Goal: Task Accomplishment & Management: Use online tool/utility

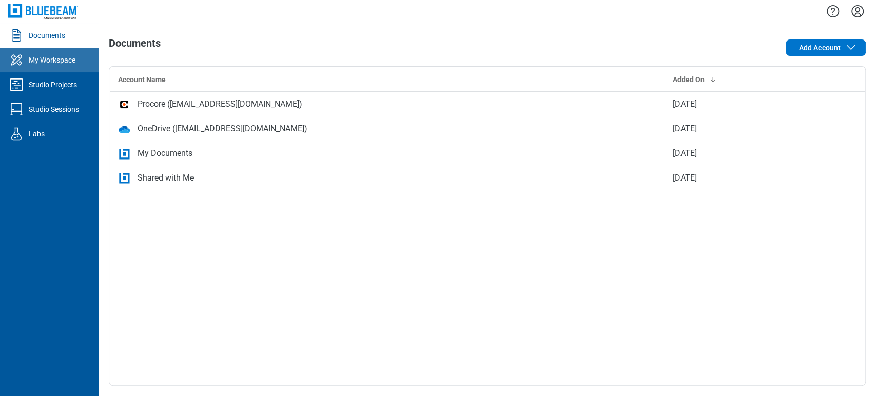
click at [32, 55] on div "My Workspace" at bounding box center [52, 60] width 47 height 10
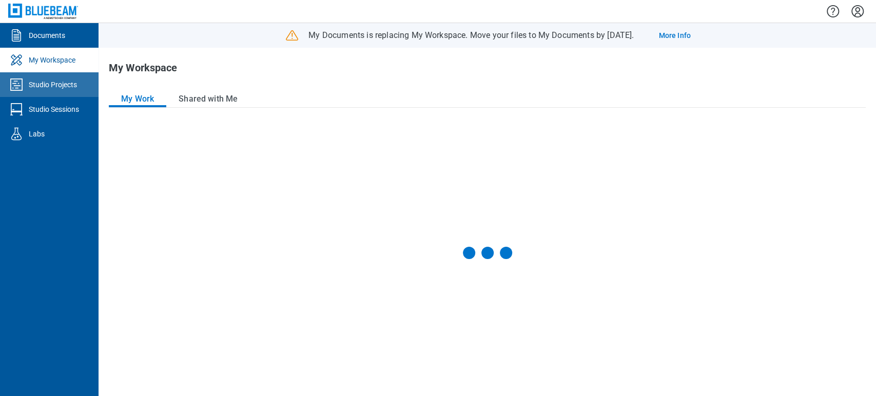
click at [40, 79] on link "Studio Projects" at bounding box center [49, 84] width 99 height 25
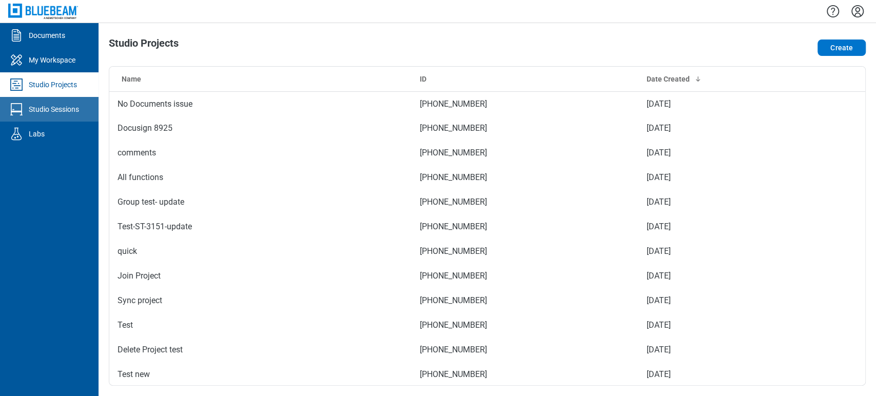
click at [44, 104] on div "Studio Sessions" at bounding box center [54, 109] width 50 height 10
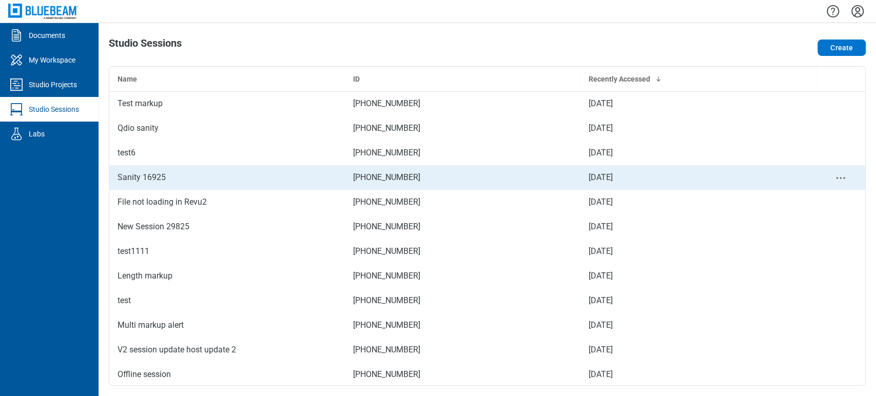
click at [135, 172] on div "Sanity 16925" at bounding box center [227, 177] width 219 height 12
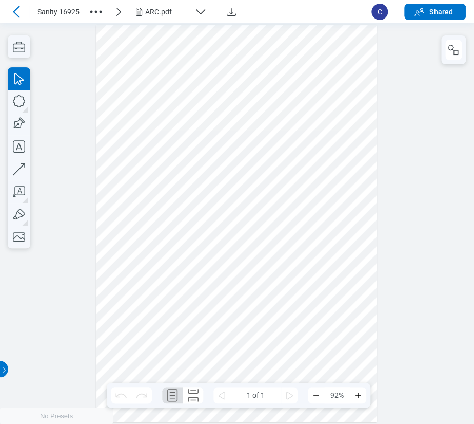
click at [170, 16] on div "ARC.pdf" at bounding box center [167, 12] width 45 height 10
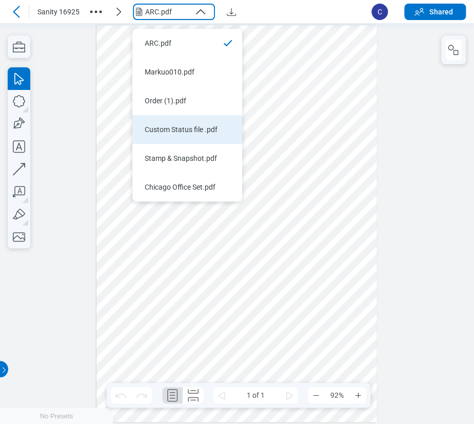
click at [184, 136] on li "Custom Status file .pdf" at bounding box center [187, 129] width 110 height 29
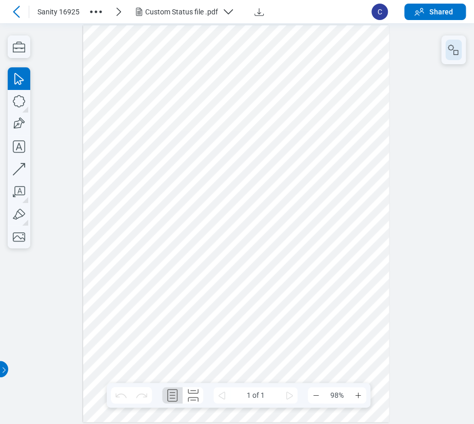
click at [452, 52] on icon "button" at bounding box center [454, 50] width 12 height 12
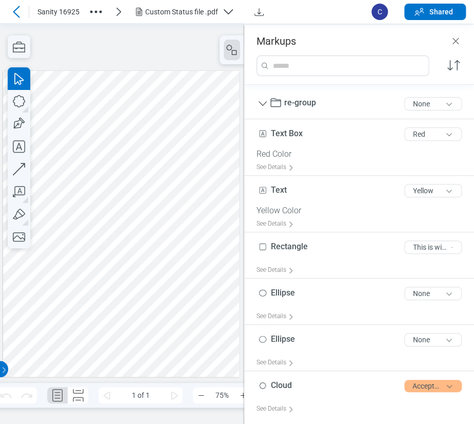
click at [129, 225] on div at bounding box center [121, 224] width 236 height 306
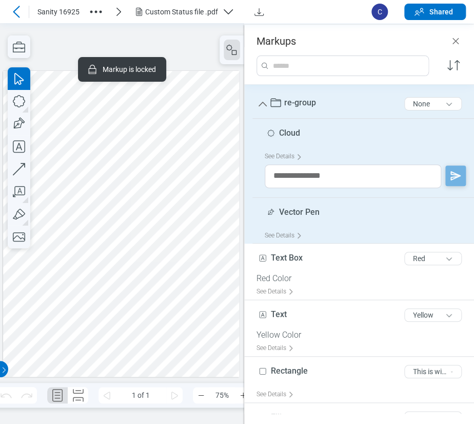
click at [324, 102] on div "re-group 8 of 300 characters None" at bounding box center [364, 104] width 214 height 30
click at [310, 102] on span "re-group" at bounding box center [300, 103] width 32 height 10
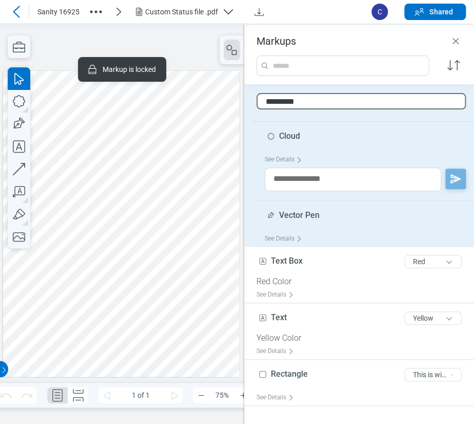
type input "**********"
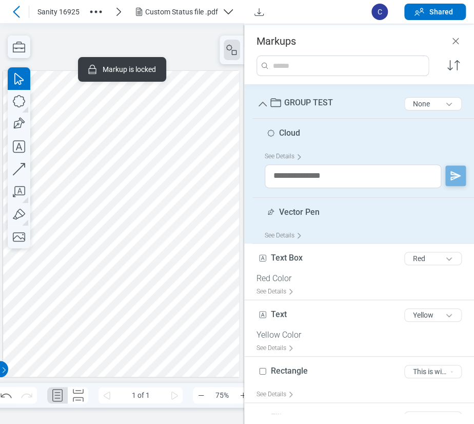
click at [183, 275] on div at bounding box center [121, 224] width 236 height 306
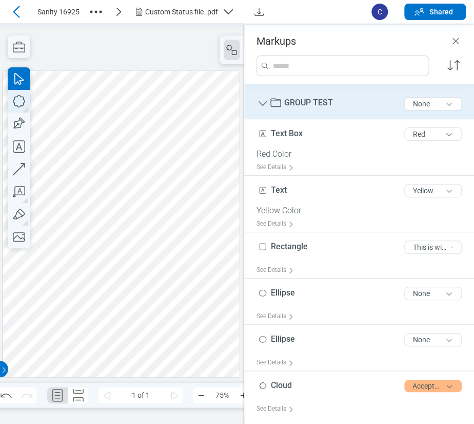
click at [19, 98] on icon "button" at bounding box center [19, 101] width 23 height 23
drag, startPoint x: 181, startPoint y: 180, endPoint x: 210, endPoint y: 226, distance: 55.0
click at [210, 226] on div at bounding box center [121, 224] width 236 height 306
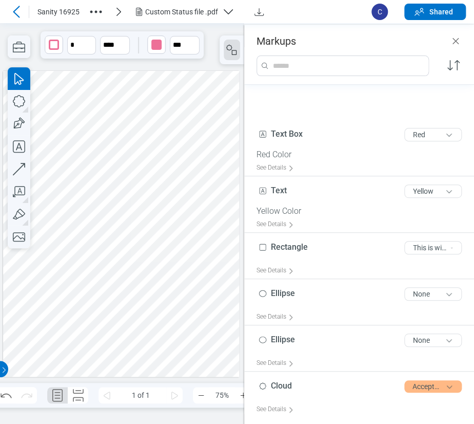
scroll to position [83, 0]
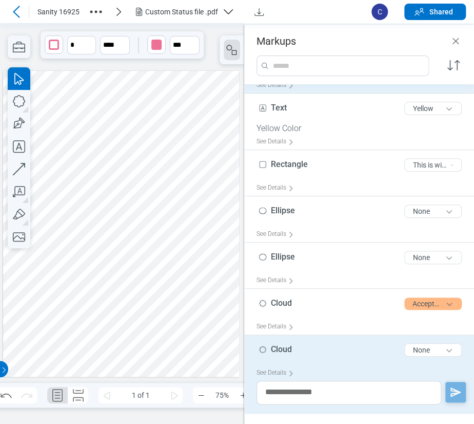
drag, startPoint x: 430, startPoint y: 14, endPoint x: 305, endPoint y: 90, distance: 146.5
click at [340, 85] on div "Sanity 16925 Custom Status file .pdf C Shared Pages 1 * **** *** Markups Text B…" at bounding box center [237, 212] width 474 height 424
click at [198, 213] on div at bounding box center [121, 224] width 236 height 306
click at [287, 346] on span "Cloud" at bounding box center [281, 349] width 21 height 10
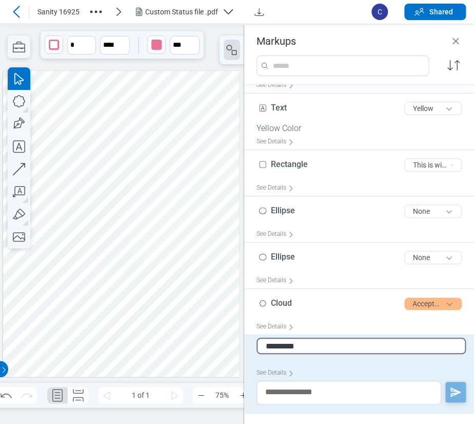
type input "**********"
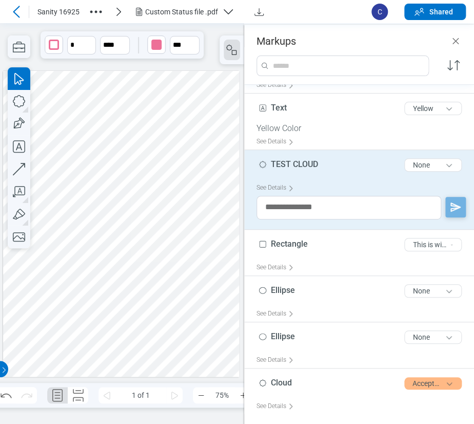
click at [194, 317] on div at bounding box center [121, 224] width 236 height 306
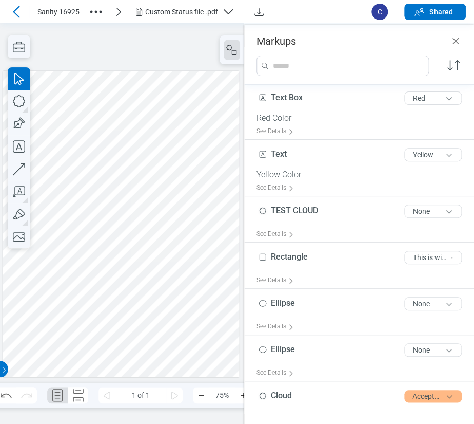
click at [183, 290] on div at bounding box center [121, 224] width 236 height 306
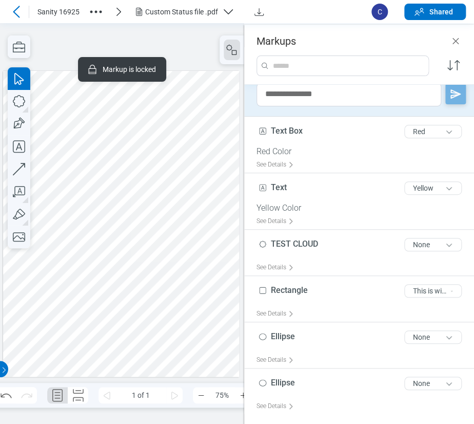
scroll to position [35, 0]
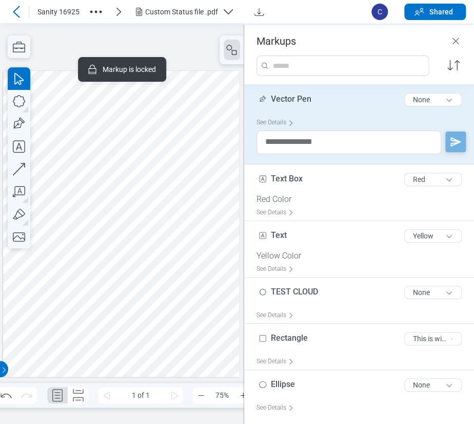
click at [284, 98] on span "Vector Pen" at bounding box center [291, 99] width 41 height 10
drag, startPoint x: 298, startPoint y: 90, endPoint x: 292, endPoint y: 93, distance: 6.4
click at [299, 89] on div "Vector Pen 10 of 300 characters None" at bounding box center [364, 102] width 214 height 26
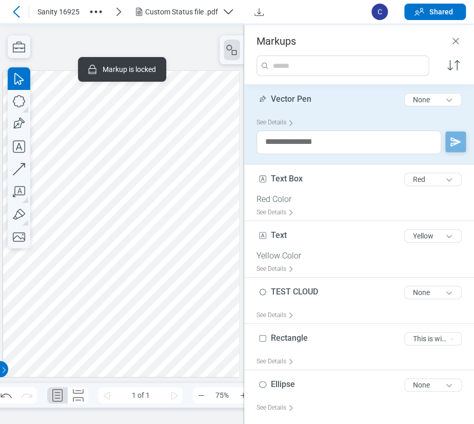
click at [292, 94] on span "Vector Pen" at bounding box center [291, 99] width 41 height 10
drag, startPoint x: 292, startPoint y: 93, endPoint x: 246, endPoint y: 111, distance: 48.6
click at [288, 95] on span "Vector Pen" at bounding box center [291, 99] width 41 height 10
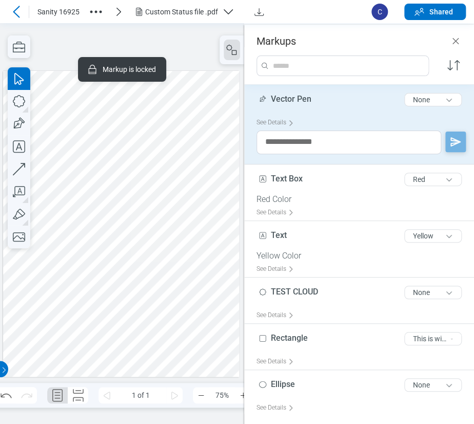
click at [168, 128] on div at bounding box center [121, 224] width 236 height 306
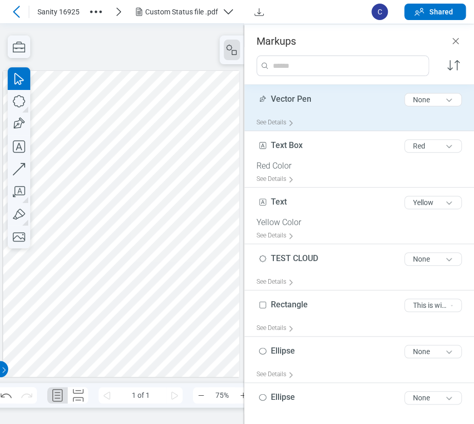
click at [315, 101] on div "Vector Pen 10 of 300 characters None" at bounding box center [364, 102] width 214 height 26
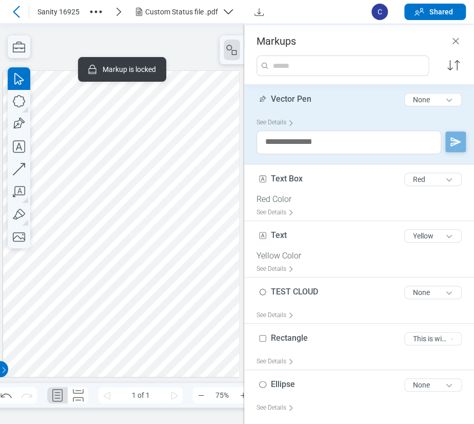
click at [315, 101] on div "Vector Pen 10 of 300 characters None" at bounding box center [364, 102] width 214 height 26
click at [315, 100] on div "Vector Pen 10 of 300 characters None" at bounding box center [364, 102] width 214 height 26
drag, startPoint x: 315, startPoint y: 100, endPoint x: 308, endPoint y: 100, distance: 6.7
click at [313, 100] on div "Vector Pen 10 of 300 characters None" at bounding box center [364, 102] width 214 height 26
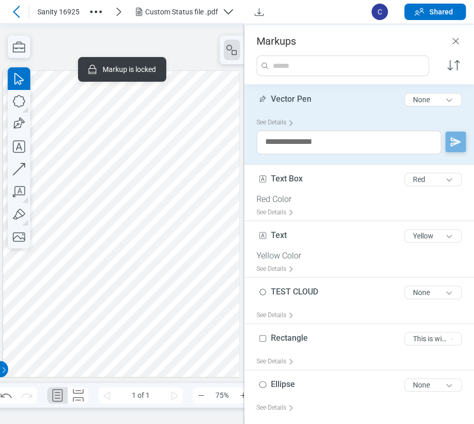
click at [304, 95] on span "Vector Pen" at bounding box center [291, 99] width 41 height 10
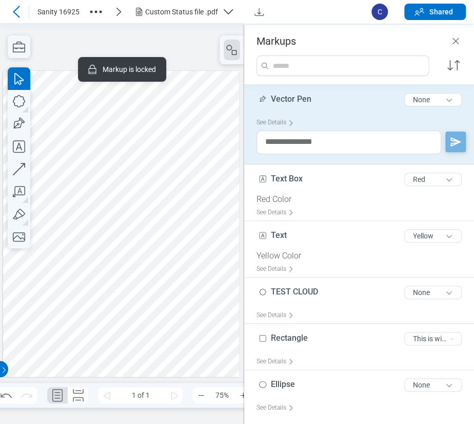
click at [304, 95] on span "Vector Pen" at bounding box center [291, 99] width 41 height 10
click at [298, 100] on span "Vector Pen" at bounding box center [291, 99] width 41 height 10
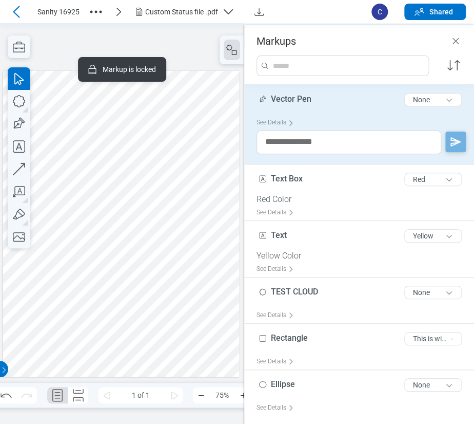
click at [298, 100] on span "Vector Pen" at bounding box center [291, 99] width 41 height 10
click at [296, 99] on span "Vector Pen" at bounding box center [291, 99] width 41 height 10
drag, startPoint x: 296, startPoint y: 99, endPoint x: 271, endPoint y: 93, distance: 25.3
click at [296, 98] on span "Vector Pen" at bounding box center [291, 99] width 41 height 10
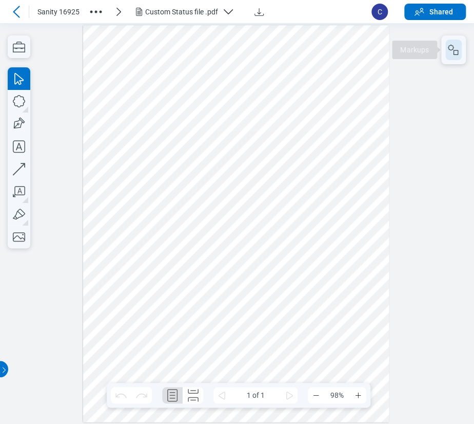
click at [458, 52] on rect "button" at bounding box center [456, 52] width 5 height 5
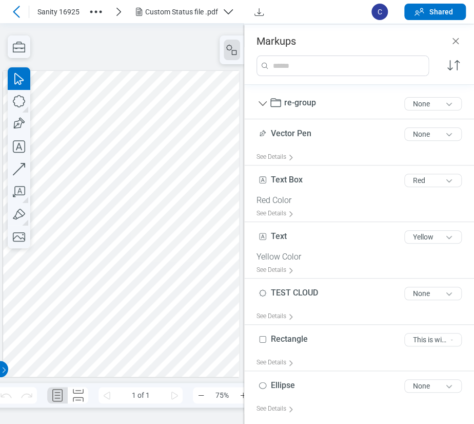
click at [196, 207] on div at bounding box center [121, 224] width 236 height 306
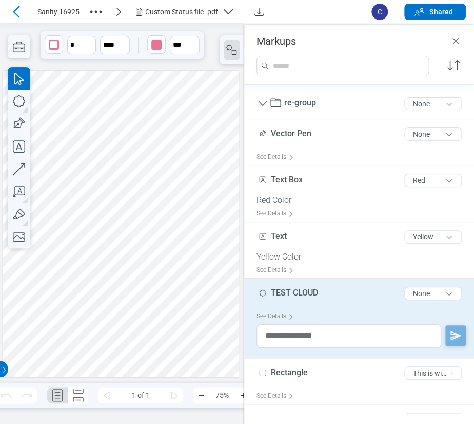
click at [202, 269] on div at bounding box center [121, 224] width 236 height 306
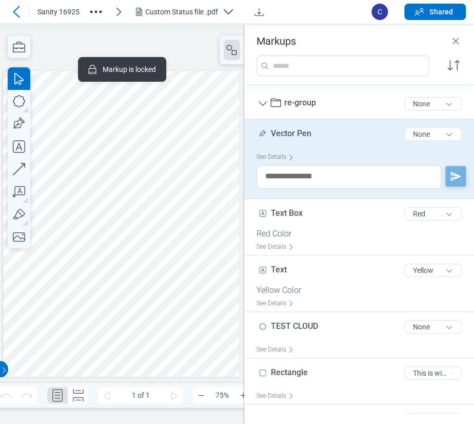
click at [287, 130] on span "Vector Pen" at bounding box center [291, 133] width 41 height 10
drag, startPoint x: 289, startPoint y: 129, endPoint x: 321, endPoint y: 135, distance: 32.3
click at [321, 135] on div "Vector Pen 10 of 300 characters None" at bounding box center [364, 136] width 214 height 26
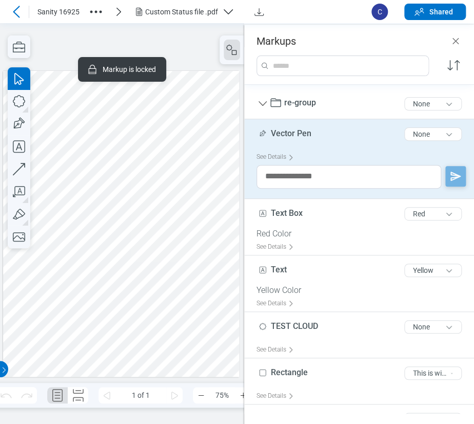
click at [321, 135] on div "Vector Pen 10 of 300 characters None" at bounding box center [364, 136] width 214 height 26
drag, startPoint x: 321, startPoint y: 135, endPoint x: 306, endPoint y: 136, distance: 14.9
click at [320, 136] on div "Vector Pen 10 of 300 characters None" at bounding box center [364, 136] width 214 height 26
click at [295, 129] on span "Vector Pen" at bounding box center [291, 133] width 41 height 10
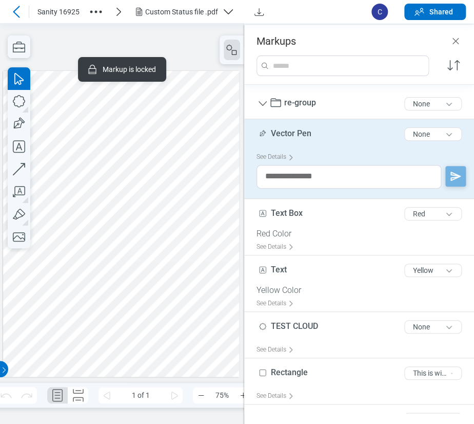
click at [295, 129] on span "Vector Pen" at bounding box center [291, 133] width 41 height 10
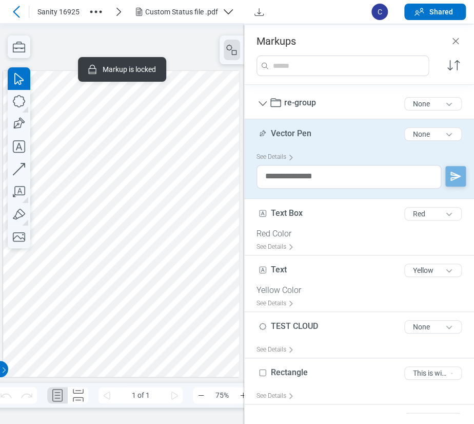
click at [295, 129] on span "Vector Pen" at bounding box center [291, 133] width 41 height 10
click at [296, 129] on span "Vector Pen" at bounding box center [291, 133] width 41 height 10
click at [20, 128] on icon "button" at bounding box center [19, 123] width 23 height 23
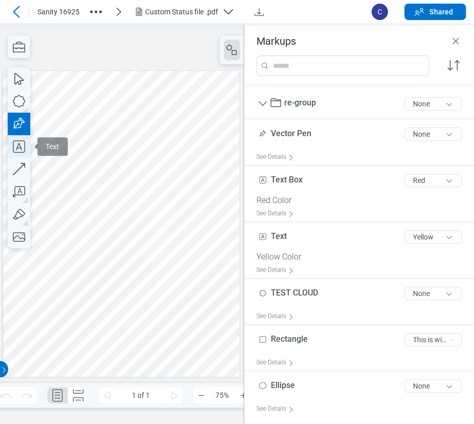
click at [20, 144] on icon "button" at bounding box center [19, 146] width 23 height 23
drag, startPoint x: 182, startPoint y: 122, endPoint x: 188, endPoint y: 129, distance: 10.2
click at [188, 129] on div at bounding box center [121, 224] width 236 height 306
click at [215, 98] on div at bounding box center [121, 224] width 236 height 306
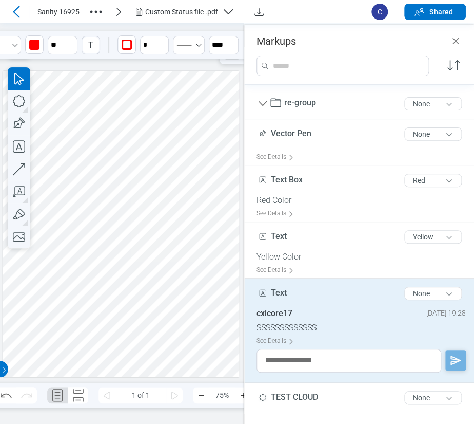
click at [22, 6] on icon at bounding box center [16, 12] width 12 height 12
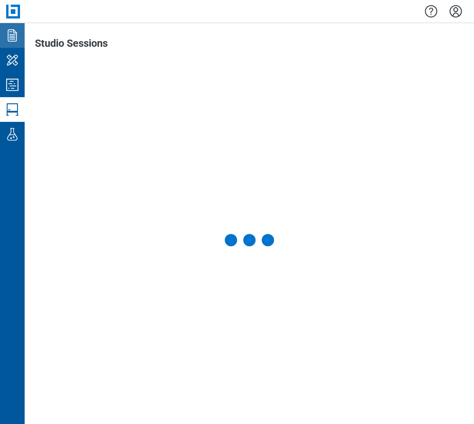
click at [14, 27] on icon "Documents" at bounding box center [12, 35] width 16 height 16
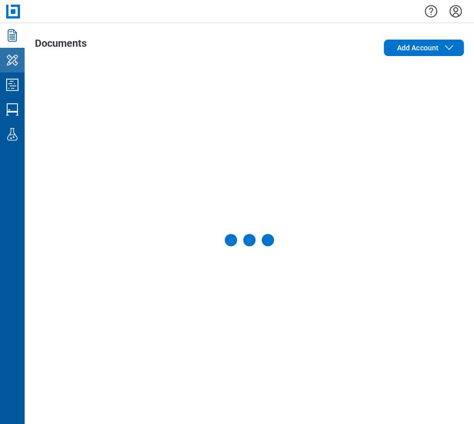
click at [19, 66] on icon "My Workspace" at bounding box center [12, 60] width 16 height 16
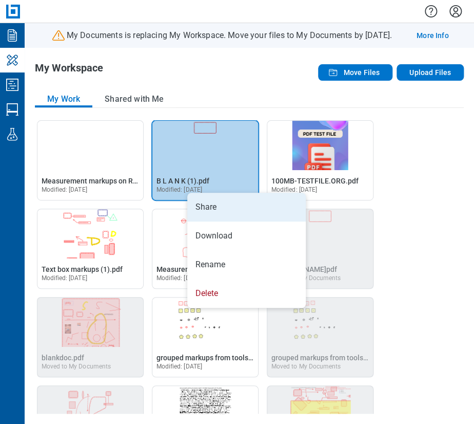
click at [198, 203] on li "Share" at bounding box center [246, 207] width 119 height 29
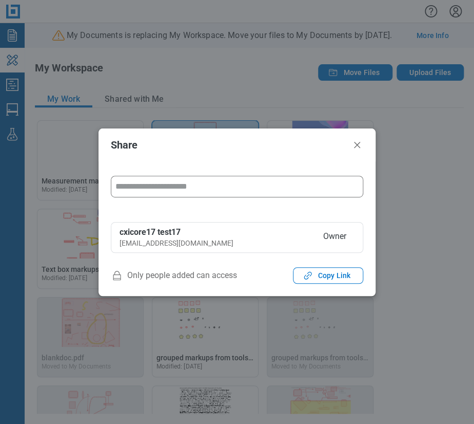
click at [173, 182] on input "form" at bounding box center [237, 186] width 252 height 21
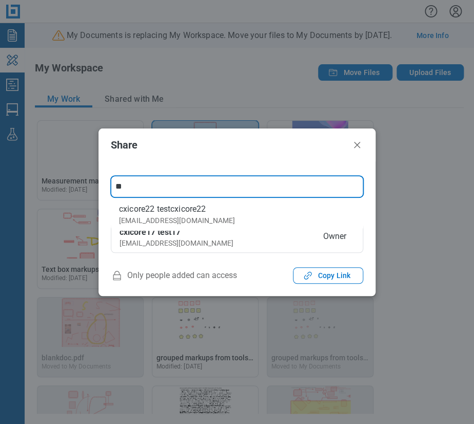
type input "*"
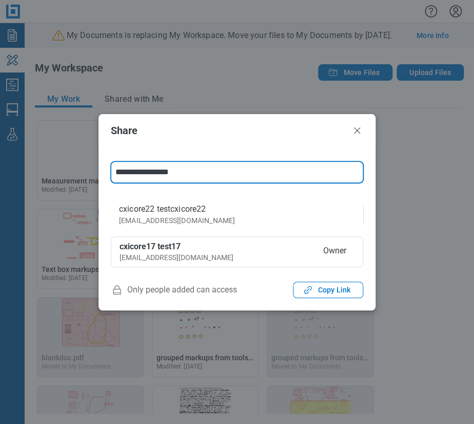
type input "**********"
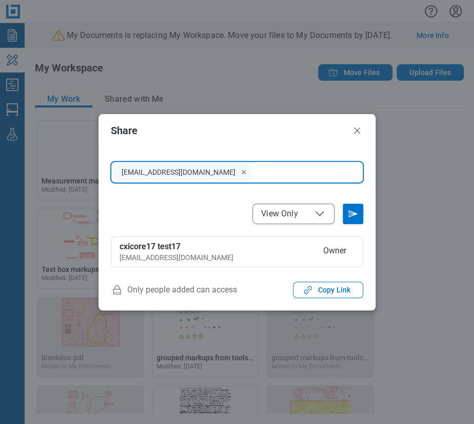
click at [316, 208] on icon "File Access" at bounding box center [320, 213] width 12 height 12
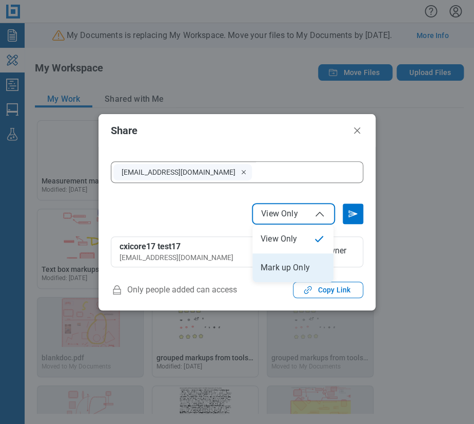
select select "******"
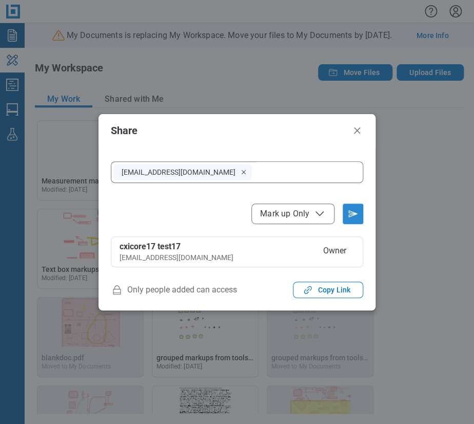
click at [345, 208] on button "Send email invitation" at bounding box center [353, 213] width 21 height 21
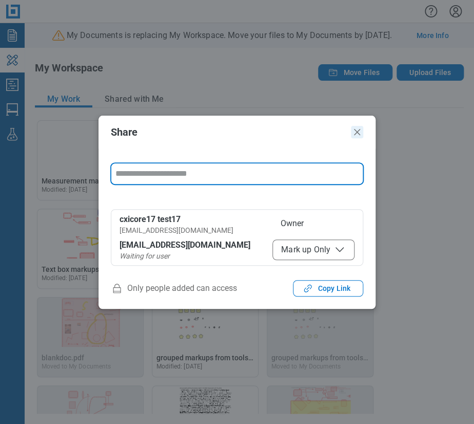
click at [357, 127] on icon "Close" at bounding box center [357, 132] width 12 height 12
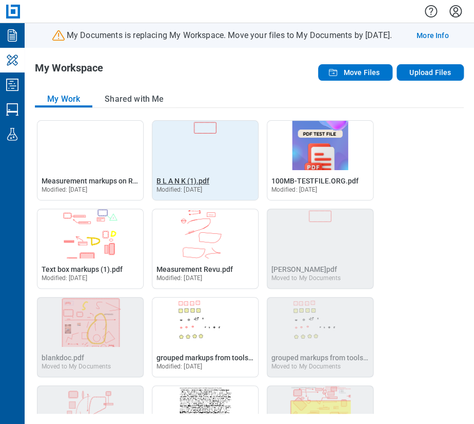
click at [202, 177] on span "B L A N K (1).pdf" at bounding box center [183, 181] width 53 height 8
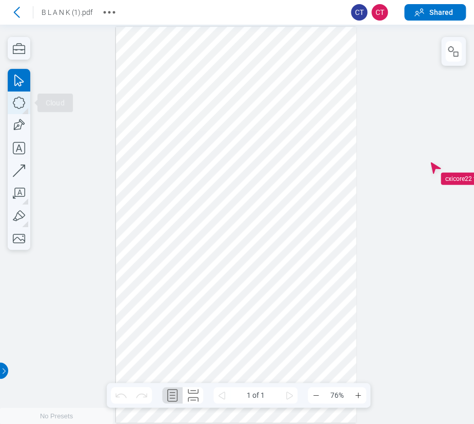
click at [11, 103] on icon "button" at bounding box center [19, 102] width 23 height 23
drag, startPoint x: 296, startPoint y: 74, endPoint x: 337, endPoint y: 107, distance: 52.9
click at [337, 107] on div at bounding box center [236, 225] width 240 height 396
click at [450, 46] on icon "button" at bounding box center [454, 51] width 12 height 12
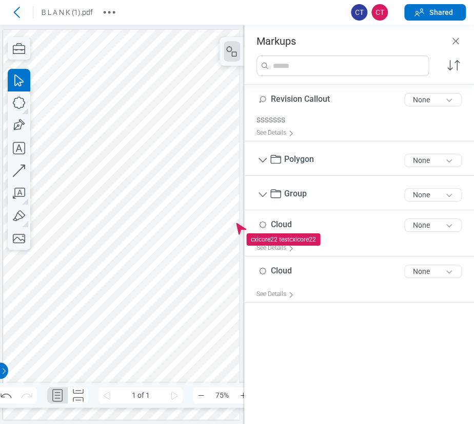
click at [209, 227] on div at bounding box center [121, 224] width 236 height 389
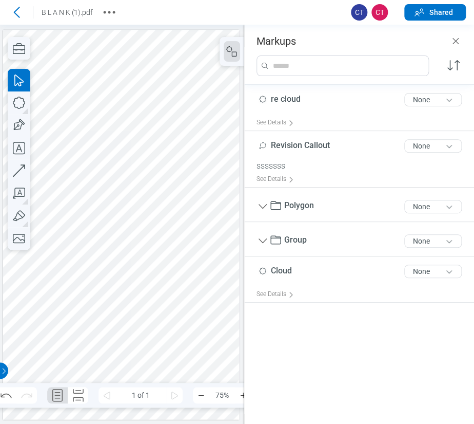
click at [209, 87] on div at bounding box center [121, 224] width 236 height 389
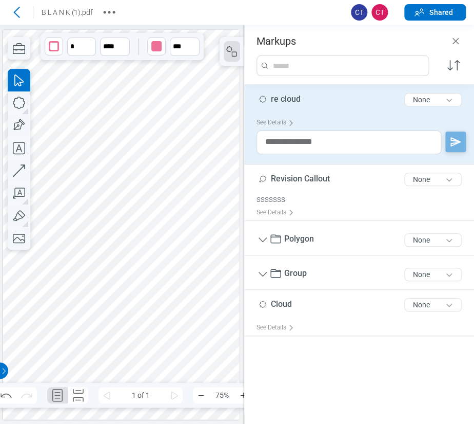
click at [298, 100] on span "re cloud" at bounding box center [286, 99] width 30 height 10
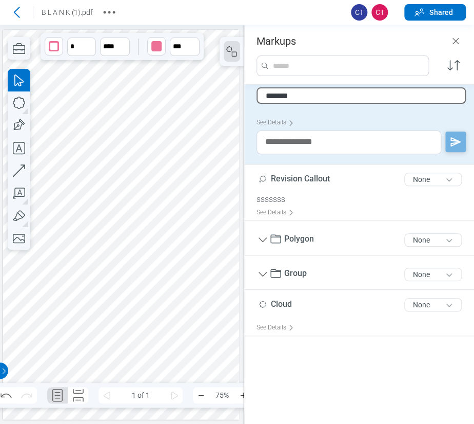
type input "********"
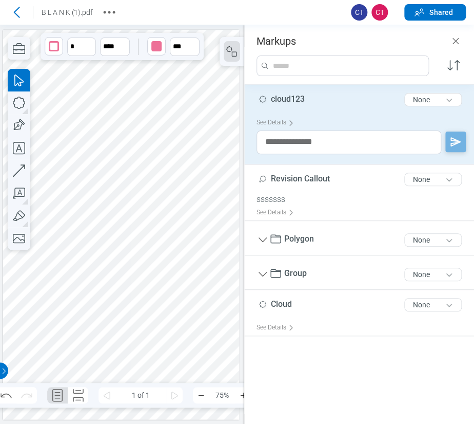
click at [216, 166] on div at bounding box center [121, 224] width 236 height 389
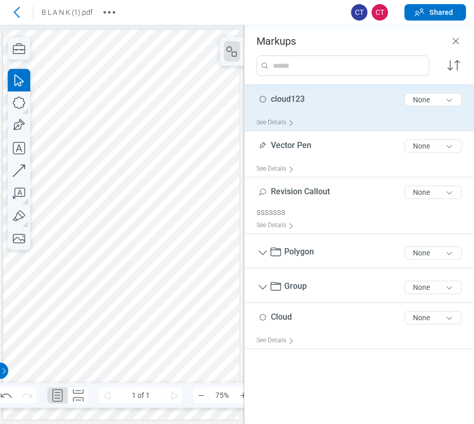
click at [210, 178] on div at bounding box center [121, 224] width 236 height 389
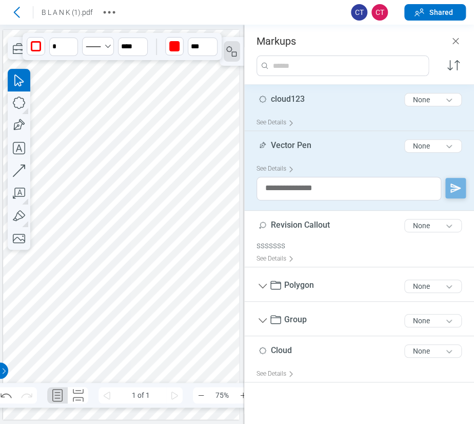
click at [338, 143] on div "Vector Pen 10 of 300 characters None" at bounding box center [364, 148] width 214 height 26
click at [303, 144] on span "Vector Pen" at bounding box center [291, 145] width 41 height 10
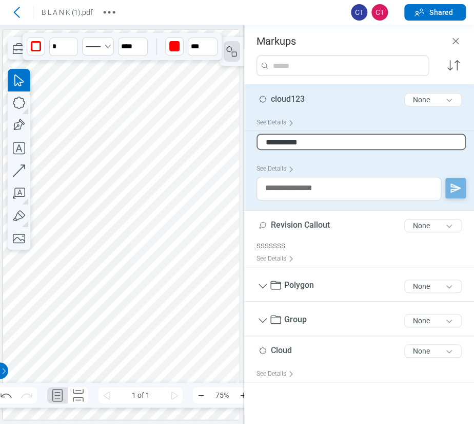
click at [303, 144] on input "**********" at bounding box center [361, 141] width 209 height 16
type input "*"
type input "**********"
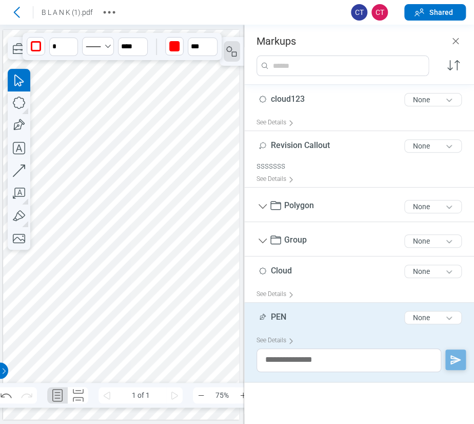
click at [194, 244] on div at bounding box center [121, 224] width 236 height 389
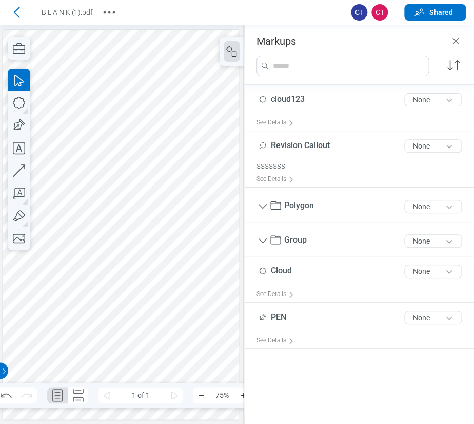
click at [169, 180] on div at bounding box center [121, 224] width 236 height 389
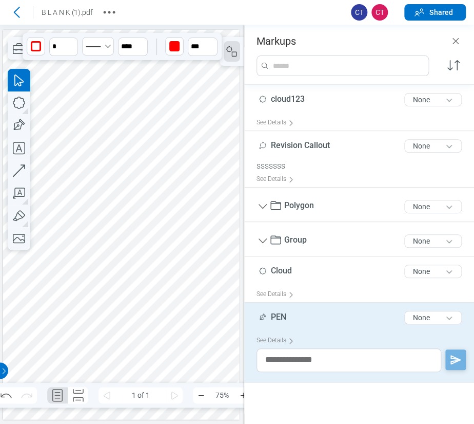
click at [160, 190] on div at bounding box center [121, 224] width 236 height 389
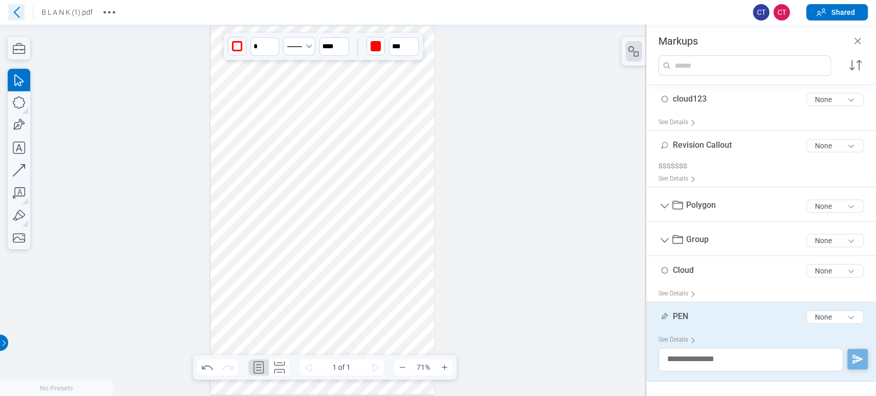
click at [13, 7] on icon at bounding box center [16, 12] width 16 height 16
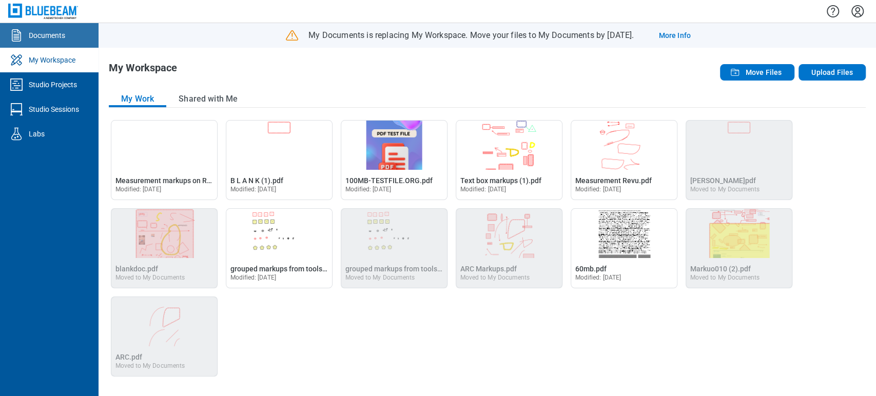
click at [49, 38] on div "Documents" at bounding box center [47, 35] width 36 height 10
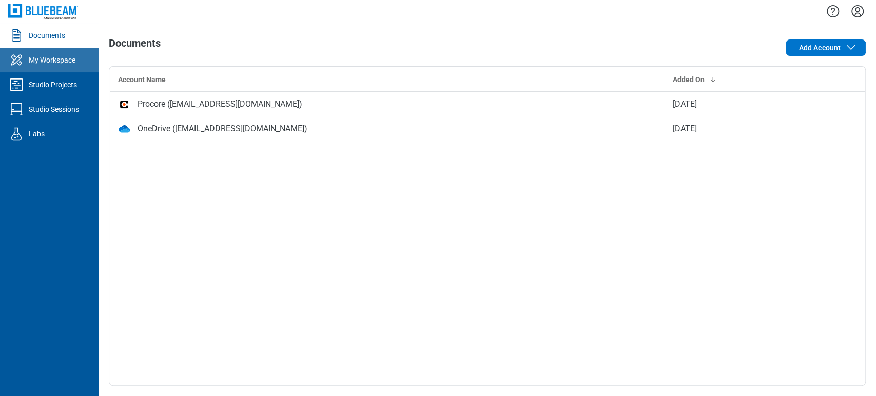
click at [44, 59] on div "My Workspace" at bounding box center [52, 60] width 47 height 10
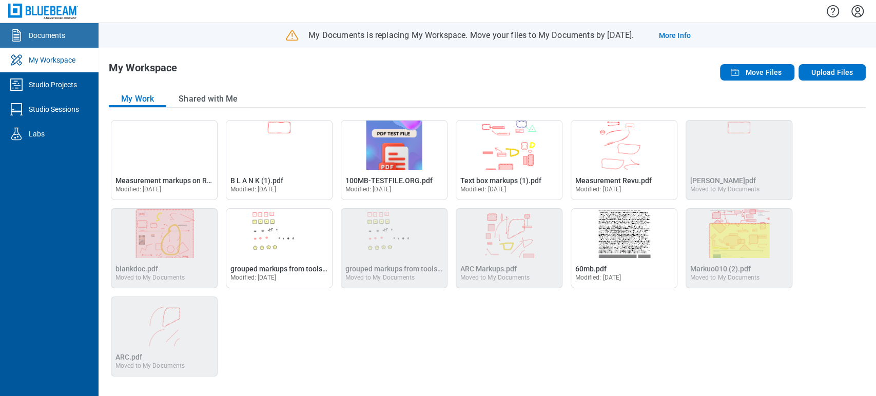
click at [48, 31] on div "Documents" at bounding box center [47, 35] width 36 height 10
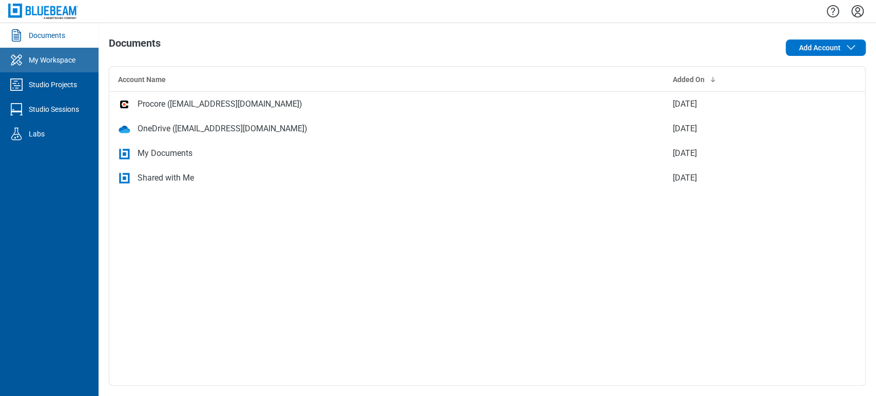
click at [39, 66] on link "My Workspace" at bounding box center [49, 60] width 99 height 25
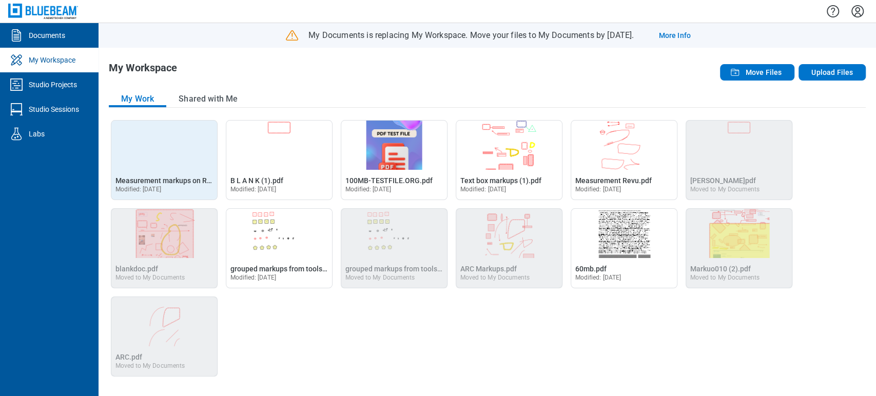
click at [172, 172] on div "Open Measurement markups on Rotated PDF.pdf in Editor Measurement markups on Ro…" at bounding box center [164, 184] width 106 height 31
click at [161, 186] on span "Modified: 25 Sept 2025" at bounding box center [139, 189] width 46 height 7
click at [175, 182] on span "Measurement markups on Rotated PDF.pdf" at bounding box center [186, 181] width 140 height 8
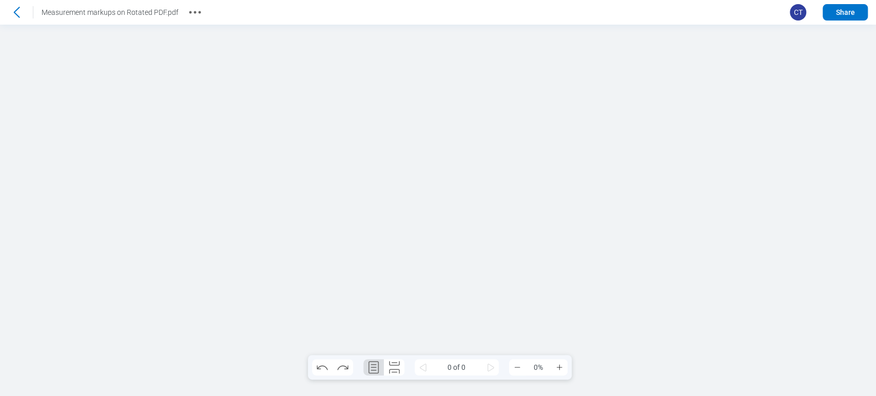
click at [14, 20] on icon at bounding box center [16, 12] width 16 height 16
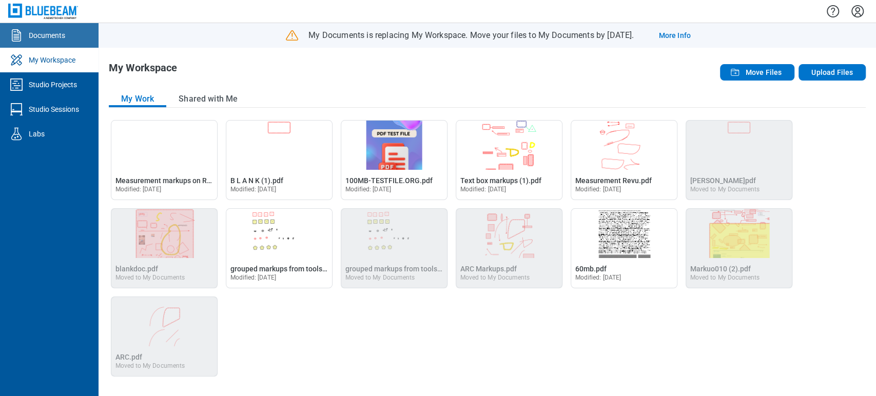
click at [33, 32] on div "Documents" at bounding box center [47, 35] width 36 height 10
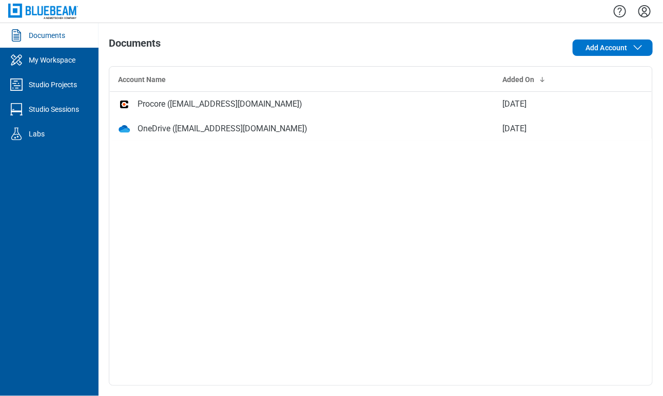
click at [438, 226] on div "Account Name Added On Procore (sbreaux@bluebeam.com) 4 Sept 2025 OneDrive (veer…" at bounding box center [381, 226] width 544 height 320
click at [28, 61] on div at bounding box center [18, 60] width 21 height 16
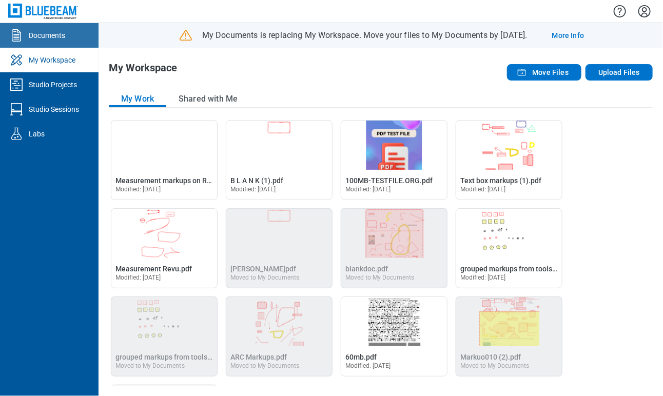
click at [47, 36] on div "Documents" at bounding box center [47, 35] width 36 height 10
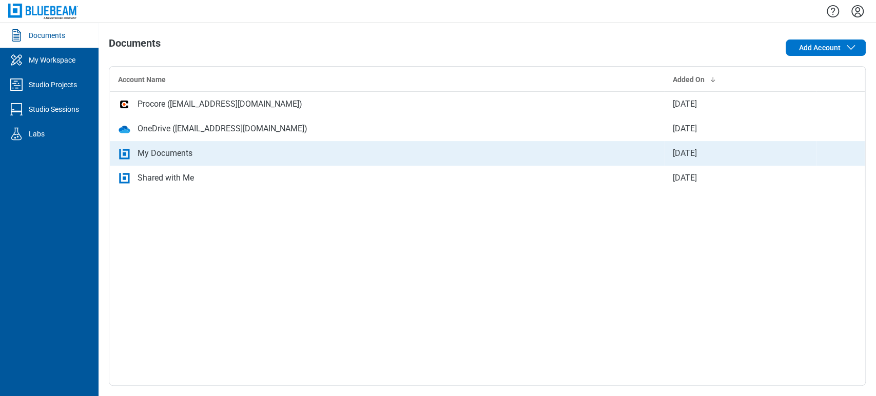
click at [214, 149] on div "My Documents" at bounding box center [387, 153] width 539 height 12
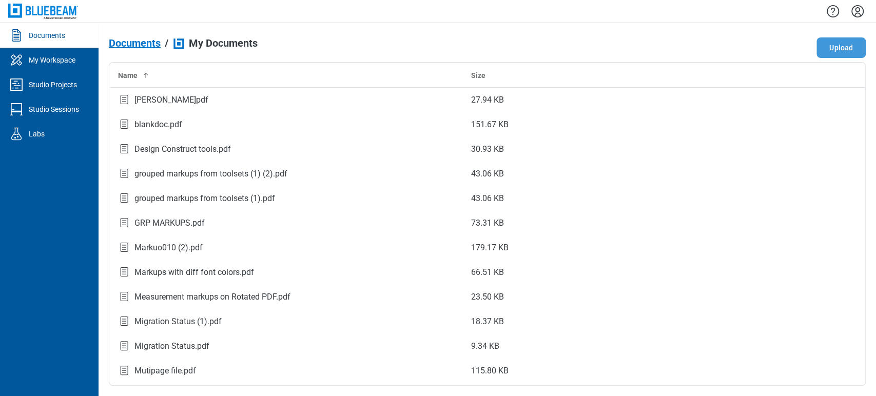
click at [851, 46] on button "Upload" at bounding box center [841, 47] width 49 height 21
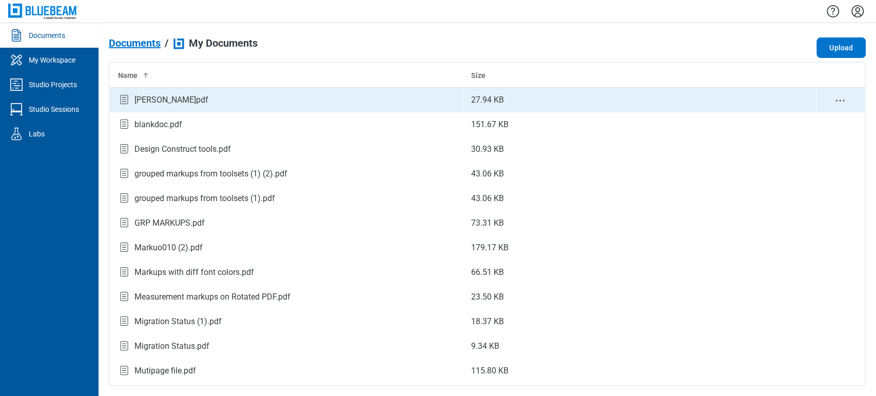
click at [195, 98] on div "[PERSON_NAME]pdf" at bounding box center [286, 100] width 337 height 14
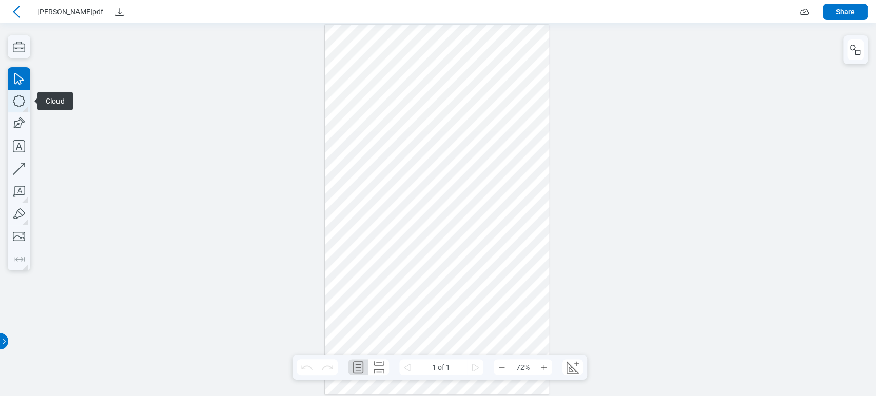
click at [25, 100] on icon "button" at bounding box center [19, 101] width 23 height 23
drag, startPoint x: 338, startPoint y: 229, endPoint x: 366, endPoint y: 254, distance: 37.1
click at [366, 254] on div at bounding box center [437, 210] width 225 height 370
click at [15, 127] on icon "button" at bounding box center [18, 124] width 15 height 15
drag, startPoint x: 377, startPoint y: 224, endPoint x: 401, endPoint y: 252, distance: 37.5
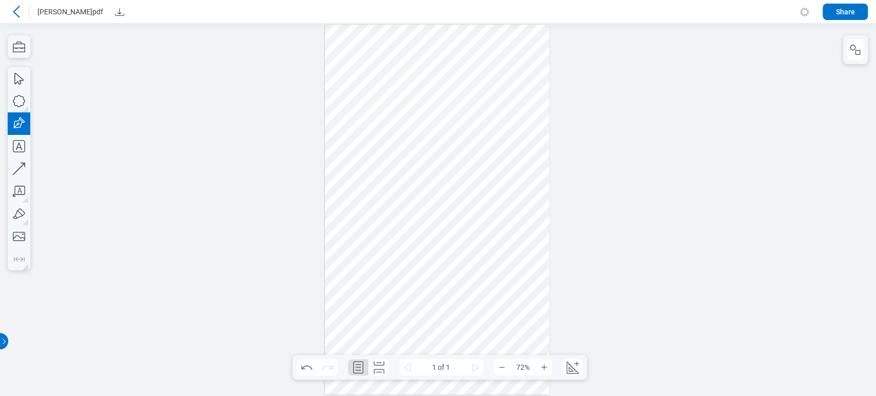
click at [401, 252] on div at bounding box center [437, 210] width 225 height 370
drag, startPoint x: 384, startPoint y: 241, endPoint x: 347, endPoint y: 235, distance: 37.5
click at [347, 235] on div at bounding box center [437, 210] width 225 height 370
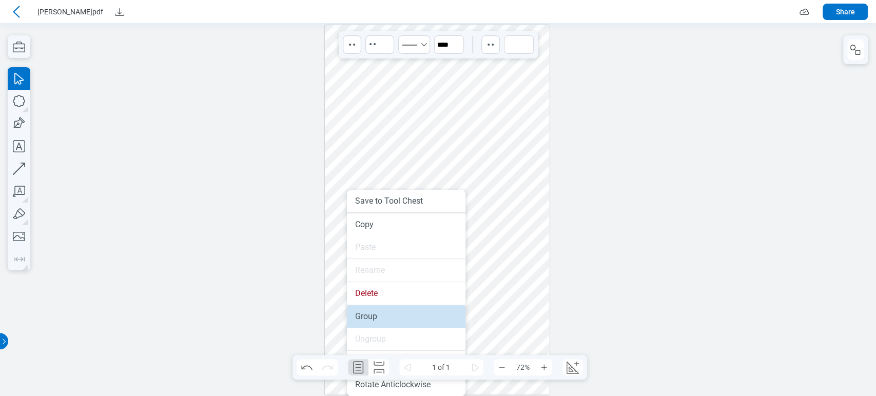
click at [381, 315] on li "Group" at bounding box center [406, 316] width 119 height 23
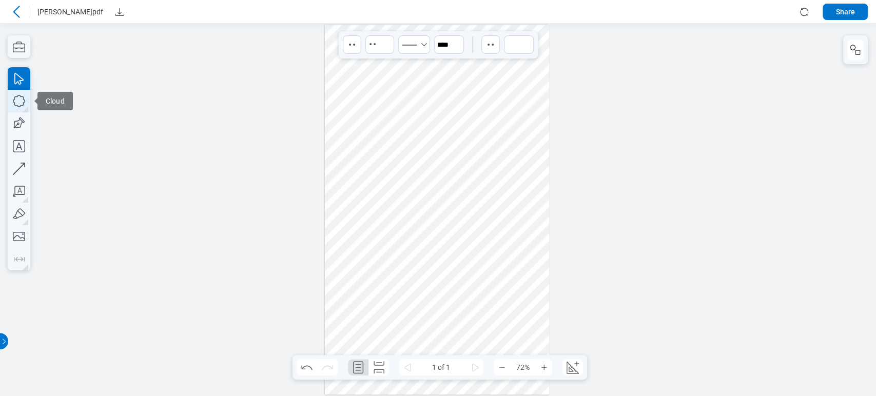
click at [19, 90] on icon "button" at bounding box center [19, 101] width 23 height 23
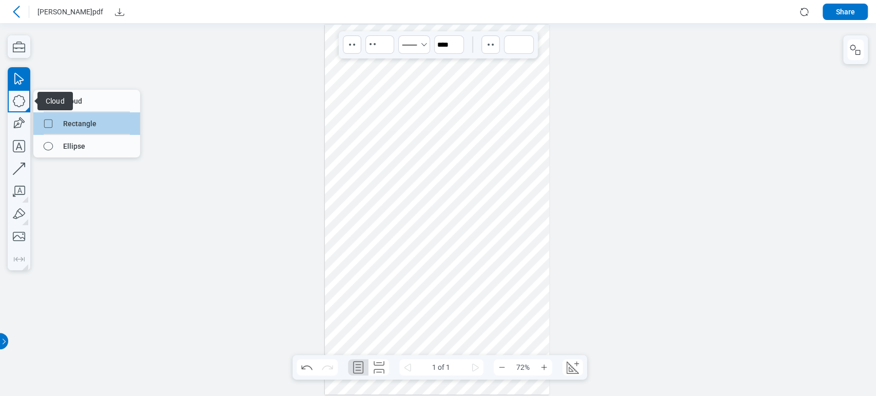
drag, startPoint x: 90, startPoint y: 125, endPoint x: 90, endPoint y: 102, distance: 23.1
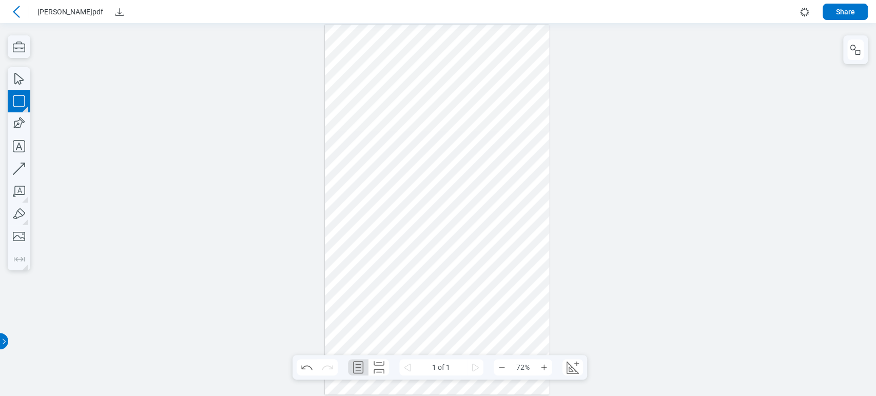
drag, startPoint x: 441, startPoint y: 235, endPoint x: 425, endPoint y: 248, distance: 21.5
click at [467, 257] on div at bounding box center [437, 210] width 225 height 370
click at [25, 108] on icon "button" at bounding box center [19, 101] width 23 height 23
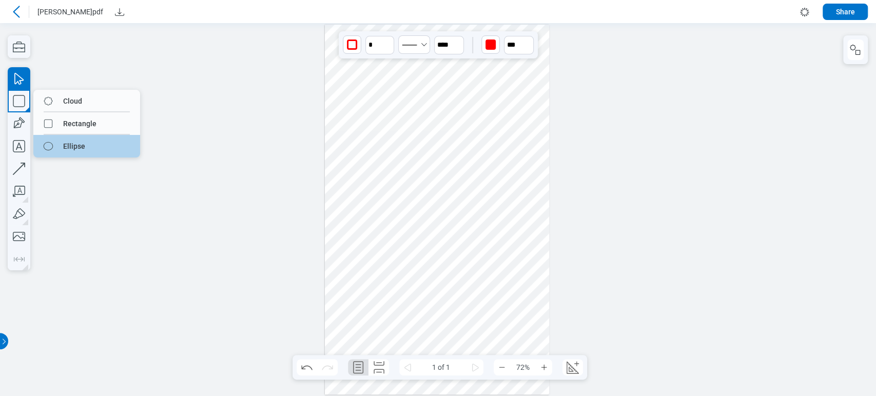
drag, startPoint x: 61, startPoint y: 123, endPoint x: 61, endPoint y: 146, distance: 23.1
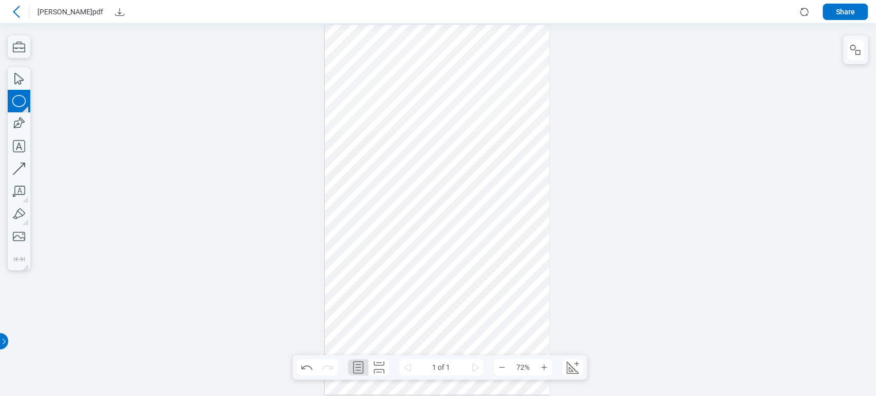
drag, startPoint x: 484, startPoint y: 234, endPoint x: 508, endPoint y: 254, distance: 31.7
click at [495, 266] on div at bounding box center [437, 210] width 225 height 370
drag, startPoint x: 508, startPoint y: 254, endPoint x: 451, endPoint y: 240, distance: 58.6
click at [451, 240] on div at bounding box center [437, 210] width 225 height 370
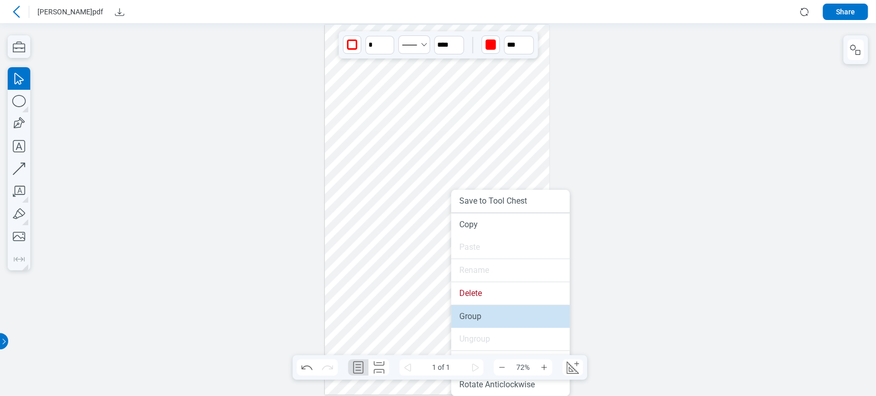
click at [482, 315] on li "Group" at bounding box center [510, 316] width 119 height 23
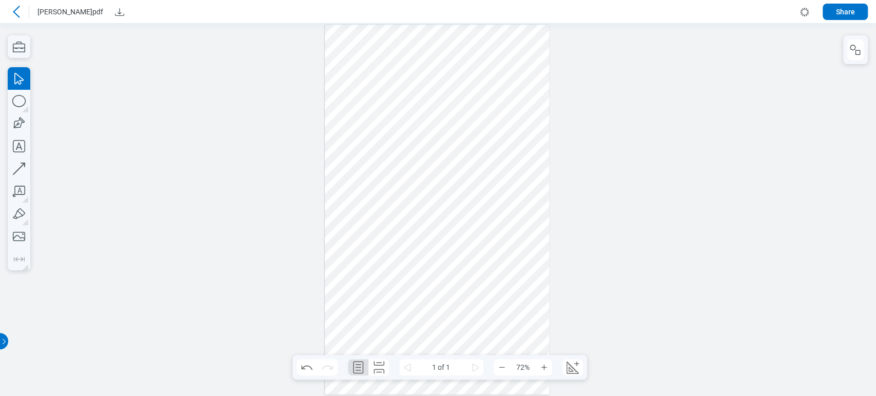
drag, startPoint x: 351, startPoint y: 219, endPoint x: 504, endPoint y: 273, distance: 162.0
click at [504, 273] on div at bounding box center [437, 210] width 225 height 370
click at [486, 212] on div at bounding box center [437, 210] width 225 height 370
click at [433, 215] on div at bounding box center [437, 210] width 225 height 370
drag, startPoint x: 431, startPoint y: 214, endPoint x: 438, endPoint y: 177, distance: 37.6
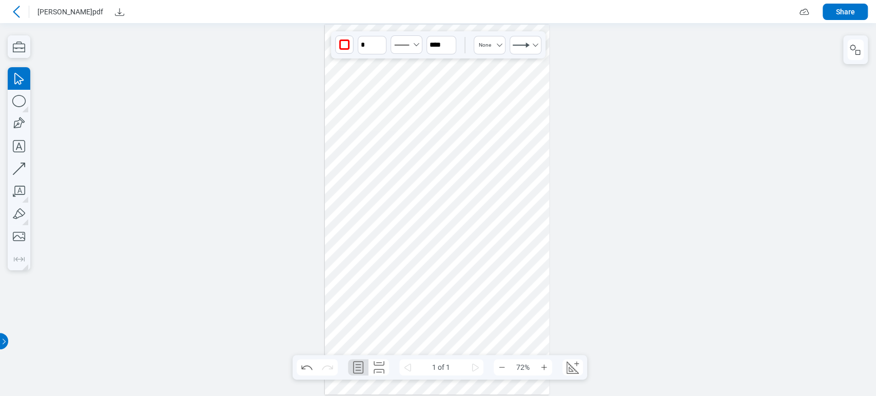
click at [438, 177] on div at bounding box center [437, 210] width 225 height 370
drag, startPoint x: 338, startPoint y: 223, endPoint x: 501, endPoint y: 278, distance: 171.3
click at [501, 278] on div at bounding box center [437, 210] width 225 height 370
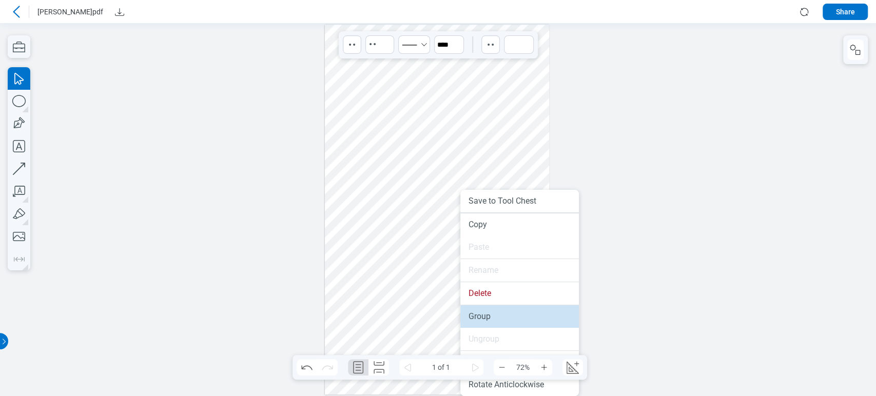
click at [494, 309] on li "Group" at bounding box center [519, 316] width 119 height 23
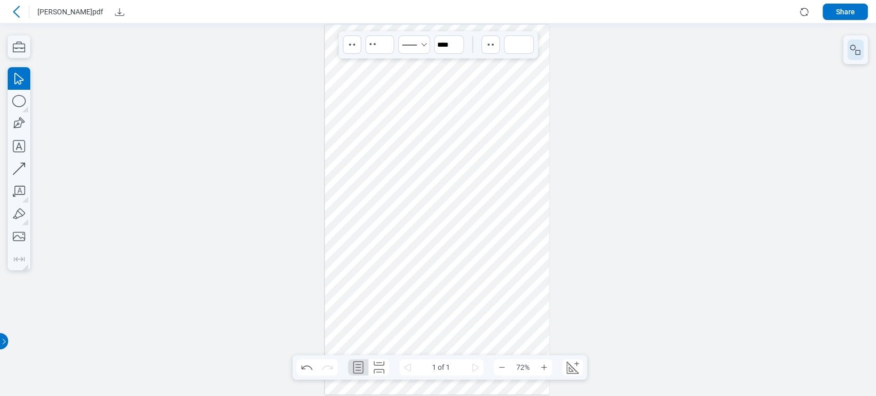
click at [850, 49] on icon "button" at bounding box center [856, 50] width 12 height 12
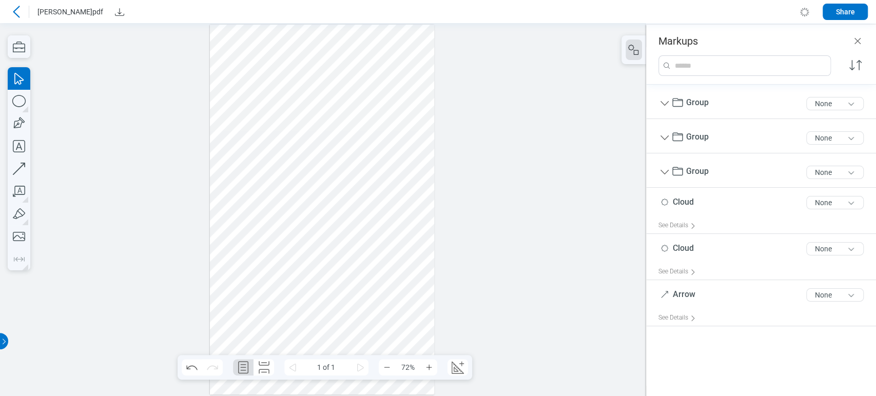
click at [331, 241] on div at bounding box center [322, 210] width 225 height 370
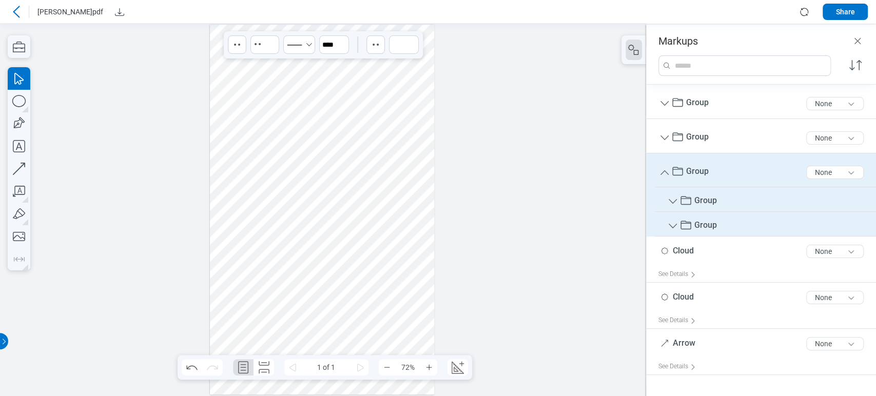
click at [711, 200] on span "Group" at bounding box center [706, 201] width 23 height 10
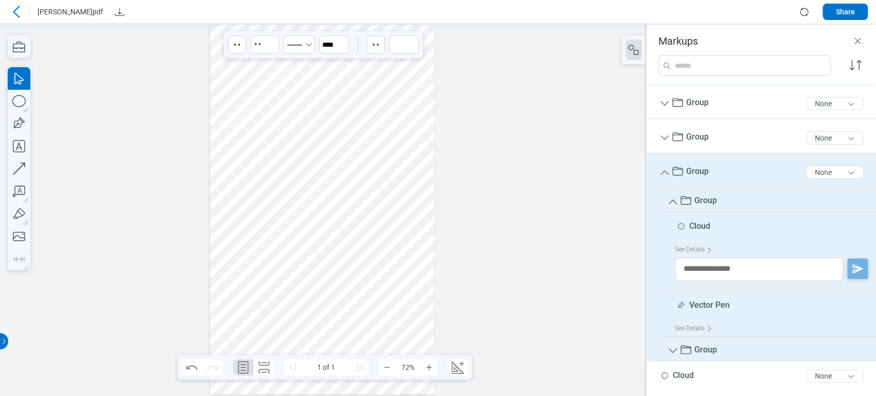
click at [711, 200] on span "Group" at bounding box center [706, 201] width 23 height 10
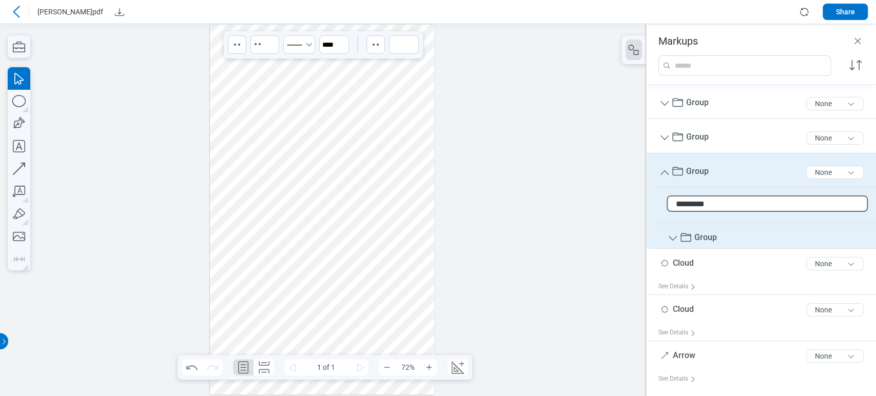
type input "**********"
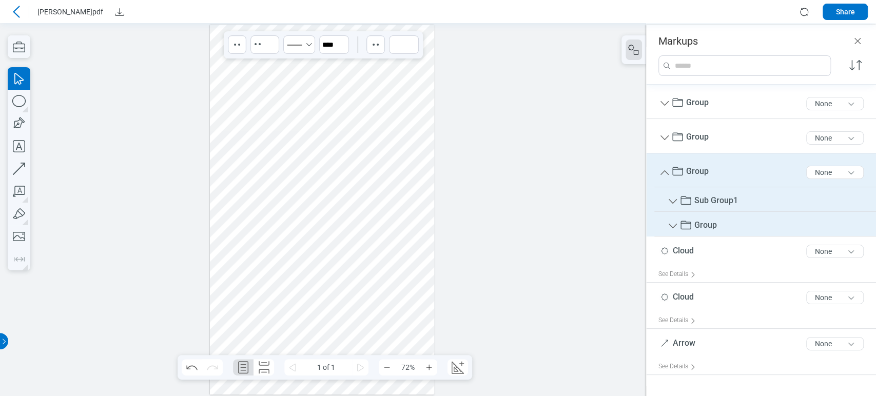
click at [580, 181] on div at bounding box center [323, 209] width 646 height 373
click at [675, 201] on icon "Group" at bounding box center [673, 201] width 8 height 5
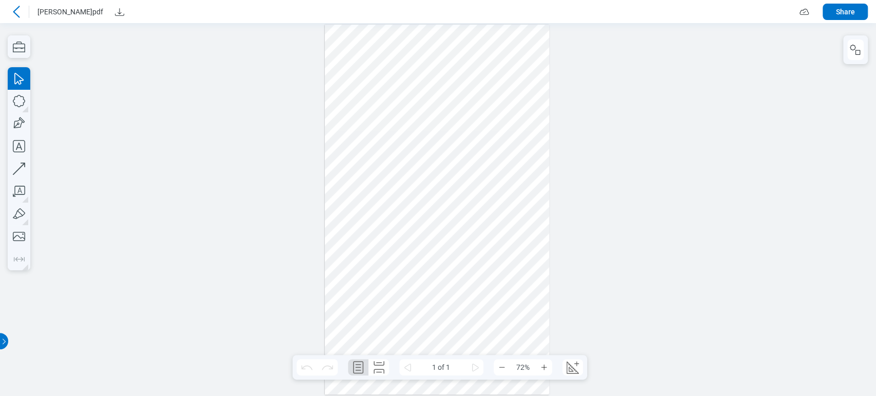
click at [862, 37] on div at bounding box center [855, 49] width 25 height 29
click at [860, 54] on rect "button" at bounding box center [858, 52] width 5 height 5
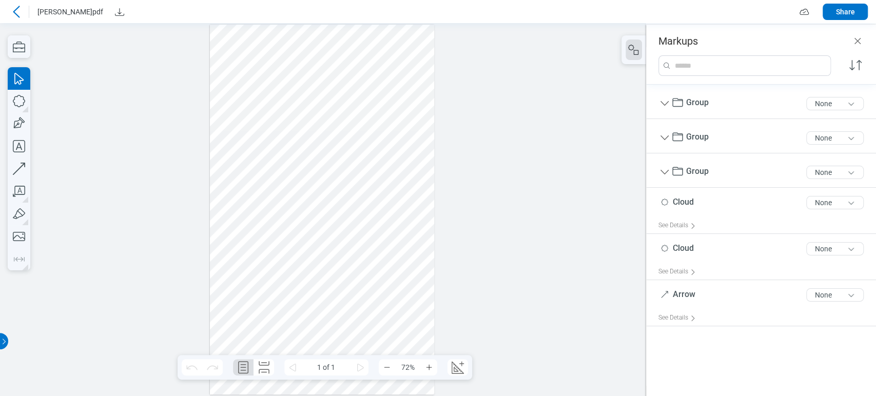
click at [338, 249] on div at bounding box center [322, 210] width 225 height 370
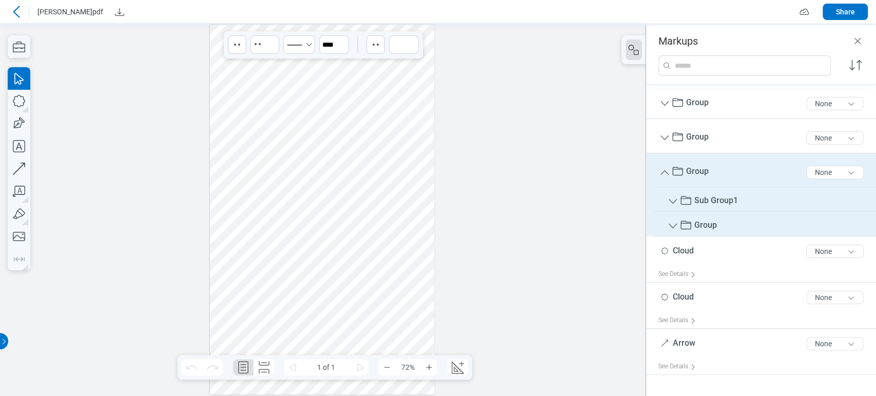
click at [272, 151] on div at bounding box center [322, 210] width 225 height 370
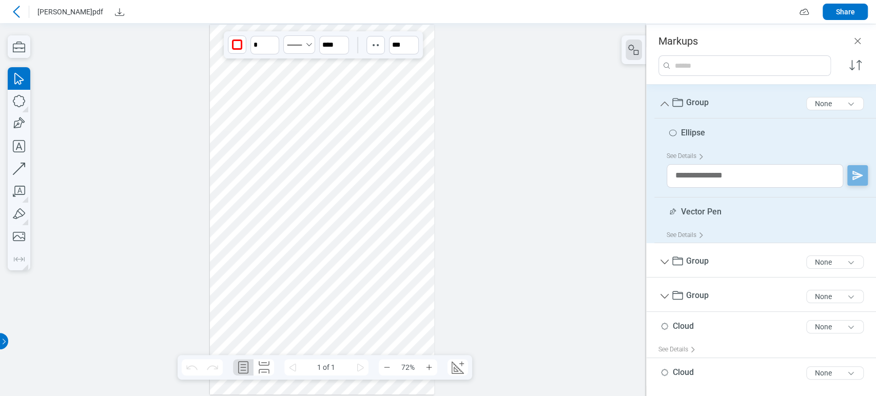
click at [341, 150] on div at bounding box center [322, 210] width 225 height 370
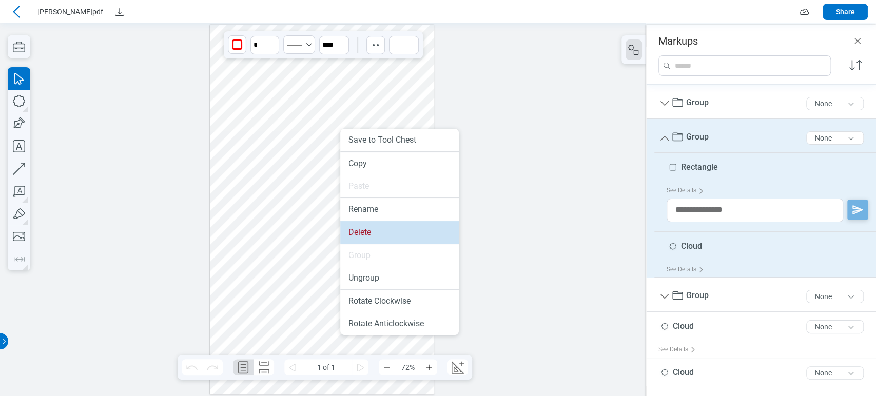
click at [370, 228] on li "Delete" at bounding box center [399, 232] width 119 height 23
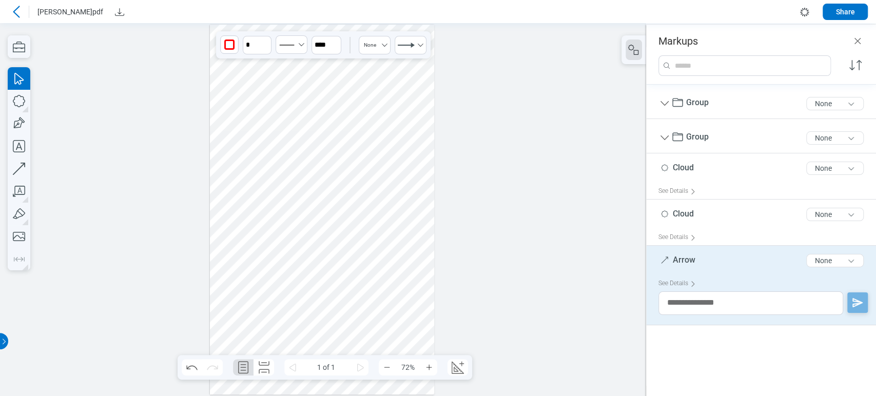
click at [317, 174] on div at bounding box center [322, 210] width 225 height 370
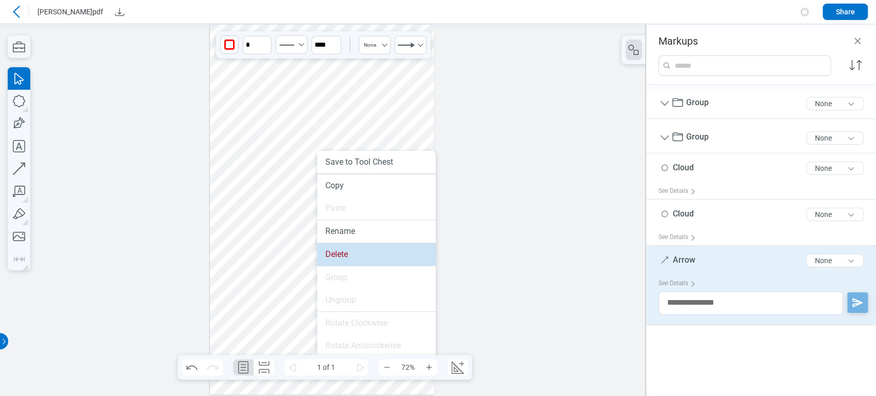
click at [345, 256] on li "Delete" at bounding box center [376, 254] width 119 height 23
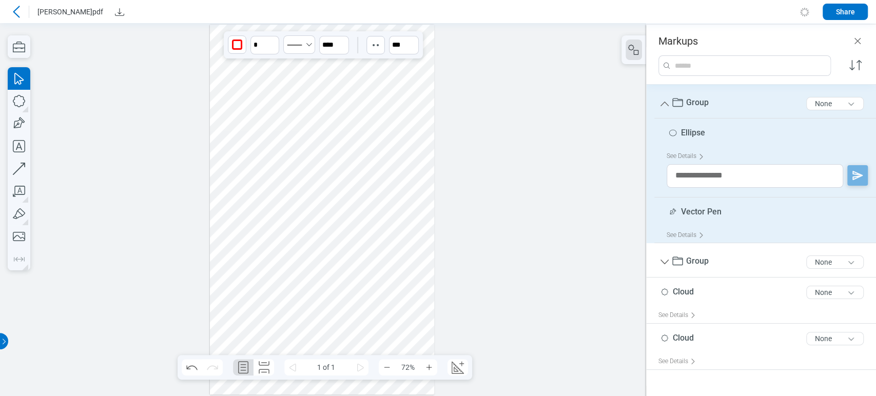
click at [279, 152] on div at bounding box center [322, 210] width 225 height 370
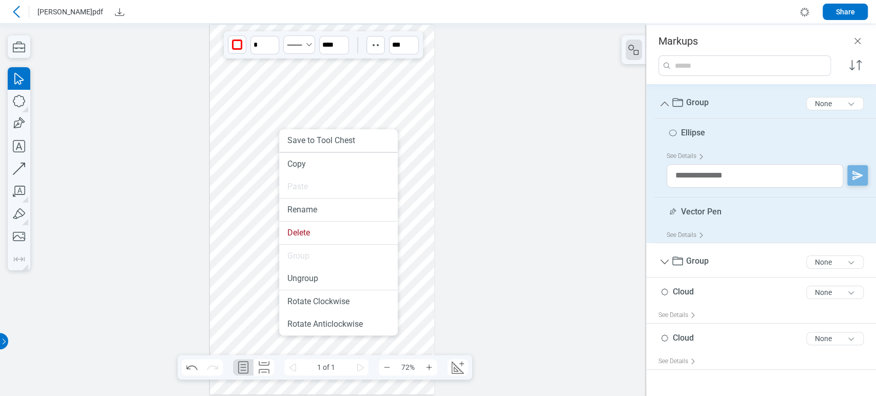
drag, startPoint x: 279, startPoint y: 152, endPoint x: 295, endPoint y: 215, distance: 64.6
click at [314, 240] on li "Delete" at bounding box center [338, 233] width 119 height 23
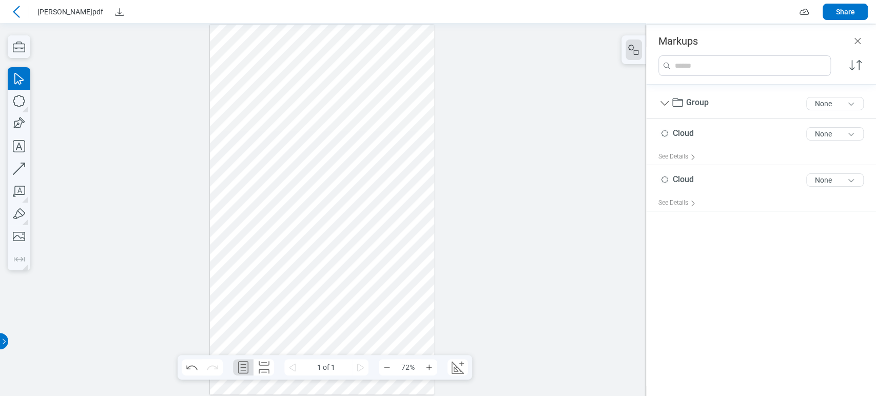
click at [271, 131] on div at bounding box center [322, 210] width 225 height 370
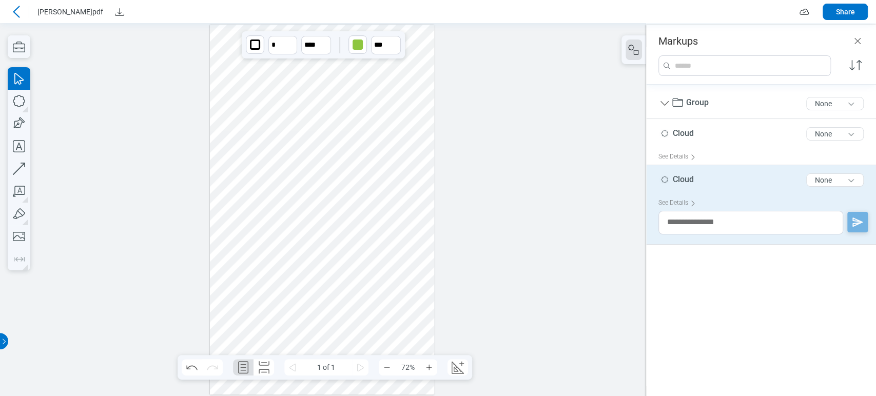
click at [271, 118] on div at bounding box center [322, 210] width 225 height 370
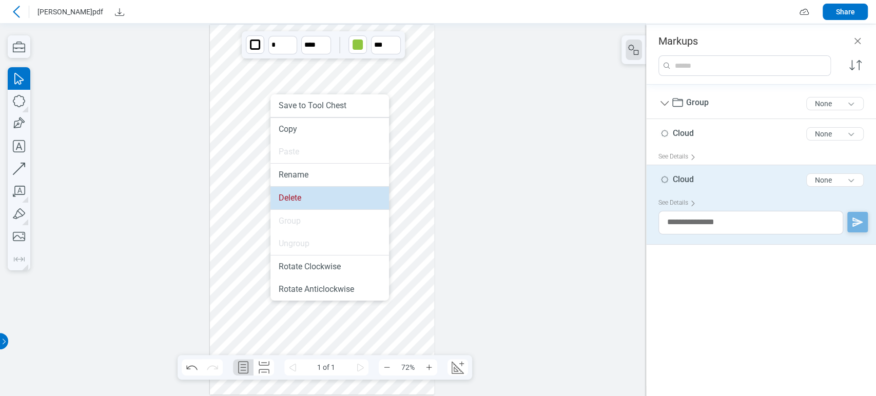
click at [301, 202] on li "Delete" at bounding box center [330, 198] width 119 height 23
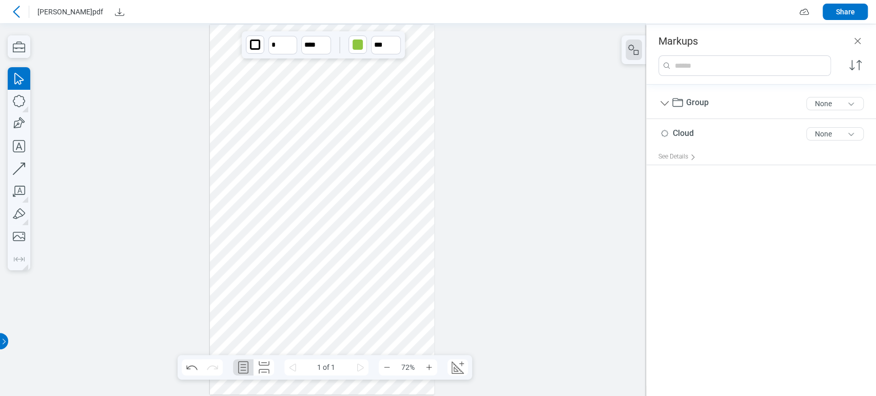
click at [308, 78] on div at bounding box center [322, 210] width 225 height 370
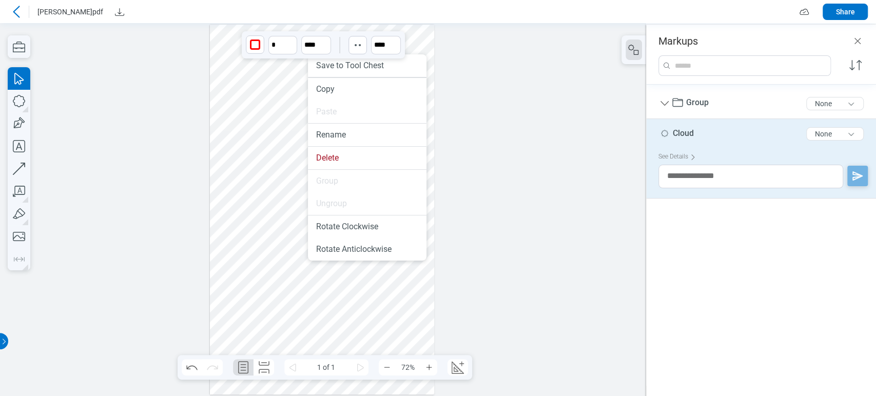
drag, startPoint x: 308, startPoint y: 78, endPoint x: 318, endPoint y: 123, distance: 46.2
click at [336, 163] on li "Delete" at bounding box center [367, 158] width 119 height 23
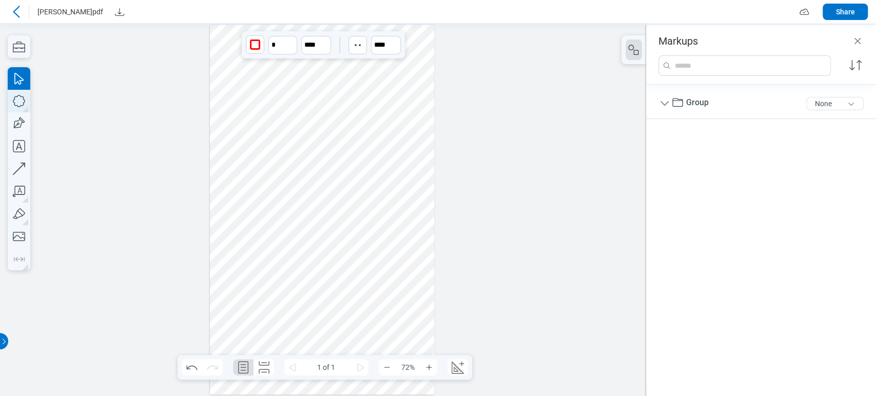
click at [23, 100] on icon "button" at bounding box center [19, 101] width 23 height 23
drag, startPoint x: 227, startPoint y: 93, endPoint x: 281, endPoint y: 157, distance: 83.4
click at [281, 157] on div at bounding box center [322, 210] width 225 height 370
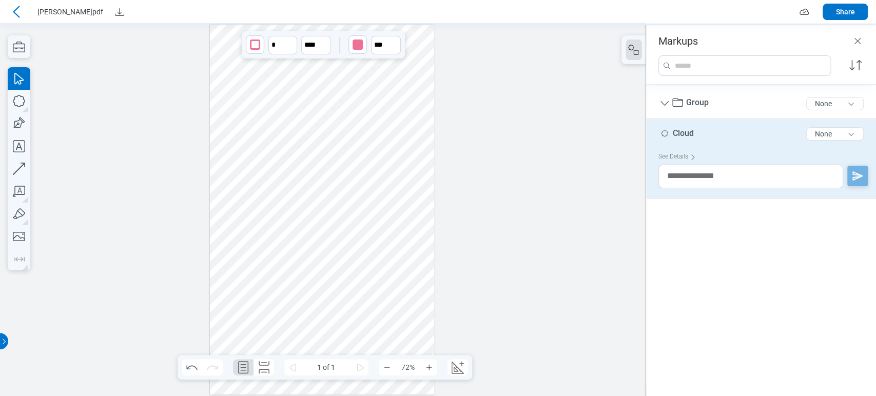
click at [685, 132] on span "Cloud" at bounding box center [683, 133] width 21 height 10
click at [690, 132] on span "Cloud" at bounding box center [683, 133] width 21 height 10
click at [693, 130] on span "Cloud" at bounding box center [683, 133] width 21 height 10
type input "*"
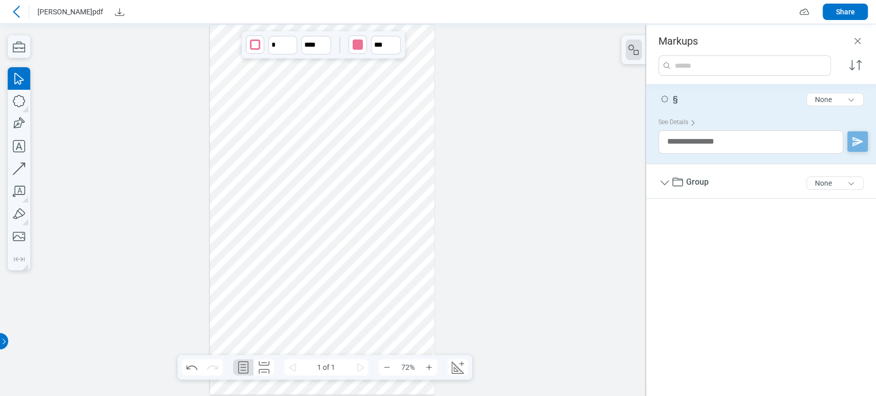
click at [690, 95] on div "§ 1 of 300 characters None" at bounding box center [766, 102] width 214 height 26
click at [683, 98] on div "§ 1 of 300 characters None" at bounding box center [766, 102] width 214 height 26
click at [680, 99] on div "§ 1 of 300 characters None" at bounding box center [766, 102] width 214 height 26
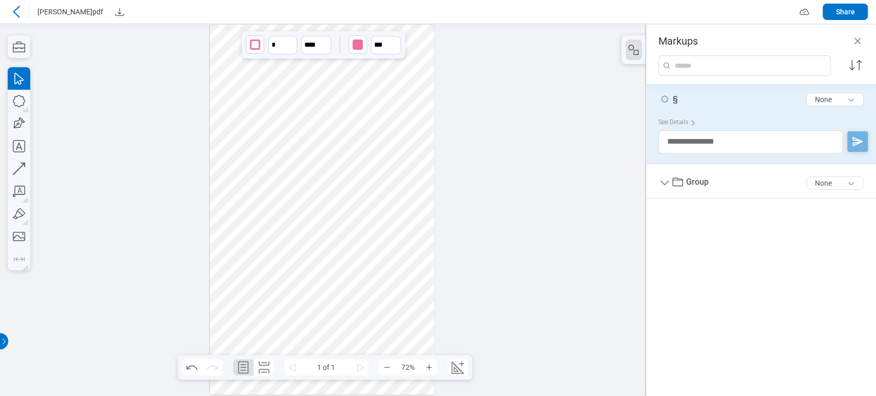
click at [680, 99] on div "§ 1 of 300 characters None" at bounding box center [766, 102] width 214 height 26
click at [677, 98] on span "§" at bounding box center [675, 99] width 5 height 10
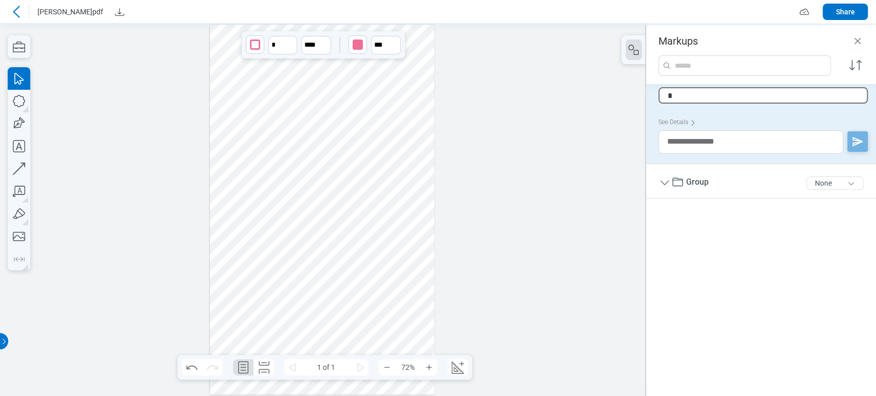
click at [677, 98] on input "*" at bounding box center [763, 95] width 209 height 16
type input "**"
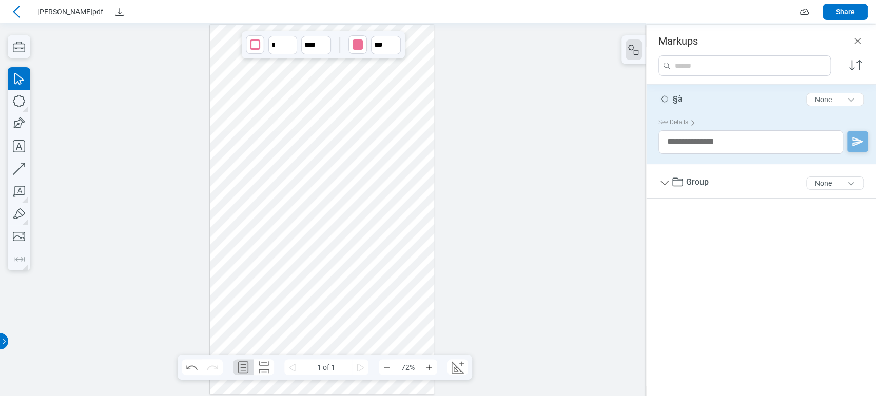
click at [698, 93] on div "§à 3 of 300 characters None" at bounding box center [766, 102] width 214 height 26
click at [686, 94] on div "§à 3 of 300 characters None" at bounding box center [766, 102] width 214 height 26
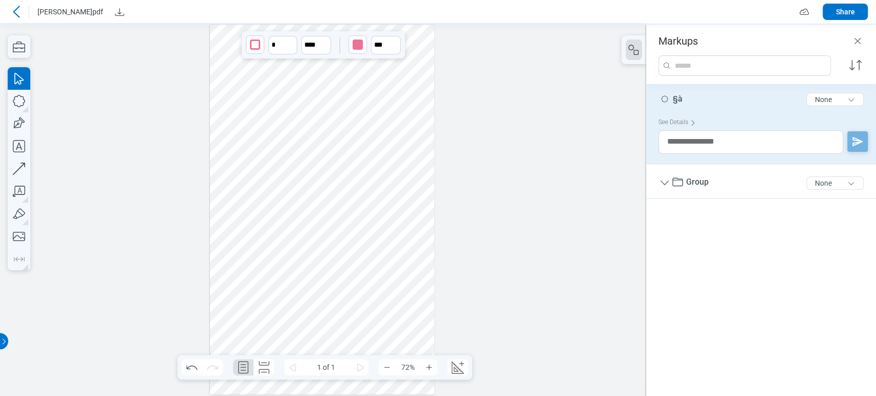
click at [686, 94] on div "§à 3 of 300 characters None" at bounding box center [766, 102] width 214 height 26
click at [681, 95] on span "§à" at bounding box center [678, 99] width 10 height 10
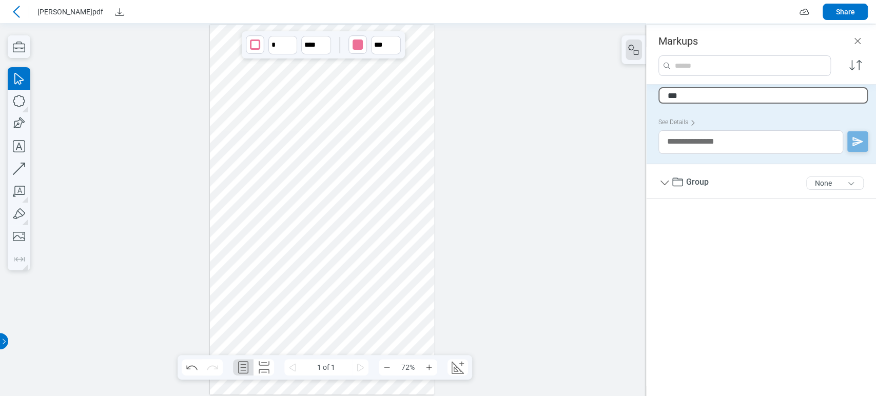
click at [699, 95] on input "**" at bounding box center [763, 95] width 209 height 16
type input "*********"
click at [697, 97] on span "§àÇ CLOUD" at bounding box center [694, 99] width 42 height 10
click at [697, 97] on input "*********" at bounding box center [763, 95] width 209 height 16
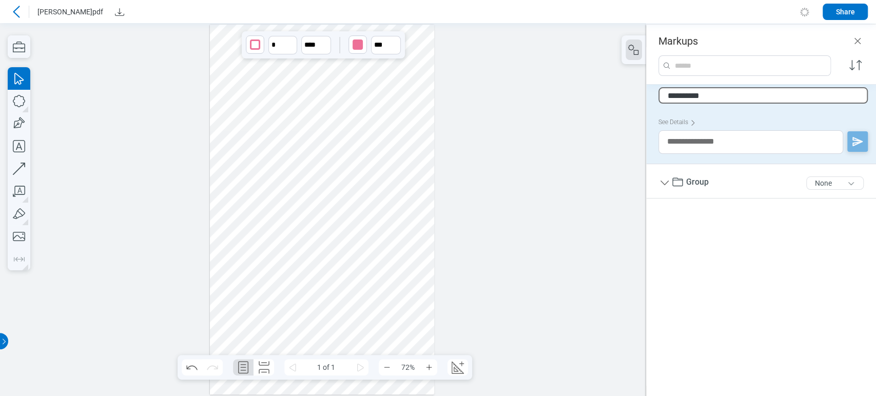
click at [560, 138] on div at bounding box center [323, 209] width 646 height 373
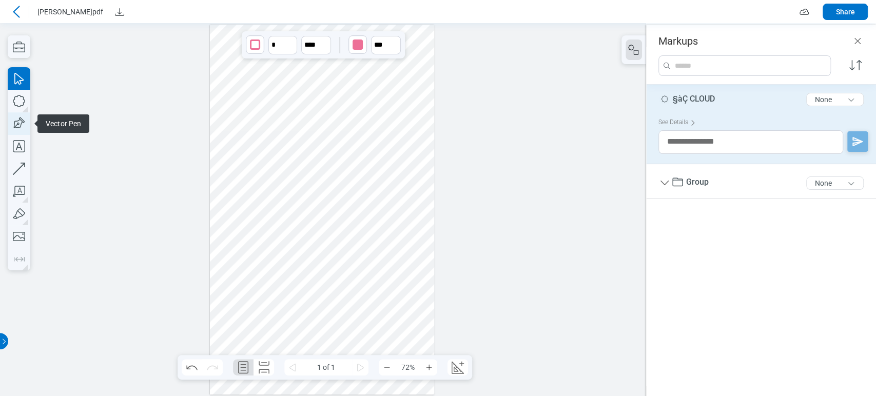
click at [21, 121] on icon "button" at bounding box center [18, 124] width 15 height 15
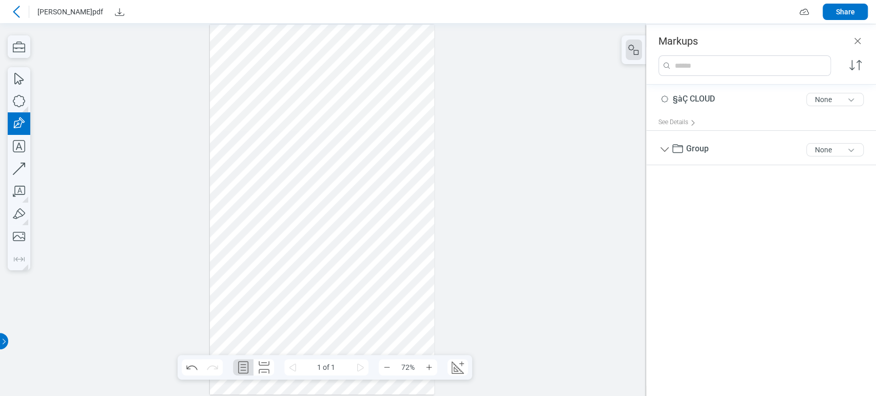
drag, startPoint x: 320, startPoint y: 101, endPoint x: 367, endPoint y: 150, distance: 67.9
click at [367, 150] on div at bounding box center [322, 210] width 225 height 370
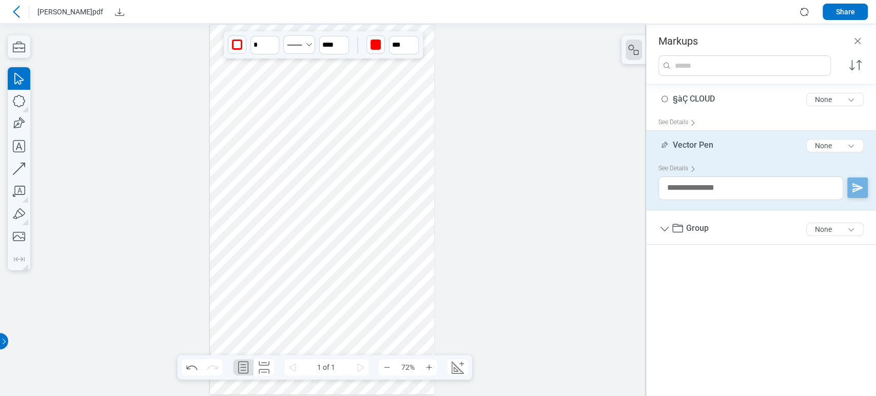
click at [703, 143] on span "Vector Pen" at bounding box center [693, 145] width 41 height 10
type input "**********"
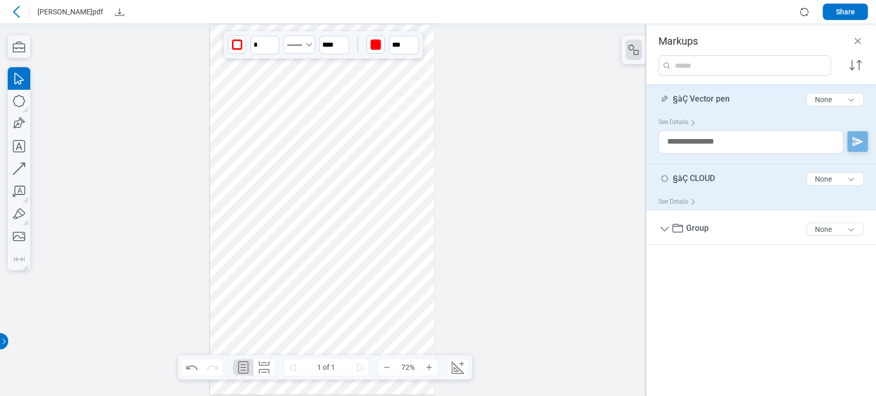
click at [699, 178] on span "§àÇ CLOUD" at bounding box center [694, 179] width 42 height 10
type input "*"
type input "***"
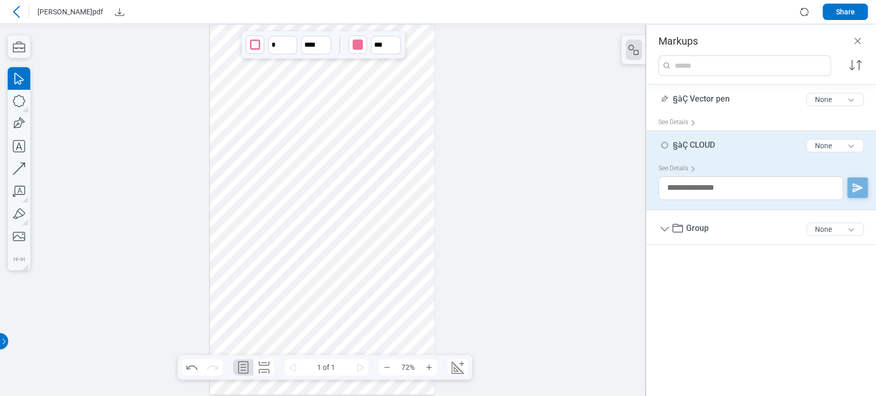
click at [699, 179] on textarea at bounding box center [751, 189] width 185 height 24
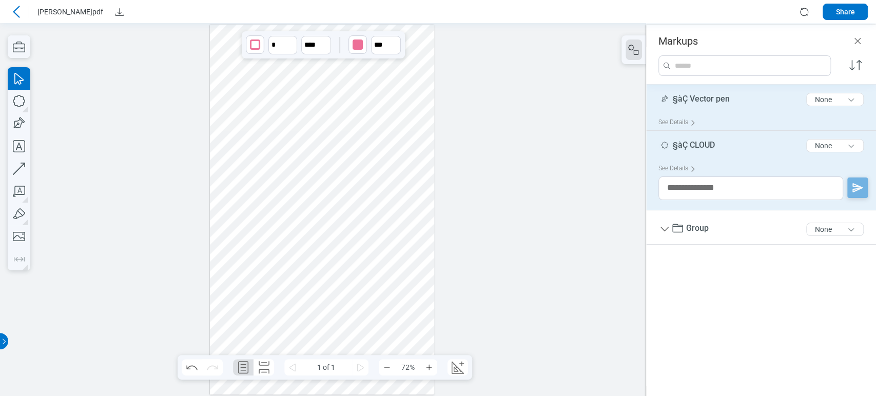
click at [730, 98] on div "§àÇ Vector pen 15 of 300 characters None" at bounding box center [766, 102] width 214 height 26
type input "*"
type input "***"
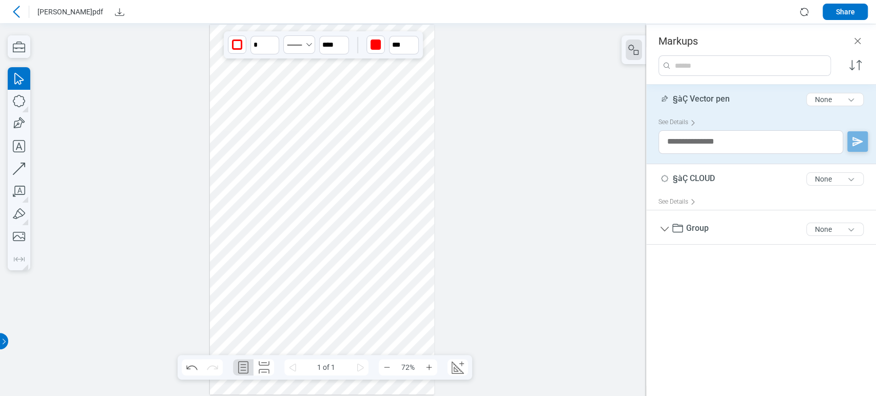
click at [730, 98] on div "§àÇ Vector pen 15 of 300 characters None" at bounding box center [766, 102] width 214 height 26
click at [730, 97] on div "§àÇ Vector pen 15 of 300 characters None" at bounding box center [766, 102] width 214 height 26
click at [723, 97] on span "§àÇ Vector pen" at bounding box center [701, 99] width 57 height 10
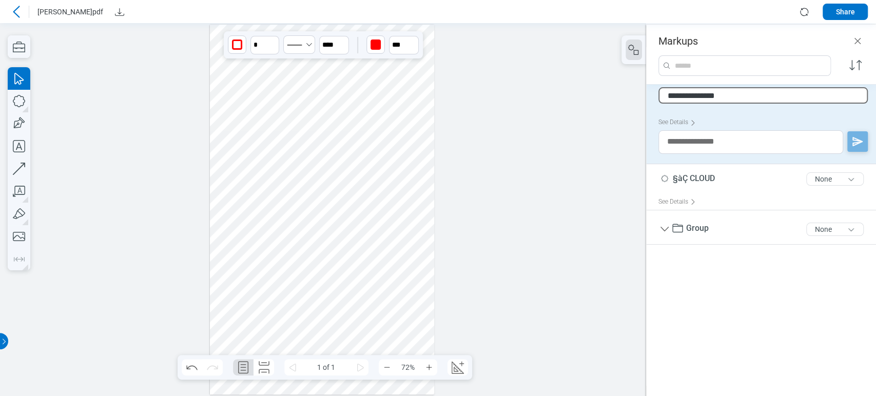
click at [730, 97] on input "**********" at bounding box center [763, 95] width 209 height 16
type input "**********"
click at [581, 125] on div at bounding box center [323, 209] width 646 height 373
click at [753, 100] on div "§àÇ Vector pen ê 16 of 300 characters None" at bounding box center [766, 102] width 214 height 26
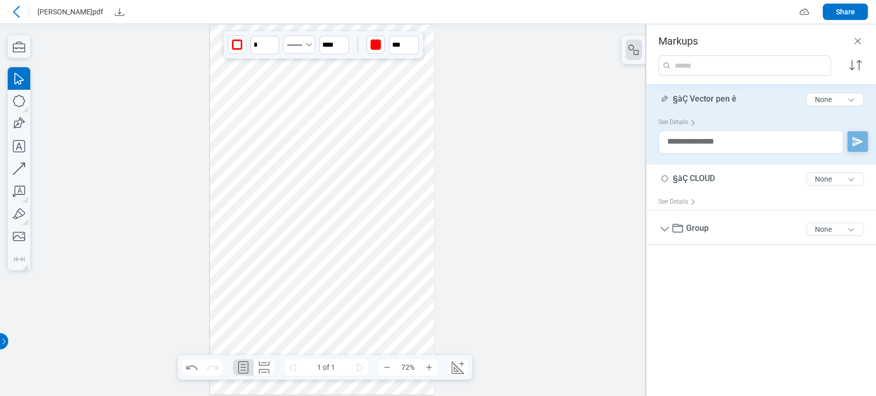
click at [741, 91] on div "§àÇ Vector pen ê 16 of 300 characters None" at bounding box center [766, 102] width 214 height 26
click at [734, 94] on span "§àÇ Vector pen ê" at bounding box center [705, 99] width 64 height 10
click at [733, 97] on input "**********" at bounding box center [763, 95] width 209 height 16
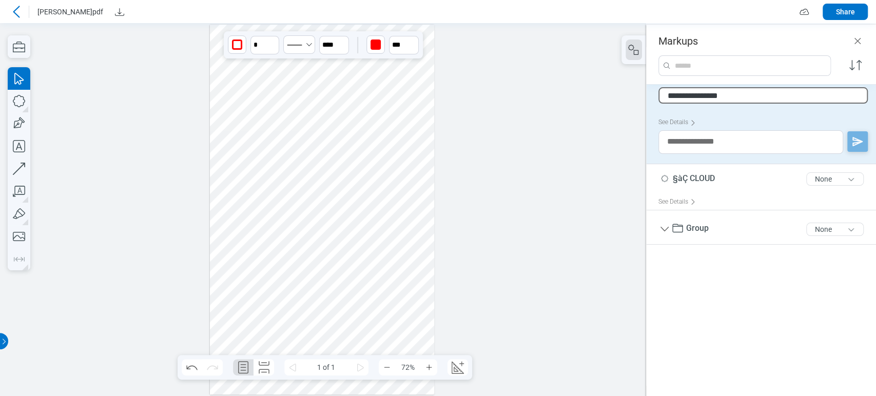
type input "**********"
click at [544, 102] on div at bounding box center [323, 209] width 646 height 373
click at [502, 175] on div at bounding box center [323, 209] width 646 height 373
click at [236, 236] on div at bounding box center [322, 210] width 225 height 370
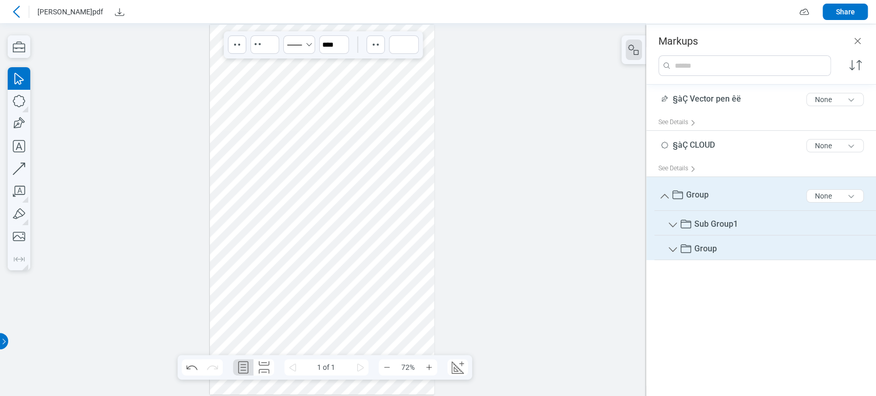
click at [703, 223] on span "Sub Group1" at bounding box center [717, 224] width 44 height 10
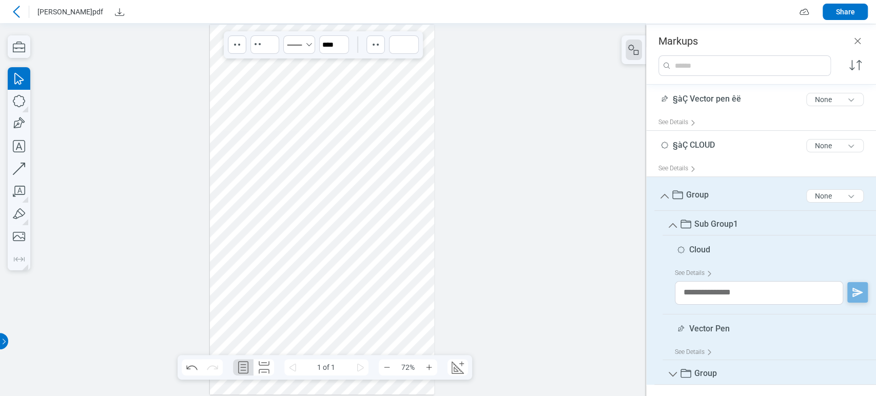
click at [703, 223] on span "Sub Group1" at bounding box center [717, 224] width 44 height 10
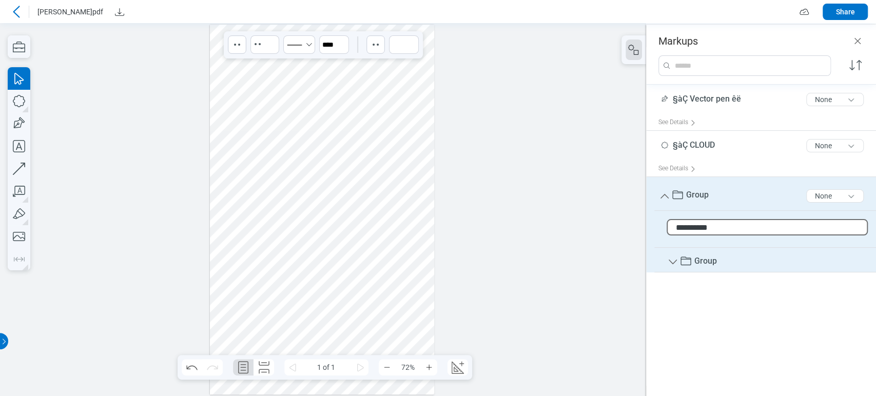
click at [725, 227] on input "**********" at bounding box center [767, 227] width 201 height 16
type input "**********"
click at [588, 214] on div at bounding box center [323, 209] width 646 height 373
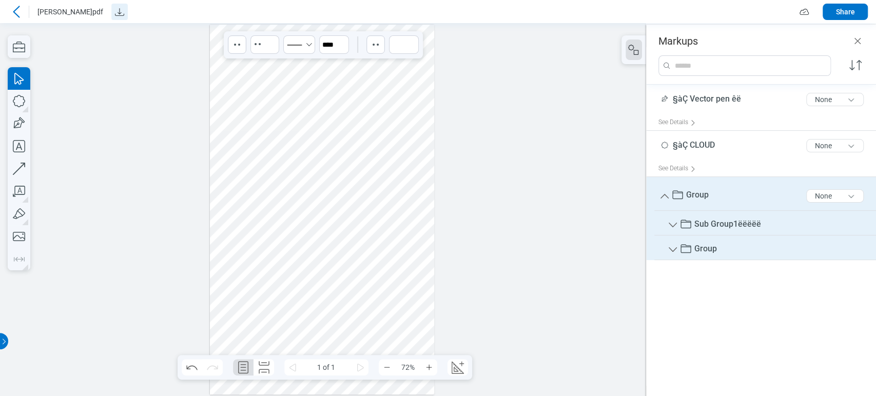
click at [113, 9] on icon "Download" at bounding box center [119, 12] width 12 height 12
click at [588, 166] on div at bounding box center [323, 209] width 646 height 373
click at [14, 11] on icon at bounding box center [16, 12] width 7 height 12
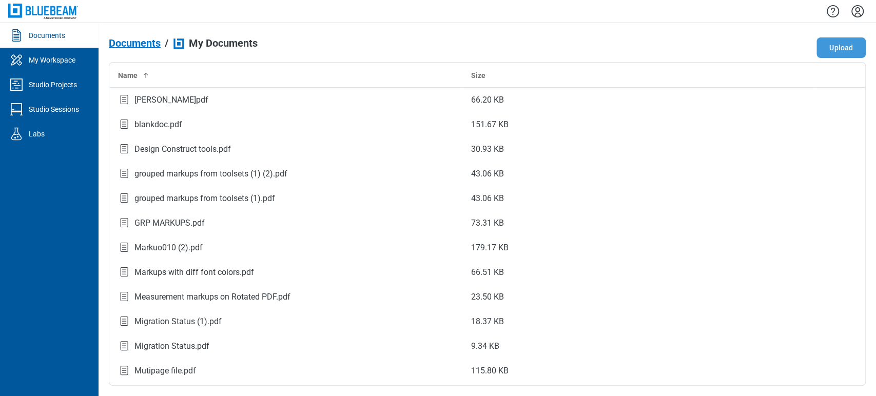
click at [834, 45] on button "Upload" at bounding box center [841, 47] width 49 height 21
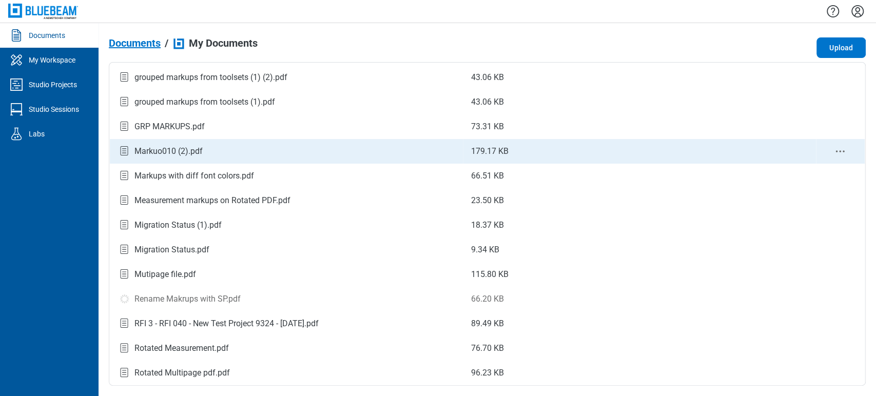
scroll to position [88, 0]
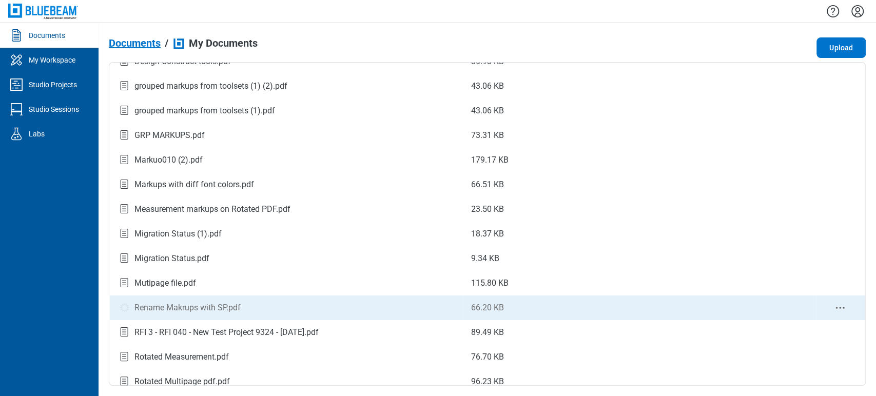
click at [234, 309] on div "Rename Makrups with SP.pdf" at bounding box center [188, 308] width 106 height 12
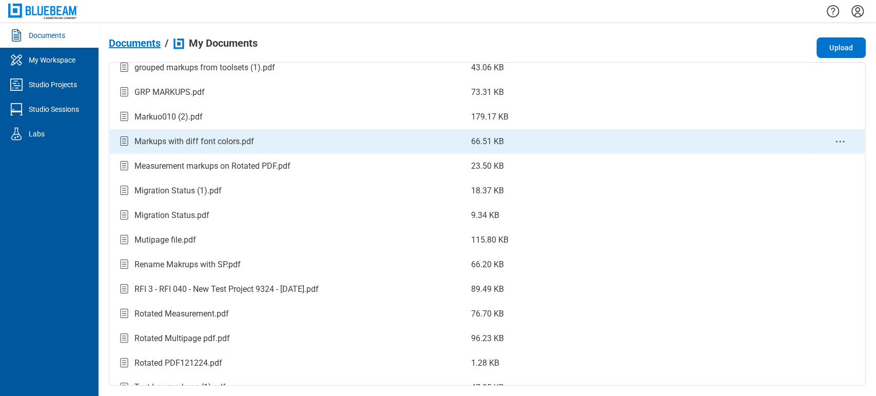
scroll to position [88, 0]
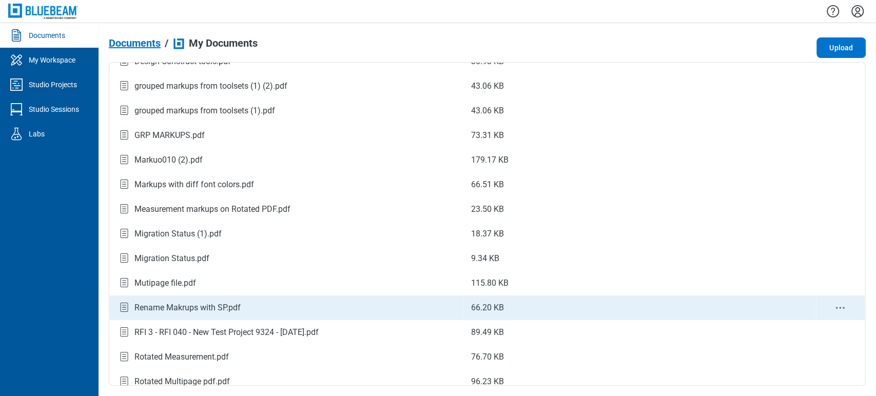
click at [222, 305] on div "Rename Makrups with SP.pdf" at bounding box center [188, 308] width 106 height 12
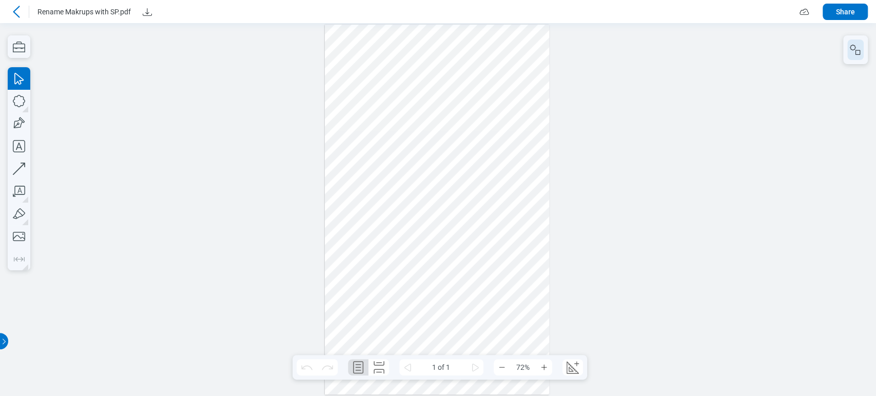
click at [856, 51] on rect "button" at bounding box center [858, 52] width 5 height 5
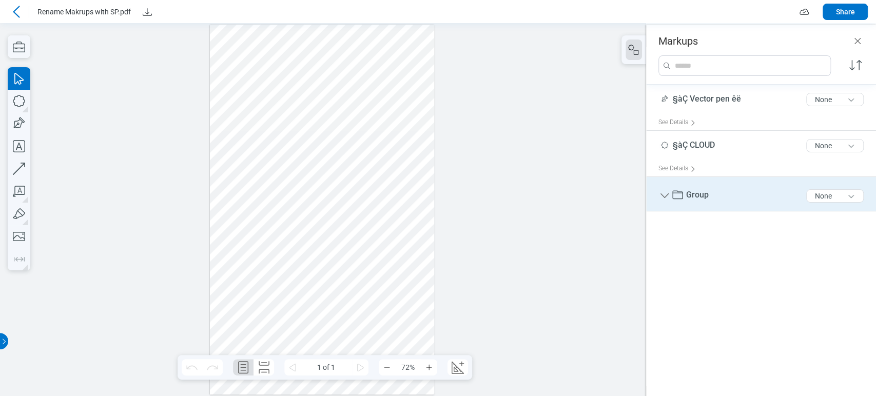
click at [666, 195] on icon "Group" at bounding box center [665, 196] width 12 height 12
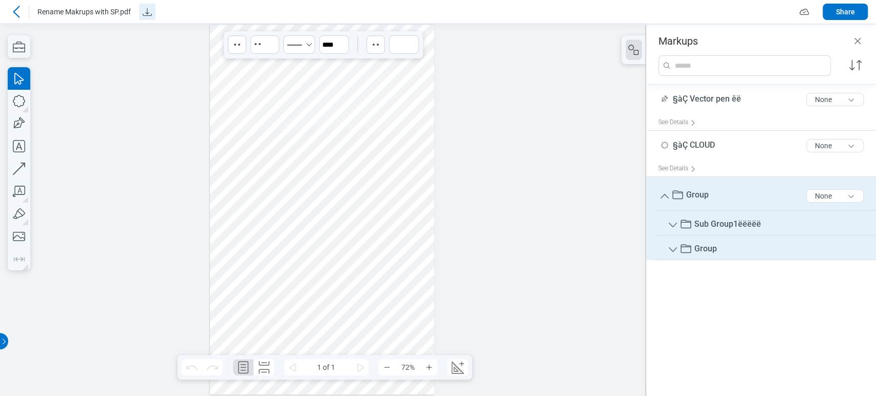
click at [140, 12] on button "Download" at bounding box center [147, 12] width 16 height 16
click at [146, 11] on icon "Download" at bounding box center [147, 12] width 12 height 12
click at [9, 13] on div at bounding box center [16, 12] width 16 height 16
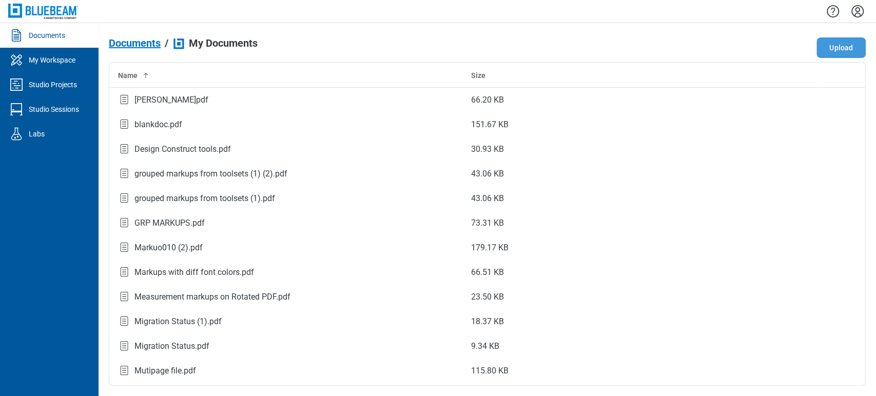
click at [838, 47] on button "Upload" at bounding box center [841, 47] width 49 height 21
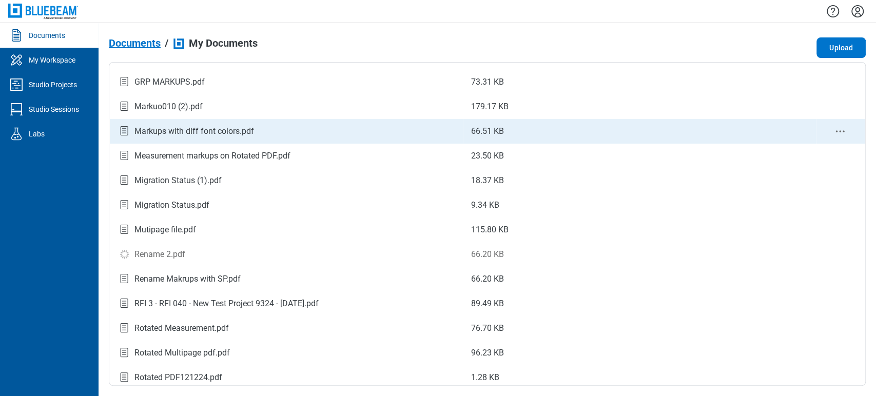
scroll to position [112, 0]
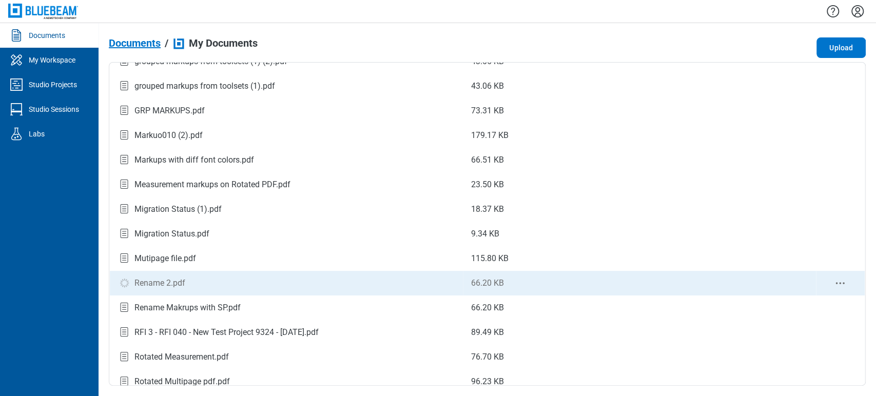
click at [207, 280] on div "Rename 2.pdf" at bounding box center [286, 283] width 337 height 14
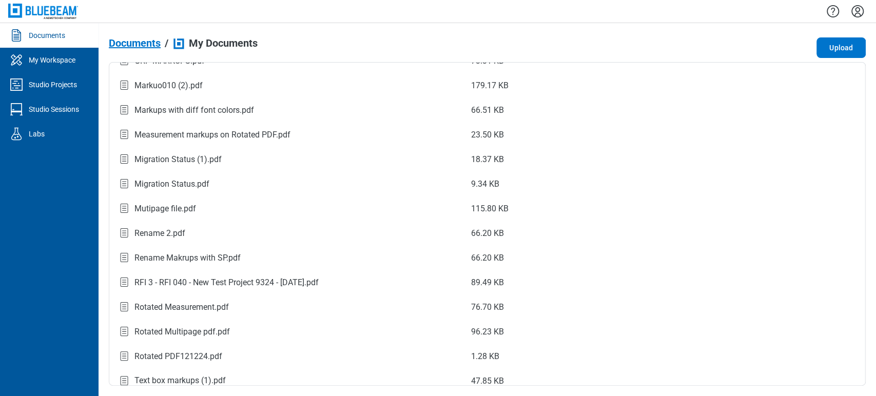
scroll to position [169, 0]
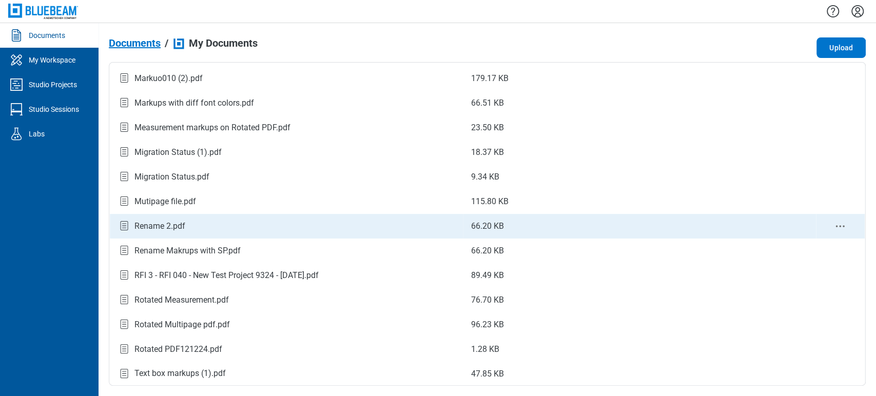
click at [189, 220] on div "Rename 2.pdf" at bounding box center [286, 226] width 337 height 14
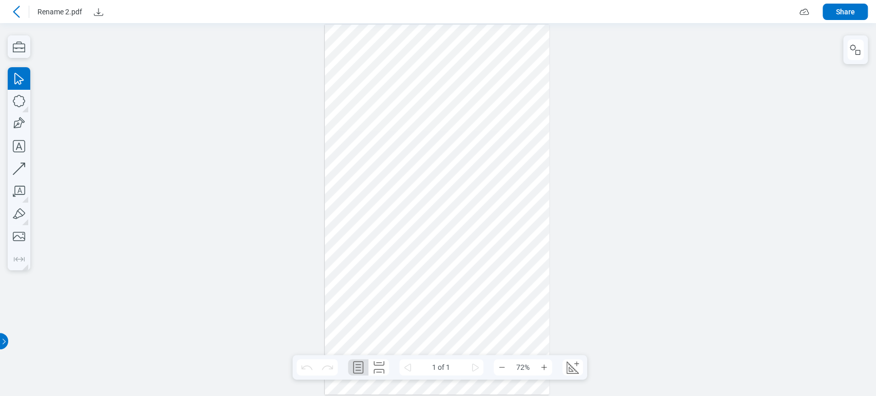
click at [861, 61] on div at bounding box center [855, 49] width 25 height 29
click at [845, 45] on div at bounding box center [855, 49] width 25 height 29
click at [848, 46] on button "button" at bounding box center [856, 50] width 16 height 21
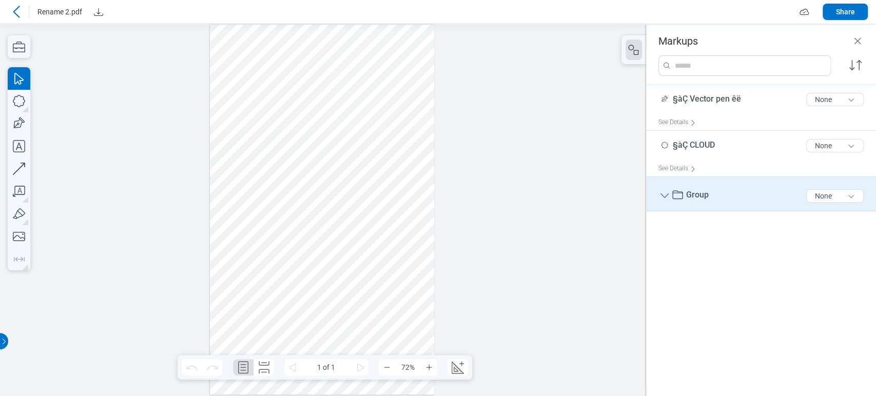
click at [667, 196] on icon "Group" at bounding box center [665, 196] width 12 height 12
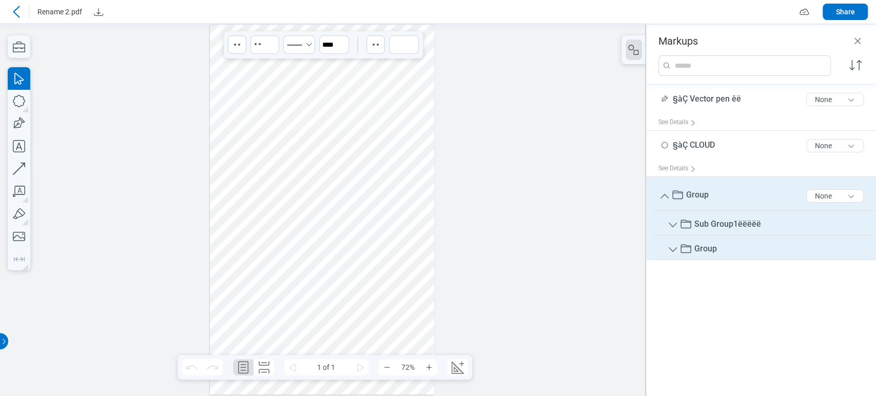
click at [586, 162] on div at bounding box center [323, 209] width 646 height 373
click at [18, 16] on icon at bounding box center [16, 12] width 7 height 12
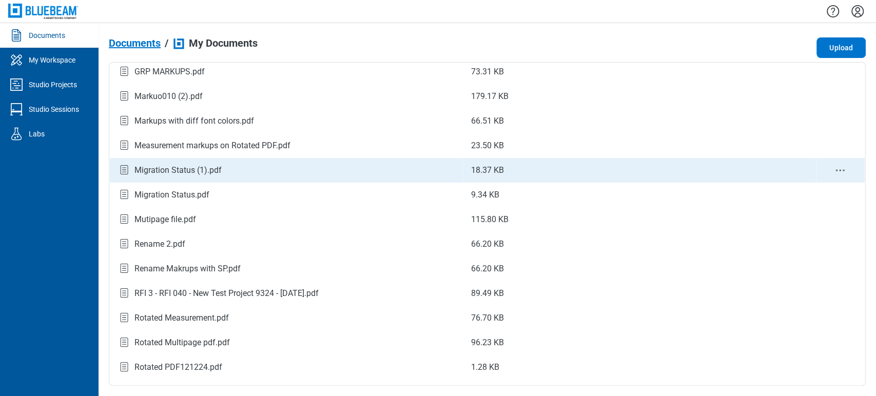
scroll to position [169, 0]
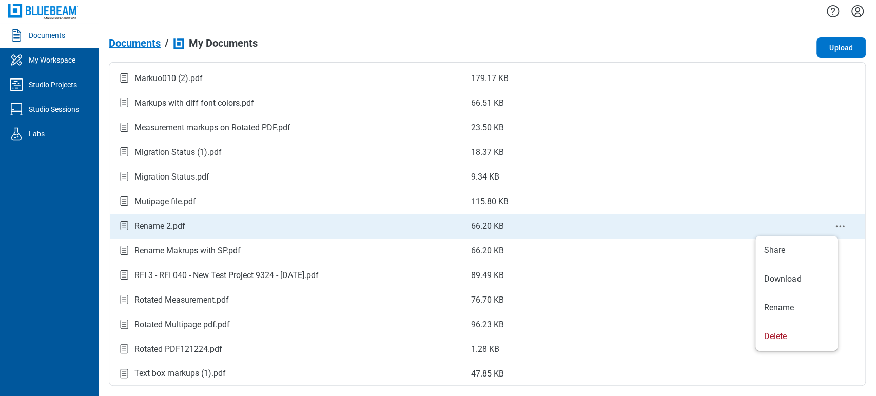
click at [838, 223] on icon "context-menu" at bounding box center [840, 226] width 12 height 12
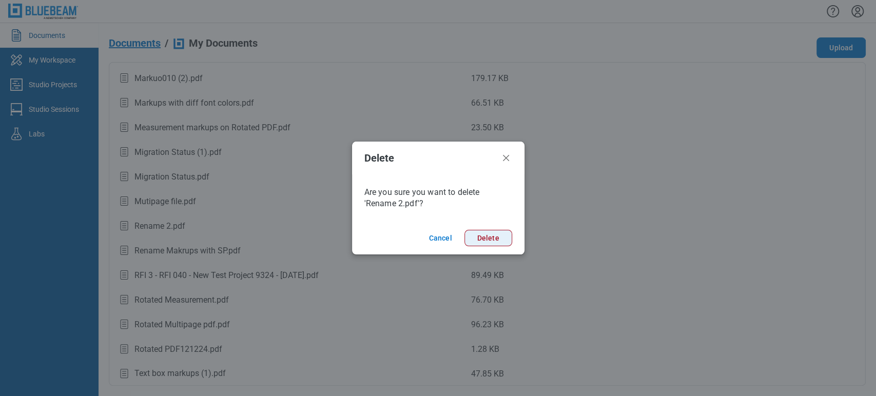
click at [474, 234] on button "Delete" at bounding box center [489, 238] width 48 height 16
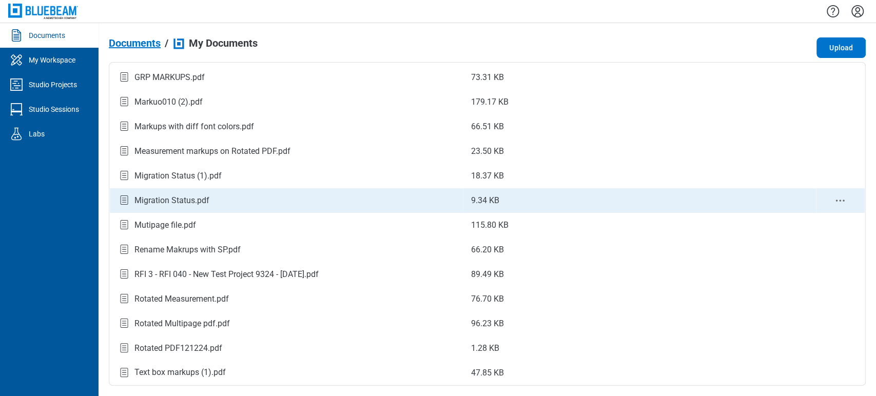
scroll to position [145, 0]
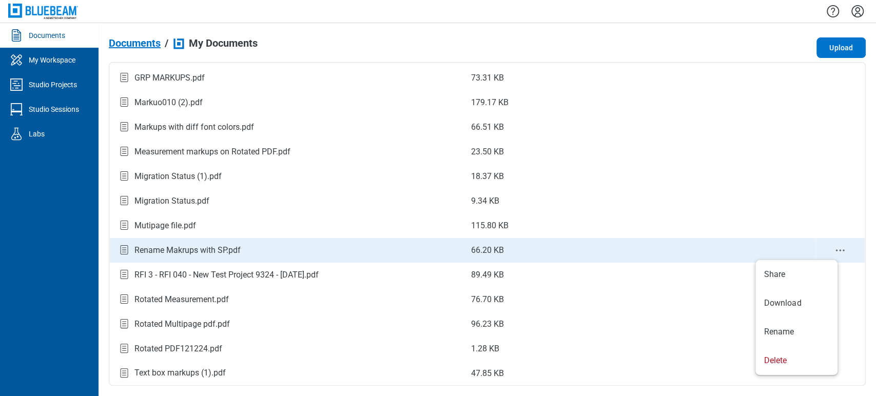
click at [835, 252] on icon "context-menu" at bounding box center [840, 250] width 12 height 12
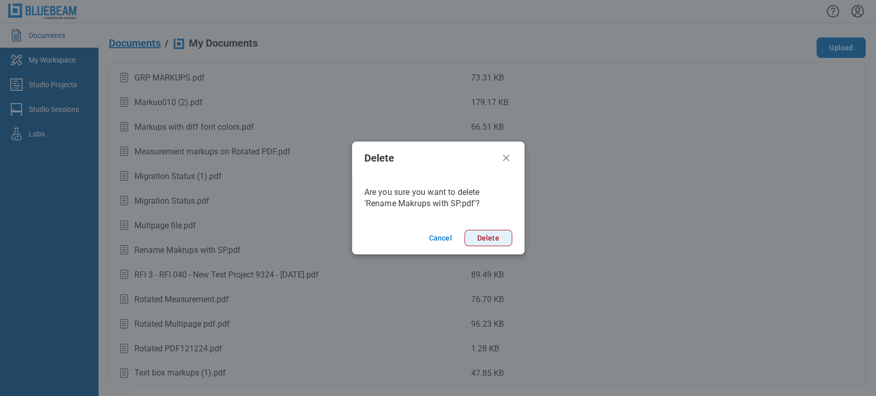
click at [477, 233] on button "Delete" at bounding box center [489, 238] width 48 height 16
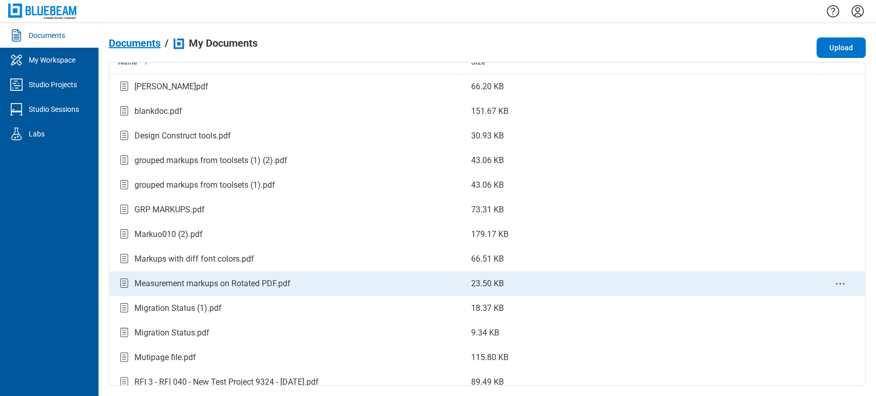
scroll to position [0, 0]
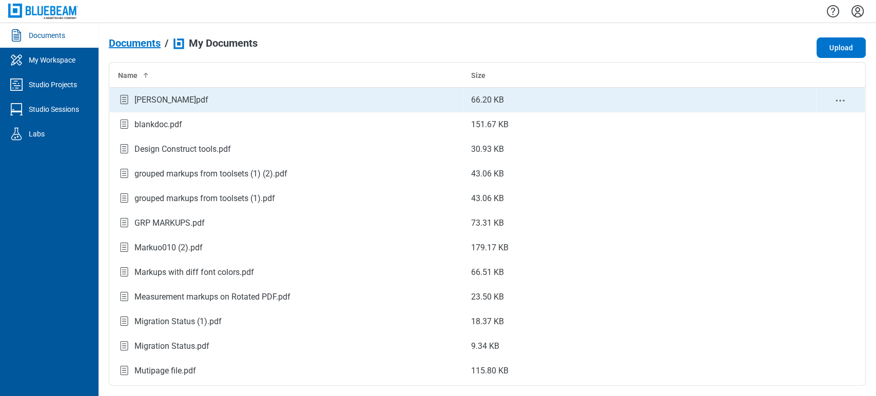
click at [177, 93] on div "[PERSON_NAME]pdf" at bounding box center [286, 100] width 337 height 14
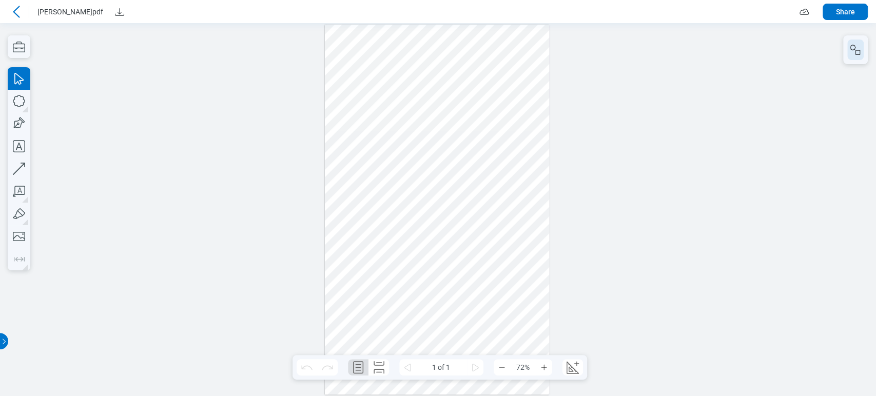
click at [854, 47] on icon "button" at bounding box center [856, 50] width 12 height 12
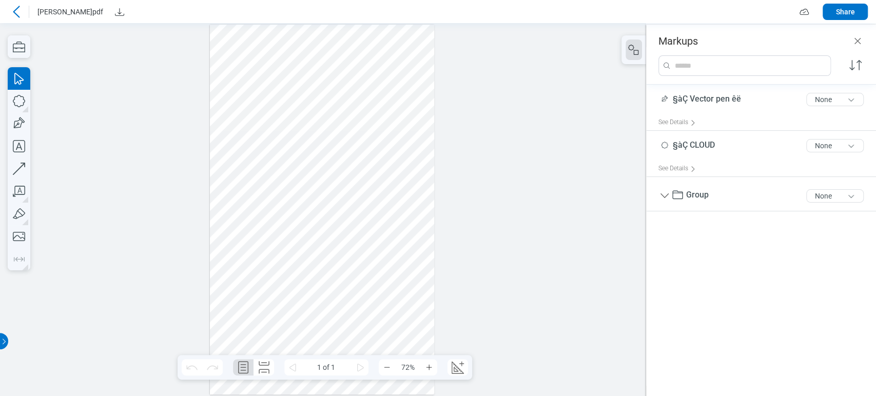
click at [346, 110] on div at bounding box center [322, 210] width 225 height 370
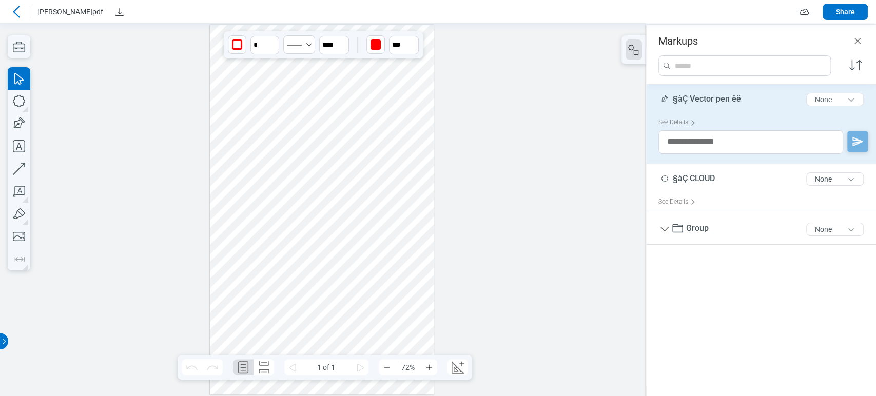
click at [736, 99] on span "§àÇ Vector pen êë" at bounding box center [707, 99] width 68 height 10
click at [736, 99] on input "**********" at bounding box center [763, 95] width 209 height 16
click at [16, 118] on icon "button" at bounding box center [19, 123] width 23 height 23
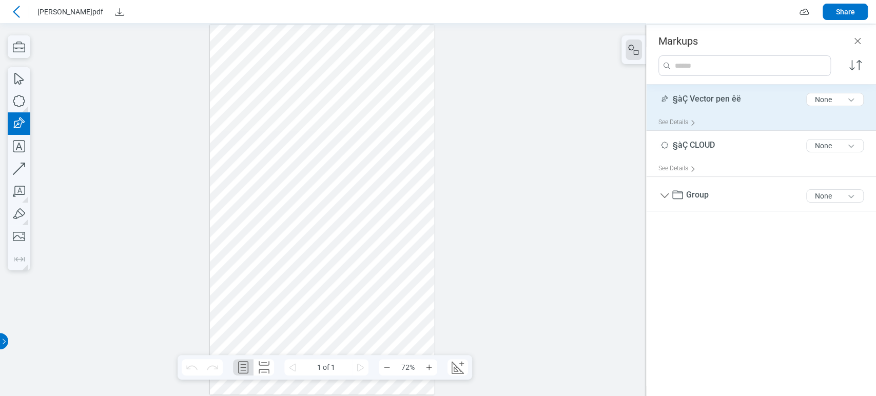
drag, startPoint x: 334, startPoint y: 165, endPoint x: 383, endPoint y: 206, distance: 63.8
click at [383, 206] on div at bounding box center [322, 210] width 225 height 370
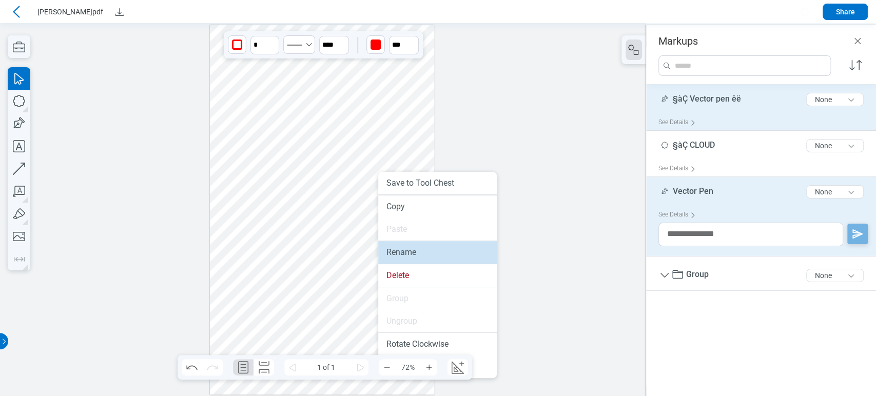
click at [413, 256] on li "Rename" at bounding box center [437, 252] width 119 height 23
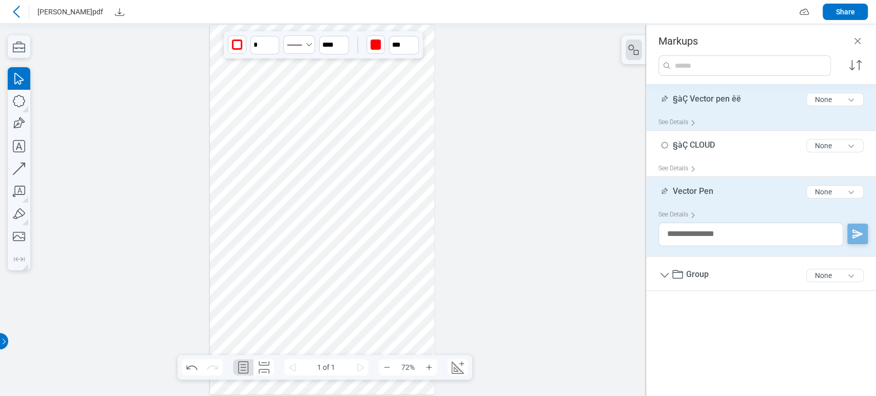
click at [419, 229] on div at bounding box center [322, 210] width 225 height 370
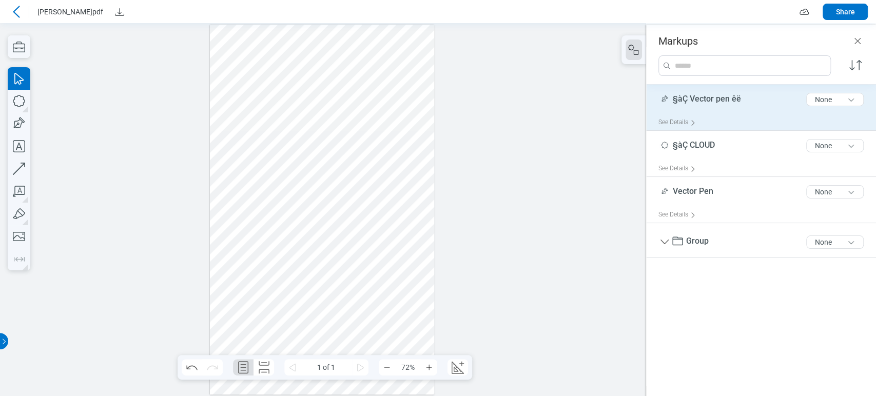
click at [375, 193] on div at bounding box center [322, 210] width 225 height 370
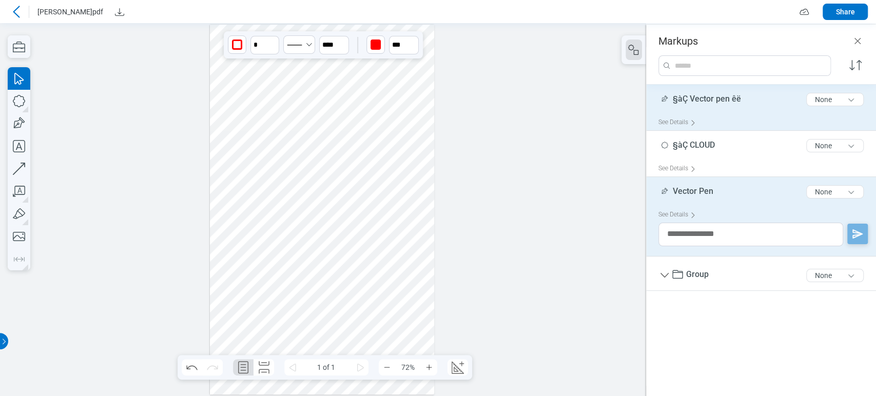
click at [390, 191] on div at bounding box center [322, 210] width 225 height 370
click at [374, 189] on div at bounding box center [322, 210] width 225 height 370
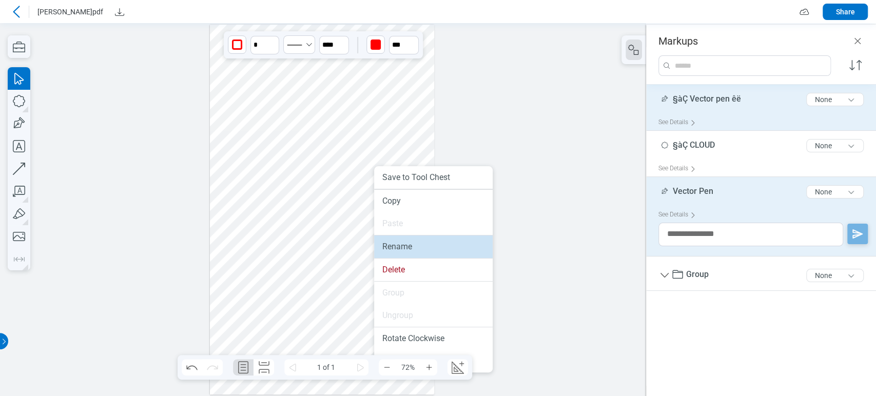
click at [390, 242] on li "Rename" at bounding box center [433, 247] width 119 height 23
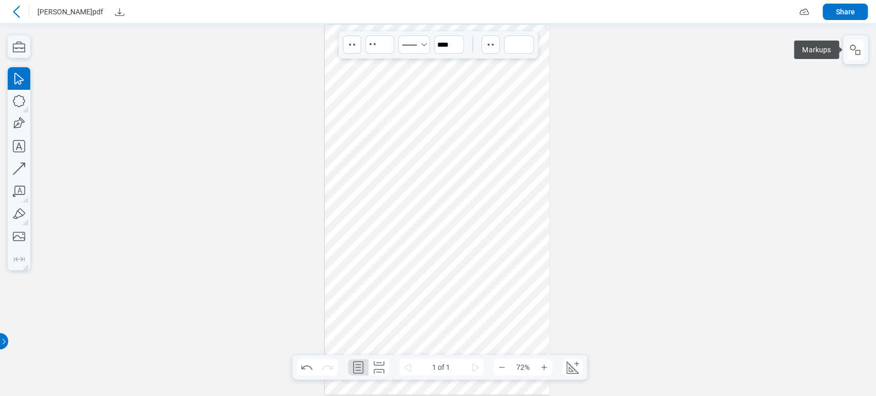
click at [382, 235] on div at bounding box center [437, 210] width 225 height 370
click at [850, 50] on icon "button" at bounding box center [856, 50] width 12 height 12
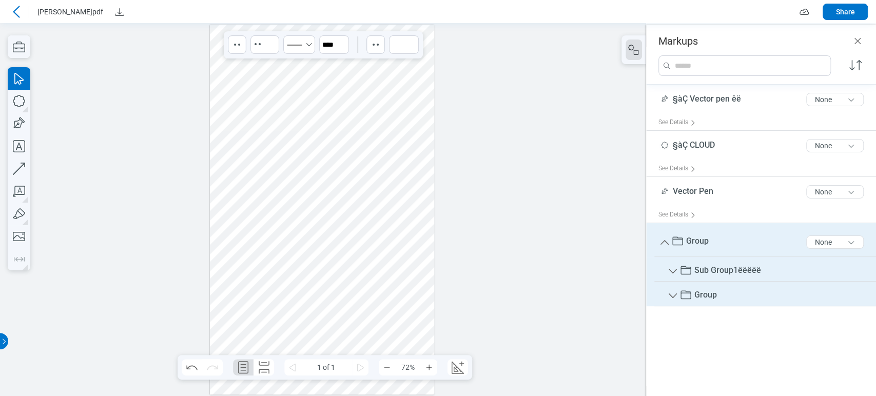
click at [284, 243] on div at bounding box center [322, 210] width 225 height 370
click at [694, 238] on span "Group" at bounding box center [697, 241] width 23 height 10
type input "******"
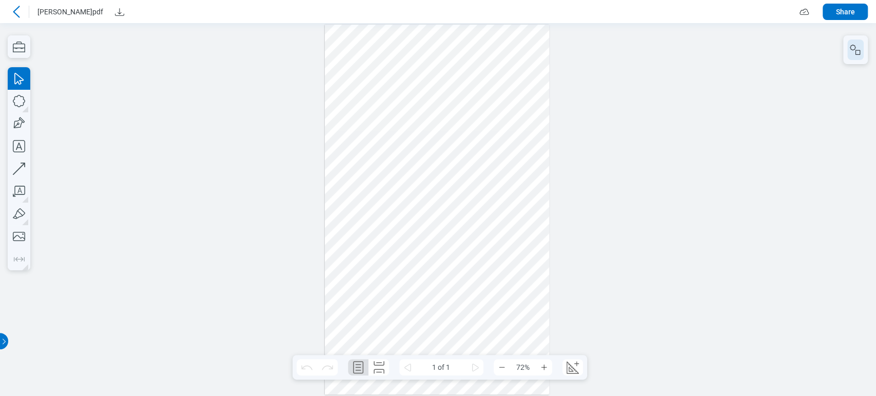
click at [857, 50] on rect "button" at bounding box center [858, 52] width 5 height 5
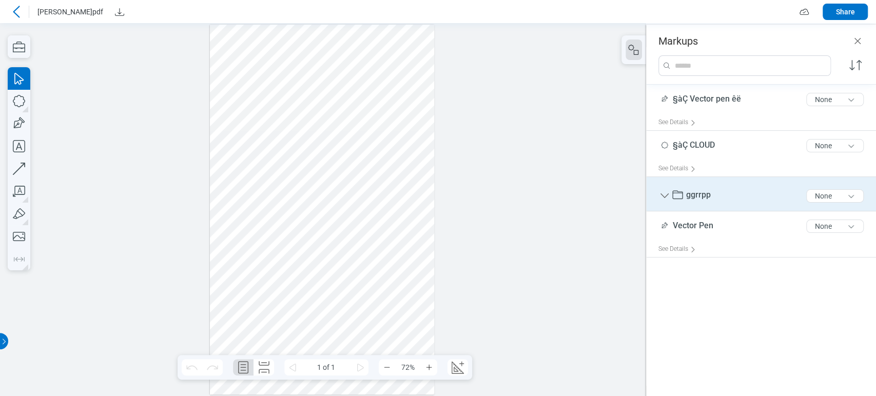
click at [663, 195] on icon "Group" at bounding box center [665, 196] width 12 height 12
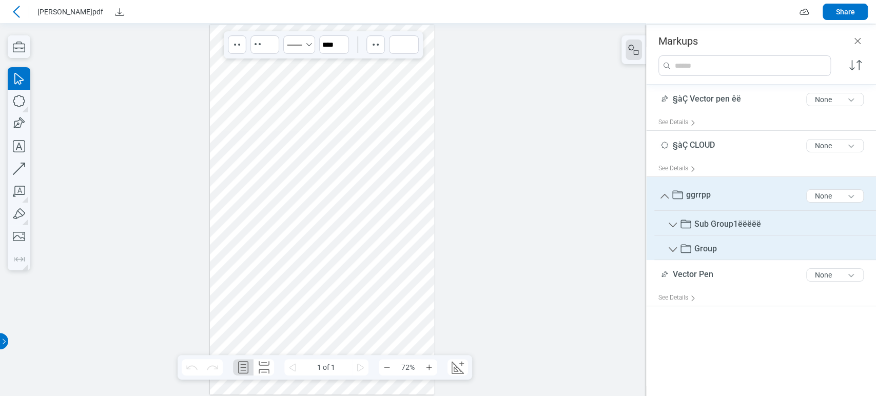
click at [663, 195] on icon "Group" at bounding box center [665, 196] width 8 height 5
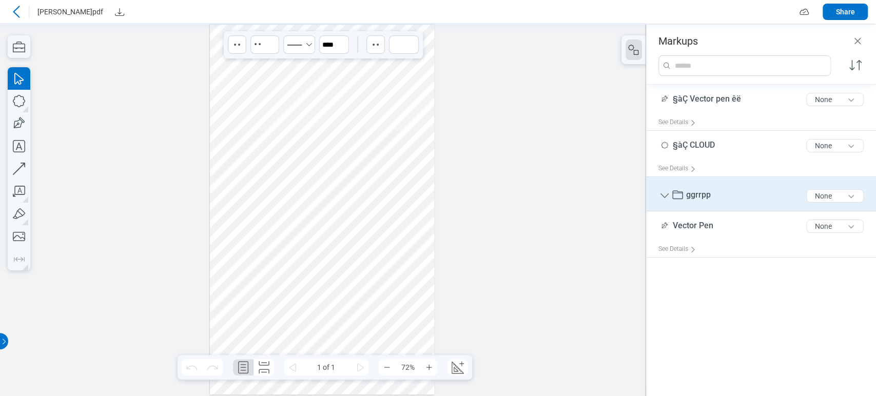
click at [562, 197] on div at bounding box center [323, 209] width 646 height 373
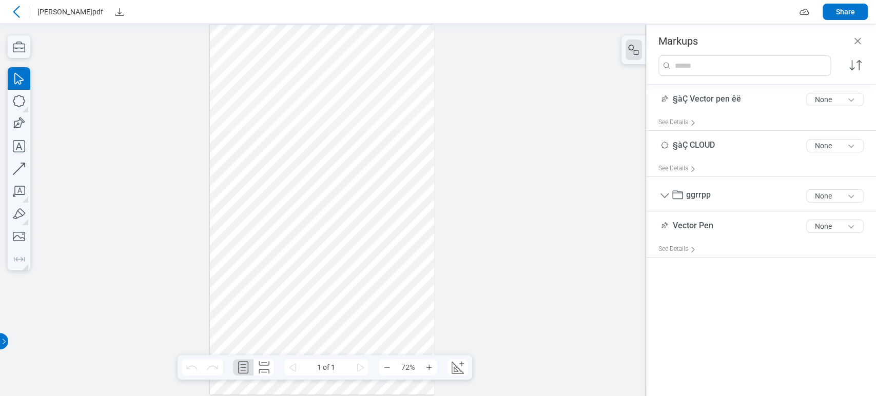
click at [412, 195] on div at bounding box center [322, 210] width 225 height 370
click at [11, 131] on icon "button" at bounding box center [19, 123] width 23 height 23
drag, startPoint x: 239, startPoint y: 176, endPoint x: 261, endPoint y: 199, distance: 32.0
click at [261, 199] on div at bounding box center [322, 210] width 225 height 370
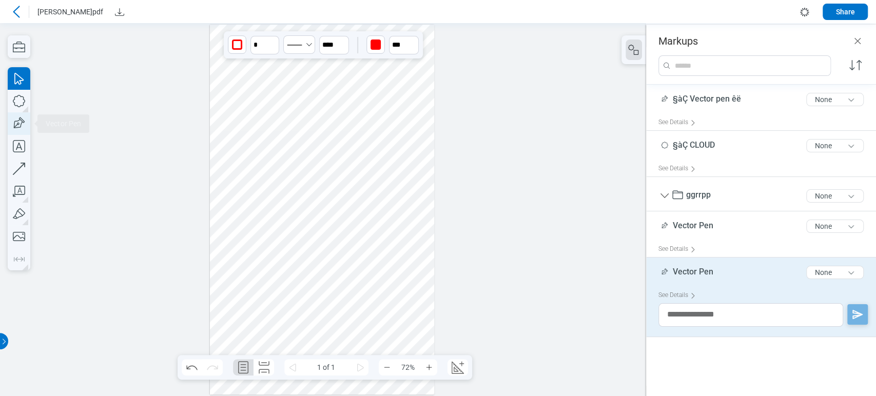
click at [19, 118] on icon "button" at bounding box center [19, 123] width 23 height 23
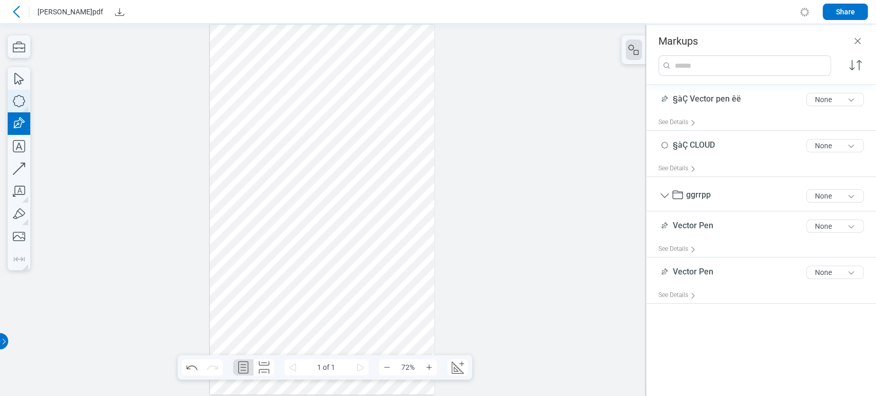
click at [17, 105] on icon "button" at bounding box center [19, 101] width 23 height 23
drag, startPoint x: 273, startPoint y: 175, endPoint x: 291, endPoint y: 198, distance: 29.7
click at [291, 198] on div at bounding box center [322, 210] width 225 height 370
drag, startPoint x: 305, startPoint y: 197, endPoint x: 238, endPoint y: 183, distance: 68.8
click at [238, 183] on div at bounding box center [322, 210] width 225 height 370
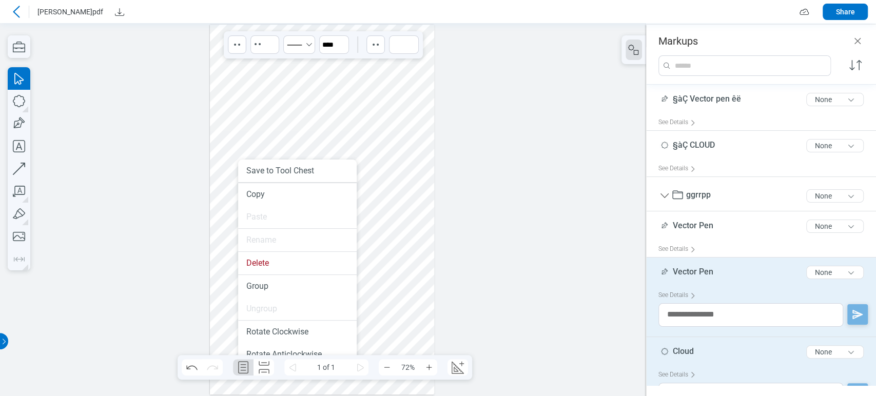
click at [248, 138] on div at bounding box center [322, 210] width 225 height 370
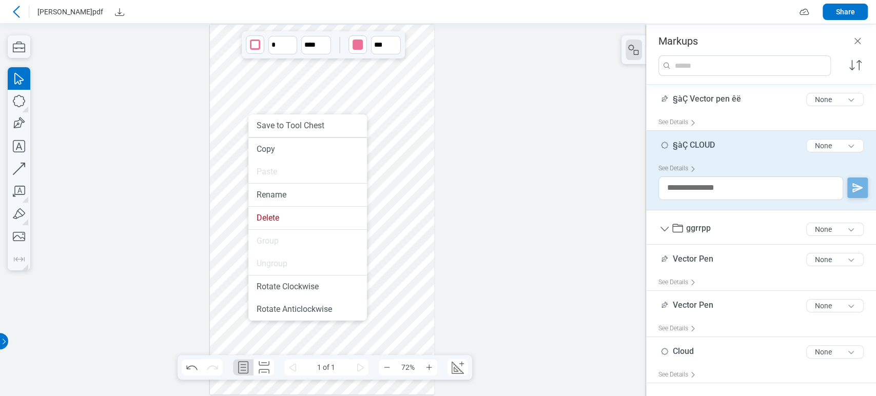
click at [231, 231] on div at bounding box center [322, 210] width 225 height 370
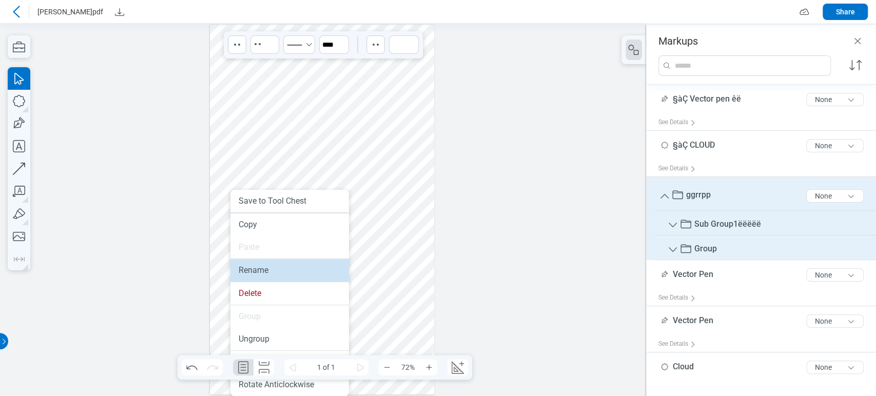
click at [248, 265] on li "Rename" at bounding box center [290, 270] width 119 height 23
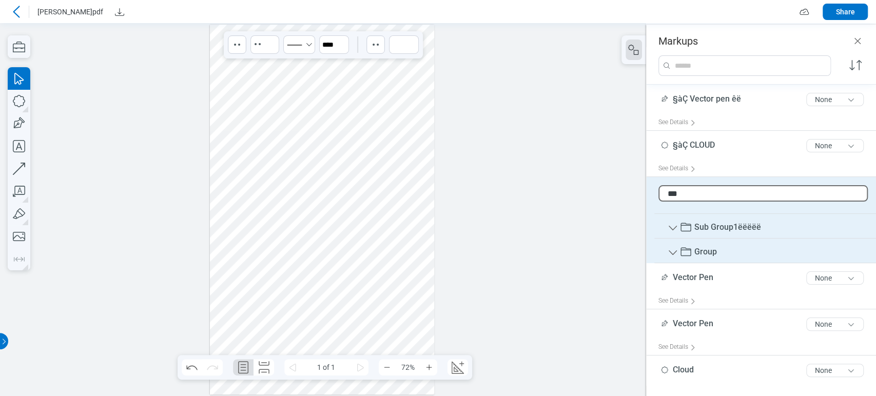
type input "****"
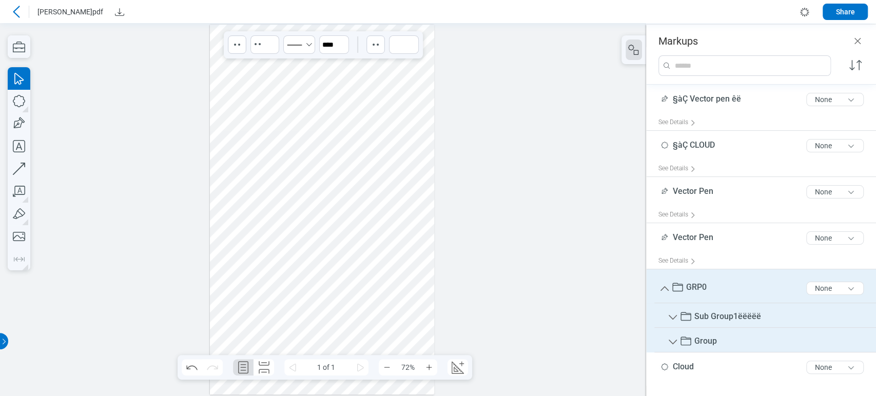
click at [398, 130] on div at bounding box center [322, 210] width 225 height 370
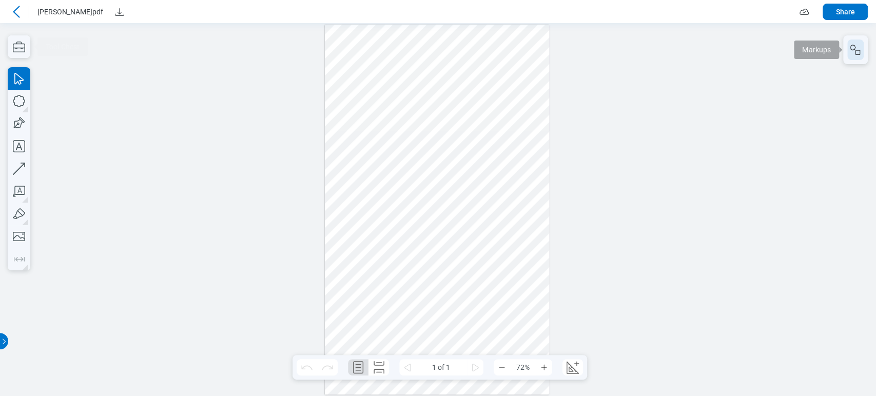
click at [855, 47] on icon "button" at bounding box center [853, 48] width 6 height 6
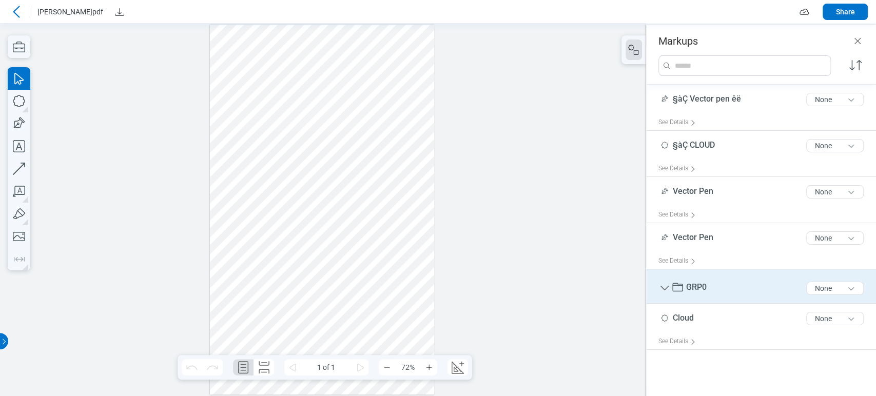
click at [682, 282] on icon at bounding box center [678, 288] width 12 height 12
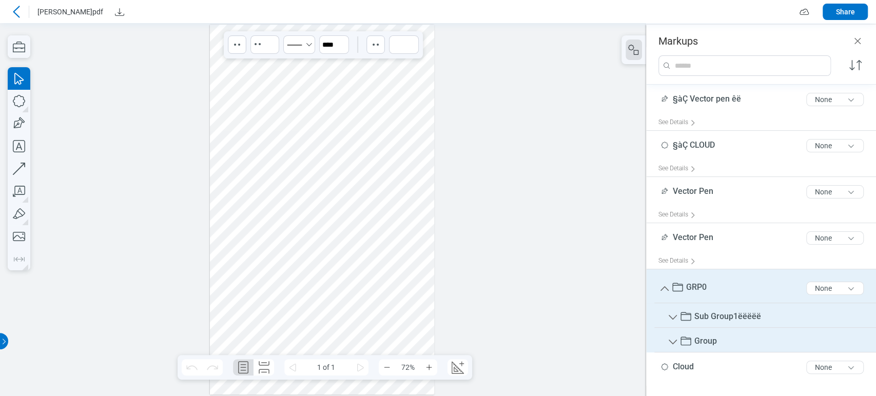
click at [14, 11] on icon at bounding box center [16, 12] width 7 height 12
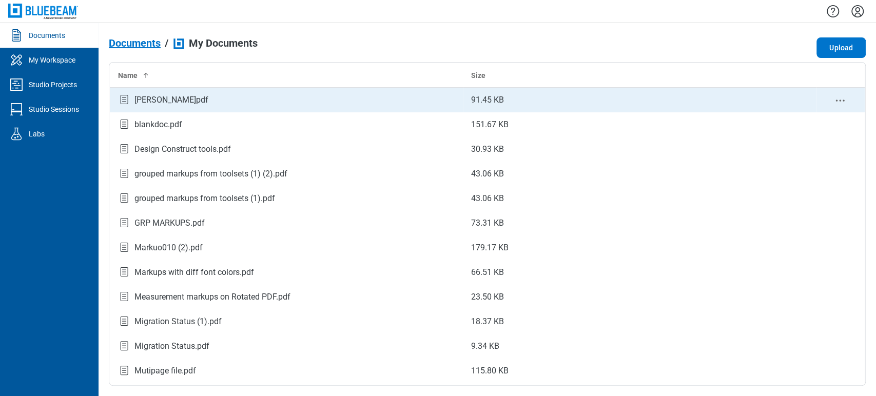
click at [834, 98] on icon "context-menu" at bounding box center [840, 100] width 12 height 12
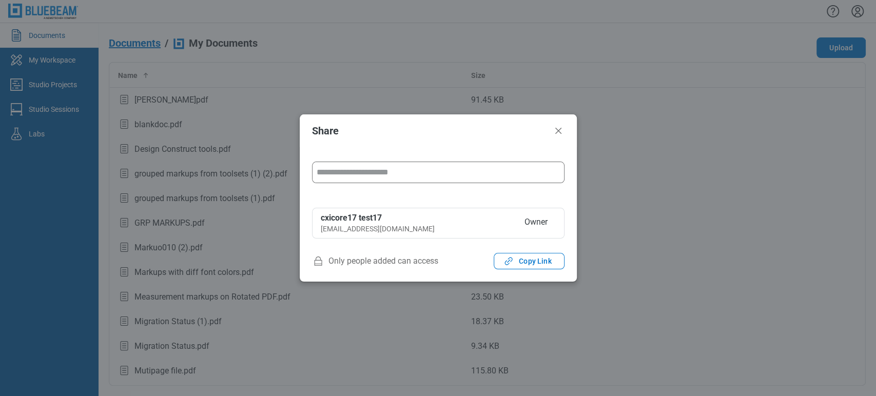
click at [365, 178] on input "form" at bounding box center [439, 172] width 252 height 21
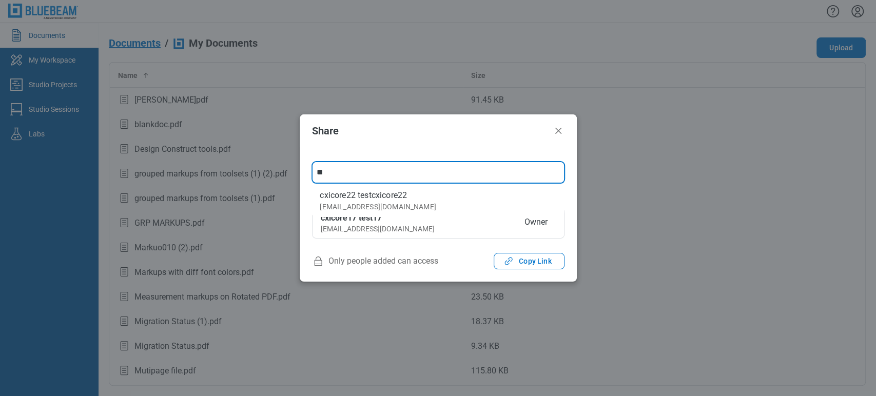
type input "*"
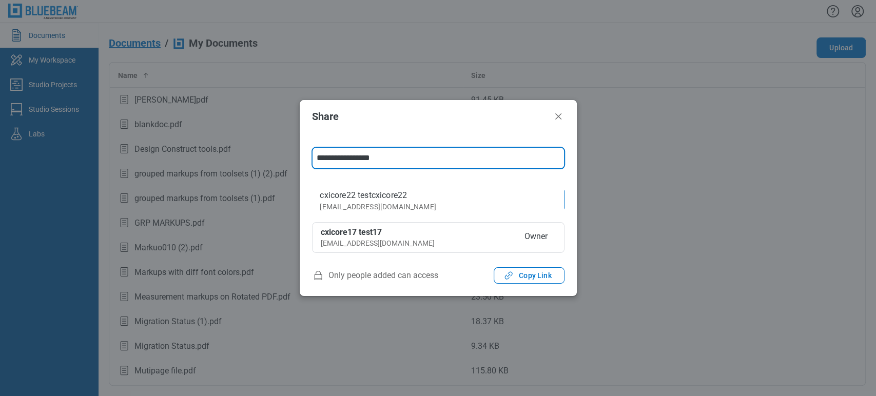
type input "**********"
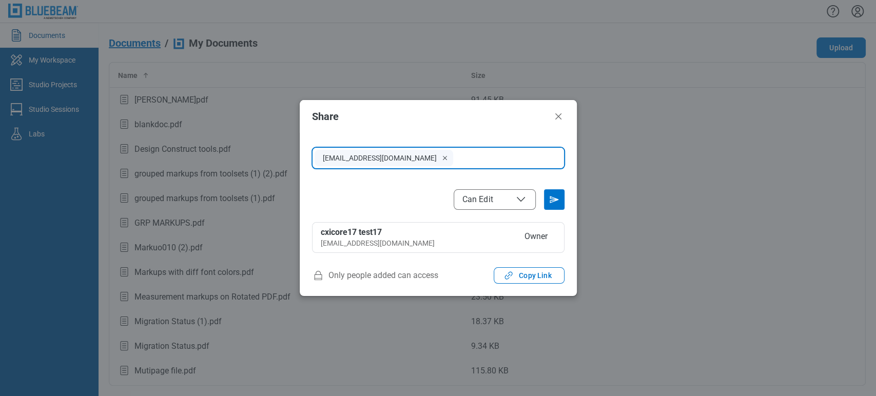
click at [544, 189] on button "Send email invitation" at bounding box center [554, 199] width 21 height 21
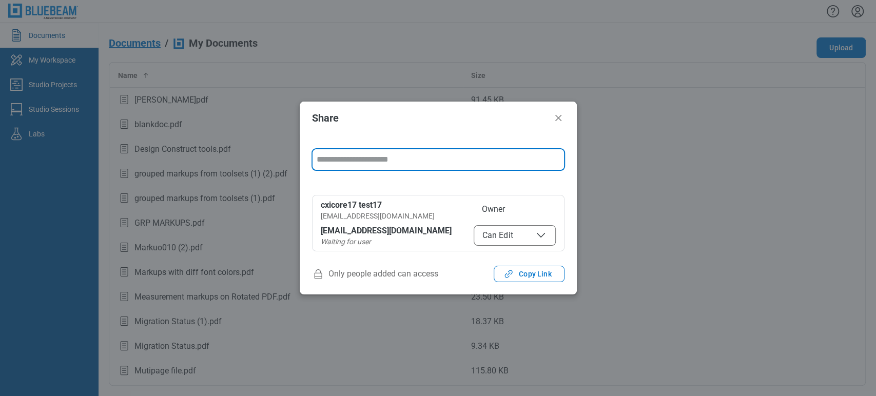
click at [539, 182] on div "form" at bounding box center [438, 166] width 253 height 34
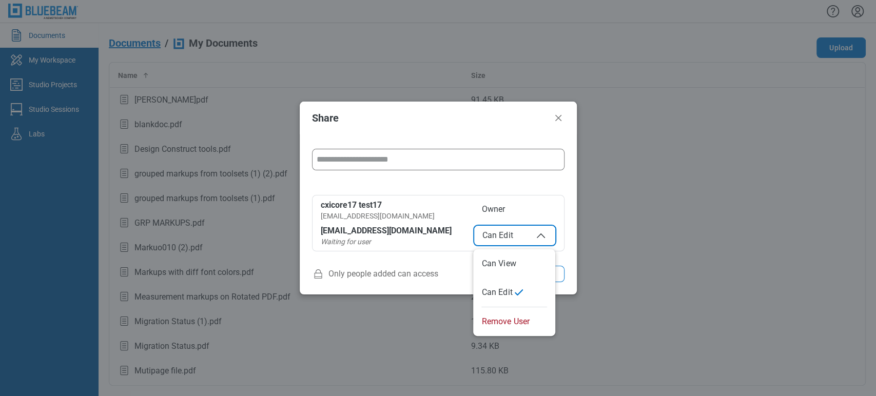
click at [533, 235] on span "Can Edit" at bounding box center [515, 235] width 65 height 12
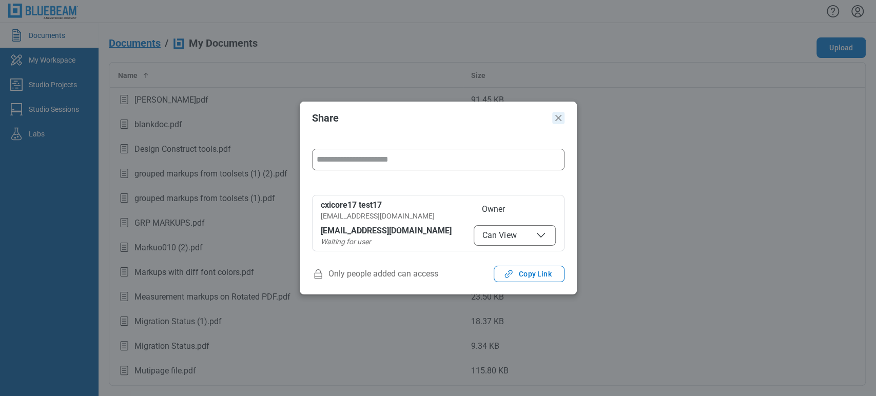
click at [561, 114] on icon "Close" at bounding box center [558, 118] width 12 height 12
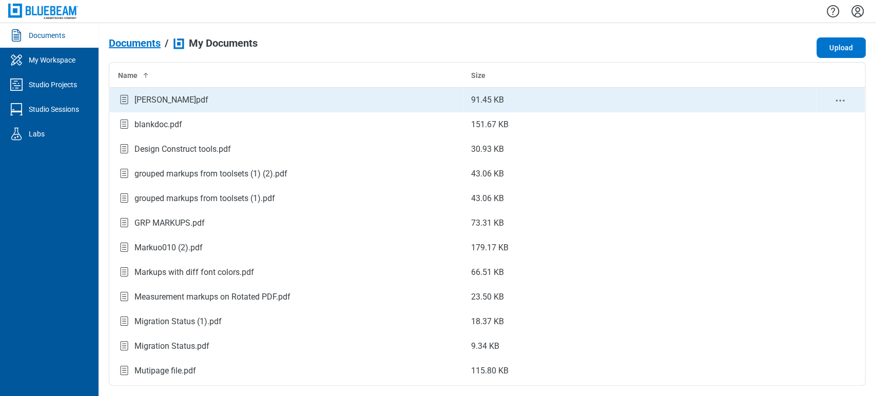
click at [164, 95] on div "[PERSON_NAME]pdf" at bounding box center [172, 100] width 74 height 12
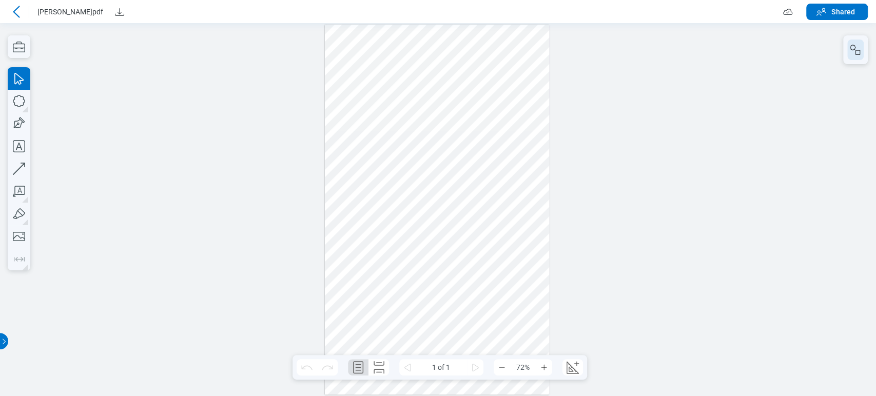
drag, startPoint x: 864, startPoint y: 56, endPoint x: 847, endPoint y: 50, distance: 18.2
click at [864, 57] on div at bounding box center [855, 49] width 25 height 29
click at [848, 50] on button "button" at bounding box center [856, 50] width 16 height 21
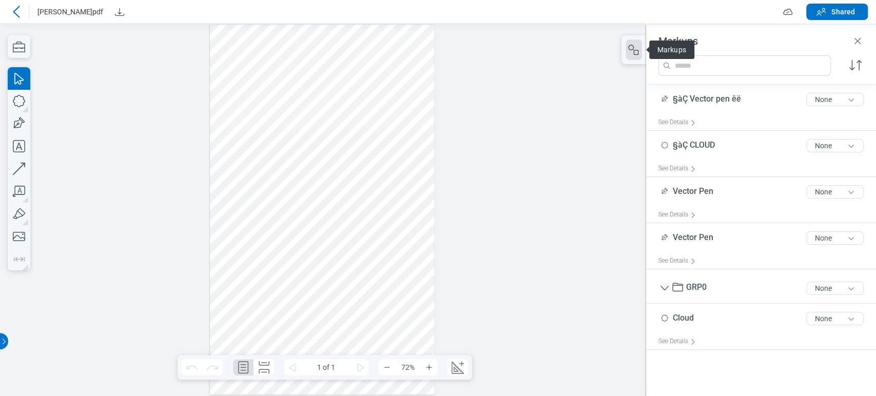
click at [340, 115] on div at bounding box center [322, 210] width 225 height 370
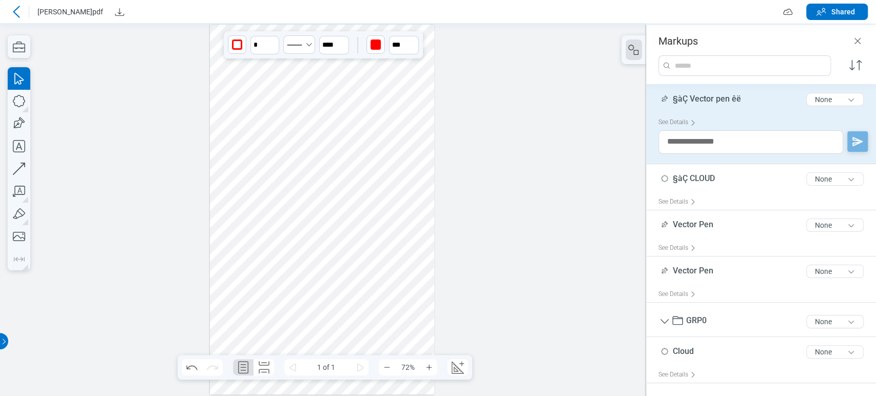
click at [707, 102] on span "§àÇ Vector pen êë" at bounding box center [707, 99] width 68 height 10
type input "**"
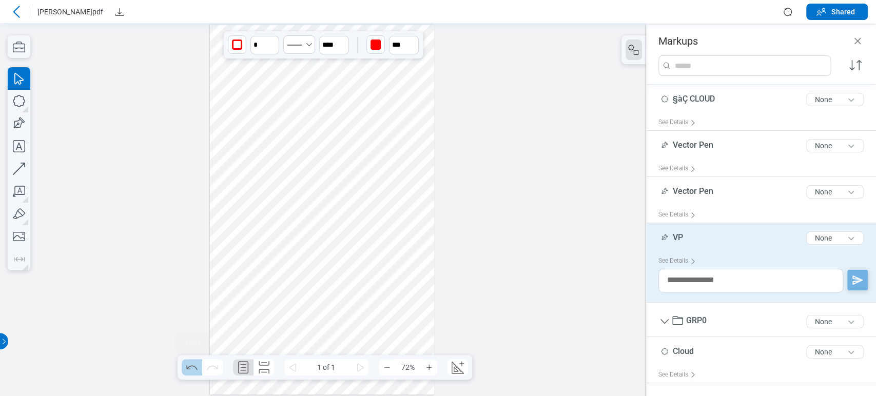
click at [185, 361] on icon "Undo" at bounding box center [192, 367] width 16 height 16
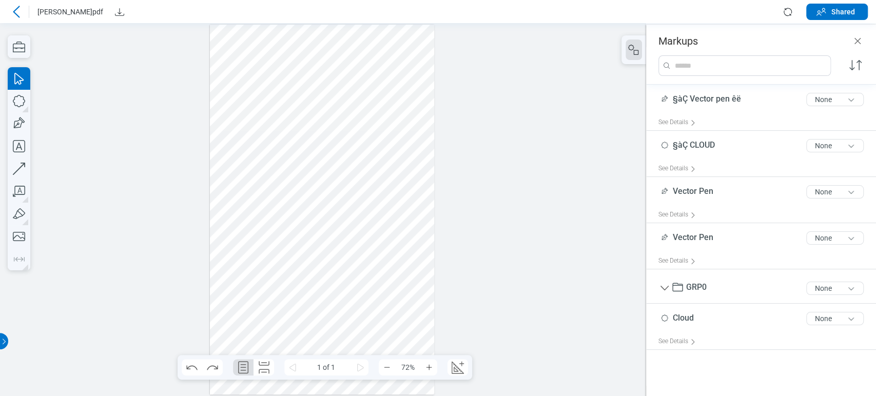
click at [402, 130] on div at bounding box center [322, 210] width 225 height 370
click at [209, 368] on icon "Redo" at bounding box center [212, 367] width 16 height 16
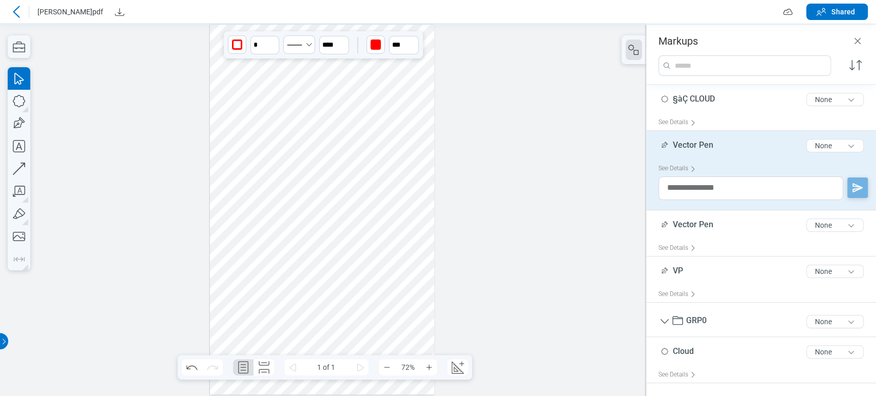
click at [351, 196] on div at bounding box center [322, 210] width 225 height 370
click at [345, 254] on div at bounding box center [322, 210] width 225 height 370
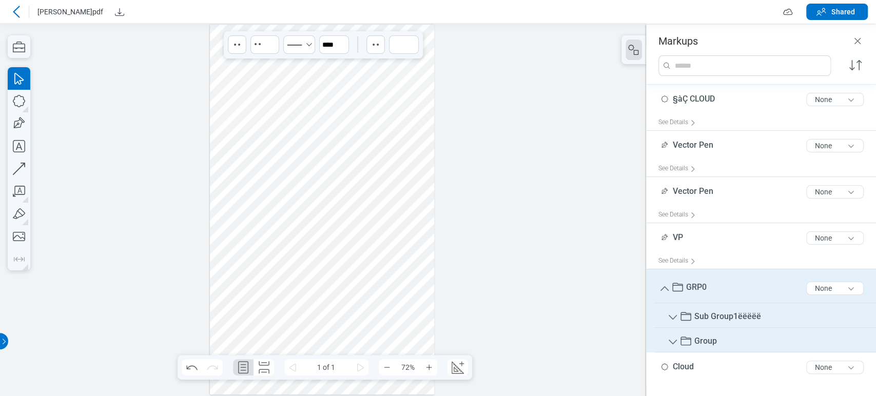
click at [694, 286] on span "GRP0" at bounding box center [696, 287] width 21 height 10
type input "***"
click at [184, 363] on icon "Undo" at bounding box center [192, 367] width 16 height 16
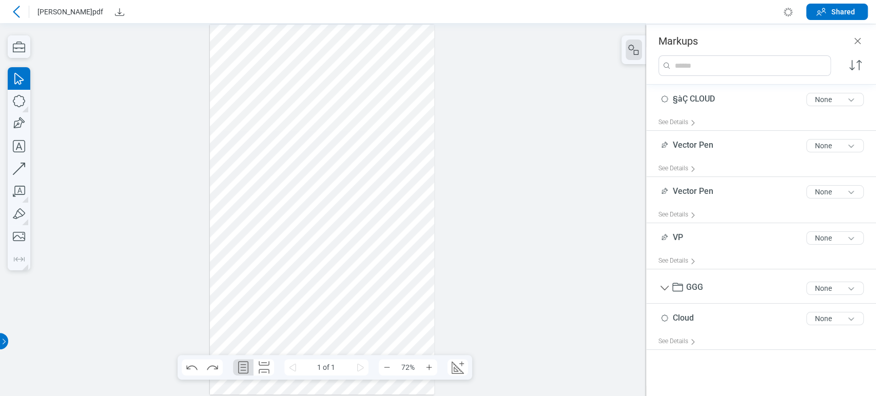
click at [350, 246] on div at bounding box center [322, 210] width 225 height 370
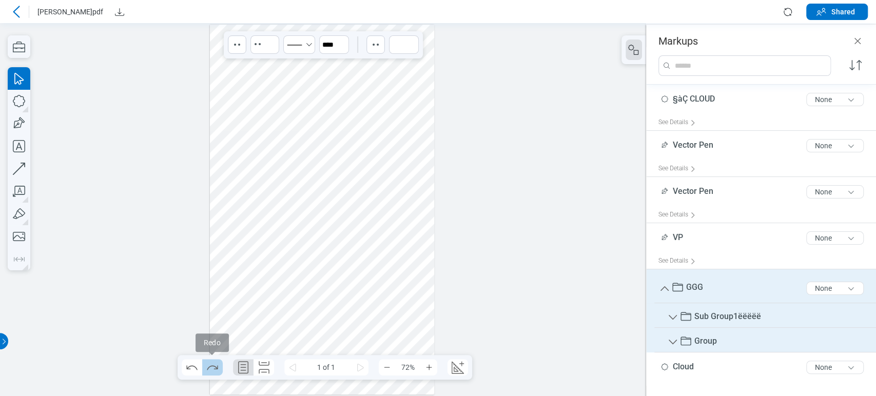
click at [218, 365] on icon "Redo" at bounding box center [212, 367] width 16 height 16
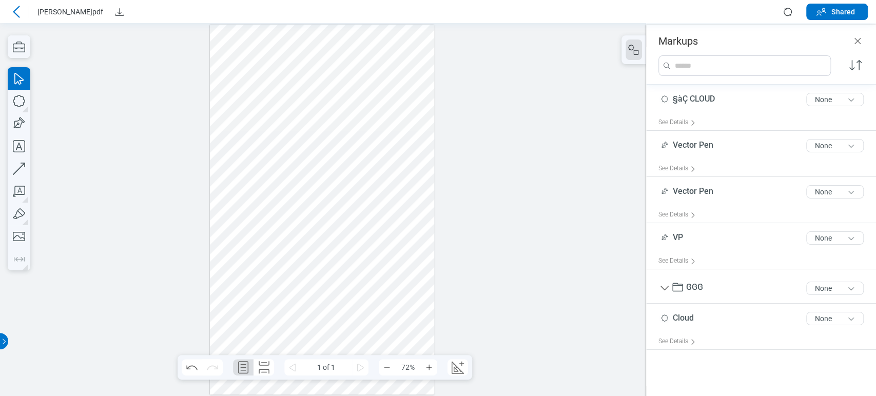
click at [329, 247] on div at bounding box center [322, 210] width 225 height 370
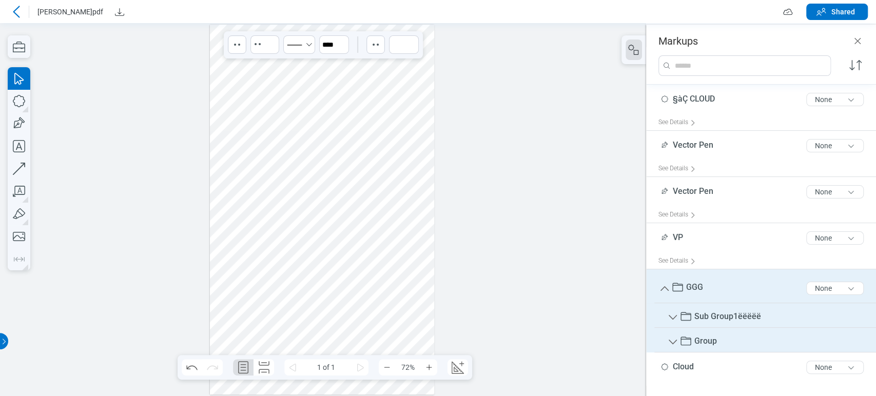
click at [341, 238] on div at bounding box center [322, 210] width 225 height 370
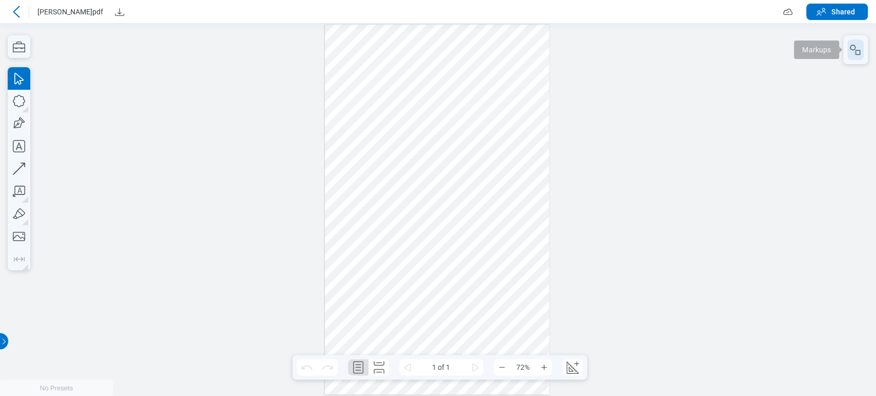
click at [860, 47] on icon "button" at bounding box center [856, 50] width 12 height 12
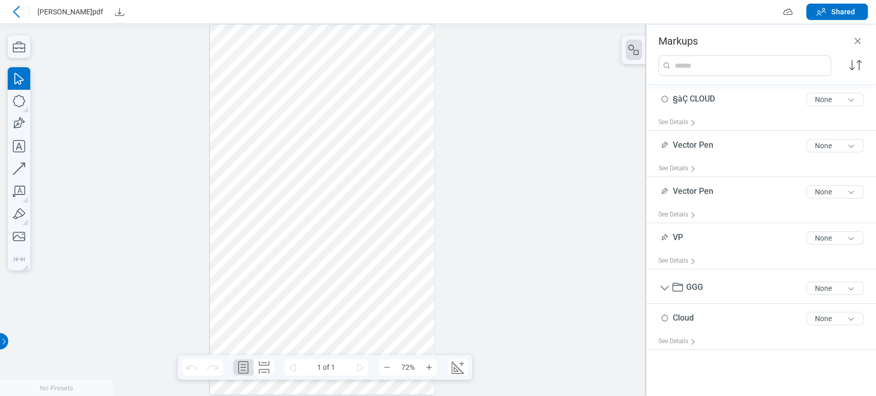
click at [354, 238] on div at bounding box center [322, 210] width 225 height 370
click at [348, 240] on div at bounding box center [322, 210] width 225 height 370
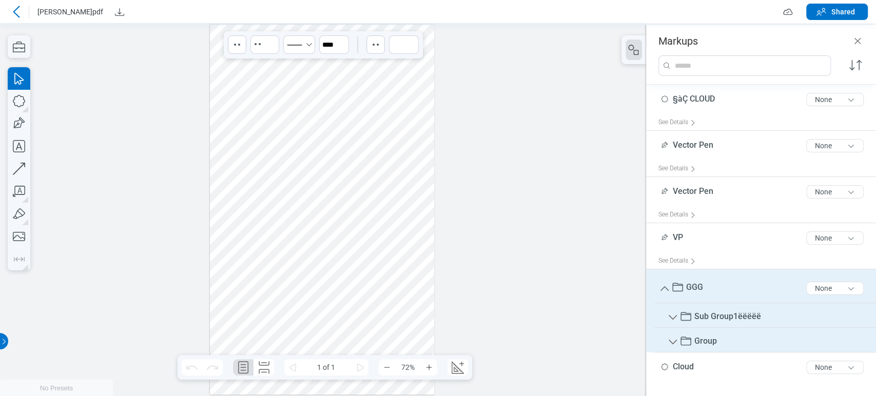
click at [698, 288] on span "GGG" at bounding box center [694, 287] width 17 height 10
click at [698, 289] on span "GGG" at bounding box center [694, 287] width 17 height 10
type input "****"
click at [590, 242] on div at bounding box center [323, 209] width 646 height 373
click at [195, 370] on icon "Undo" at bounding box center [192, 367] width 16 height 16
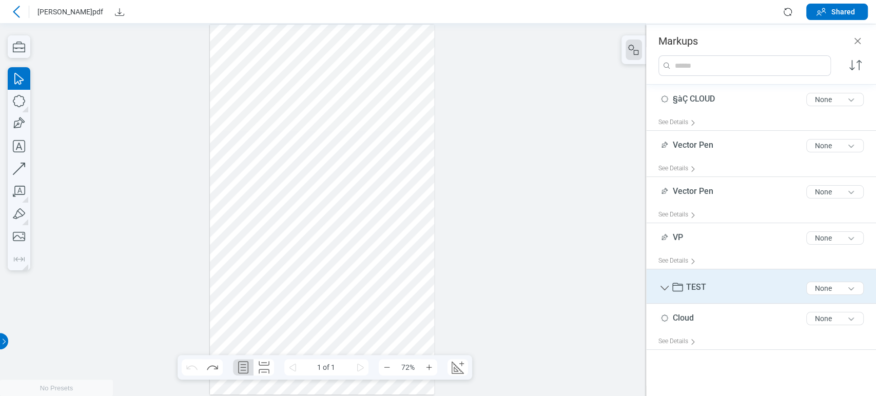
click at [665, 286] on icon "Group" at bounding box center [665, 288] width 12 height 12
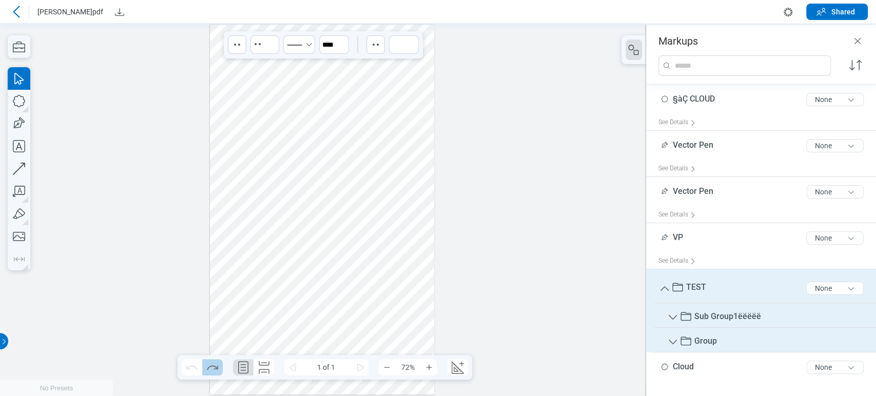
click at [205, 371] on icon "Redo" at bounding box center [212, 367] width 16 height 16
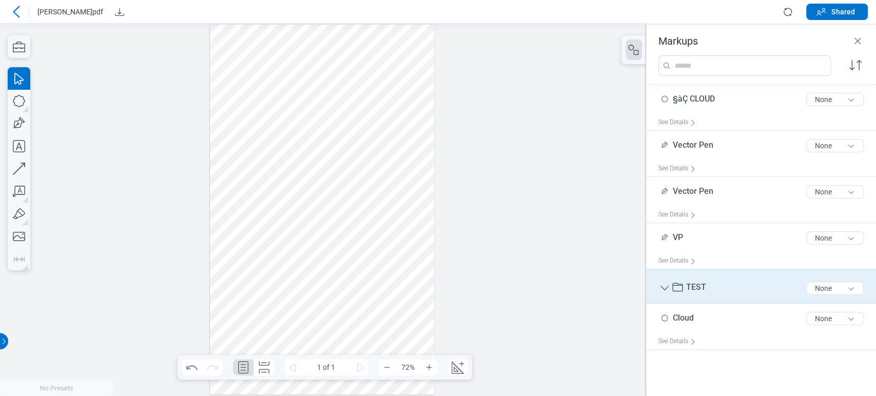
click at [663, 286] on icon "Group" at bounding box center [665, 288] width 12 height 12
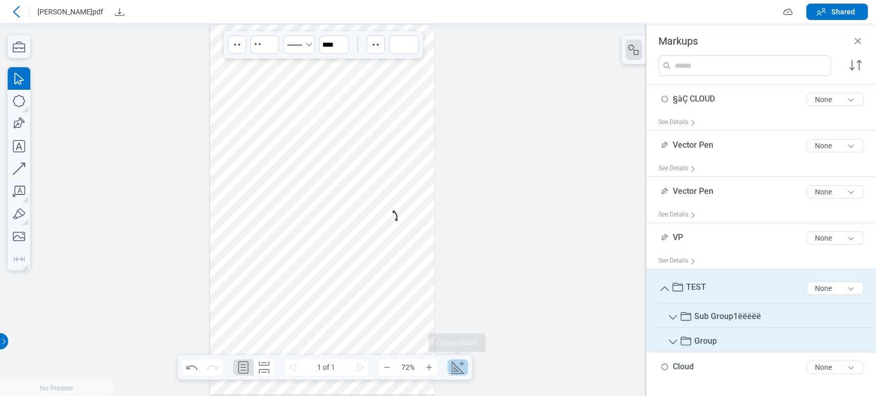
click at [465, 371] on icon "Create Scale" at bounding box center [458, 367] width 16 height 16
select select "**"
select select "***"
select select "**********"
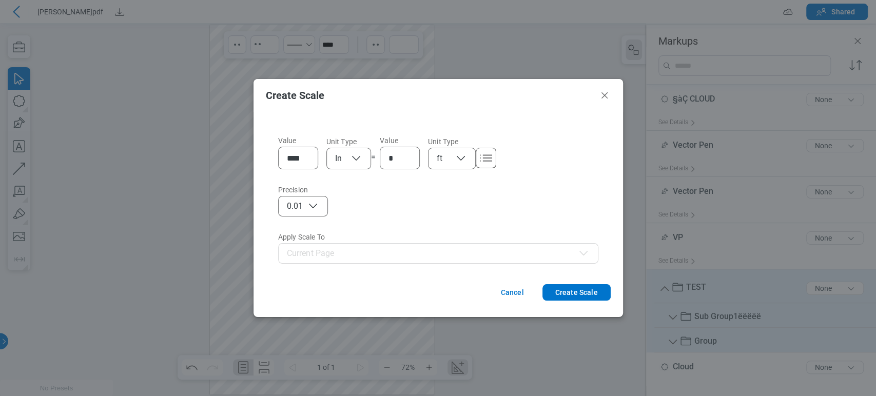
click at [575, 281] on footer "Cancel Create Scale" at bounding box center [439, 296] width 370 height 41
click at [565, 296] on button "Create Scale" at bounding box center [577, 292] width 68 height 16
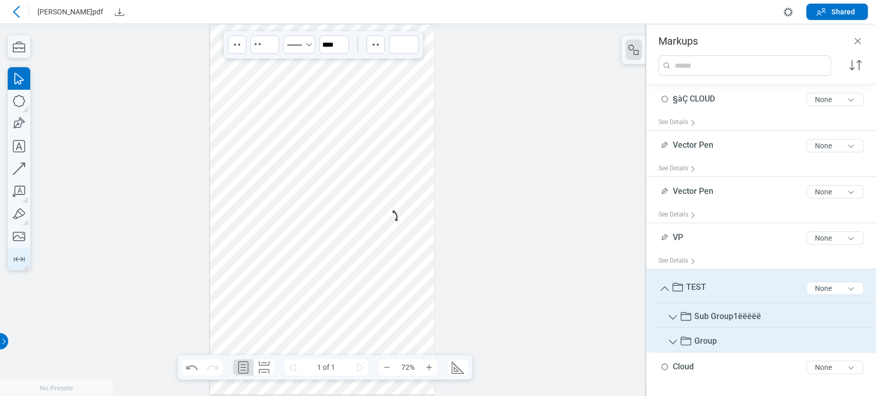
click at [16, 260] on icon "button" at bounding box center [19, 259] width 11 height 5
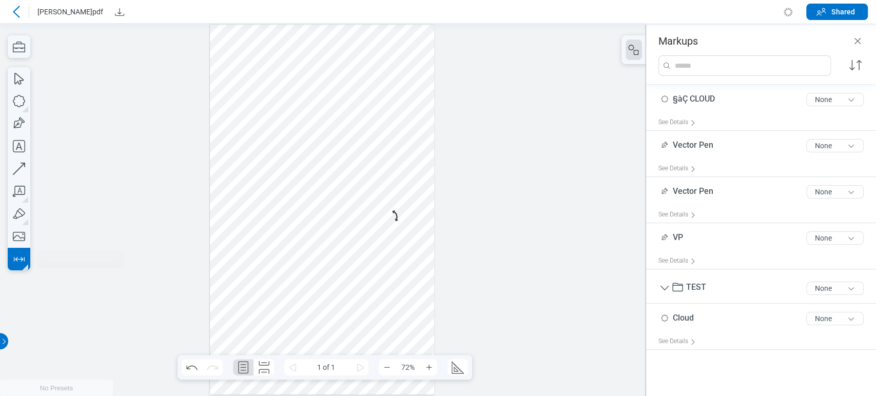
click at [226, 284] on div at bounding box center [322, 210] width 225 height 370
click at [302, 284] on div at bounding box center [322, 210] width 225 height 370
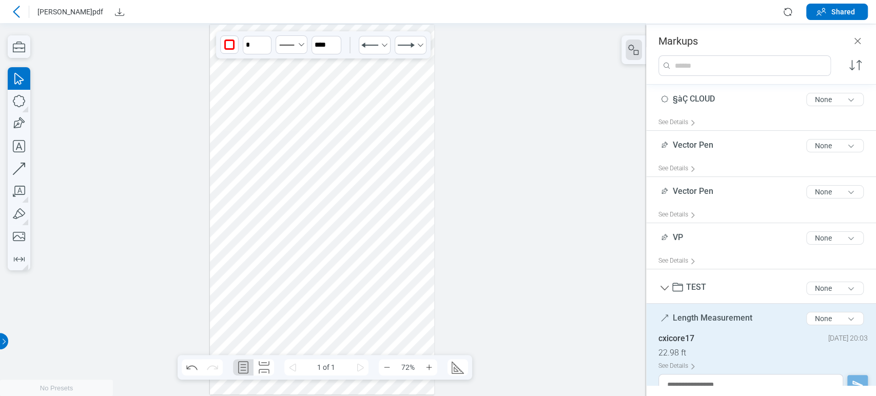
click at [732, 312] on div "Length Measurement 18 of 300 characters None" at bounding box center [766, 321] width 214 height 26
click at [726, 318] on span "Length Measurement" at bounding box center [713, 318] width 80 height 10
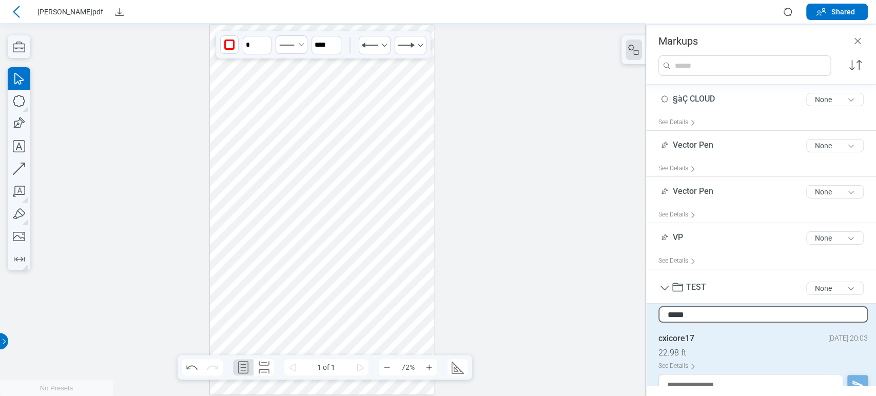
type input "******"
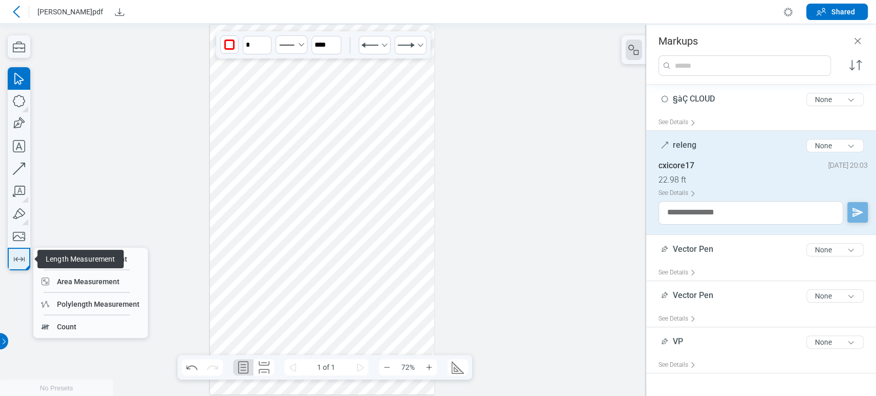
click at [16, 262] on icon "button" at bounding box center [19, 259] width 16 height 16
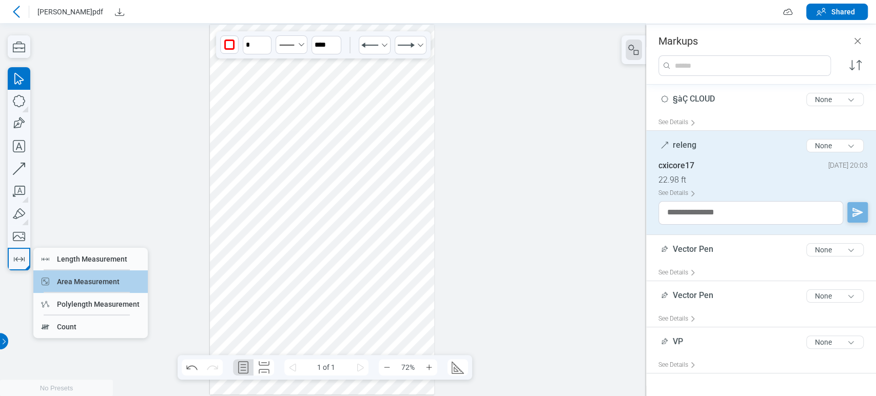
drag, startPoint x: 74, startPoint y: 276, endPoint x: 278, endPoint y: 316, distance: 208.1
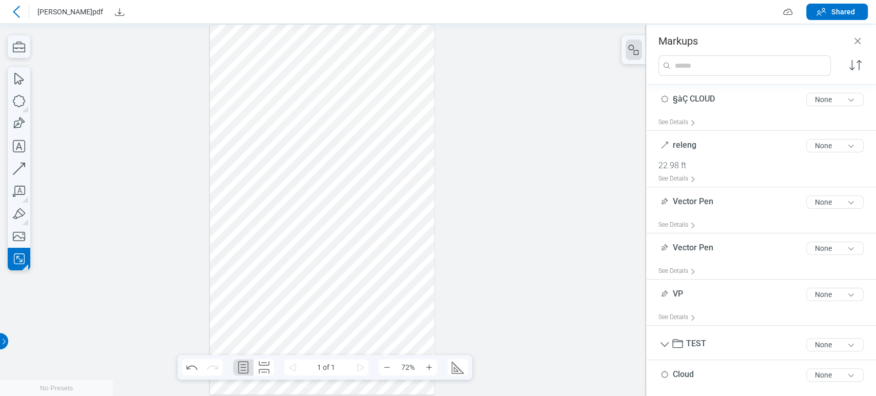
drag, startPoint x: 335, startPoint y: 298, endPoint x: 371, endPoint y: 324, distance: 44.0
click at [371, 324] on div at bounding box center [322, 210] width 225 height 370
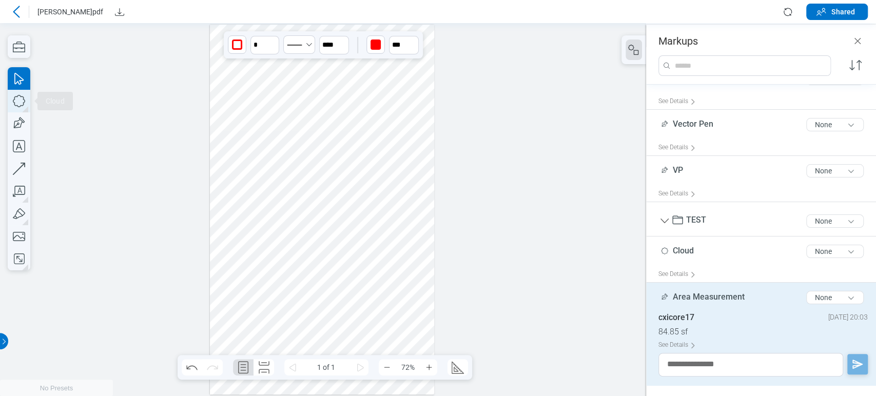
click at [23, 100] on icon "button" at bounding box center [19, 101] width 23 height 23
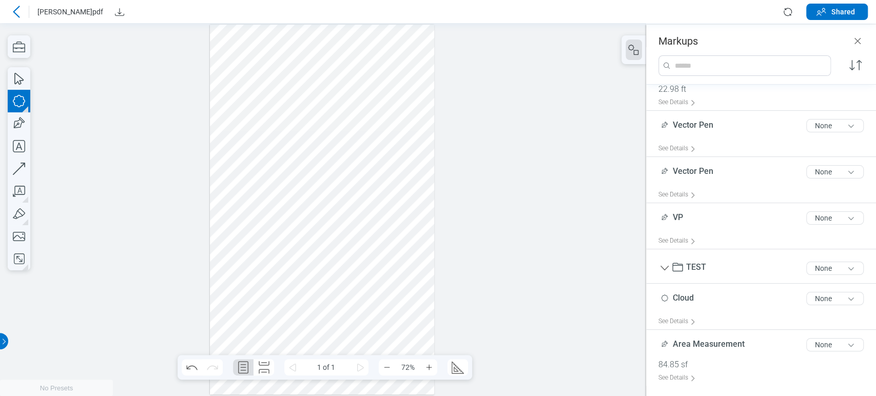
drag, startPoint x: 385, startPoint y: 295, endPoint x: 411, endPoint y: 314, distance: 32.5
click at [397, 320] on div at bounding box center [322, 210] width 225 height 370
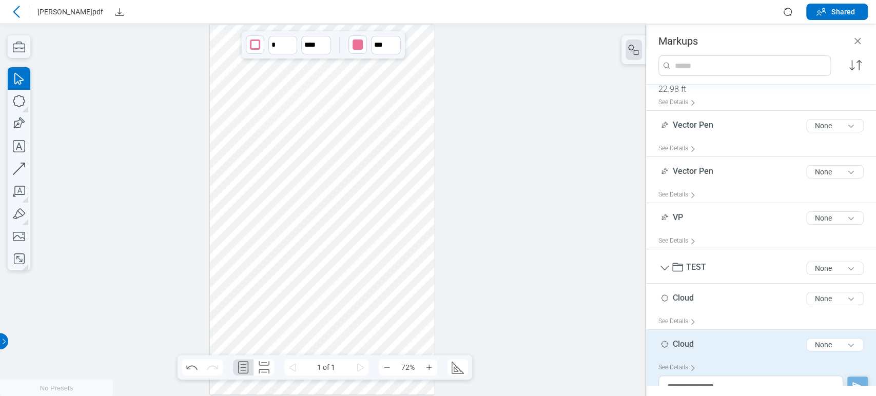
scroll to position [100, 0]
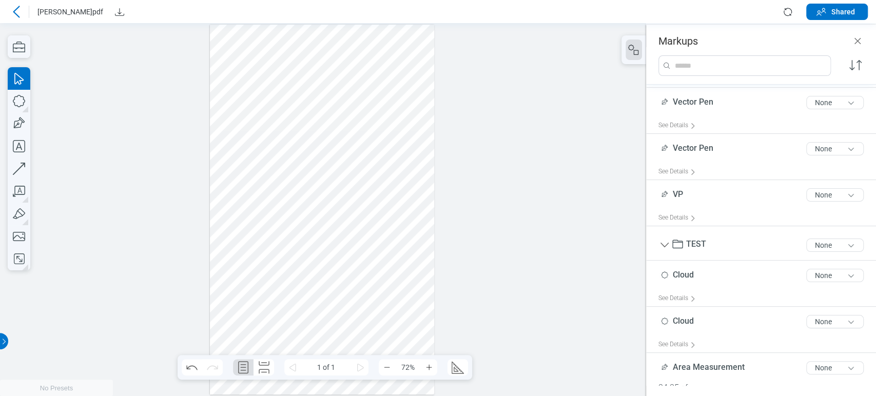
drag, startPoint x: 405, startPoint y: 314, endPoint x: 339, endPoint y: 300, distance: 67.3
click at [339, 300] on div at bounding box center [322, 210] width 225 height 370
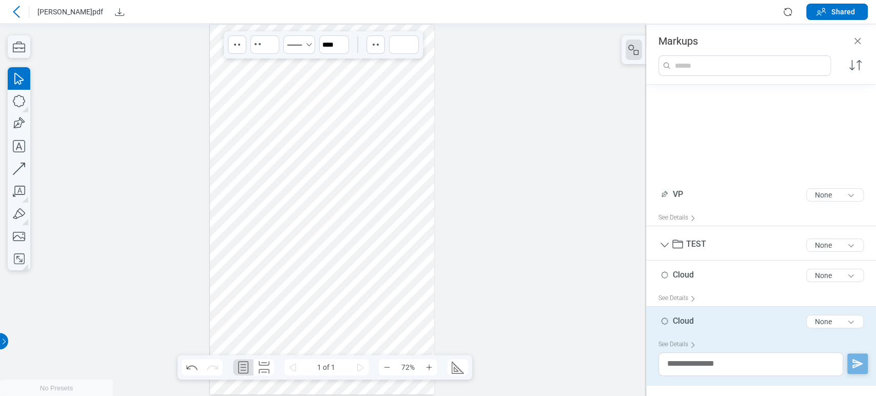
scroll to position [203, 0]
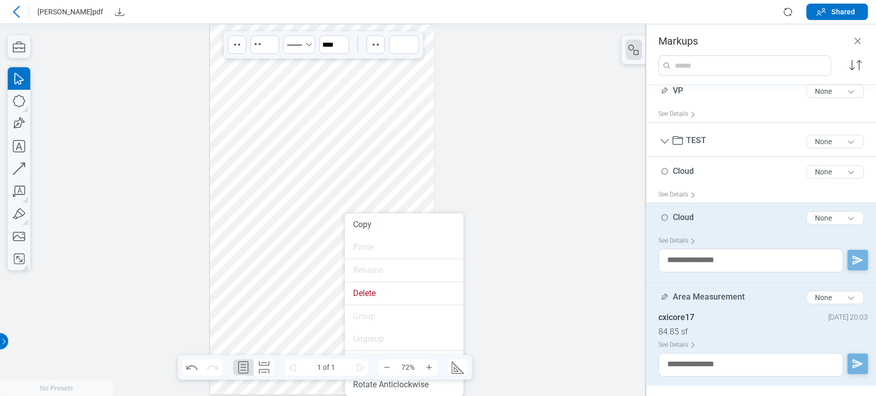
click at [361, 323] on li "Group" at bounding box center [404, 316] width 119 height 23
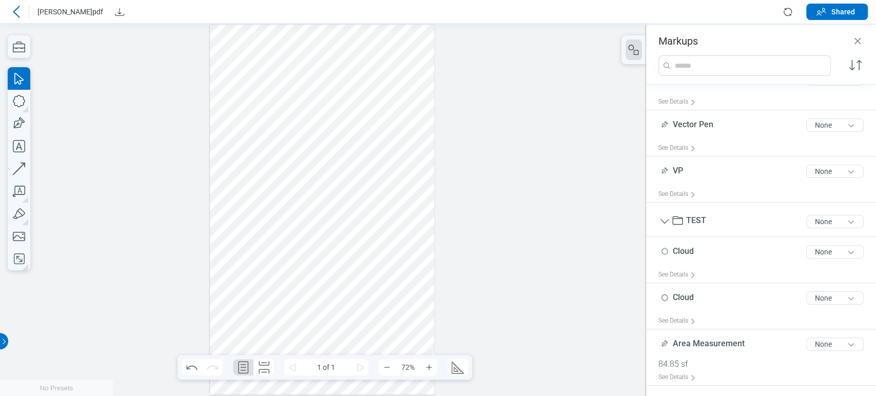
click at [279, 320] on div at bounding box center [322, 210] width 225 height 370
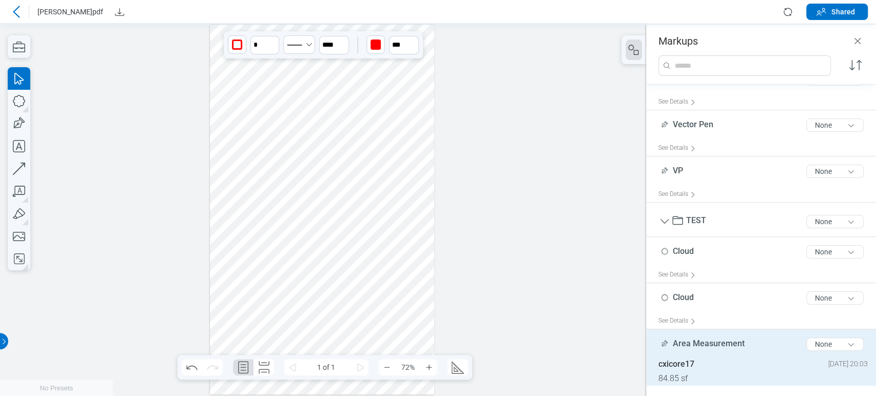
click at [343, 315] on div at bounding box center [322, 210] width 225 height 370
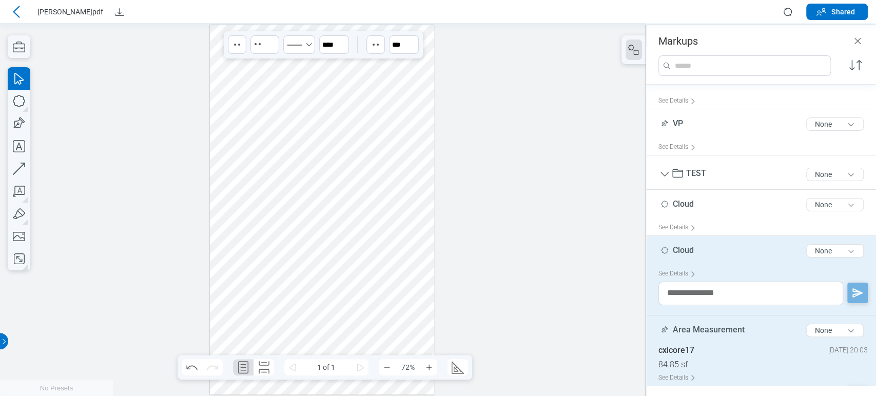
click at [384, 308] on div at bounding box center [322, 210] width 225 height 370
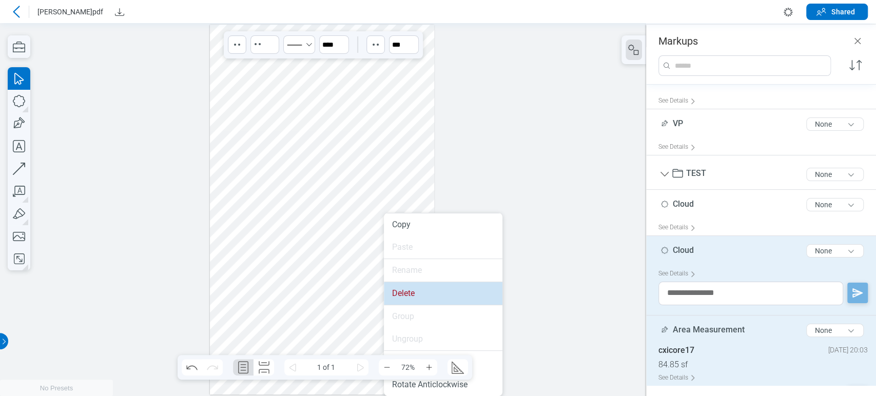
click at [417, 291] on li "Delete" at bounding box center [443, 293] width 119 height 23
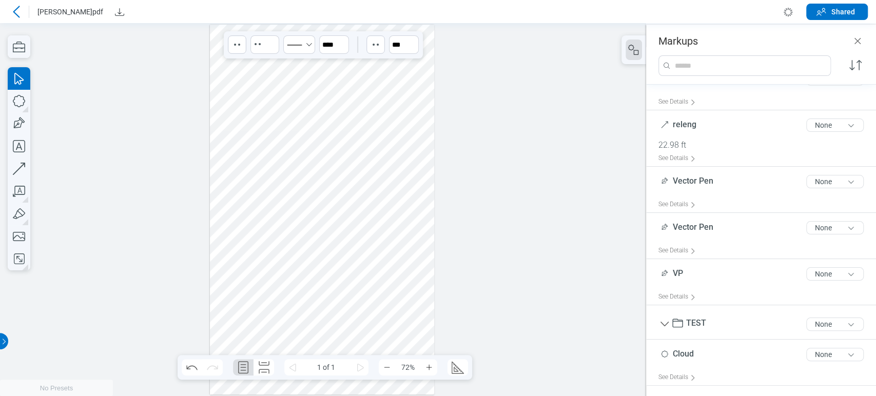
scroll to position [21, 0]
click at [387, 296] on div at bounding box center [322, 210] width 225 height 370
click at [279, 274] on div at bounding box center [322, 210] width 225 height 370
click at [279, 276] on div at bounding box center [322, 210] width 225 height 370
click at [280, 277] on div at bounding box center [322, 210] width 225 height 370
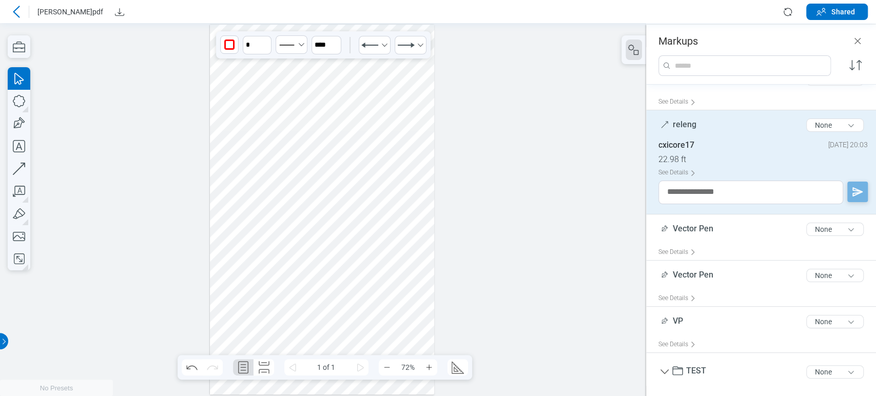
click at [281, 282] on div at bounding box center [322, 210] width 225 height 370
click at [370, 185] on div at bounding box center [322, 210] width 225 height 370
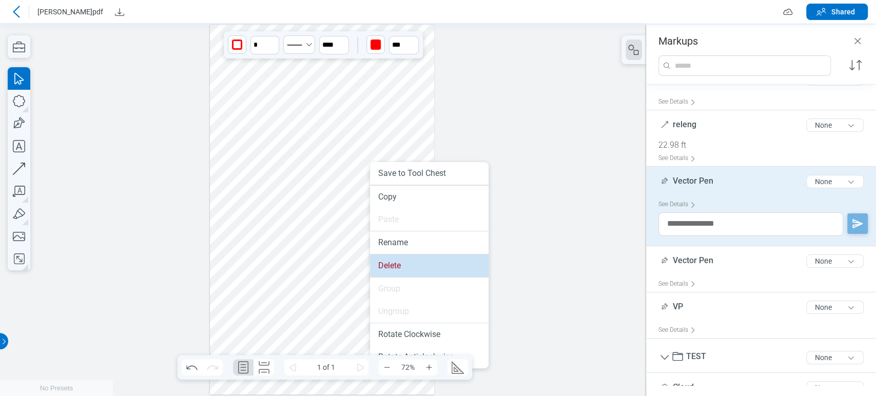
click at [403, 266] on li "Delete" at bounding box center [429, 266] width 119 height 23
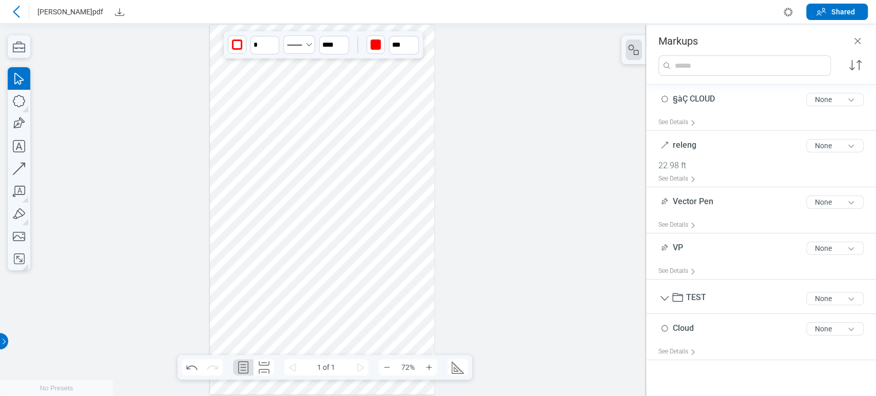
scroll to position [0, 0]
click at [25, 98] on icon "button" at bounding box center [19, 101] width 23 height 23
drag, startPoint x: 334, startPoint y: 167, endPoint x: 351, endPoint y: 187, distance: 25.5
click at [351, 187] on div at bounding box center [322, 210] width 225 height 370
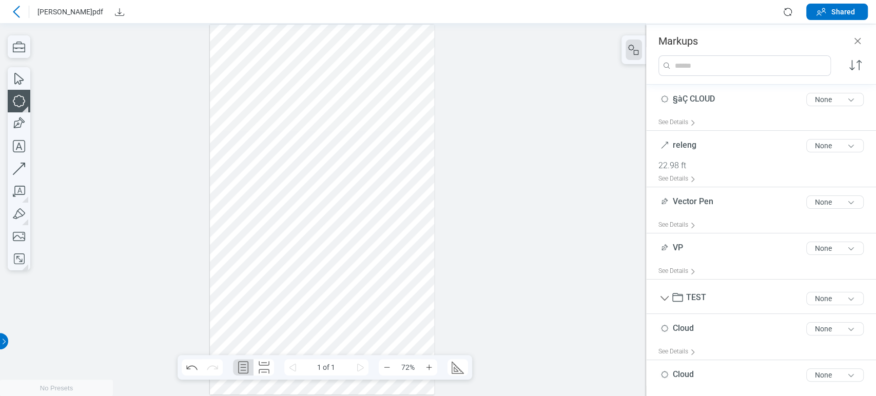
drag, startPoint x: 371, startPoint y: 167, endPoint x: 387, endPoint y: 186, distance: 24.8
click at [387, 185] on div at bounding box center [322, 210] width 225 height 370
drag, startPoint x: 374, startPoint y: 209, endPoint x: 394, endPoint y: 225, distance: 25.3
click at [394, 225] on div at bounding box center [322, 210] width 225 height 370
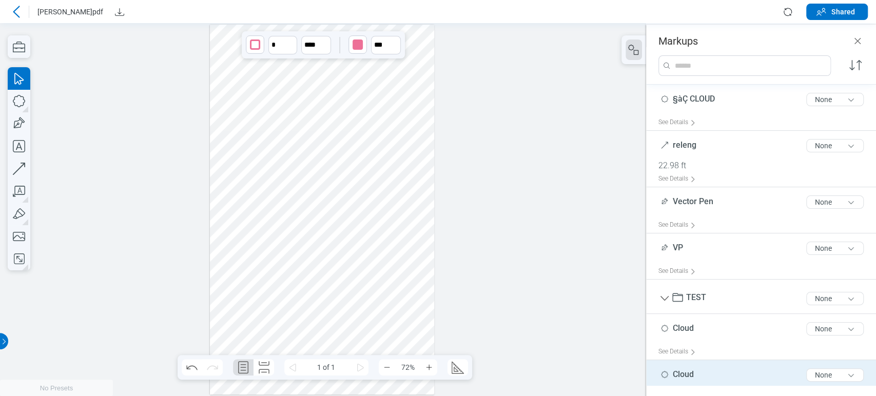
scroll to position [53, 0]
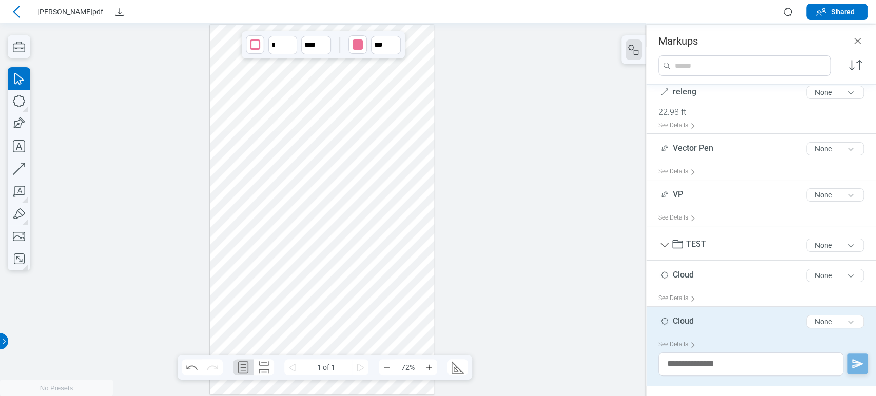
click at [382, 208] on div at bounding box center [322, 210] width 225 height 370
drag, startPoint x: 325, startPoint y: 201, endPoint x: 219, endPoint y: 179, distance: 108.0
click at [326, 201] on div at bounding box center [322, 210] width 225 height 370
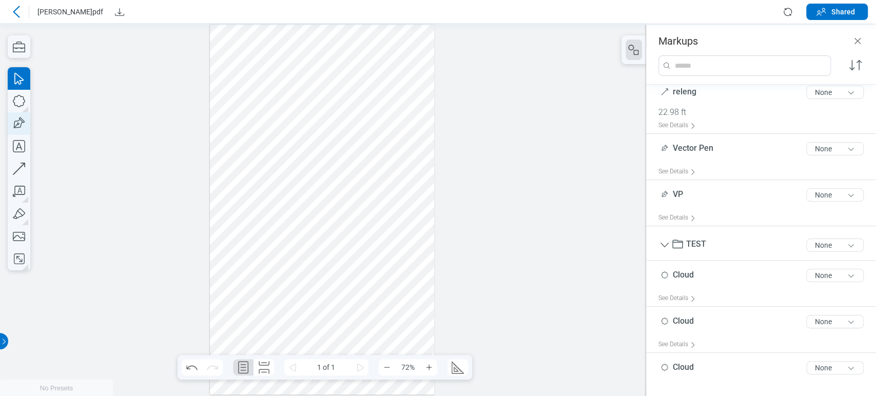
click at [14, 120] on icon "button" at bounding box center [19, 123] width 23 height 23
drag, startPoint x: 358, startPoint y: 63, endPoint x: 374, endPoint y: 78, distance: 21.8
click at [370, 78] on div at bounding box center [322, 210] width 225 height 370
drag, startPoint x: 390, startPoint y: 70, endPoint x: 408, endPoint y: 88, distance: 25.4
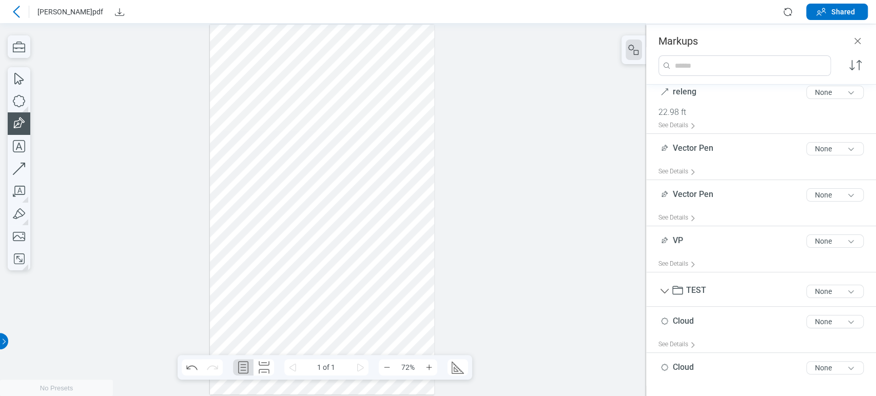
click at [408, 86] on div at bounding box center [322, 210] width 225 height 370
drag, startPoint x: 402, startPoint y: 109, endPoint x: 415, endPoint y: 123, distance: 18.5
click at [415, 122] on div at bounding box center [322, 210] width 225 height 370
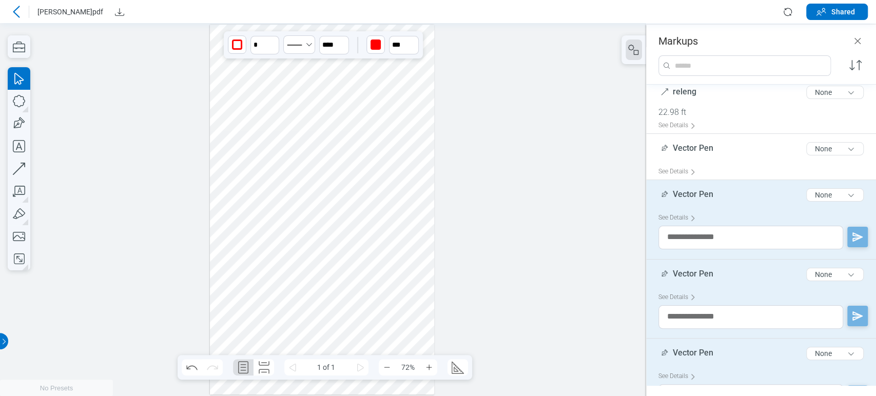
drag, startPoint x: 423, startPoint y: 168, endPoint x: 415, endPoint y: 168, distance: 7.2
click at [423, 168] on div at bounding box center [322, 210] width 225 height 370
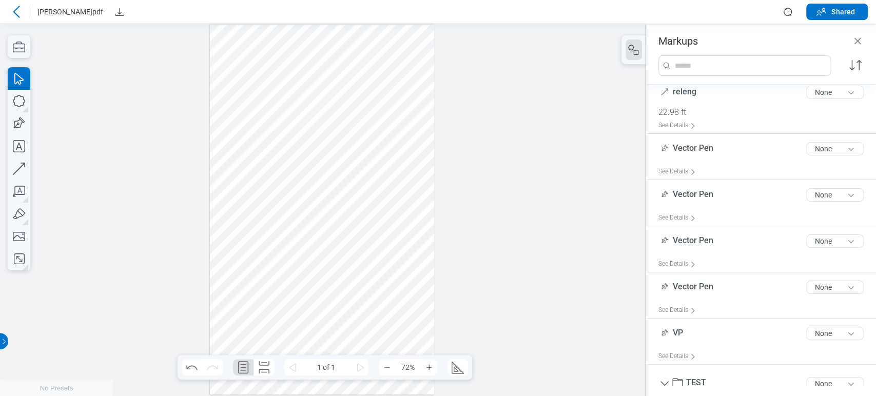
click at [376, 178] on div at bounding box center [322, 210] width 225 height 370
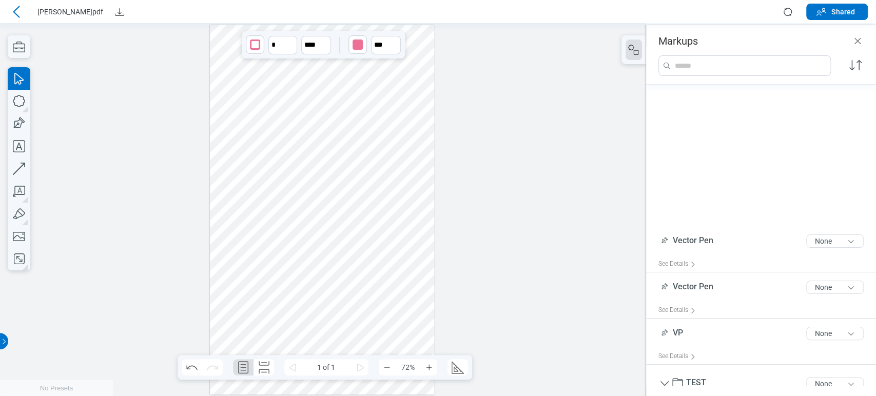
scroll to position [238, 0]
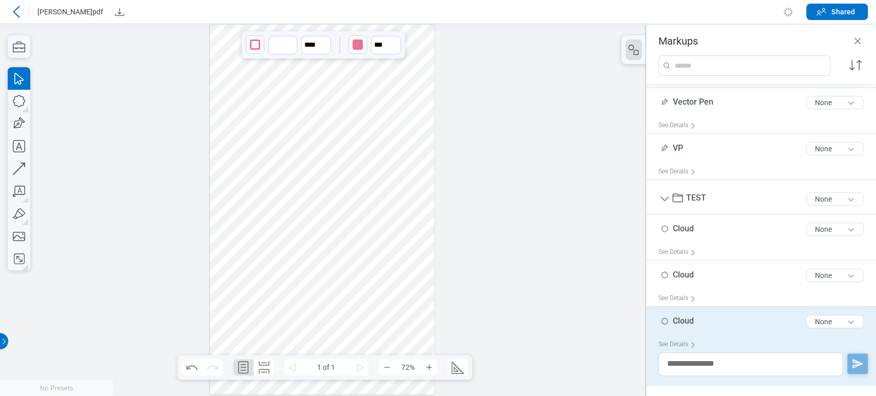
click at [406, 119] on div at bounding box center [322, 210] width 225 height 370
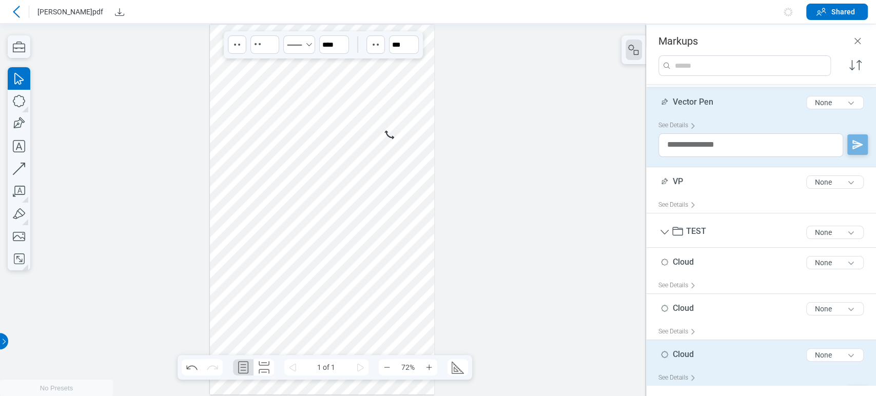
click at [358, 77] on div at bounding box center [322, 210] width 225 height 370
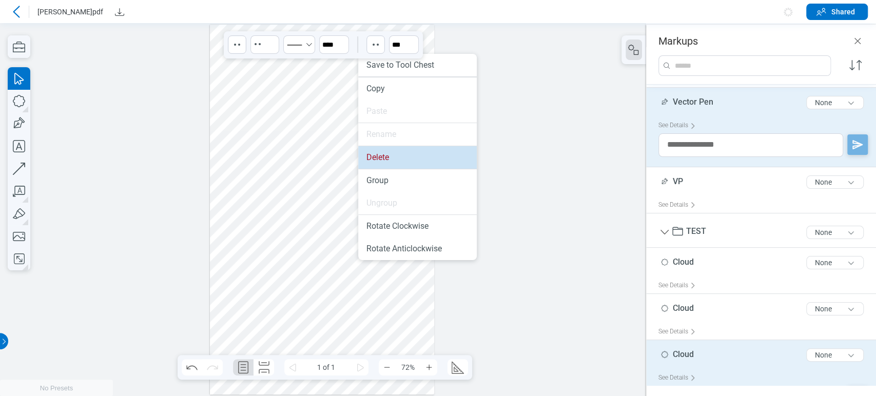
drag, startPoint x: 399, startPoint y: 155, endPoint x: 460, endPoint y: 177, distance: 64.5
click at [399, 155] on li "Delete" at bounding box center [417, 157] width 119 height 23
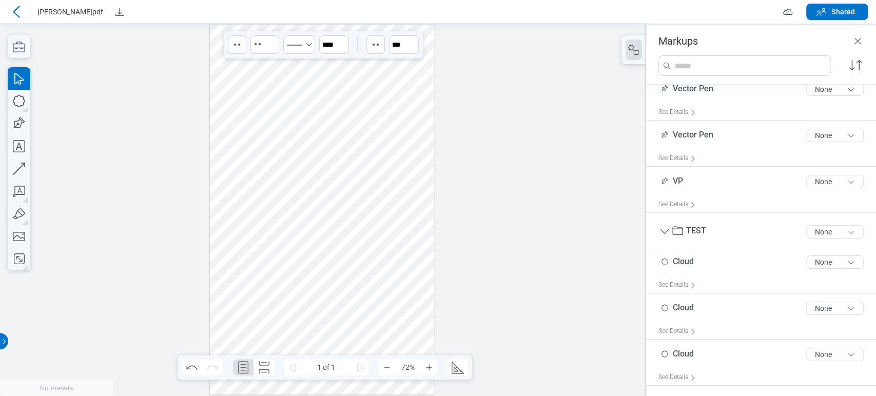
click at [389, 215] on div at bounding box center [322, 210] width 225 height 370
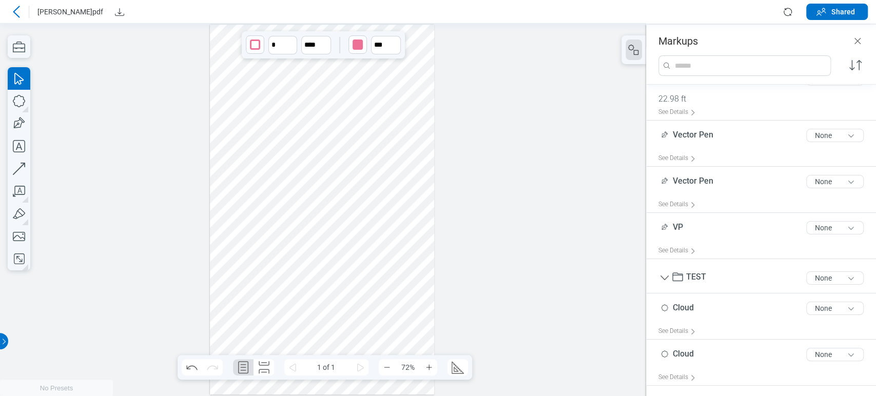
scroll to position [67, 0]
drag, startPoint x: 368, startPoint y: 174, endPoint x: 347, endPoint y: 177, distance: 21.8
click at [367, 173] on div at bounding box center [322, 210] width 225 height 370
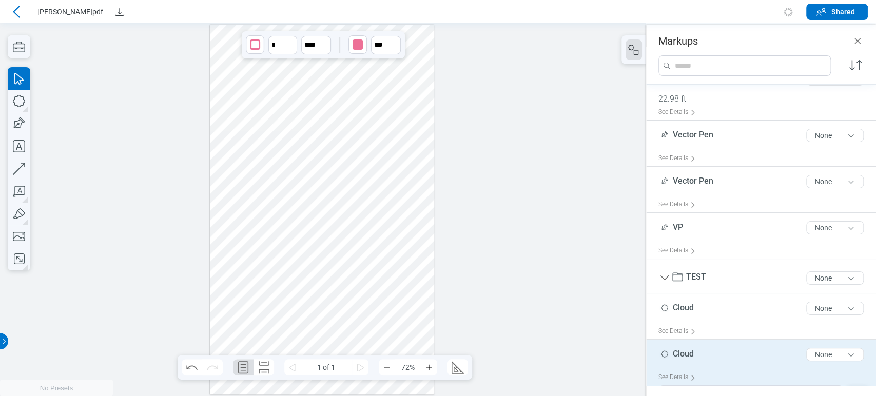
click at [346, 178] on div at bounding box center [322, 210] width 225 height 370
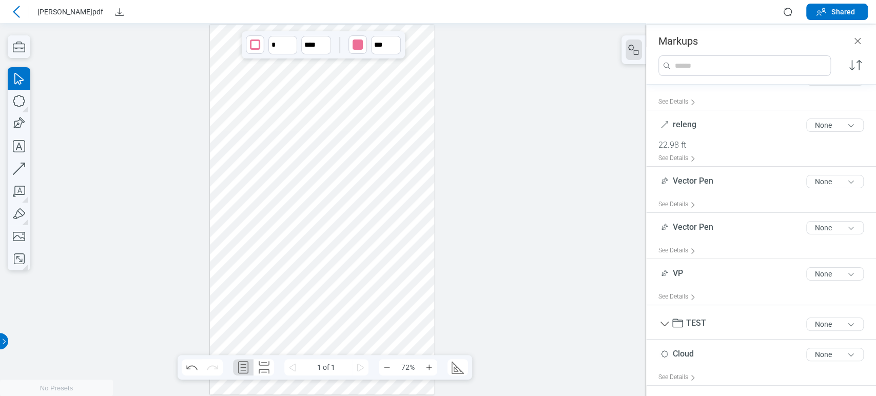
scroll to position [21, 0]
click at [15, 128] on icon "button" at bounding box center [19, 123] width 23 height 23
drag, startPoint x: 347, startPoint y: 171, endPoint x: 371, endPoint y: 189, distance: 30.4
click at [371, 189] on div at bounding box center [322, 210] width 225 height 370
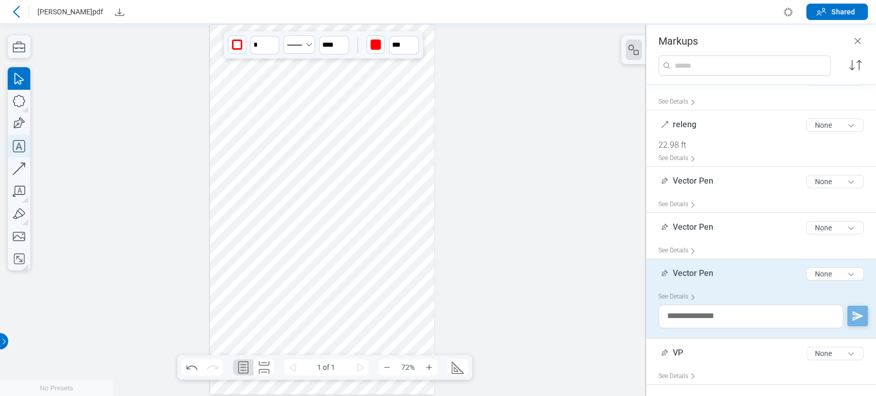
click at [21, 143] on icon "button" at bounding box center [19, 146] width 23 height 23
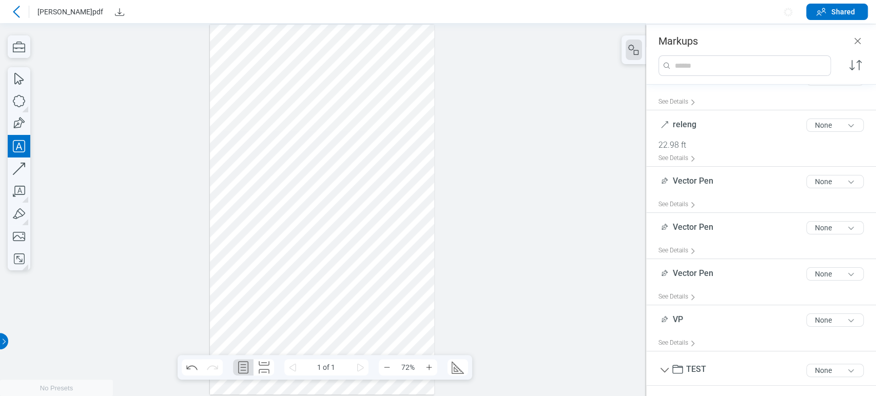
drag, startPoint x: 324, startPoint y: 199, endPoint x: 341, endPoint y: 212, distance: 20.8
click at [341, 212] on div at bounding box center [322, 210] width 225 height 370
click at [329, 204] on div "*****" at bounding box center [331, 205] width 14 height 13
click at [369, 226] on div at bounding box center [322, 210] width 225 height 370
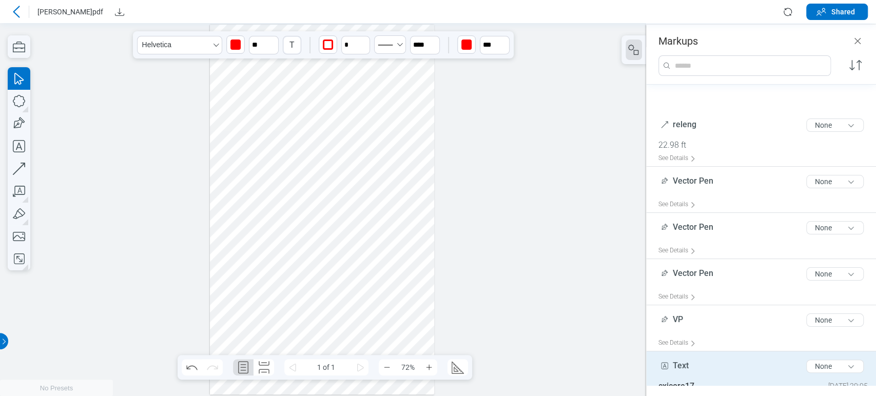
scroll to position [90, 0]
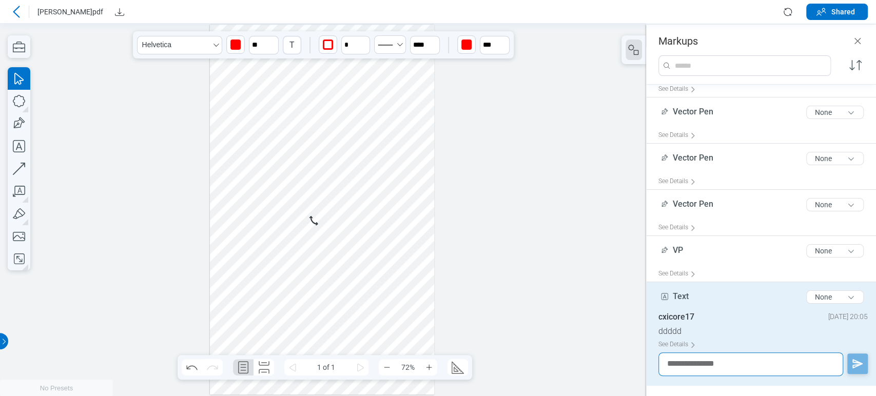
click at [701, 368] on textarea at bounding box center [751, 365] width 185 height 24
drag, startPoint x: 685, startPoint y: 291, endPoint x: 657, endPoint y: 287, distance: 28.0
click at [657, 287] on div "Text 4 of 300 characters None cxicore17 25 September 2025 at 20:05 ddddd See De…" at bounding box center [761, 334] width 230 height 104
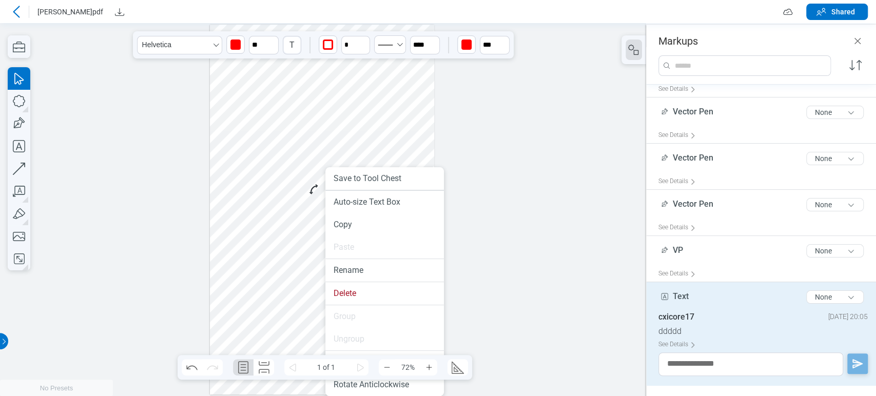
click at [305, 179] on div at bounding box center [322, 210] width 225 height 370
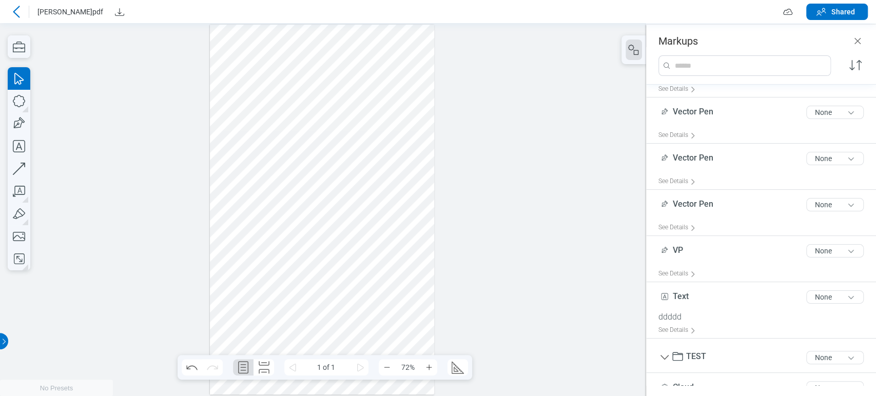
drag, startPoint x: 337, startPoint y: 218, endPoint x: 336, endPoint y: 205, distance: 12.3
click at [338, 218] on div at bounding box center [322, 210] width 225 height 370
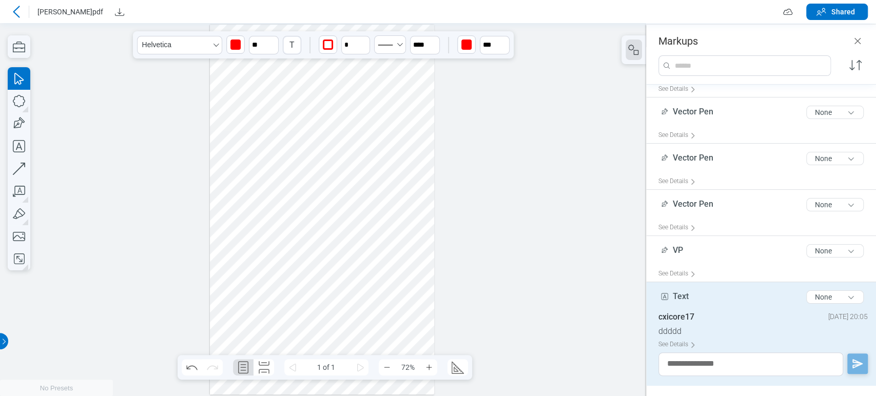
click at [336, 204] on div at bounding box center [322, 210] width 225 height 370
click at [733, 364] on textarea at bounding box center [751, 365] width 185 height 24
type textarea "*"
click at [681, 315] on div "cxicore17" at bounding box center [677, 317] width 36 height 10
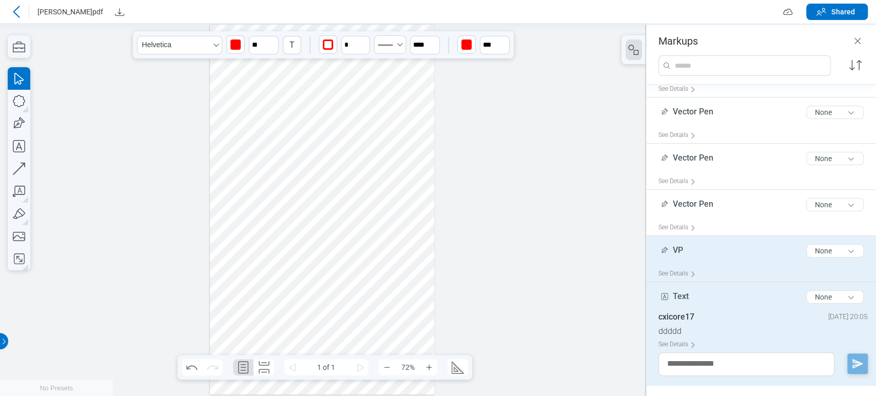
scroll to position [32, 0]
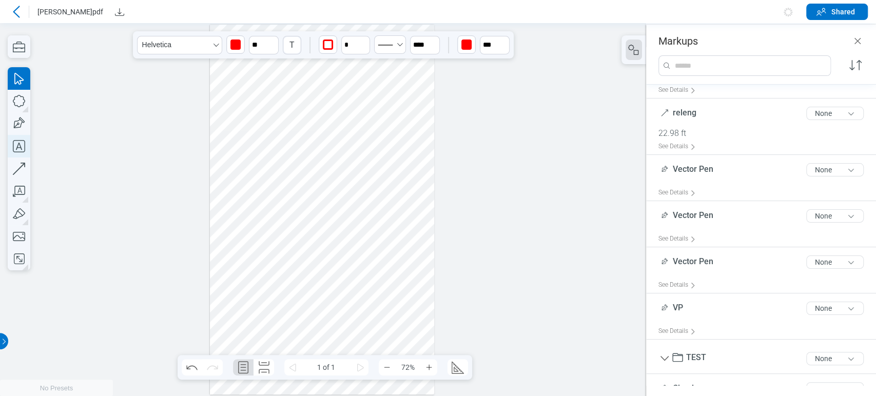
click at [13, 150] on icon "button" at bounding box center [19, 146] width 23 height 23
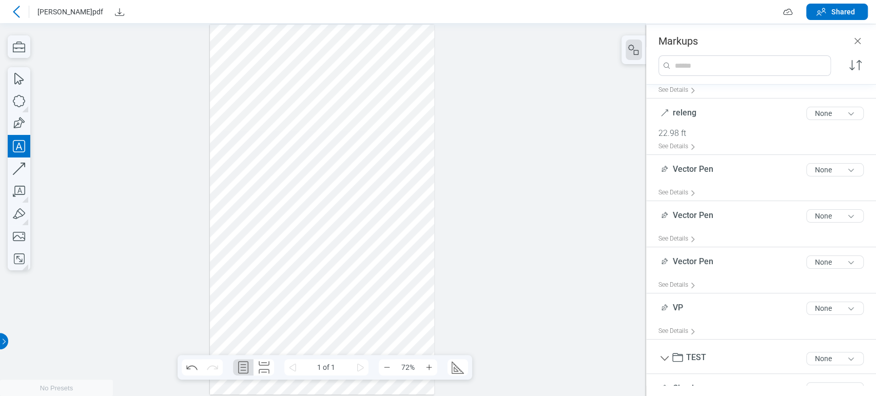
drag, startPoint x: 330, startPoint y: 208, endPoint x: 367, endPoint y: 220, distance: 39.1
click at [367, 220] on div at bounding box center [322, 210] width 225 height 370
click at [391, 212] on div at bounding box center [322, 210] width 225 height 370
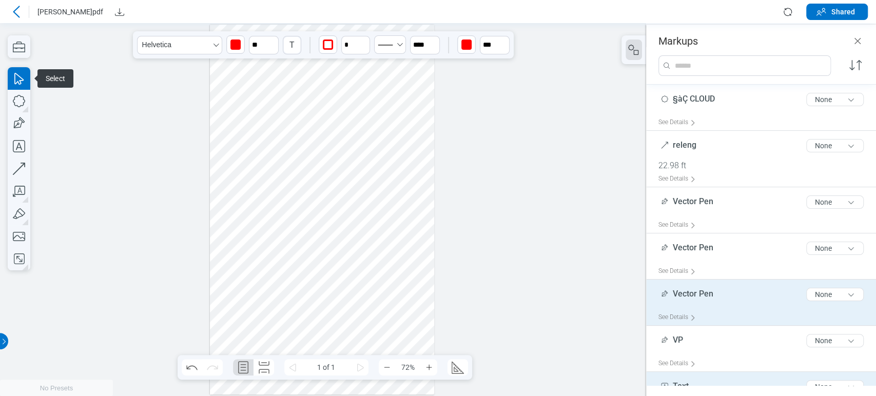
scroll to position [170, 0]
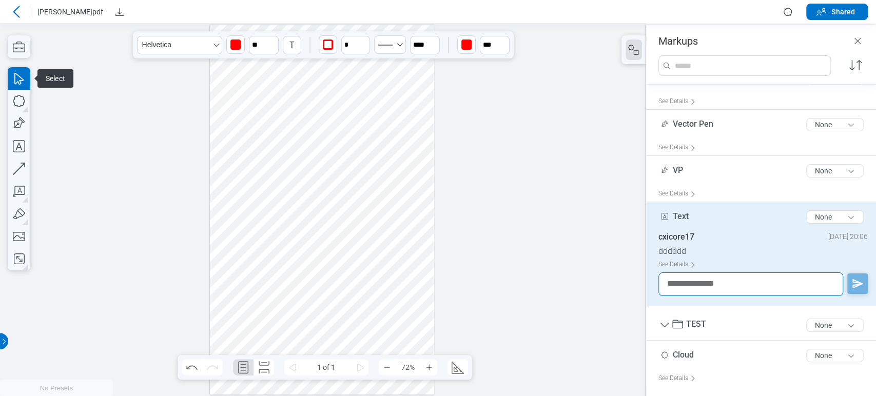
click at [696, 282] on textarea at bounding box center [751, 285] width 185 height 24
type textarea "*"
click at [691, 251] on div "dddddd" at bounding box center [763, 251] width 209 height 10
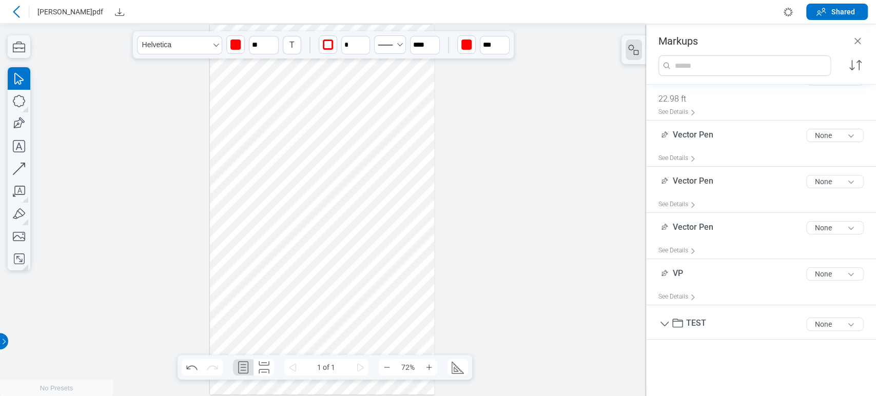
scroll to position [0, 0]
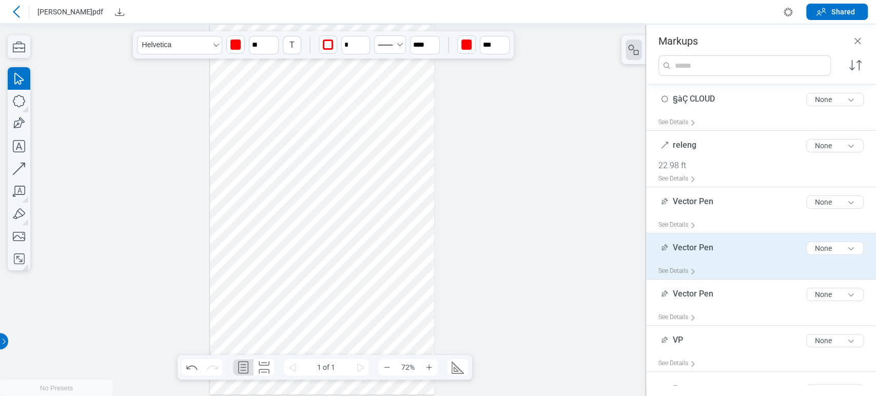
click at [707, 245] on span "Vector Pen" at bounding box center [693, 248] width 41 height 10
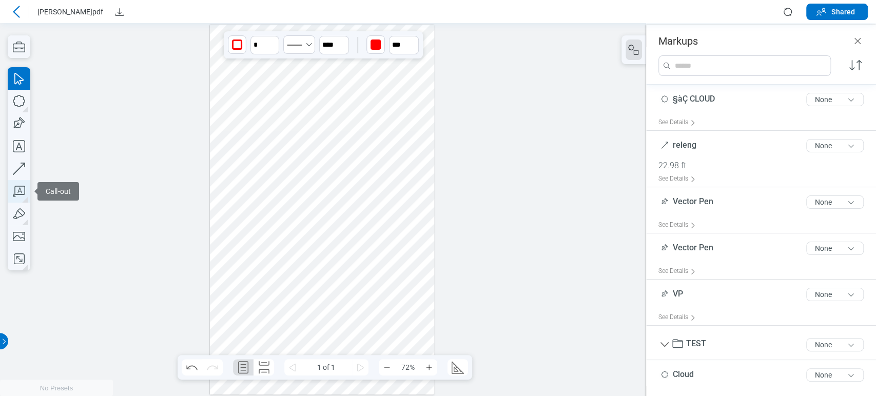
click at [13, 183] on icon "button" at bounding box center [19, 191] width 23 height 23
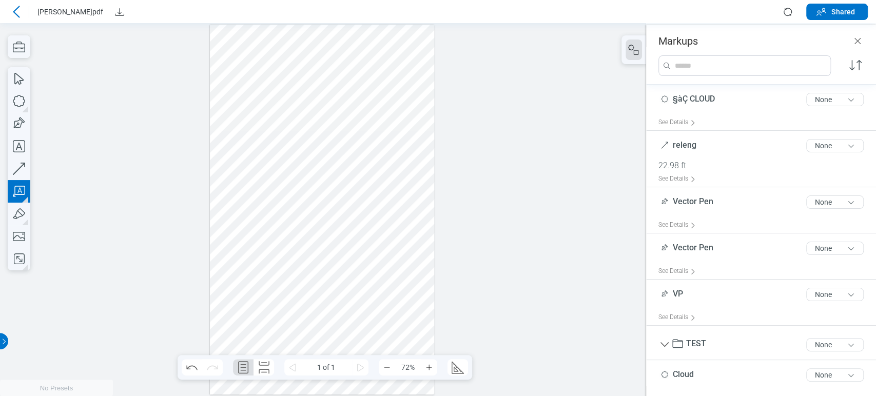
drag, startPoint x: 323, startPoint y: 199, endPoint x: 345, endPoint y: 216, distance: 27.7
click at [345, 216] on div at bounding box center [322, 210] width 225 height 370
drag, startPoint x: 379, startPoint y: 236, endPoint x: 382, endPoint y: 224, distance: 12.7
click at [362, 215] on div "**********" at bounding box center [362, 216] width 35 height 7
click at [411, 195] on div at bounding box center [322, 210] width 225 height 370
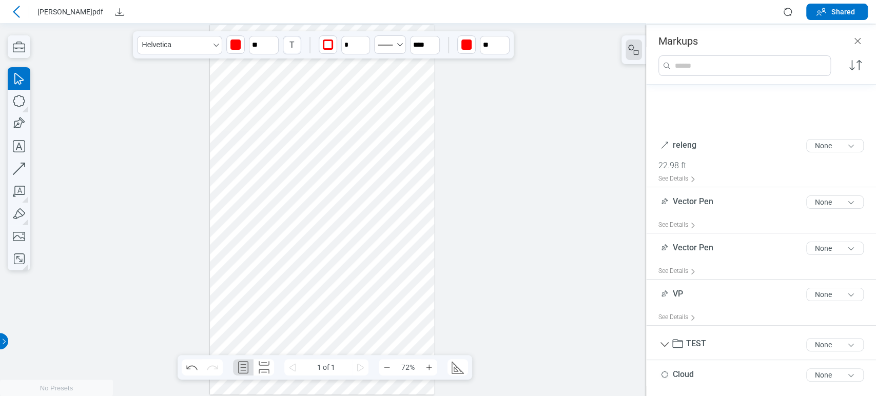
scroll to position [124, 0]
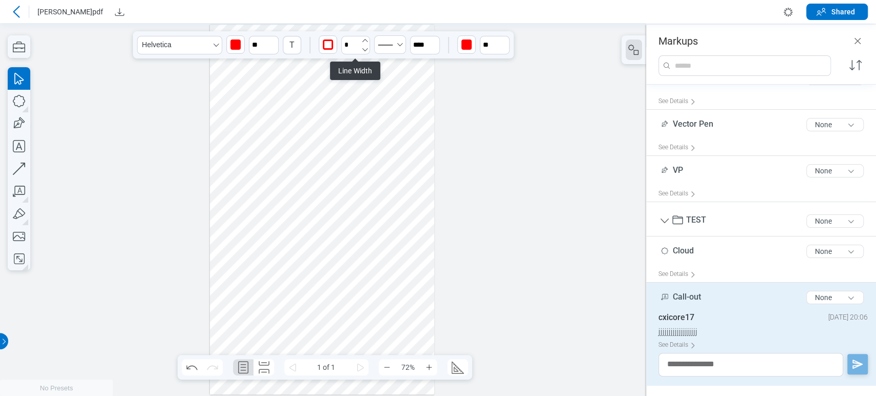
click at [364, 40] on icon "undefined_increment" at bounding box center [365, 40] width 8 height 8
type input "*"
click at [690, 329] on div "jjjjjjjjjjjjjjjjjjj" at bounding box center [763, 332] width 209 height 10
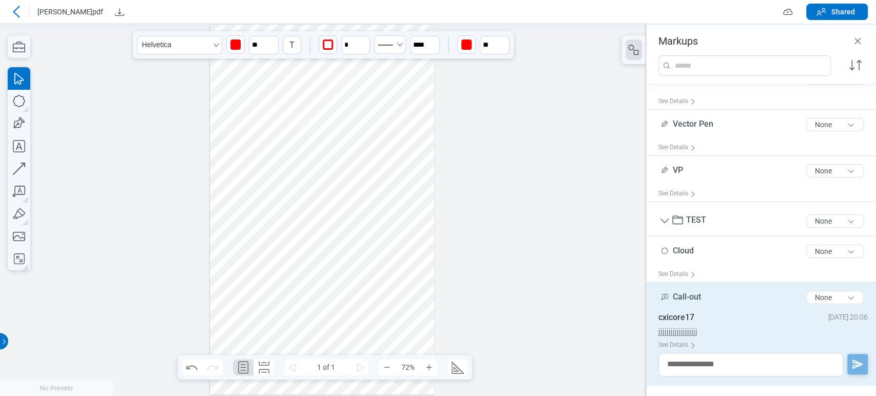
scroll to position [21, 0]
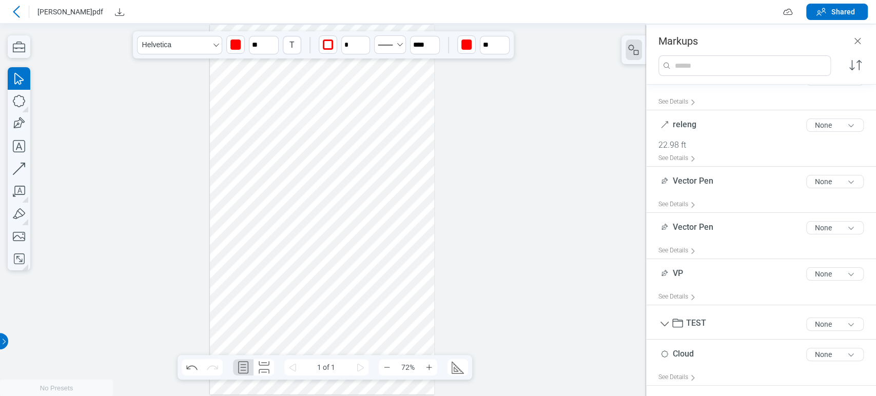
drag, startPoint x: 367, startPoint y: 191, endPoint x: 363, endPoint y: 186, distance: 6.7
click at [366, 191] on div at bounding box center [322, 210] width 225 height 370
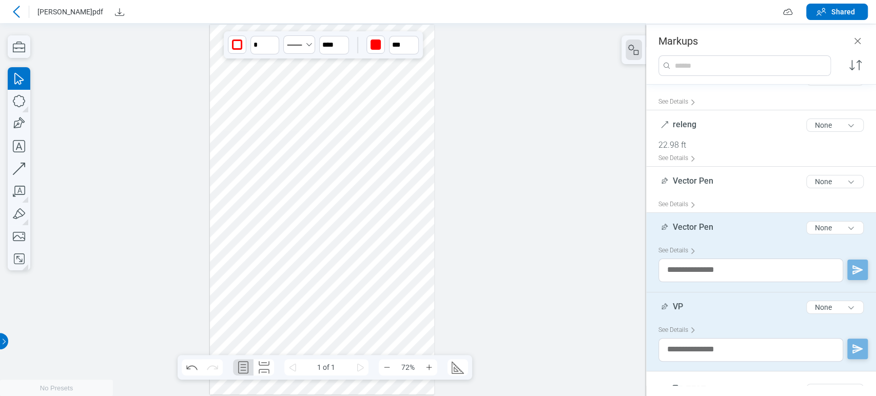
click at [351, 126] on div at bounding box center [322, 210] width 225 height 370
click at [342, 256] on div at bounding box center [322, 210] width 225 height 370
drag, startPoint x: 342, startPoint y: 253, endPoint x: 362, endPoint y: 253, distance: 20.0
click at [362, 253] on div at bounding box center [322, 210] width 225 height 370
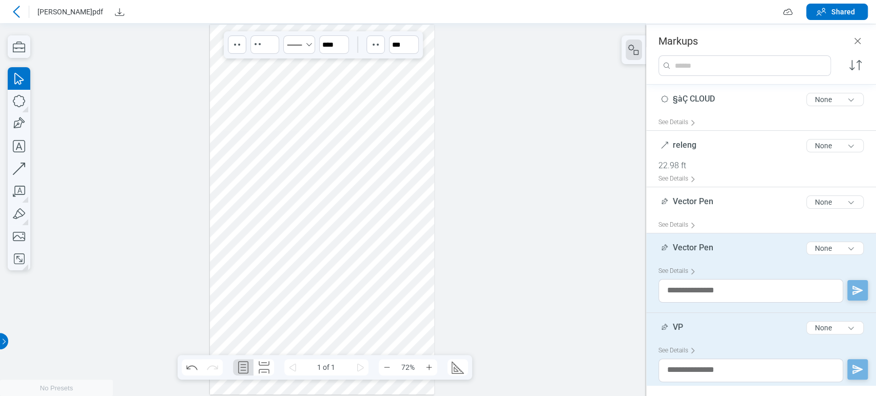
drag, startPoint x: 401, startPoint y: 220, endPoint x: 343, endPoint y: 247, distance: 64.8
click at [343, 247] on div at bounding box center [322, 210] width 225 height 370
click at [242, 114] on div at bounding box center [322, 210] width 225 height 370
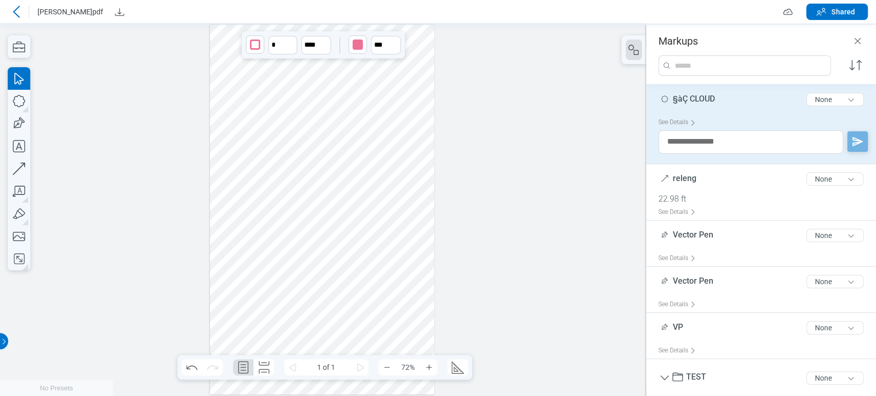
drag, startPoint x: 285, startPoint y: 88, endPoint x: 296, endPoint y: 87, distance: 10.4
click at [296, 87] on div at bounding box center [322, 210] width 225 height 370
click at [16, 151] on icon "button" at bounding box center [19, 146] width 23 height 23
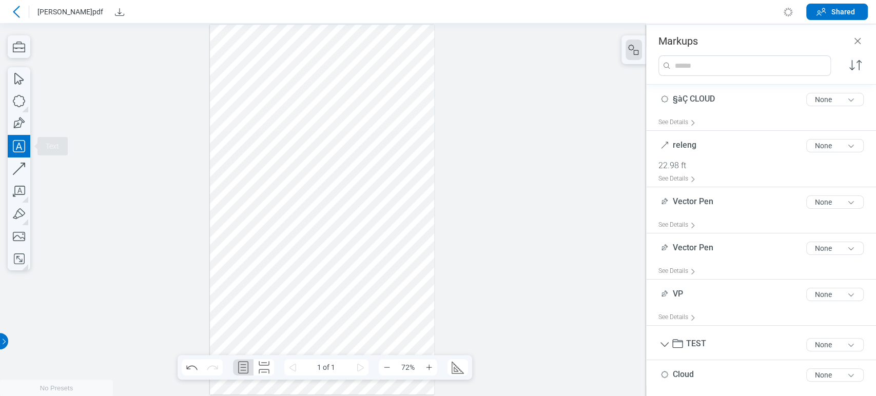
drag, startPoint x: 310, startPoint y: 214, endPoint x: 345, endPoint y: 216, distance: 35.5
click at [345, 216] on div at bounding box center [322, 210] width 225 height 370
click at [368, 218] on div at bounding box center [322, 210] width 225 height 370
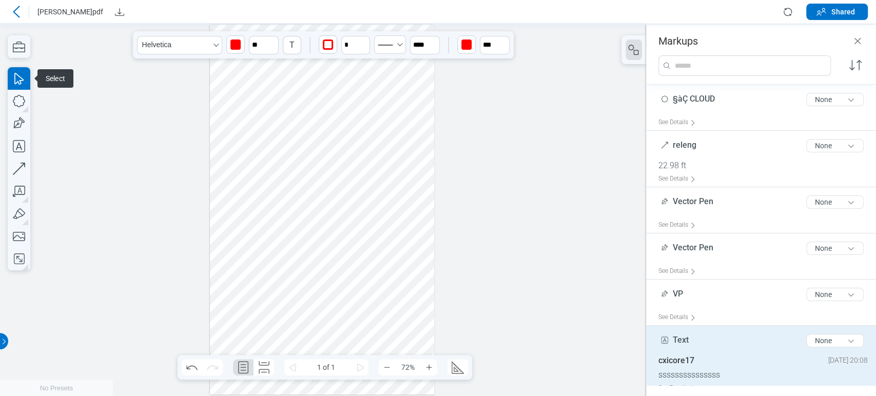
drag, startPoint x: 347, startPoint y: 220, endPoint x: 373, endPoint y: 216, distance: 25.9
click at [373, 216] on div at bounding box center [322, 210] width 225 height 370
drag, startPoint x: 341, startPoint y: 213, endPoint x: 266, endPoint y: 187, distance: 79.2
click at [345, 212] on div at bounding box center [322, 210] width 225 height 370
click at [9, 190] on icon "button" at bounding box center [19, 191] width 23 height 23
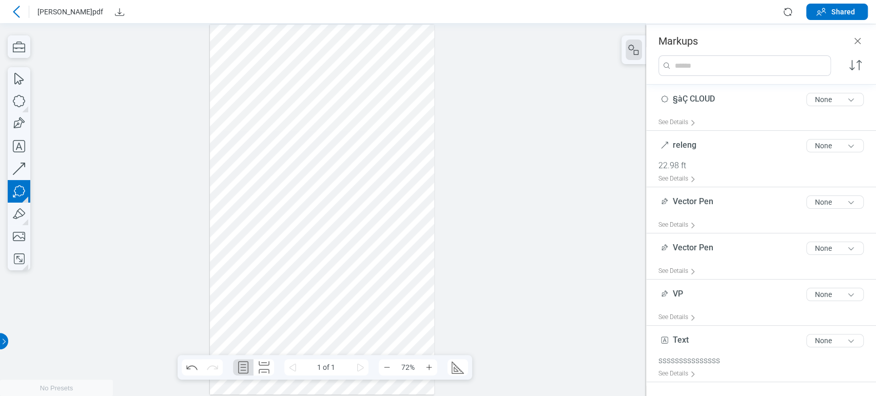
drag, startPoint x: 345, startPoint y: 265, endPoint x: 376, endPoint y: 286, distance: 37.3
click at [376, 286] on div at bounding box center [322, 210] width 225 height 370
click at [361, 325] on div at bounding box center [322, 210] width 225 height 370
click at [405, 302] on div at bounding box center [322, 210] width 225 height 370
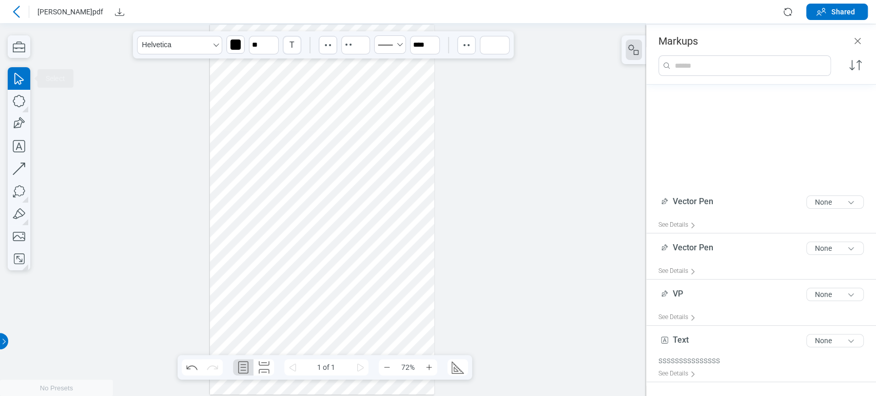
scroll to position [135, 0]
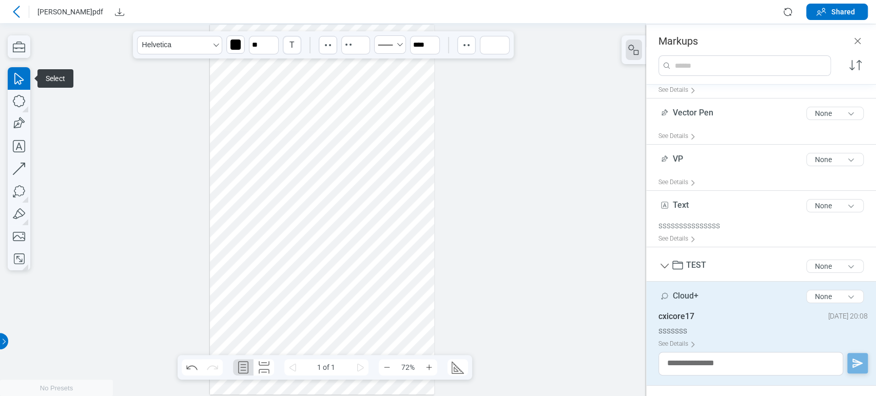
drag, startPoint x: 398, startPoint y: 326, endPoint x: 382, endPoint y: 284, distance: 44.7
click at [399, 315] on div at bounding box center [322, 210] width 225 height 370
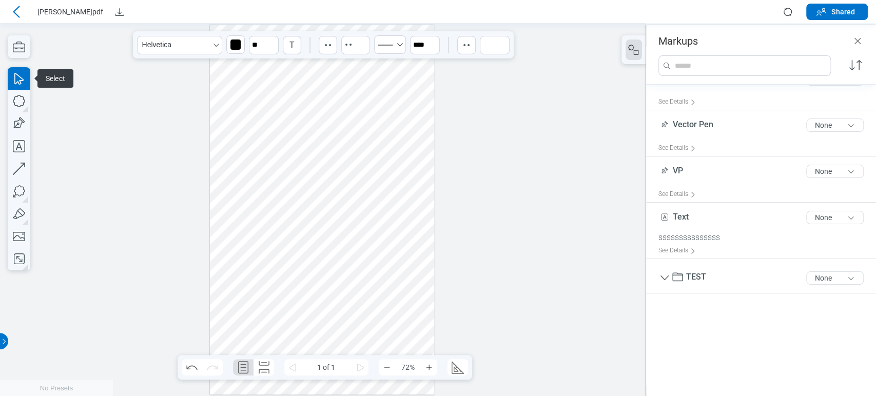
scroll to position [0, 0]
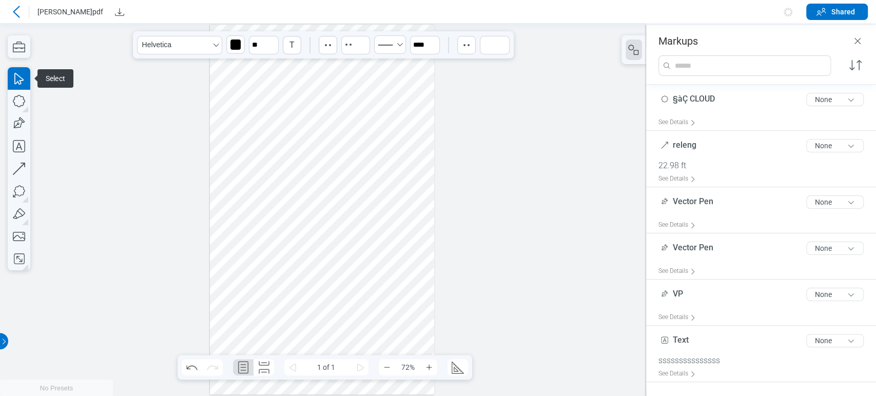
drag, startPoint x: 377, startPoint y: 262, endPoint x: 392, endPoint y: 253, distance: 18.2
click at [392, 253] on div at bounding box center [322, 210] width 225 height 370
drag, startPoint x: 414, startPoint y: 284, endPoint x: 207, endPoint y: 92, distance: 281.9
click at [207, 92] on div at bounding box center [323, 209] width 646 height 373
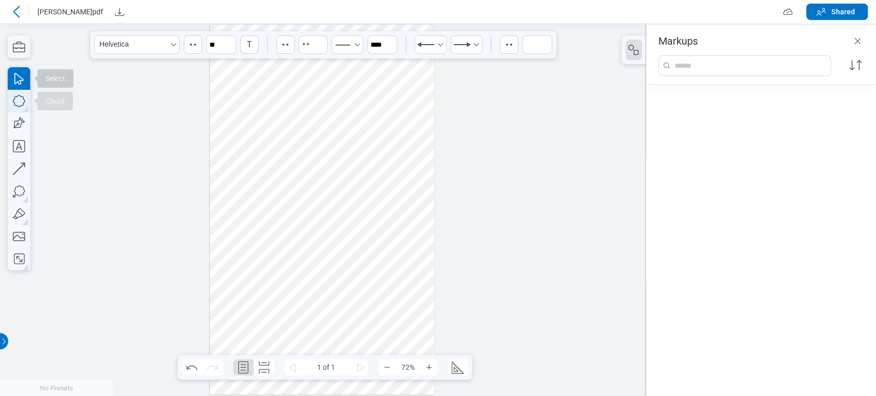
click at [16, 99] on icon "button" at bounding box center [19, 101] width 23 height 23
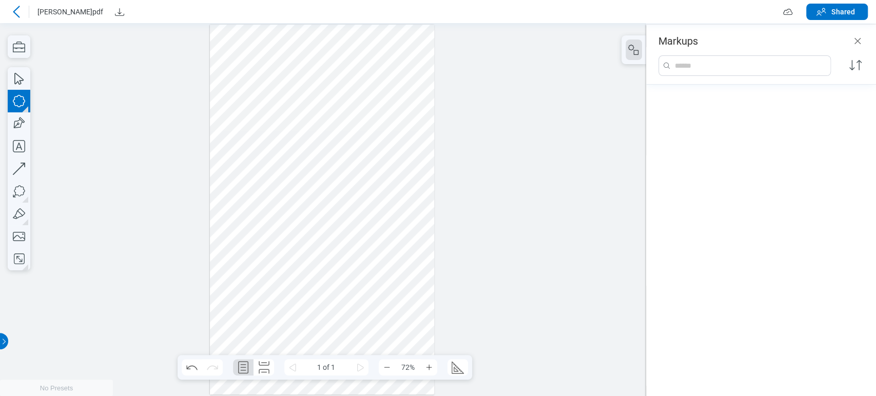
drag, startPoint x: 231, startPoint y: 93, endPoint x: 266, endPoint y: 118, distance: 43.6
click at [266, 118] on div at bounding box center [322, 210] width 225 height 370
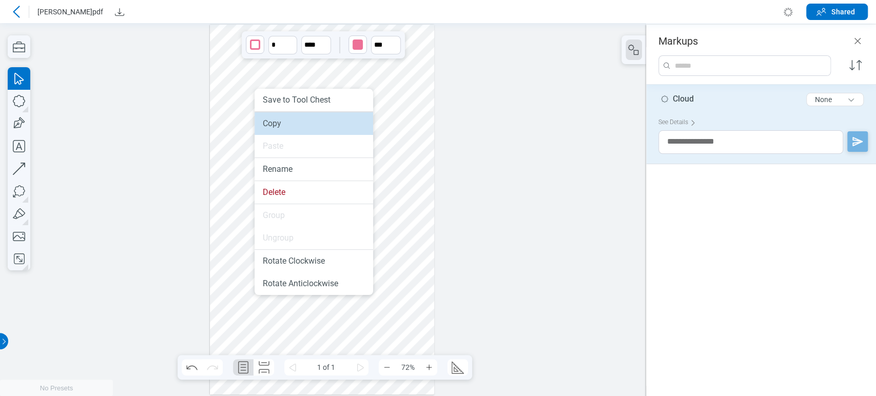
click at [292, 121] on li "Copy" at bounding box center [314, 123] width 119 height 23
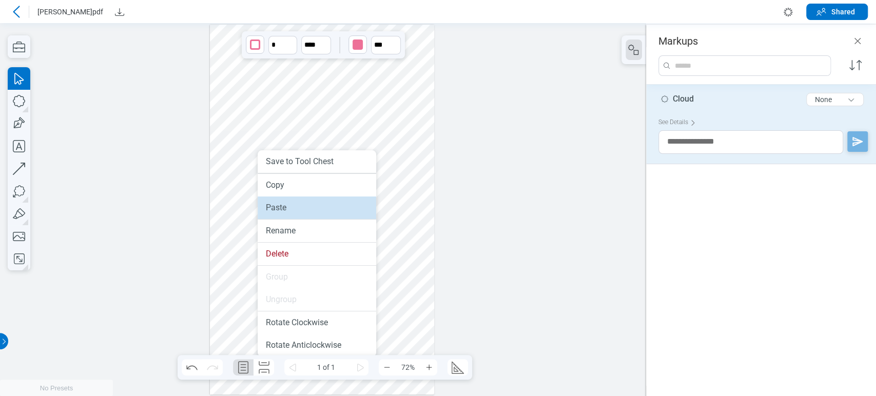
click at [273, 209] on li "Paste" at bounding box center [317, 208] width 119 height 23
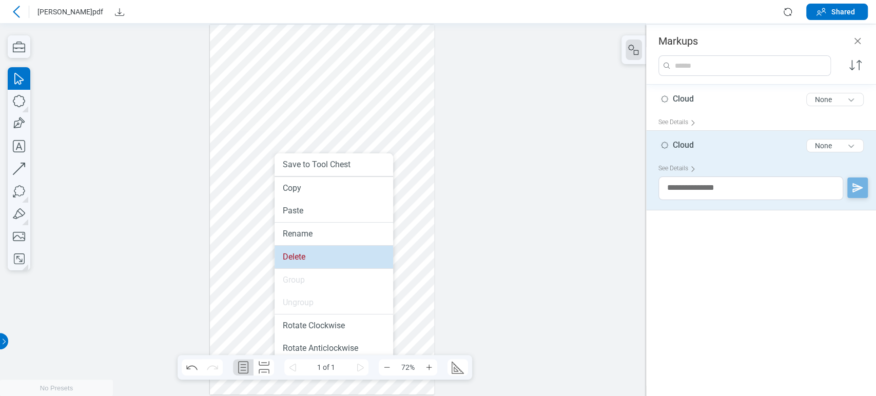
click at [292, 249] on li "Delete" at bounding box center [334, 257] width 119 height 23
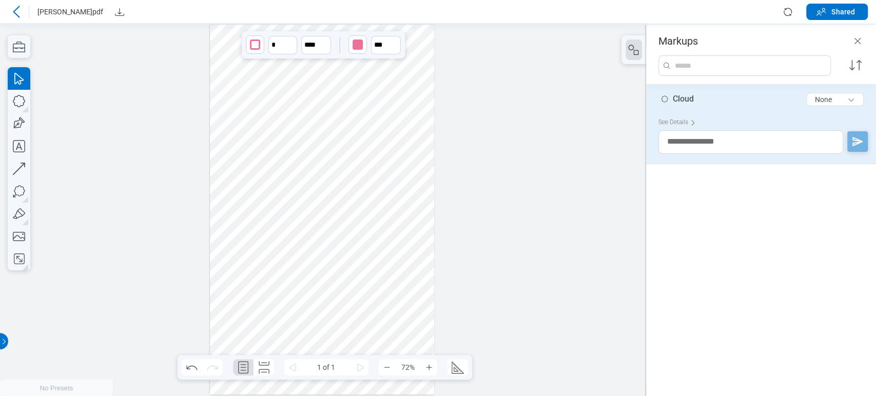
click at [259, 108] on div at bounding box center [322, 210] width 225 height 370
click at [275, 199] on div at bounding box center [322, 210] width 225 height 370
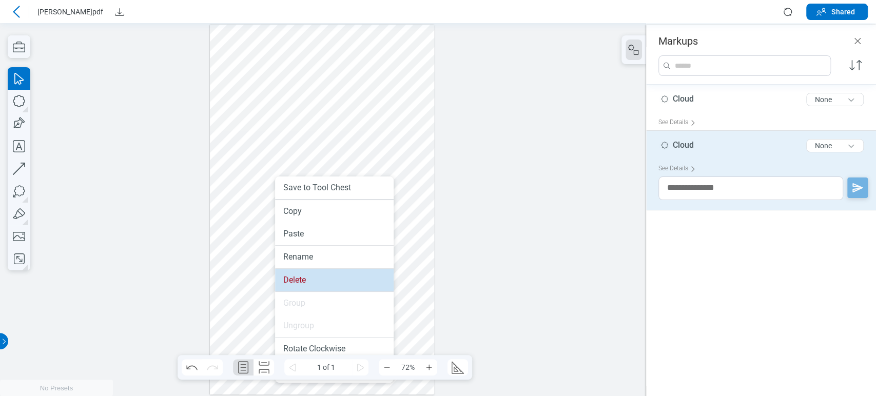
click at [301, 278] on li "Delete" at bounding box center [334, 280] width 119 height 23
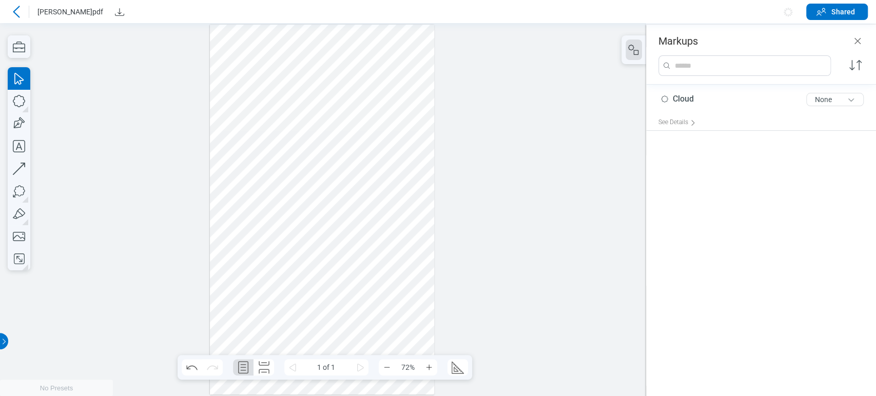
click at [254, 105] on div at bounding box center [322, 210] width 225 height 370
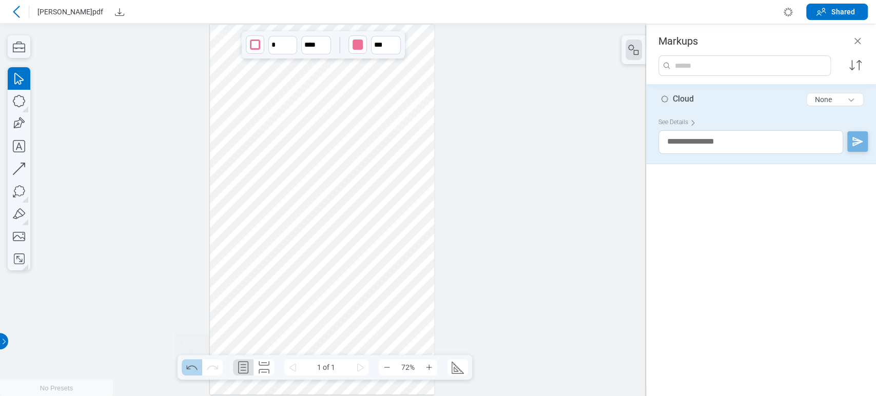
click at [186, 368] on icon "Undo" at bounding box center [191, 368] width 11 height 5
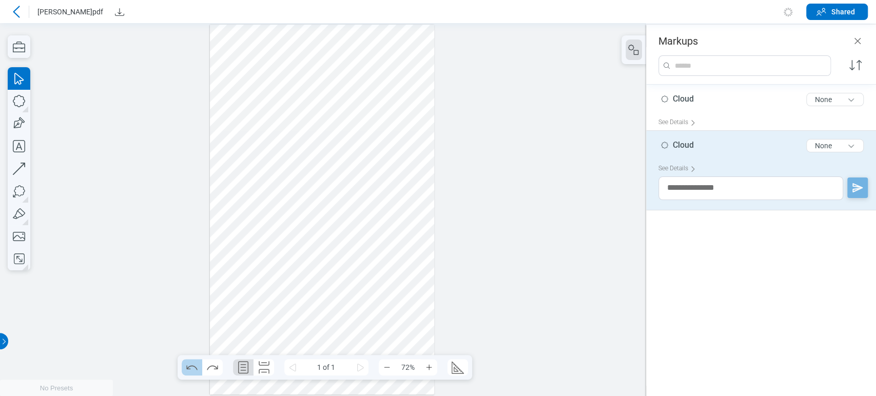
click at [186, 368] on icon "Undo" at bounding box center [191, 368] width 11 height 5
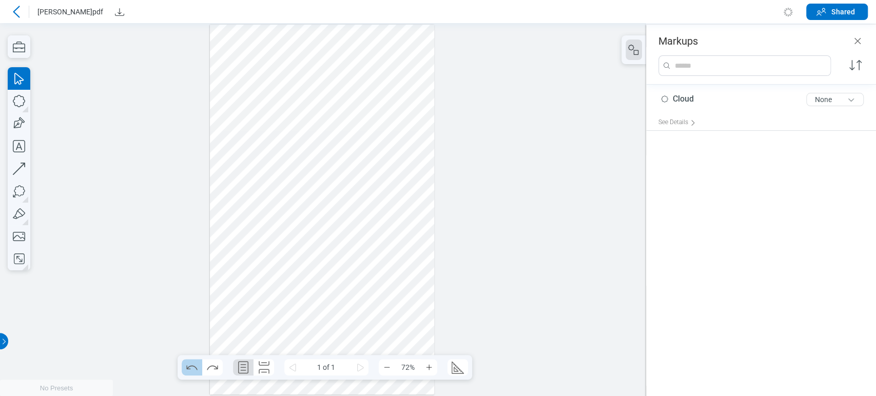
click at [186, 368] on icon "Undo" at bounding box center [191, 368] width 11 height 5
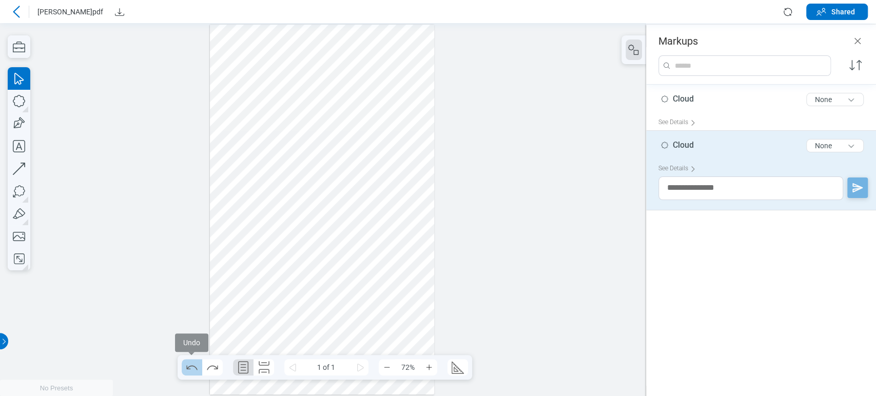
click at [199, 366] on icon "Undo" at bounding box center [192, 367] width 16 height 16
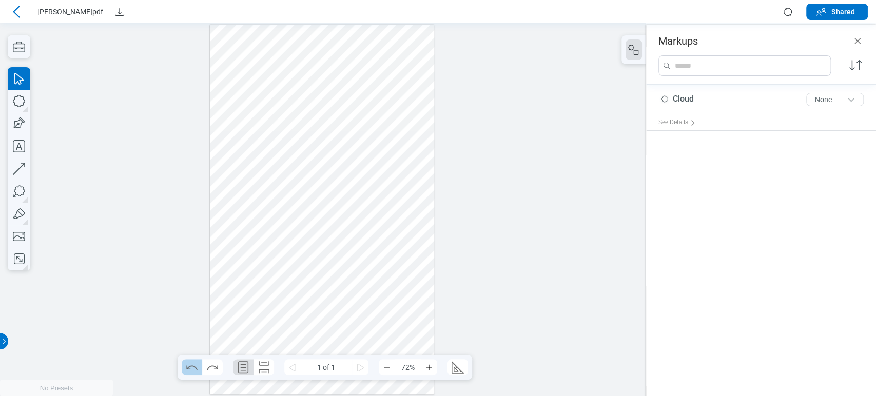
click at [199, 366] on icon "Undo" at bounding box center [192, 367] width 16 height 16
click at [215, 366] on icon "Redo" at bounding box center [212, 367] width 16 height 16
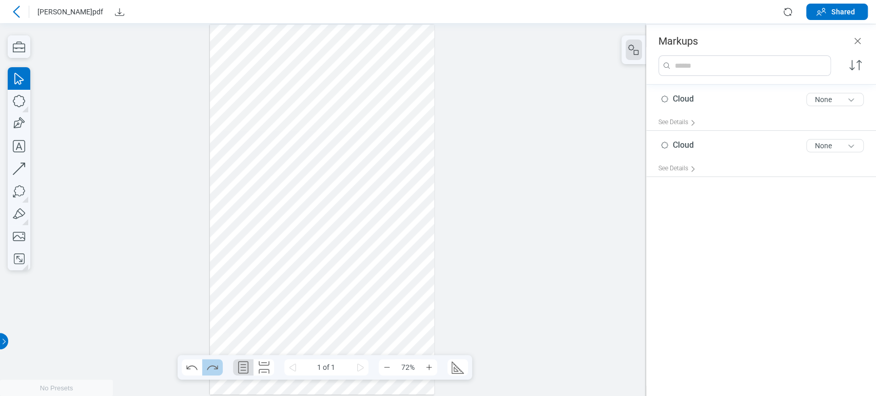
click at [215, 366] on icon "Redo" at bounding box center [212, 367] width 16 height 16
click at [258, 193] on div at bounding box center [322, 210] width 225 height 370
click at [246, 99] on div at bounding box center [322, 210] width 225 height 370
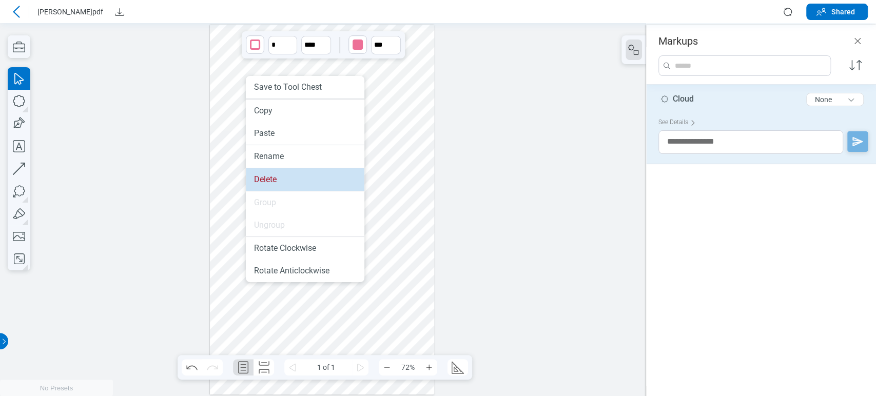
click at [264, 188] on li "Delete" at bounding box center [305, 179] width 119 height 23
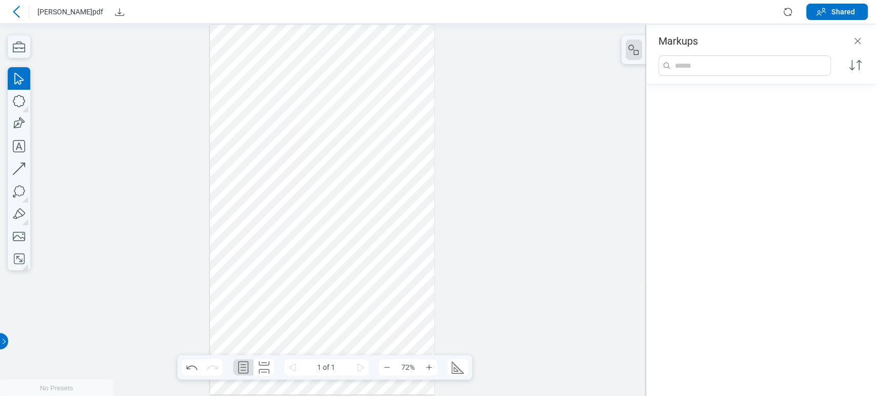
click at [260, 215] on div at bounding box center [322, 210] width 225 height 370
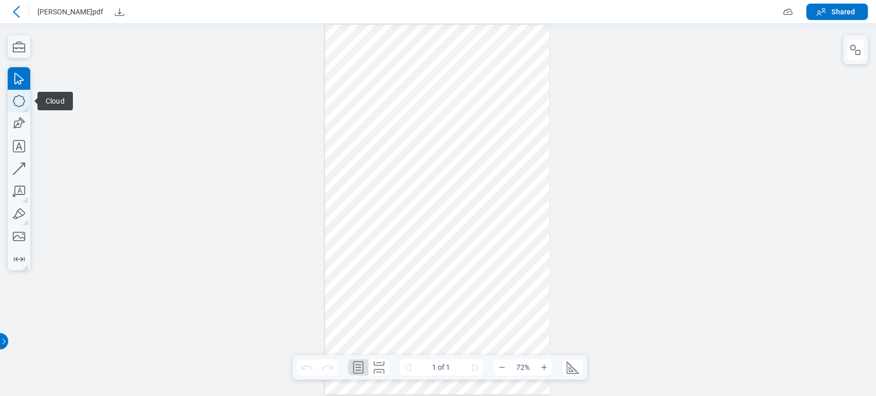
click at [13, 96] on icon "button" at bounding box center [19, 101] width 23 height 23
drag, startPoint x: 331, startPoint y: 69, endPoint x: 394, endPoint y: 121, distance: 81.7
click at [394, 121] on div at bounding box center [437, 210] width 225 height 370
click at [19, 122] on icon "button" at bounding box center [19, 123] width 23 height 23
drag, startPoint x: 431, startPoint y: 94, endPoint x: 520, endPoint y: 159, distance: 109.5
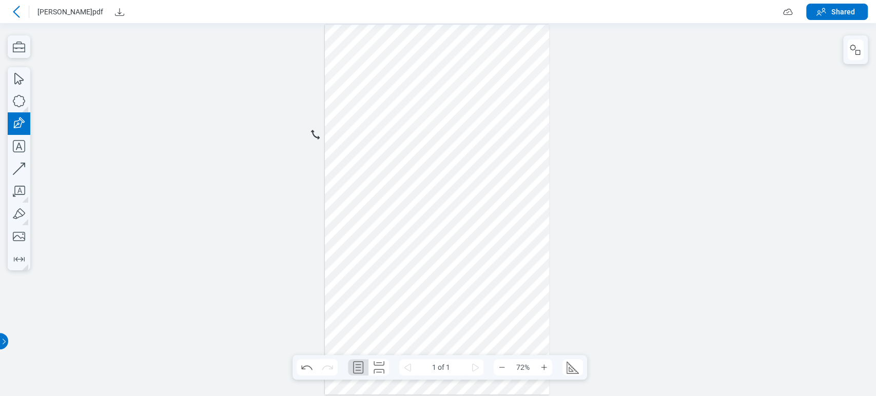
click at [520, 159] on div at bounding box center [437, 210] width 225 height 370
click at [494, 45] on div "button" at bounding box center [491, 45] width 10 height 10
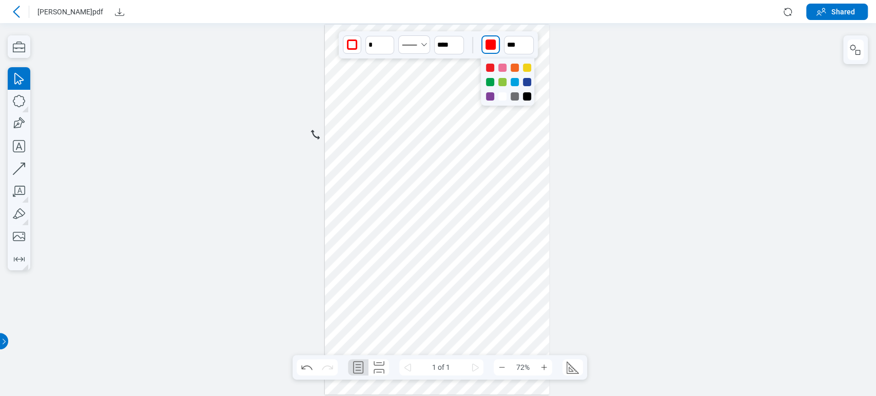
click at [526, 91] on div at bounding box center [507, 82] width 53 height 47
click at [530, 97] on div at bounding box center [527, 96] width 8 height 8
click at [513, 40] on input "**" at bounding box center [519, 45] width 30 height 18
type input "**"
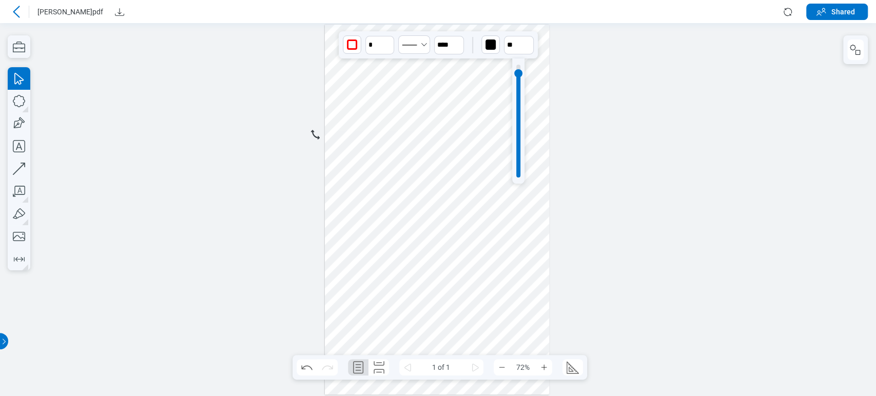
click at [520, 74] on div at bounding box center [518, 121] width 4 height 113
click at [540, 128] on div at bounding box center [437, 210] width 225 height 370
click at [19, 145] on icon "button" at bounding box center [19, 146] width 23 height 23
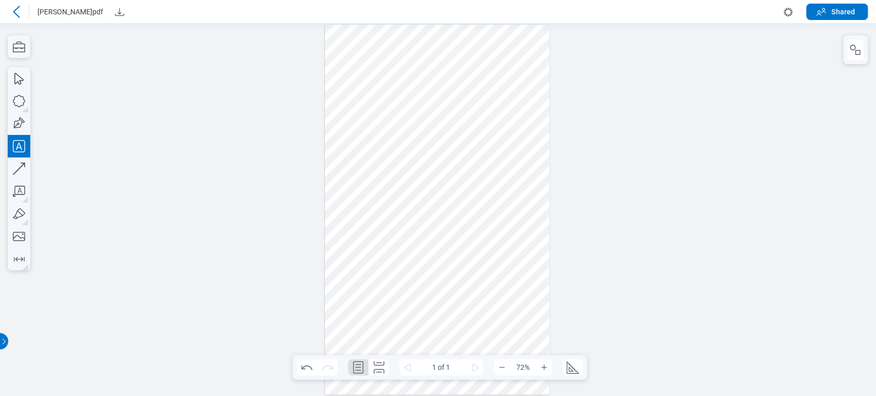
drag, startPoint x: 340, startPoint y: 188, endPoint x: 422, endPoint y: 237, distance: 95.1
click at [422, 237] on div at bounding box center [437, 210] width 225 height 370
click at [457, 209] on div at bounding box center [437, 210] width 225 height 370
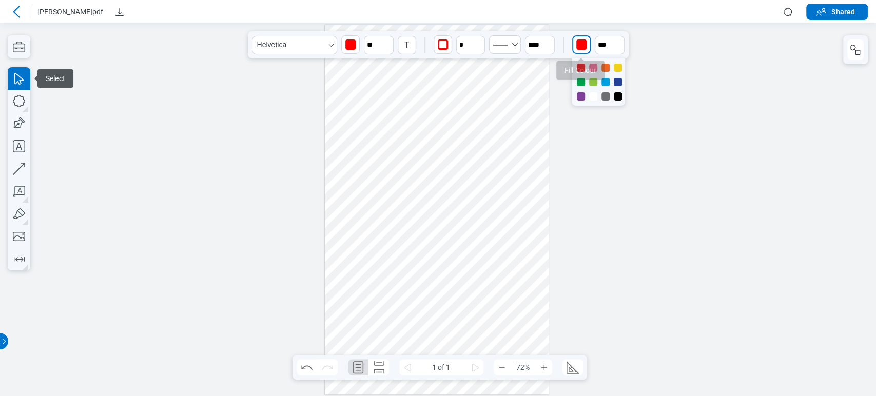
click at [577, 48] on div "button" at bounding box center [582, 45] width 10 height 10
click at [596, 66] on div at bounding box center [593, 68] width 8 height 8
click at [602, 38] on input "**" at bounding box center [610, 45] width 30 height 18
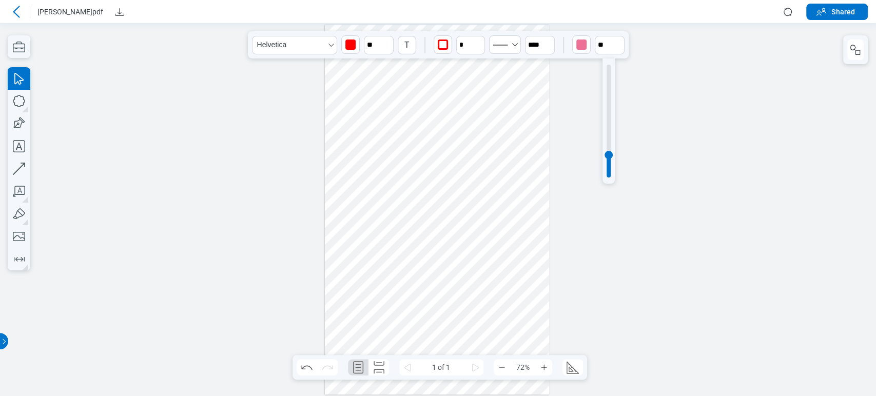
type input "**"
click at [608, 70] on div at bounding box center [609, 121] width 4 height 113
click at [466, 246] on div at bounding box center [437, 210] width 225 height 370
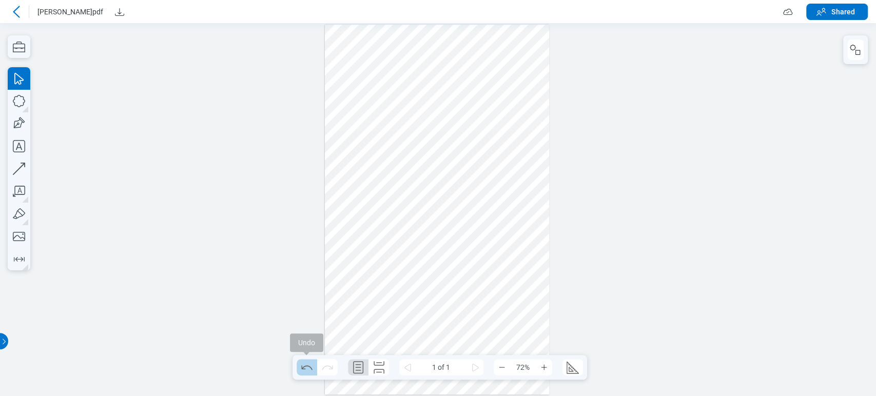
click at [298, 364] on button "Undo" at bounding box center [307, 367] width 21 height 16
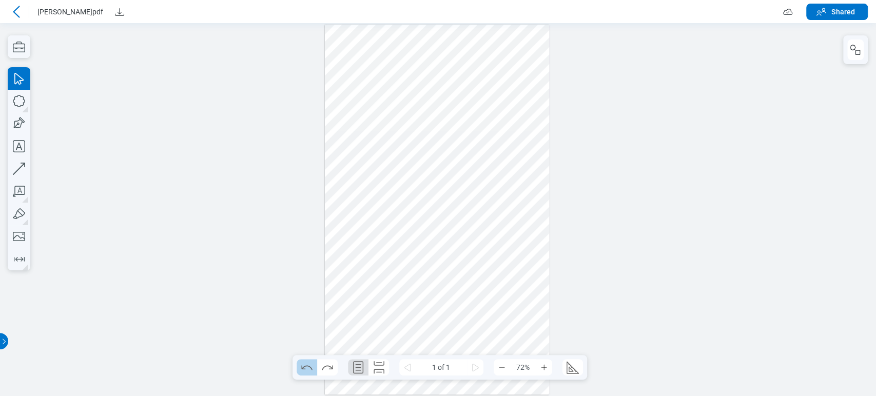
click at [298, 364] on button "Undo" at bounding box center [307, 367] width 21 height 16
click at [318, 364] on button "Redo" at bounding box center [327, 367] width 21 height 16
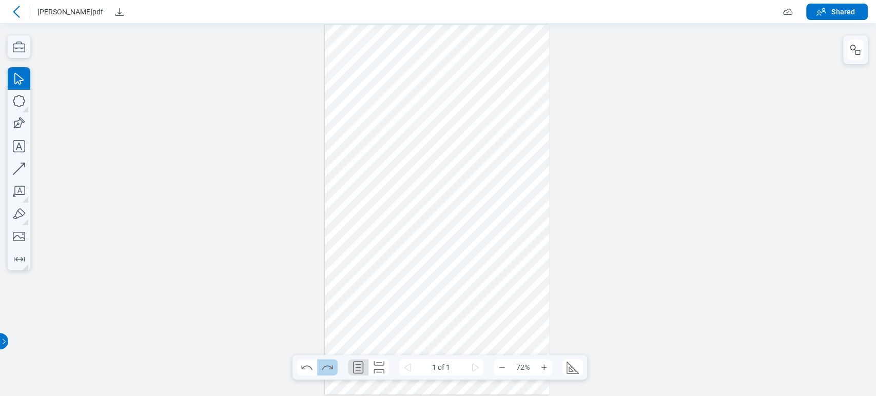
click at [318, 364] on button "Redo" at bounding box center [327, 367] width 21 height 16
click at [374, 203] on div at bounding box center [437, 210] width 225 height 370
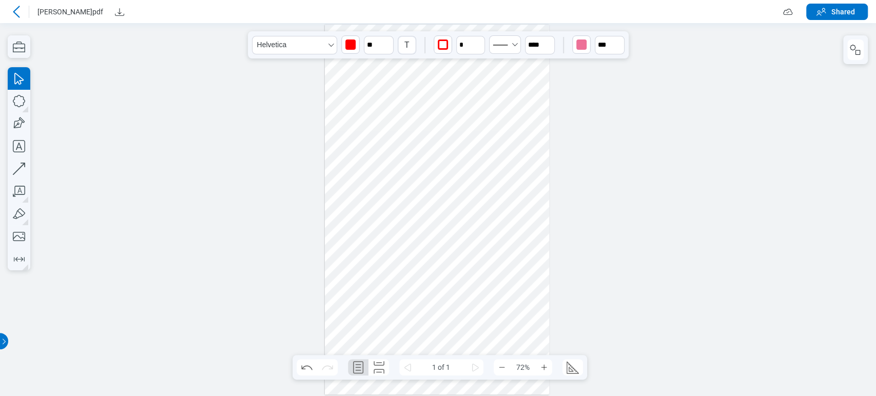
click at [471, 140] on div at bounding box center [437, 210] width 225 height 370
click at [363, 106] on div at bounding box center [437, 210] width 225 height 370
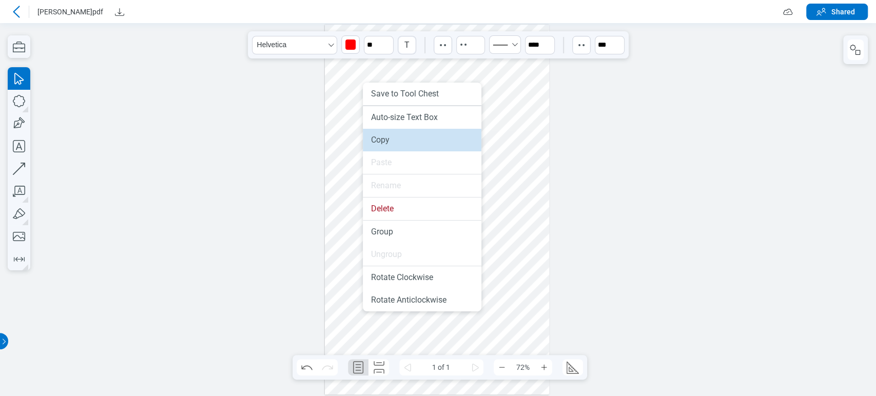
drag, startPoint x: 393, startPoint y: 141, endPoint x: 388, endPoint y: 204, distance: 62.8
click at [393, 141] on li "Copy" at bounding box center [422, 140] width 119 height 23
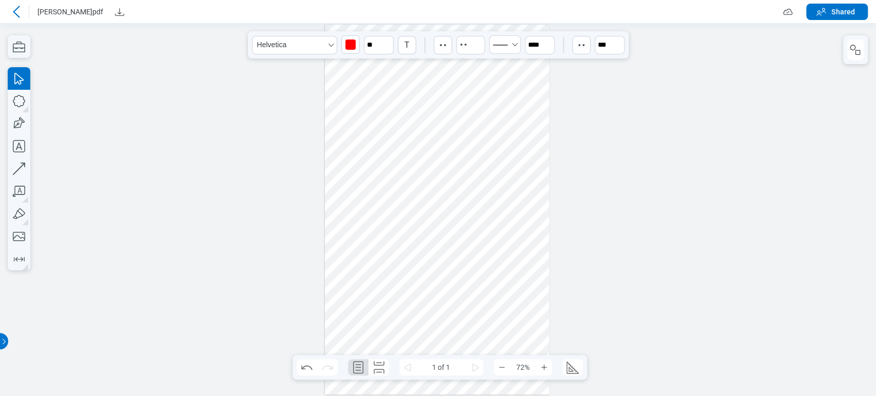
click at [387, 283] on div at bounding box center [437, 210] width 225 height 370
click at [377, 116] on div at bounding box center [437, 210] width 225 height 370
click at [460, 141] on div at bounding box center [437, 210] width 225 height 370
click at [397, 226] on div at bounding box center [437, 210] width 225 height 370
click at [438, 281] on div at bounding box center [437, 210] width 225 height 370
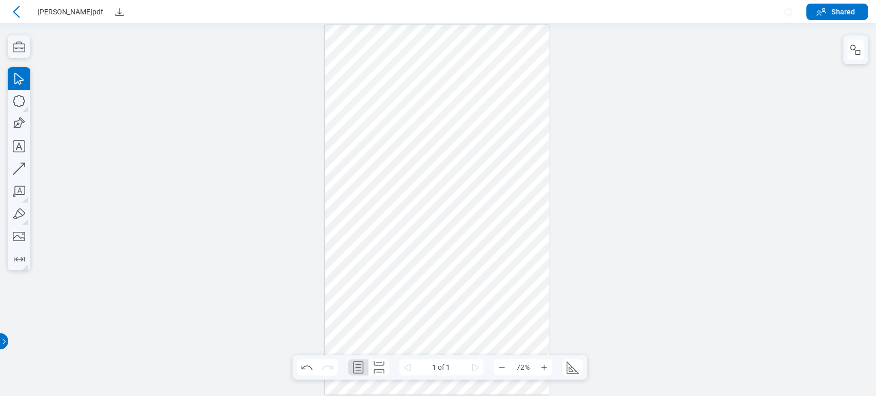
click at [363, 109] on div at bounding box center [437, 210] width 225 height 370
click at [436, 119] on div at bounding box center [437, 210] width 225 height 370
click at [402, 205] on div at bounding box center [437, 210] width 225 height 370
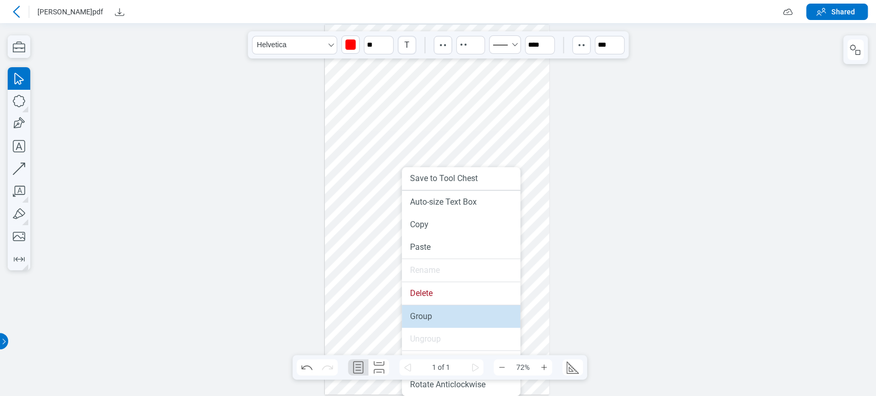
click at [424, 314] on li "Group" at bounding box center [461, 316] width 119 height 23
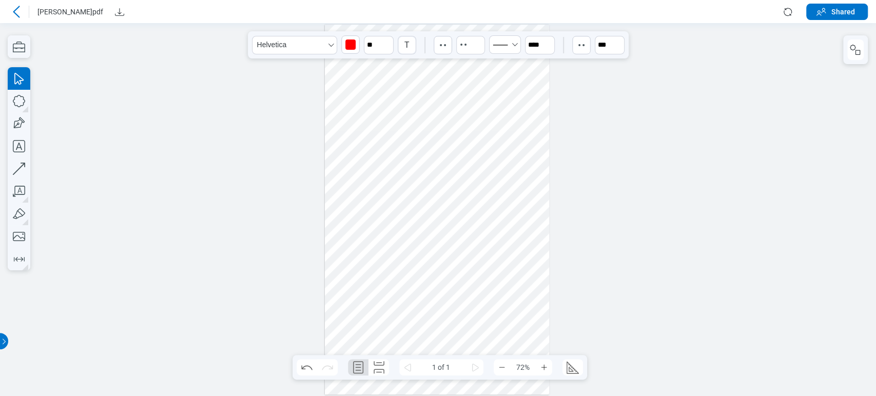
click at [362, 122] on div at bounding box center [437, 210] width 225 height 370
click at [409, 320] on div at bounding box center [437, 210] width 225 height 370
click at [852, 57] on button "button" at bounding box center [856, 50] width 16 height 21
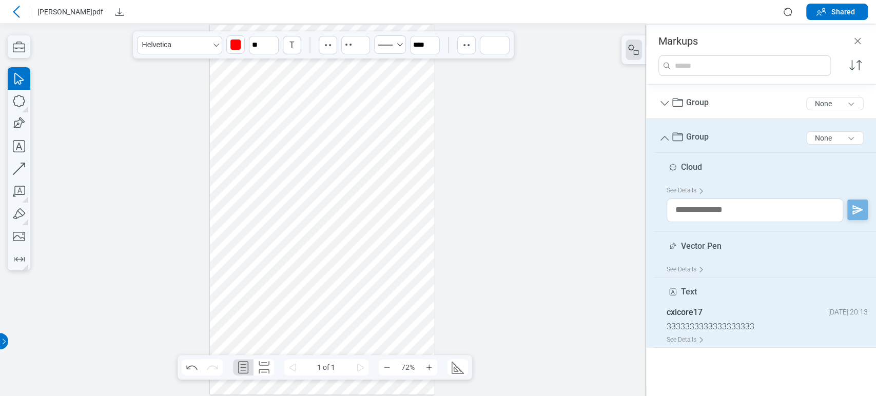
click at [328, 282] on div at bounding box center [322, 210] width 225 height 370
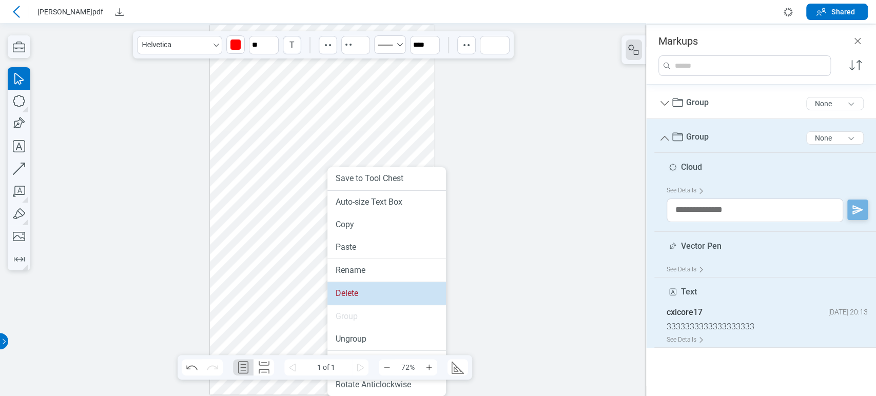
click at [357, 297] on li "Delete" at bounding box center [387, 293] width 119 height 23
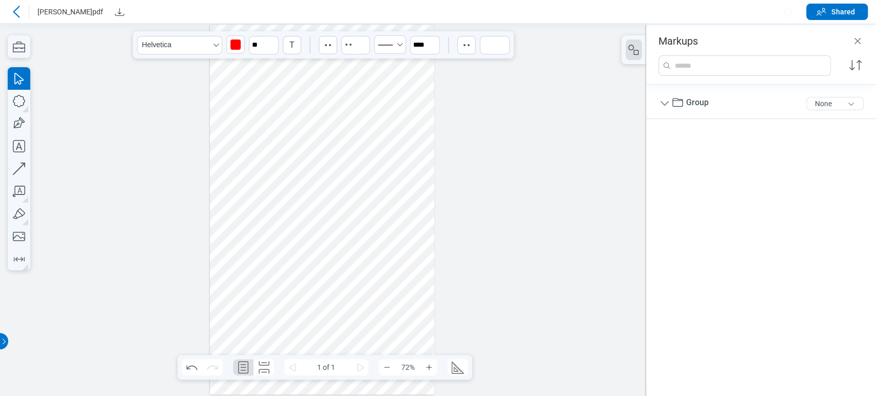
click at [330, 126] on div at bounding box center [322, 210] width 225 height 370
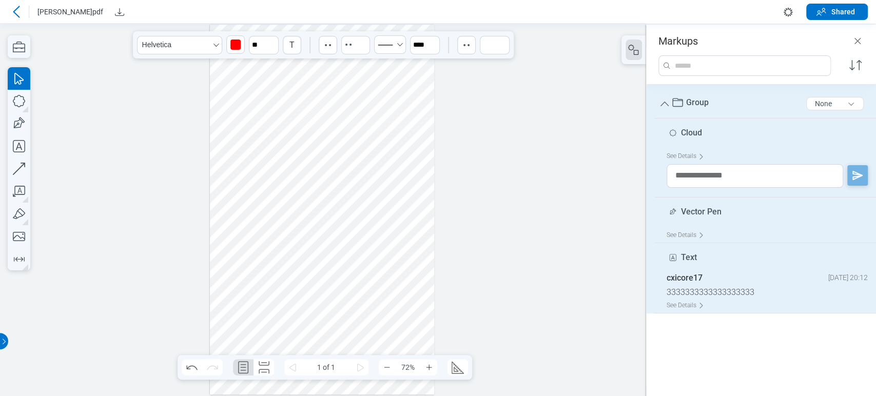
click at [303, 290] on div at bounding box center [322, 210] width 225 height 370
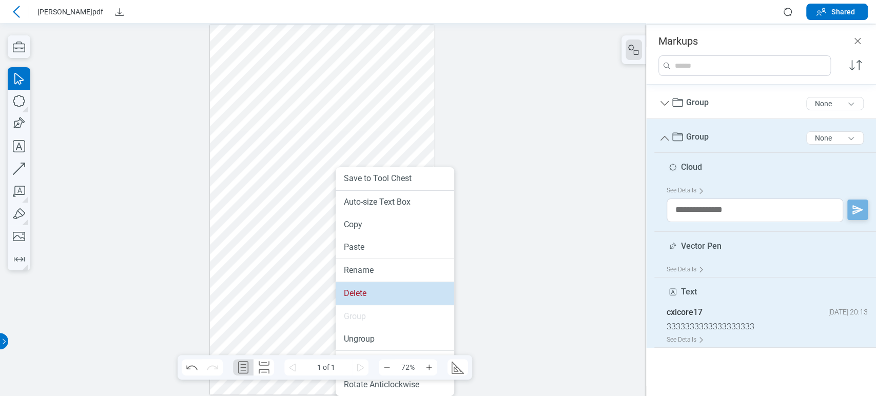
drag, startPoint x: 354, startPoint y: 284, endPoint x: 348, endPoint y: 238, distance: 46.1
click at [354, 284] on li "Delete" at bounding box center [395, 293] width 119 height 23
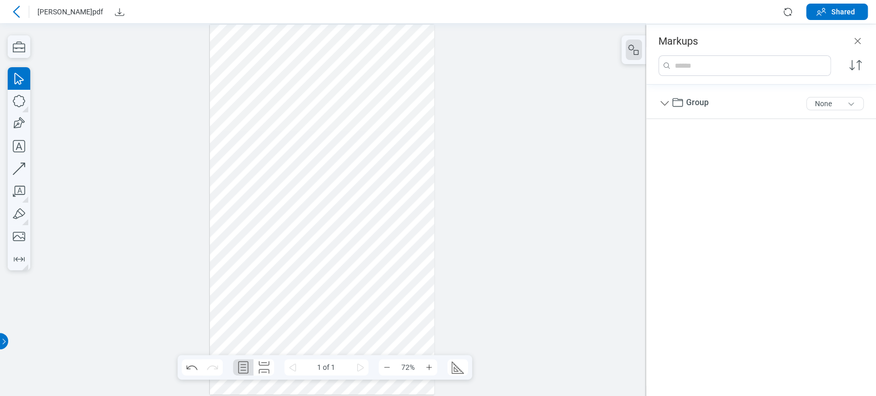
click at [351, 148] on div at bounding box center [322, 210] width 225 height 370
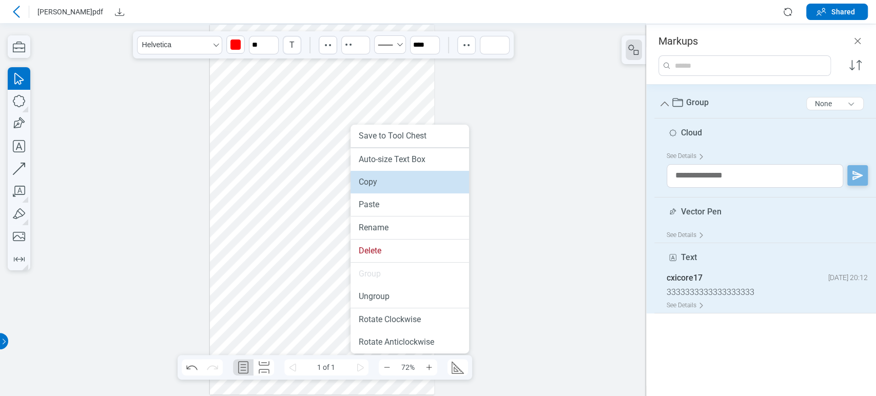
click at [380, 185] on li "Copy" at bounding box center [410, 182] width 119 height 23
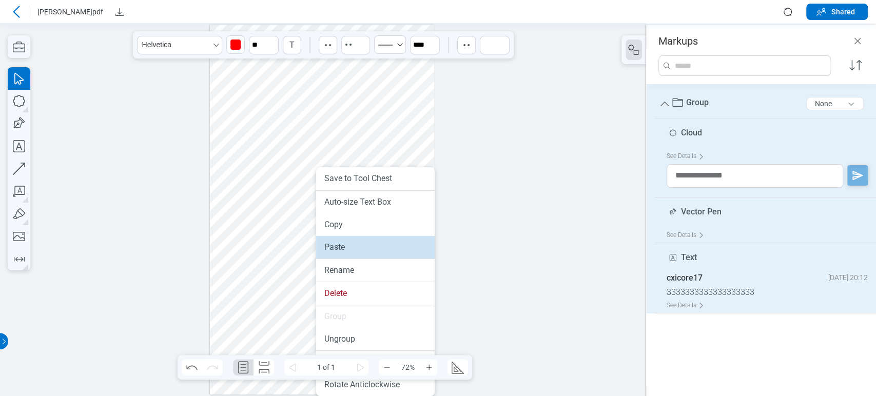
click at [340, 254] on li "Paste" at bounding box center [375, 247] width 119 height 23
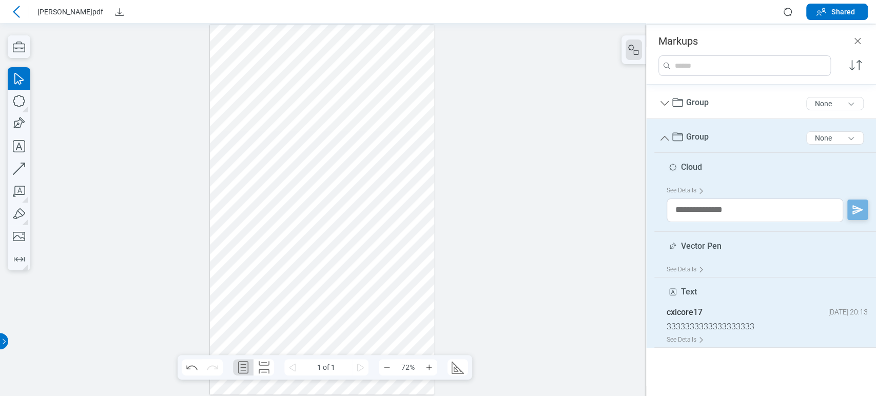
click at [369, 261] on div at bounding box center [322, 210] width 225 height 370
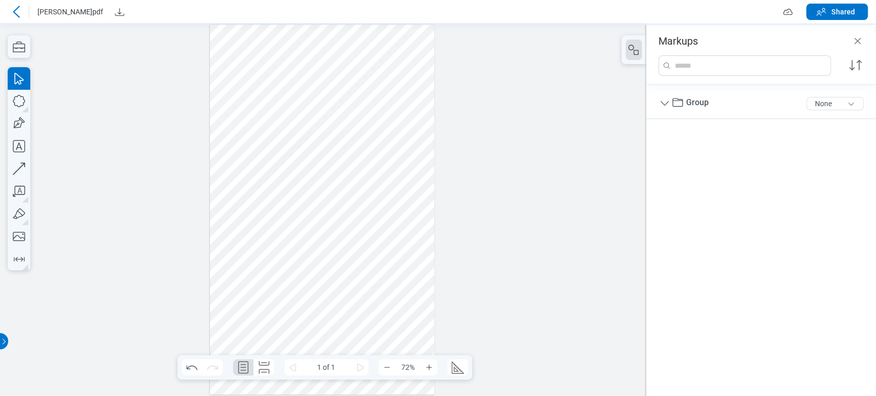
click at [14, 7] on icon at bounding box center [16, 12] width 12 height 12
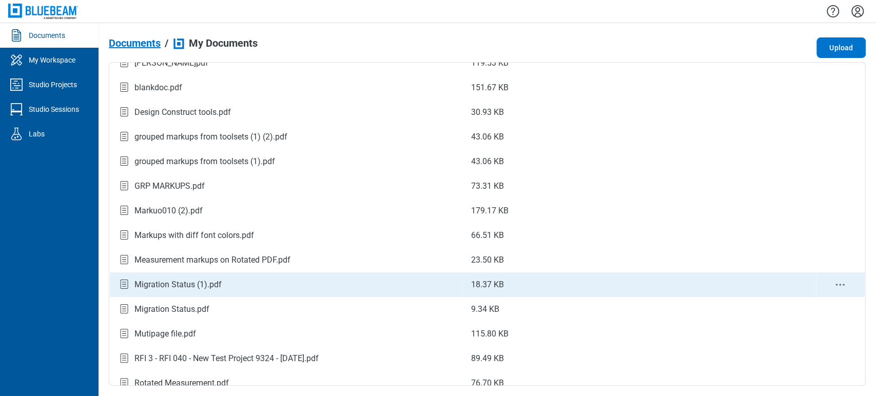
scroll to position [57, 0]
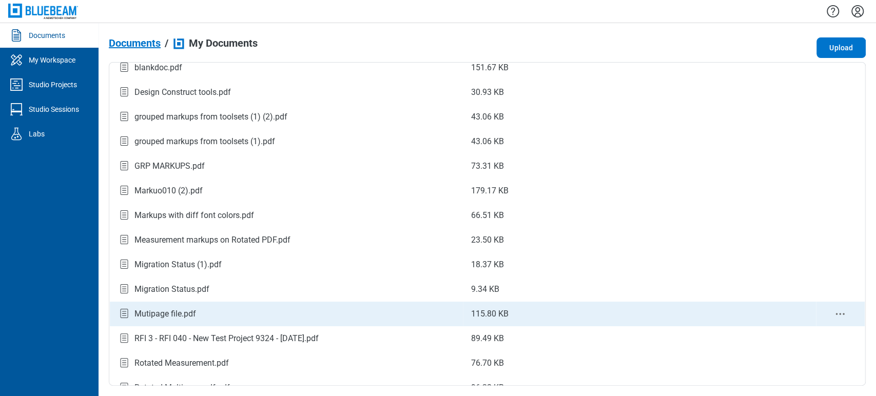
click at [215, 319] on div "Mutipage file.pdf" at bounding box center [286, 314] width 337 height 14
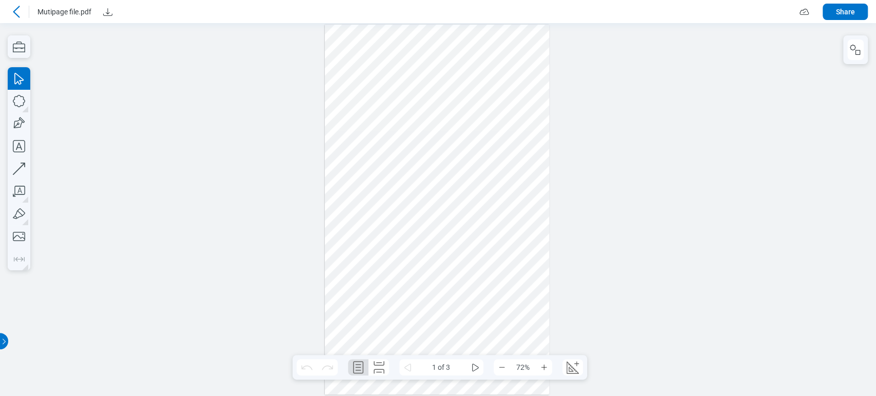
click at [489, 85] on div at bounding box center [437, 210] width 225 height 370
drag, startPoint x: 475, startPoint y: 369, endPoint x: 472, endPoint y: 357, distance: 12.2
click at [476, 369] on icon "some" at bounding box center [475, 367] width 12 height 12
click at [415, 228] on div at bounding box center [437, 210] width 225 height 370
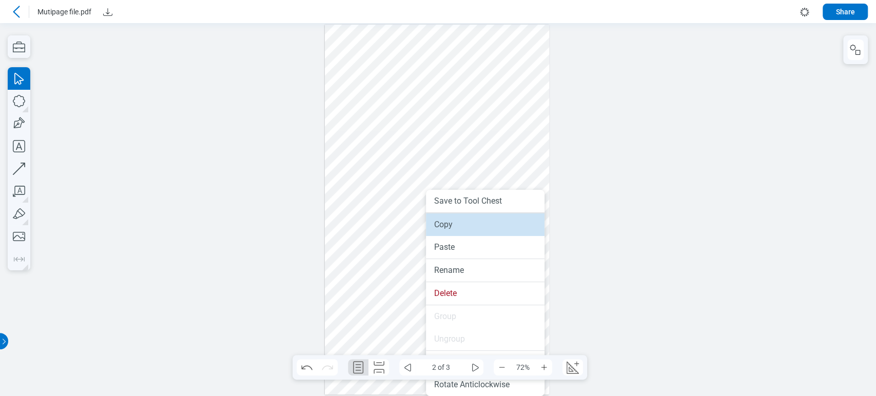
click at [452, 222] on li "Copy" at bounding box center [485, 225] width 119 height 23
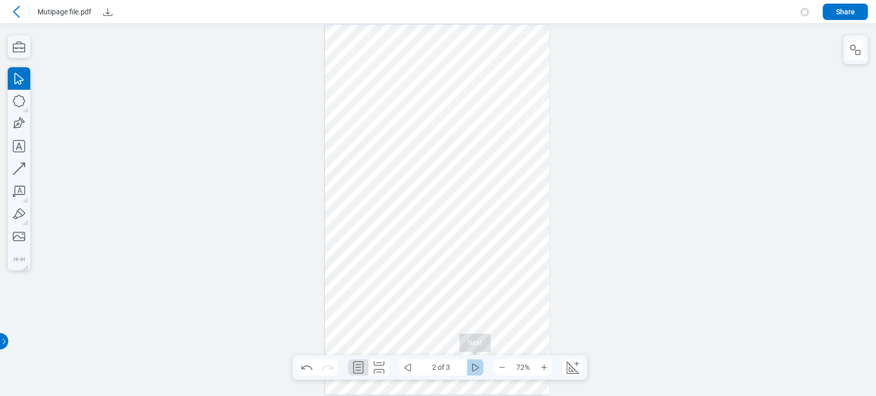
click at [479, 366] on icon "some" at bounding box center [475, 367] width 12 height 12
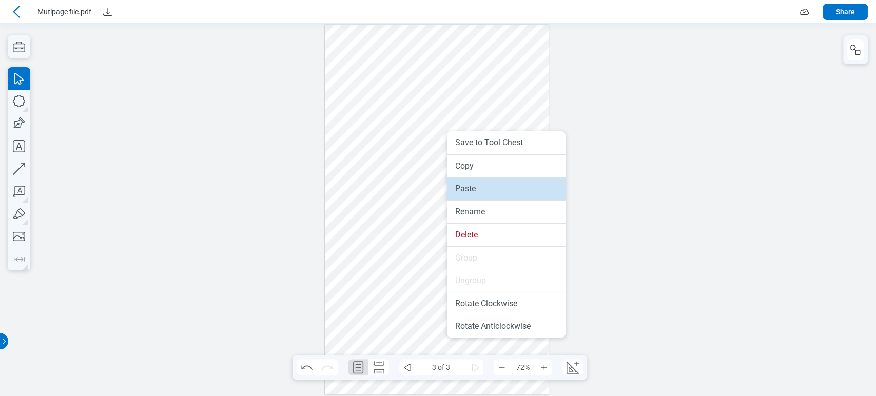
click at [467, 194] on li "Paste" at bounding box center [506, 189] width 119 height 23
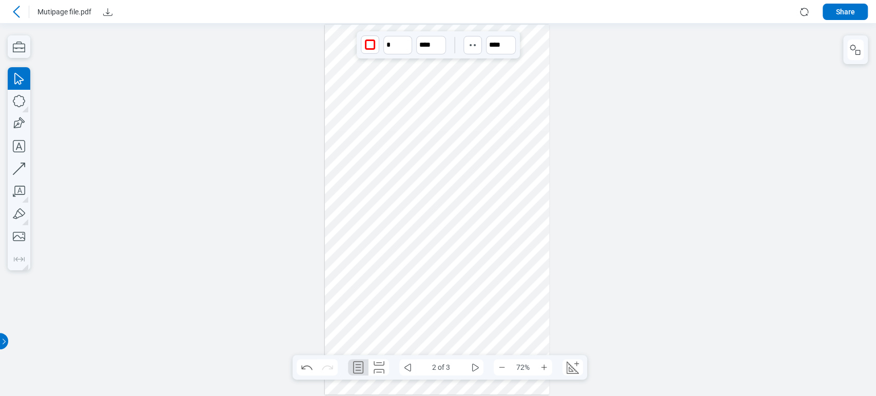
click at [434, 162] on div at bounding box center [437, 210] width 225 height 370
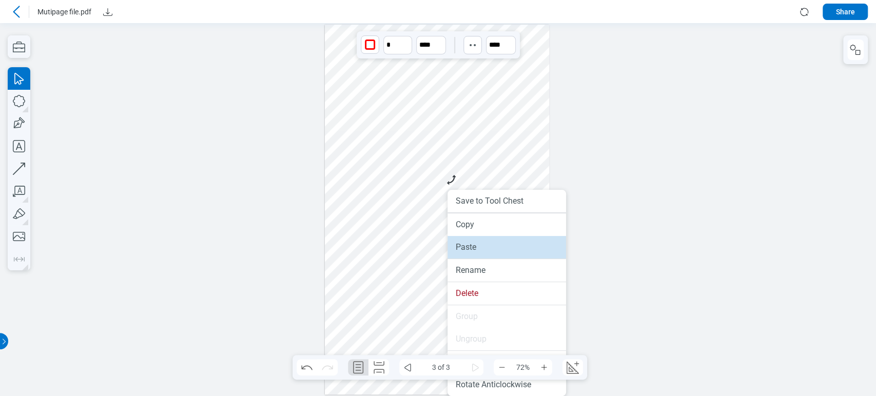
click at [460, 243] on li "Paste" at bounding box center [507, 247] width 119 height 23
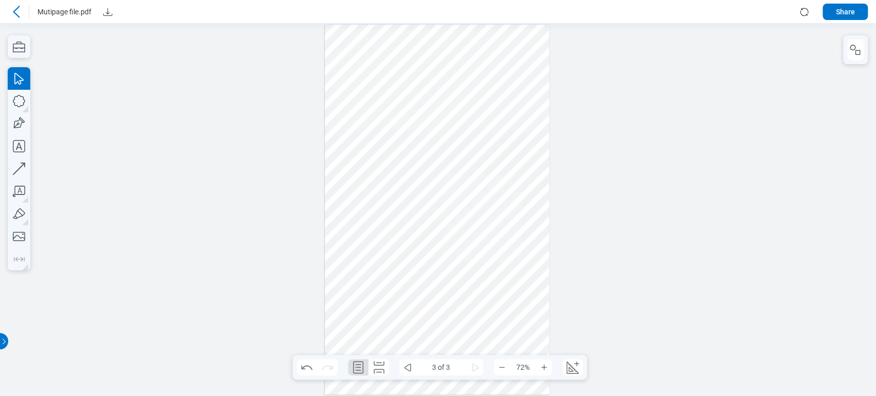
click at [460, 244] on div at bounding box center [437, 210] width 225 height 370
click at [452, 159] on div at bounding box center [437, 210] width 225 height 370
click at [448, 163] on div at bounding box center [437, 210] width 225 height 370
click at [23, 16] on div at bounding box center [16, 12] width 16 height 16
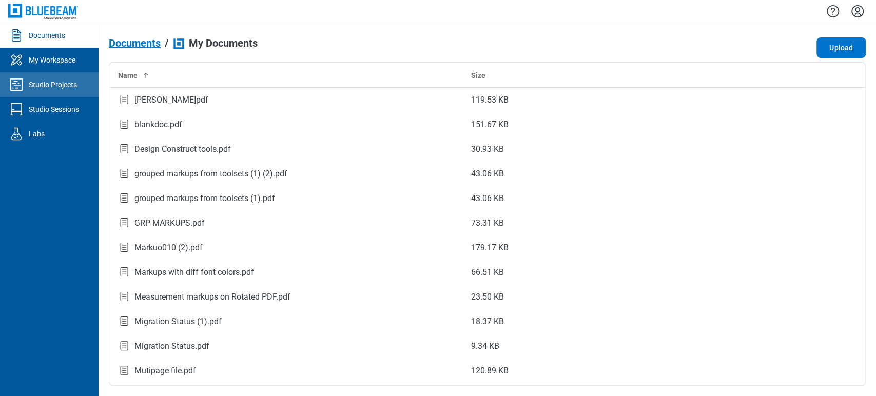
click at [70, 85] on div "Studio Projects" at bounding box center [53, 85] width 48 height 10
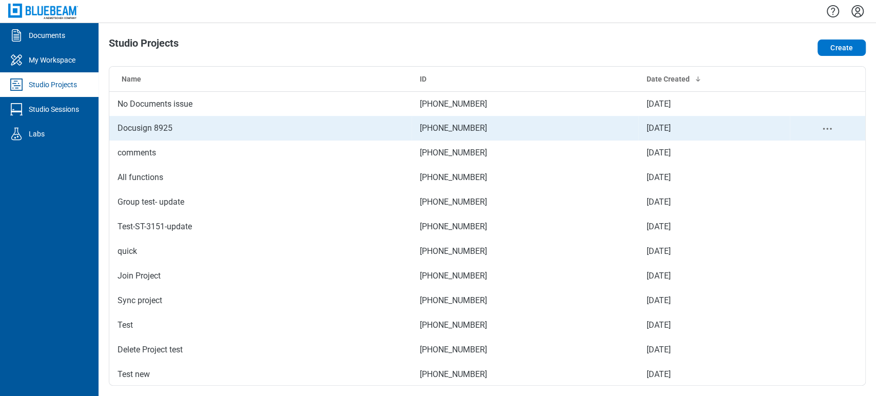
click at [168, 122] on td "Docusign 8925" at bounding box center [260, 128] width 302 height 25
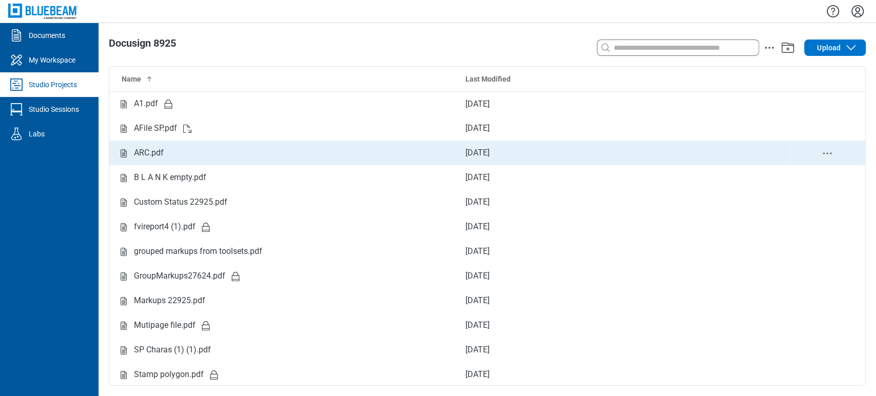
click at [249, 147] on div "ARC.pdf" at bounding box center [284, 153] width 332 height 13
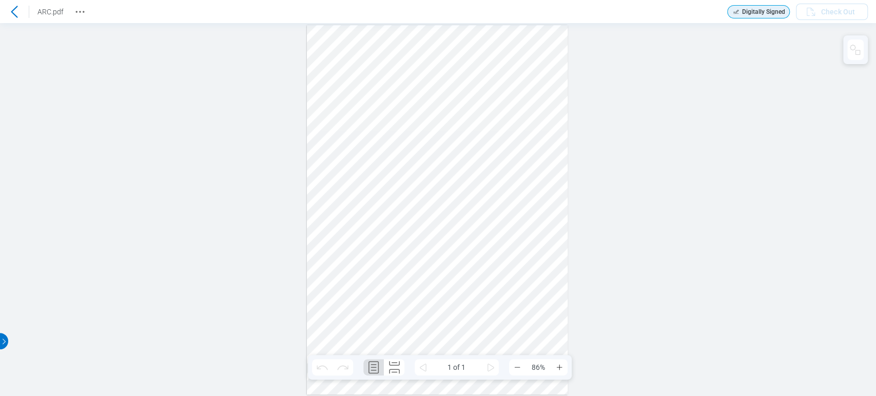
click at [11, 13] on icon at bounding box center [14, 12] width 12 height 12
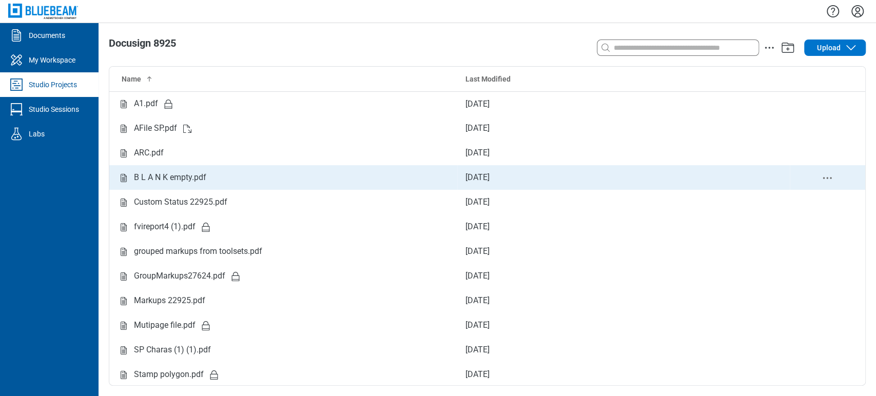
click at [183, 174] on div "B L A N K empty.pdf" at bounding box center [170, 177] width 72 height 13
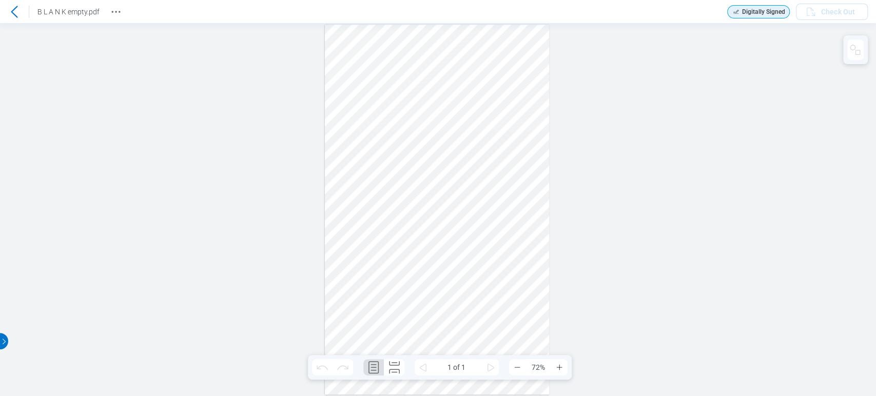
click at [11, 16] on icon at bounding box center [14, 12] width 12 height 12
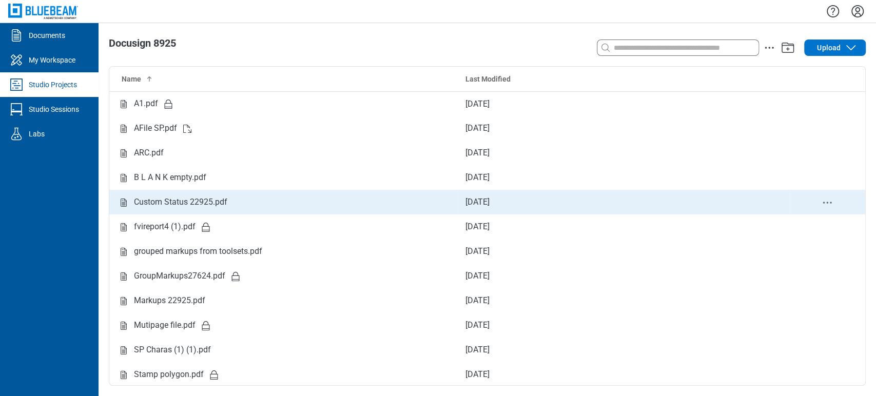
click at [237, 200] on div "Custom Status 22925.pdf" at bounding box center [284, 202] width 332 height 13
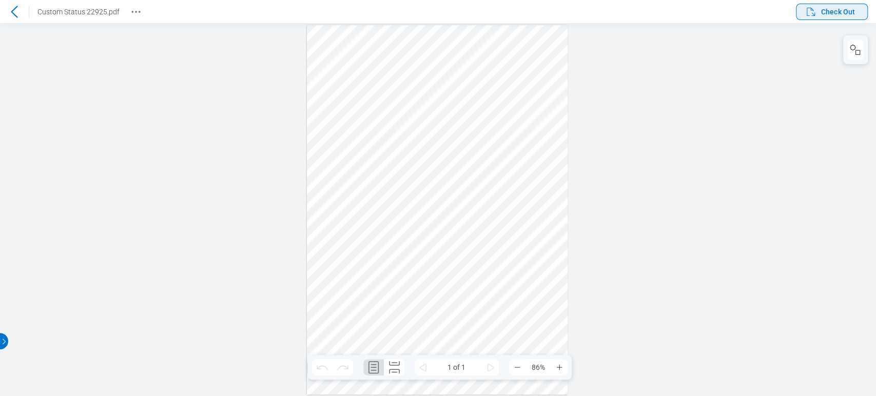
click at [849, 19] on button "Check Out" at bounding box center [832, 12] width 72 height 16
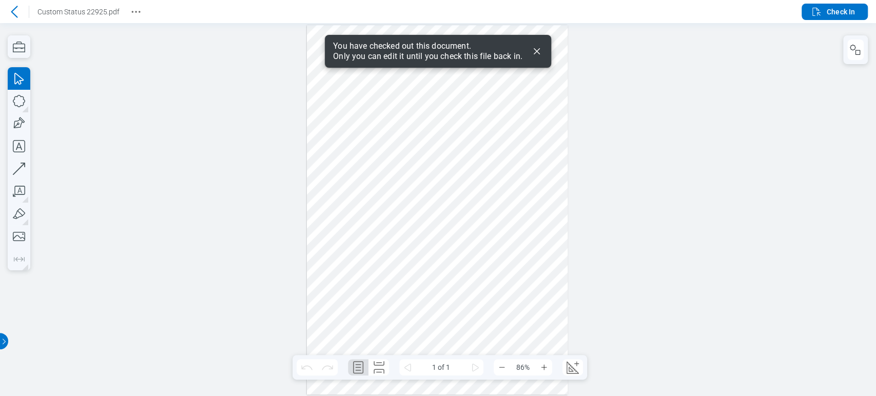
click at [437, 236] on div at bounding box center [437, 210] width 261 height 370
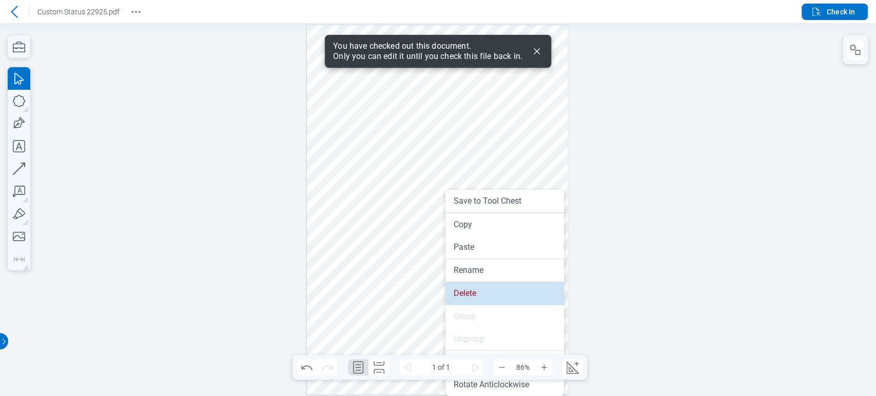
click at [476, 294] on li "Delete" at bounding box center [505, 293] width 119 height 23
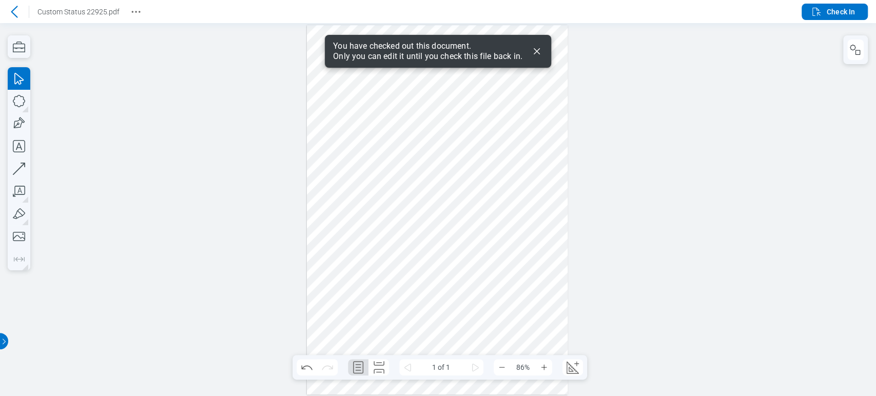
drag, startPoint x: 540, startPoint y: 50, endPoint x: 529, endPoint y: 49, distance: 10.8
click at [539, 50] on icon "Dismiss" at bounding box center [537, 51] width 12 height 12
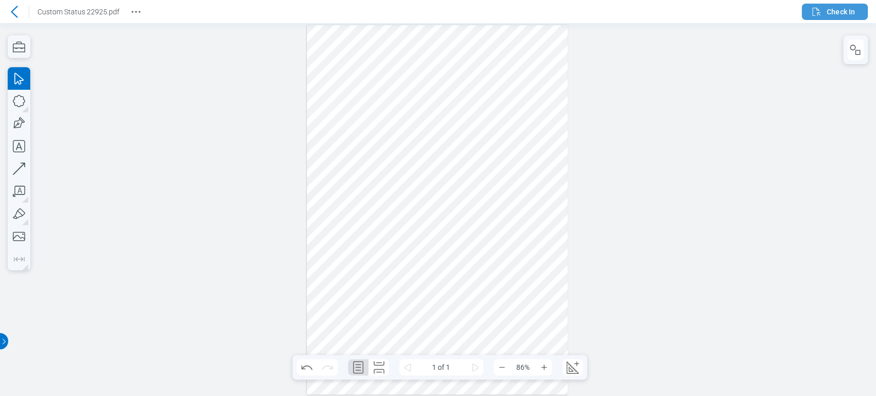
click at [849, 14] on span "Check In" at bounding box center [841, 12] width 28 height 10
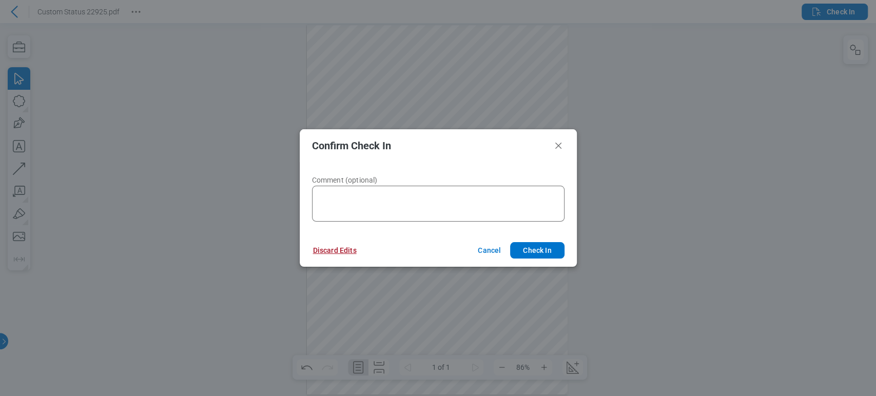
click at [333, 248] on button "Discard Edits" at bounding box center [335, 250] width 68 height 16
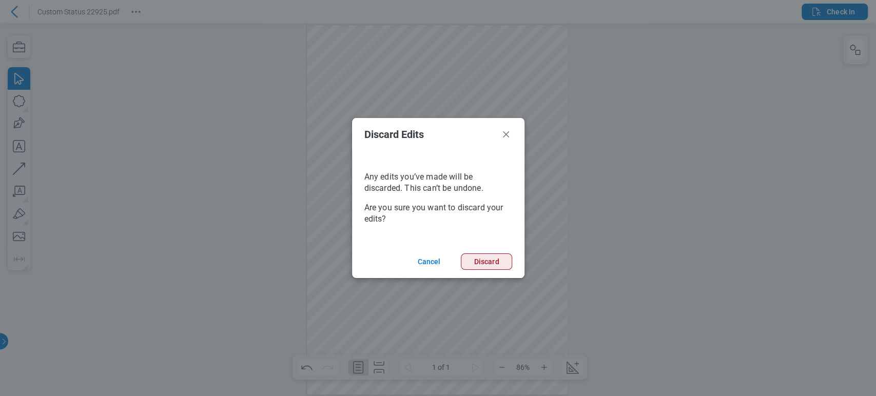
click at [511, 257] on button "Discard" at bounding box center [486, 262] width 51 height 16
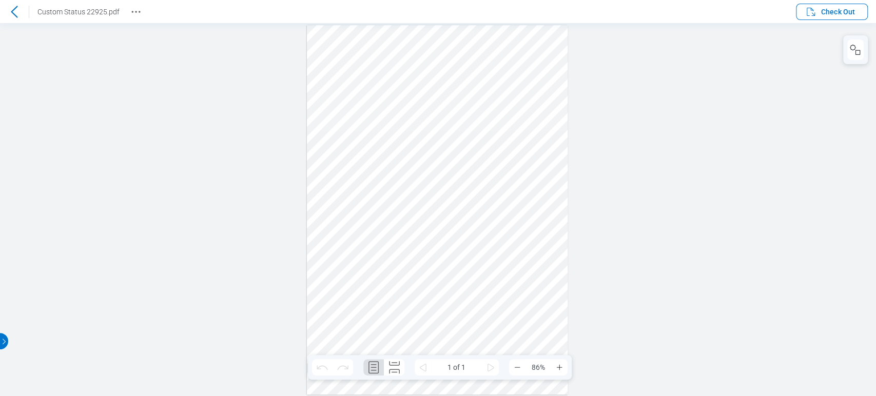
click at [18, 18] on div at bounding box center [14, 12] width 16 height 16
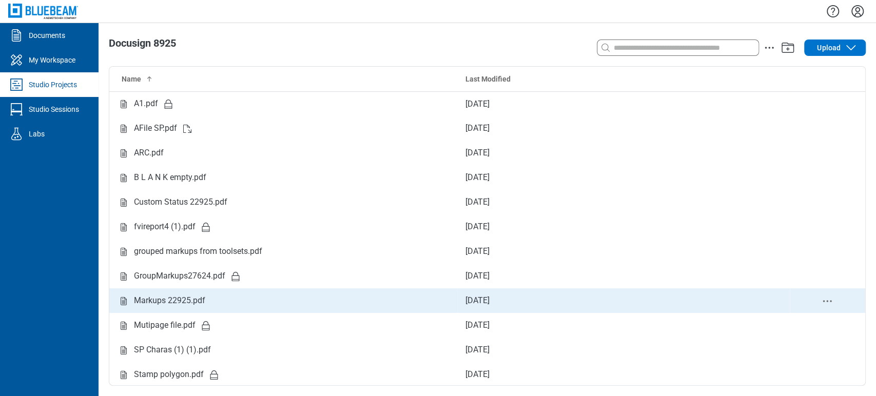
click at [413, 300] on div "Markups 22925.pdf" at bounding box center [284, 301] width 332 height 13
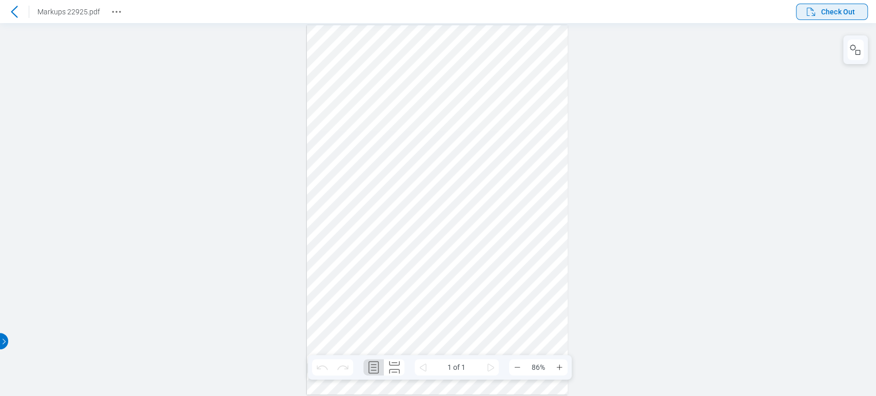
click at [843, 13] on span "Check Out" at bounding box center [838, 12] width 34 height 10
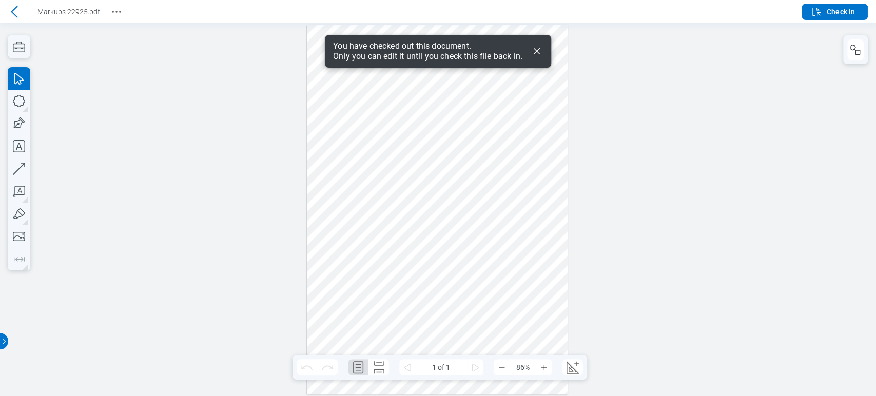
click at [404, 178] on div at bounding box center [437, 210] width 261 height 370
click at [835, 12] on span "Check In" at bounding box center [841, 12] width 28 height 10
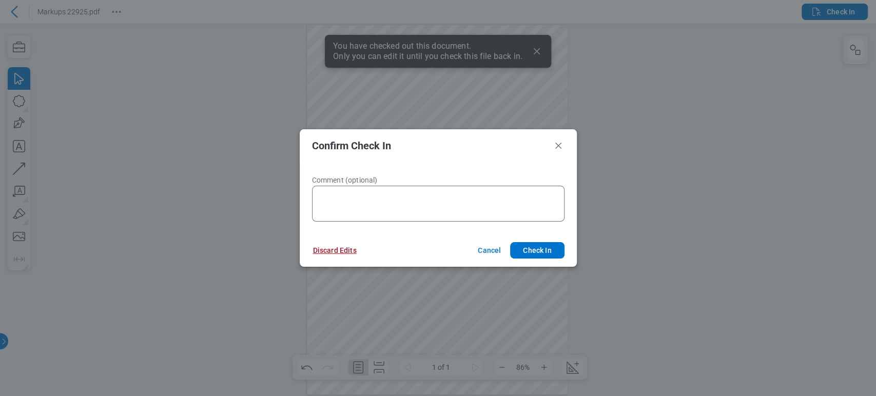
click at [351, 249] on button "Discard Edits" at bounding box center [335, 250] width 68 height 16
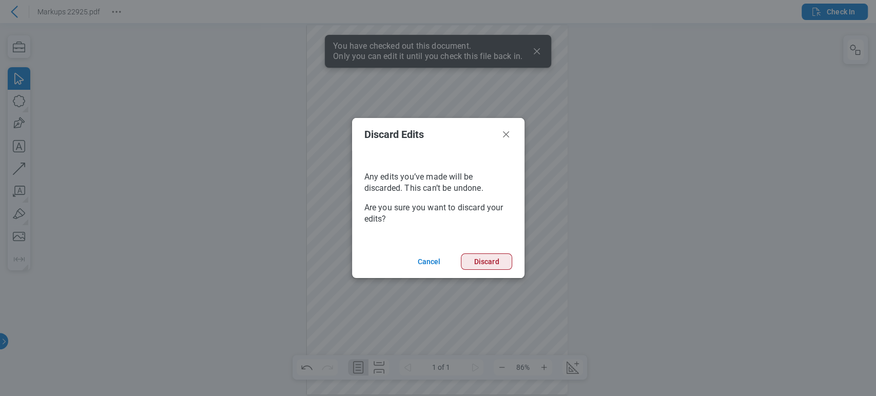
click at [485, 264] on button "Discard" at bounding box center [486, 262] width 51 height 16
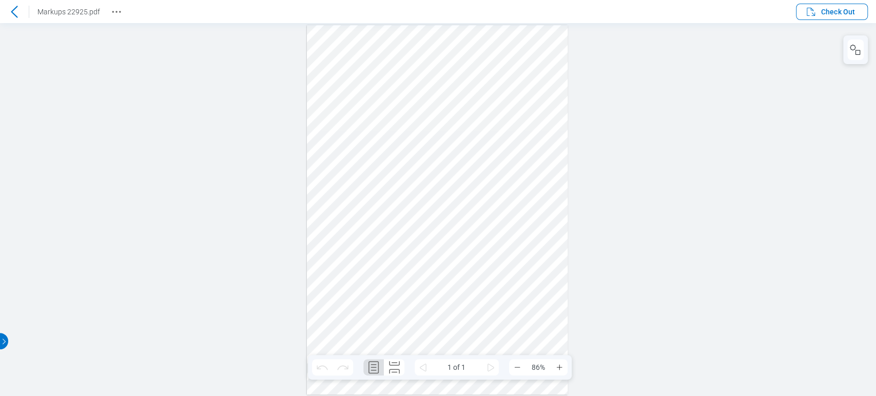
click at [15, 14] on icon at bounding box center [14, 12] width 7 height 12
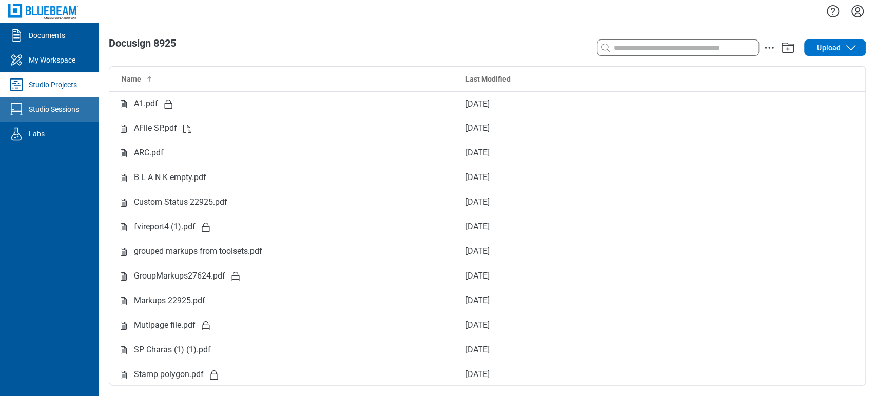
click at [57, 103] on link "Studio Sessions" at bounding box center [49, 109] width 99 height 25
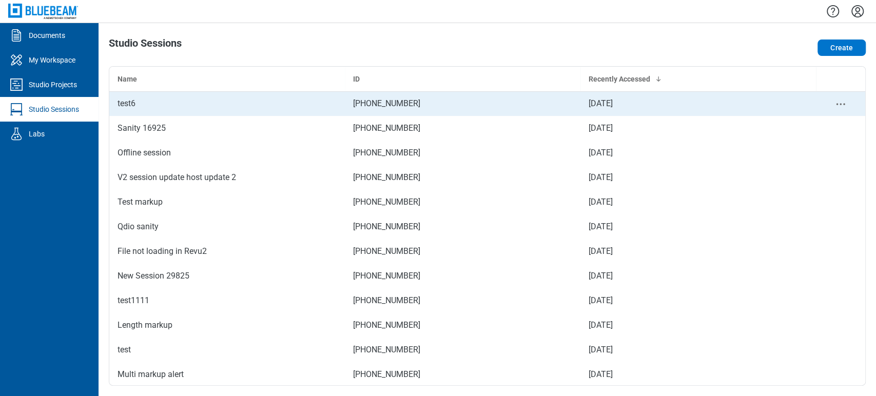
click at [234, 105] on div "test6" at bounding box center [227, 104] width 219 height 12
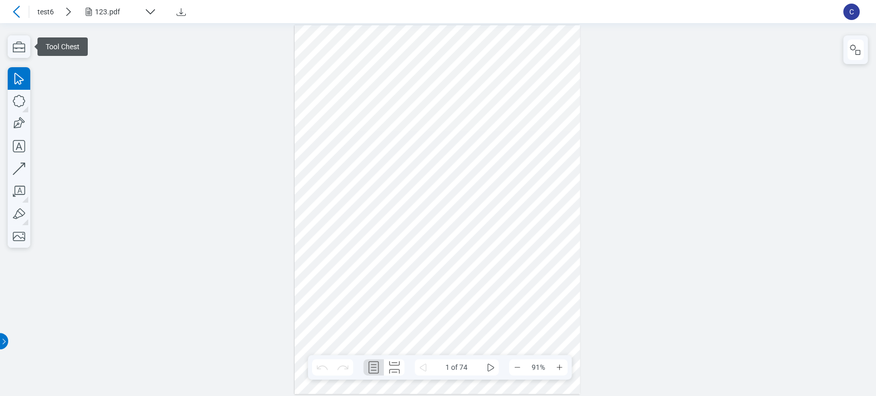
click at [522, 92] on div at bounding box center [437, 210] width 285 height 370
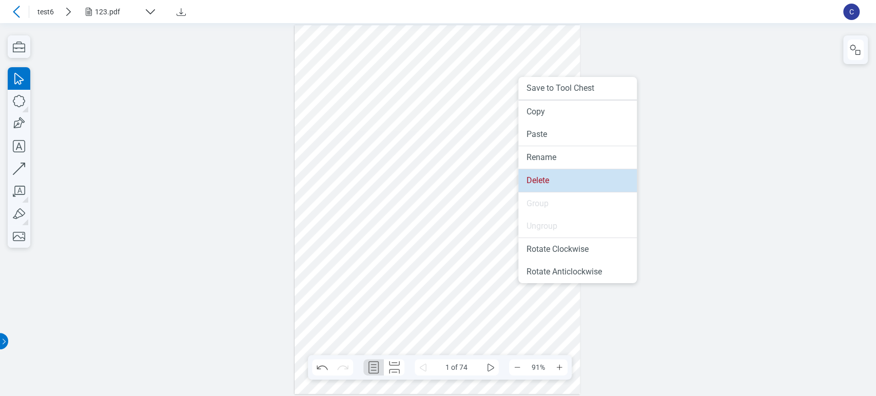
click at [531, 180] on li "Delete" at bounding box center [578, 180] width 119 height 23
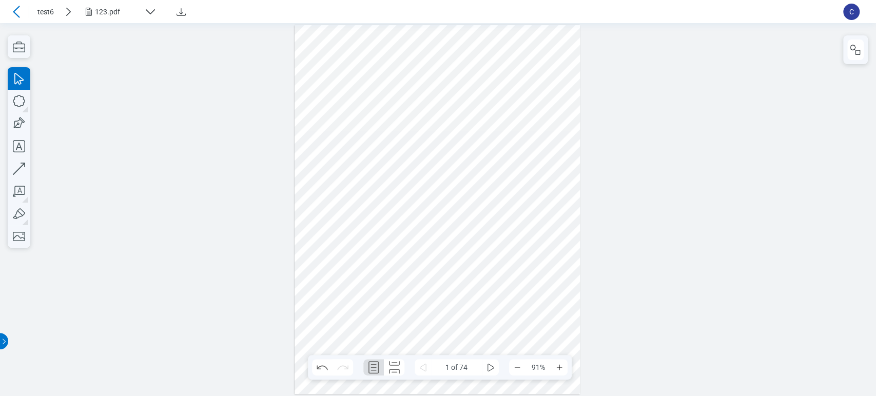
click at [435, 81] on div at bounding box center [437, 210] width 285 height 370
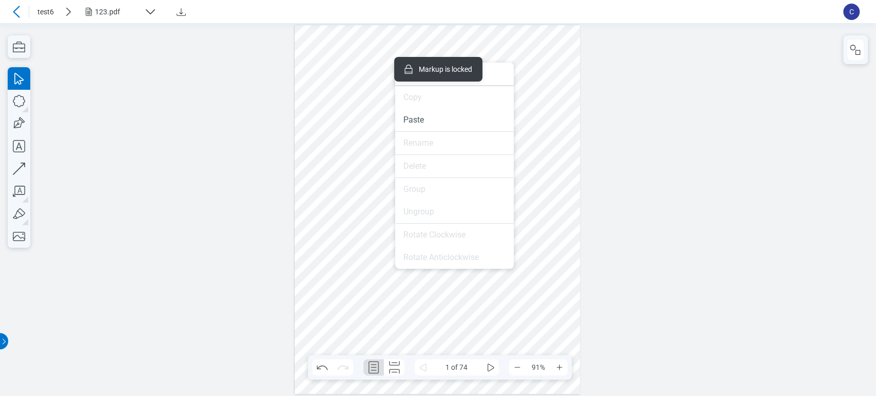
click at [383, 65] on div at bounding box center [437, 210] width 285 height 370
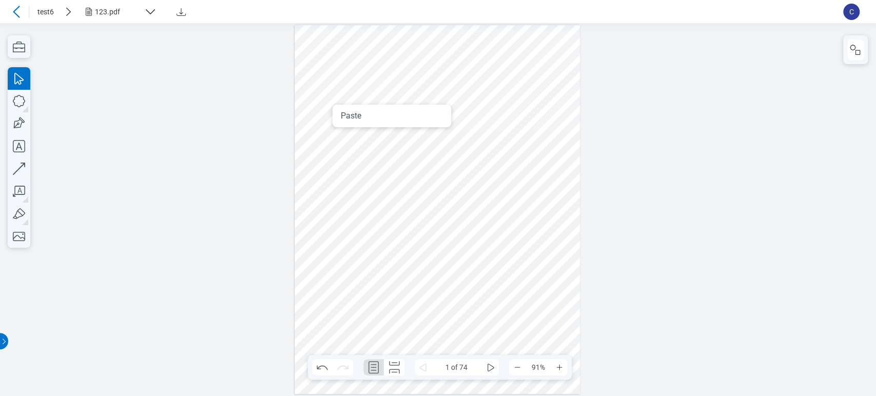
click at [325, 144] on div at bounding box center [437, 210] width 285 height 370
click at [353, 134] on li "Paste" at bounding box center [384, 131] width 119 height 23
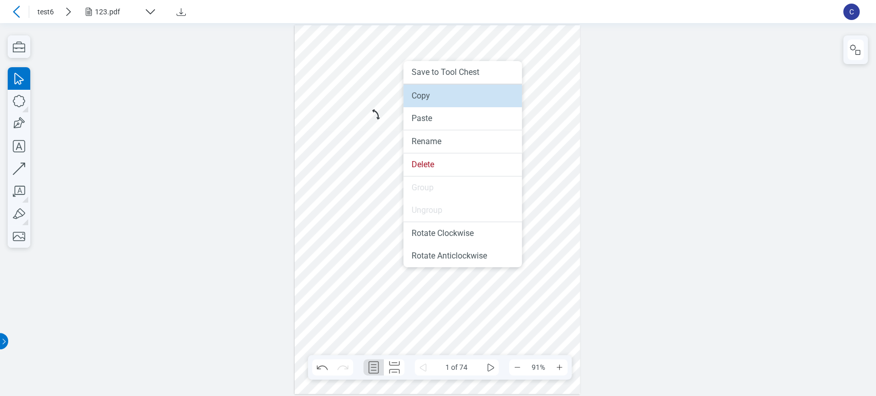
drag, startPoint x: 417, startPoint y: 89, endPoint x: 446, endPoint y: 65, distance: 37.5
click at [417, 89] on li "Copy" at bounding box center [463, 96] width 119 height 23
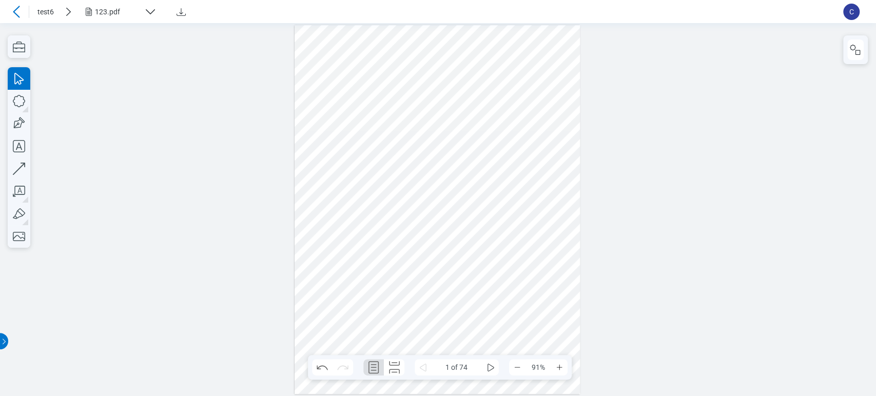
click at [505, 78] on div at bounding box center [437, 210] width 285 height 370
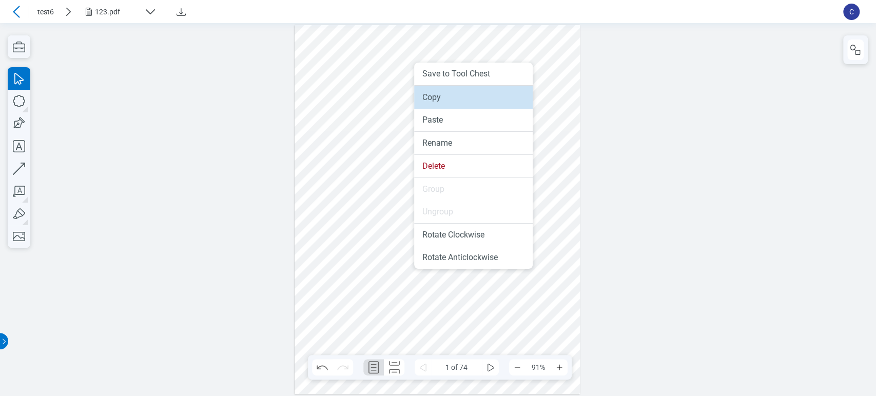
click at [425, 97] on li "Copy" at bounding box center [473, 97] width 119 height 23
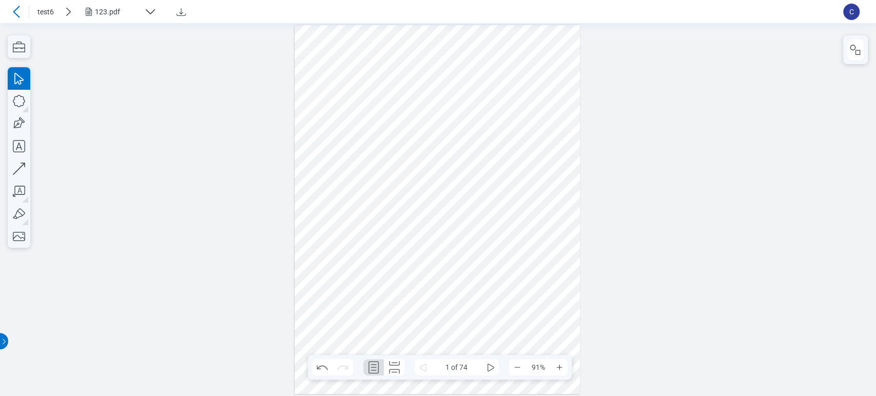
click at [482, 265] on div at bounding box center [437, 210] width 285 height 370
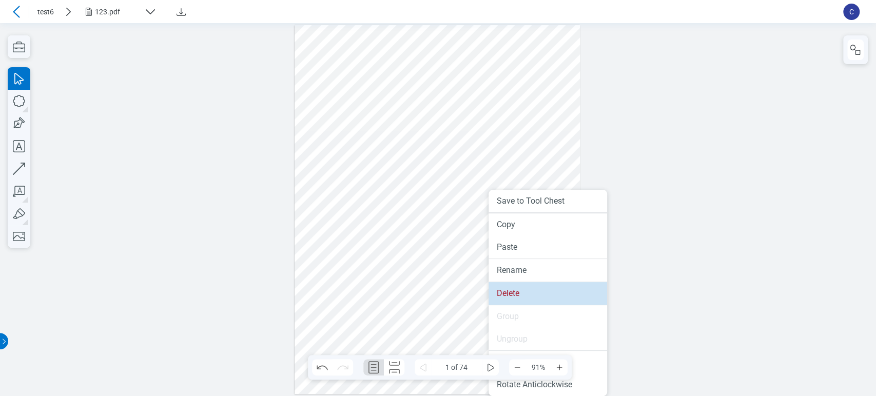
drag, startPoint x: 501, startPoint y: 284, endPoint x: 496, endPoint y: 255, distance: 30.1
click at [501, 284] on li "Delete" at bounding box center [548, 293] width 119 height 23
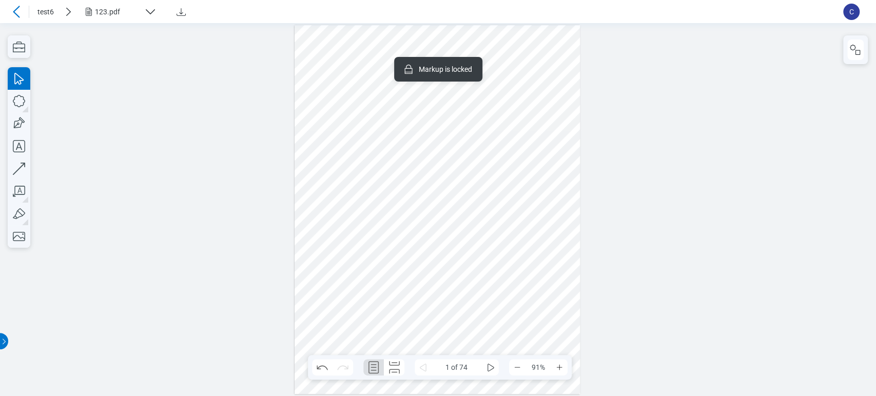
click at [323, 305] on div at bounding box center [437, 210] width 285 height 370
click at [427, 81] on div at bounding box center [437, 210] width 285 height 370
drag, startPoint x: 427, startPoint y: 81, endPoint x: 397, endPoint y: 47, distance: 45.1
click at [397, 47] on div at bounding box center [437, 210] width 285 height 370
click at [372, 79] on div at bounding box center [437, 210] width 285 height 370
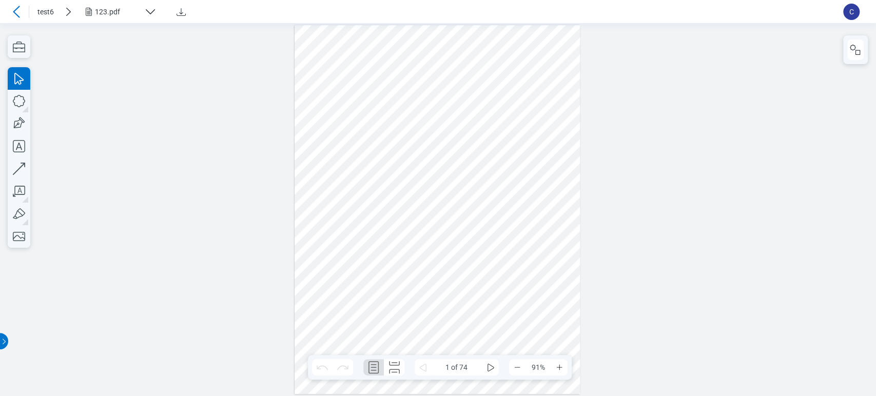
click at [542, 289] on div at bounding box center [437, 210] width 285 height 370
click at [333, 306] on div at bounding box center [437, 210] width 285 height 370
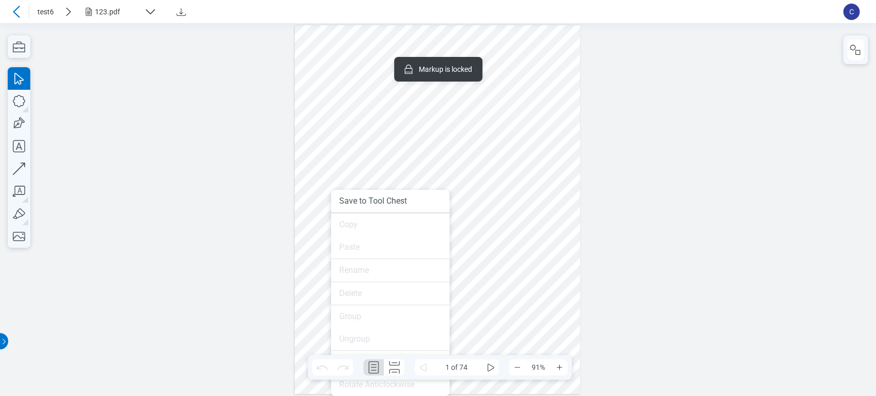
click at [530, 241] on div at bounding box center [437, 210] width 285 height 370
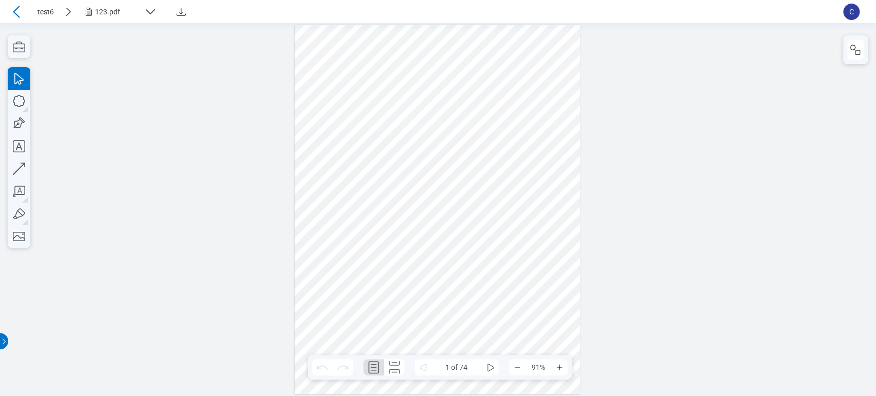
click at [414, 67] on div at bounding box center [437, 210] width 285 height 370
click at [398, 327] on div at bounding box center [437, 210] width 285 height 370
click at [420, 320] on div at bounding box center [437, 210] width 285 height 370
click at [308, 302] on div at bounding box center [437, 210] width 285 height 370
click at [485, 289] on div at bounding box center [437, 210] width 285 height 370
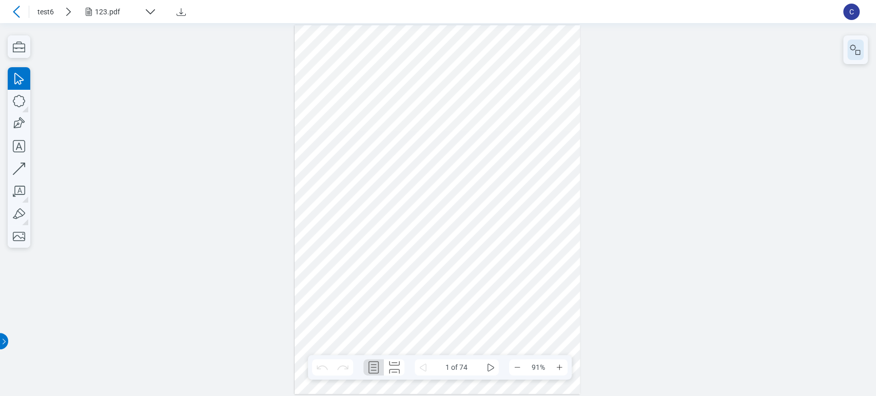
click at [853, 48] on icon "button" at bounding box center [856, 50] width 12 height 12
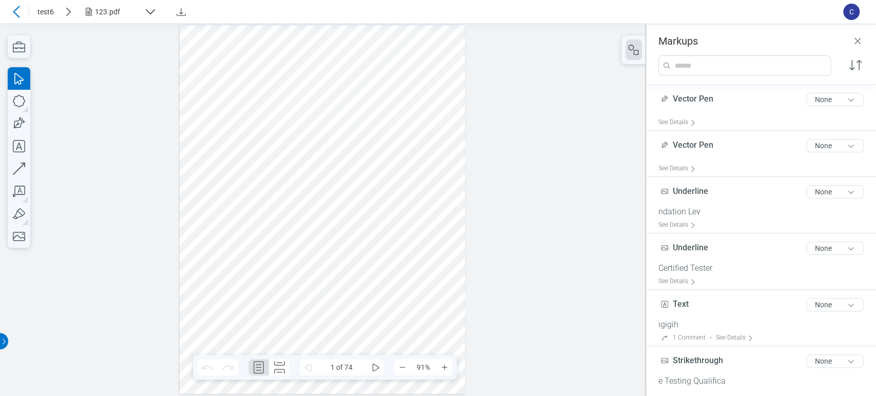
click at [741, 61] on input "search" at bounding box center [752, 66] width 157 height 20
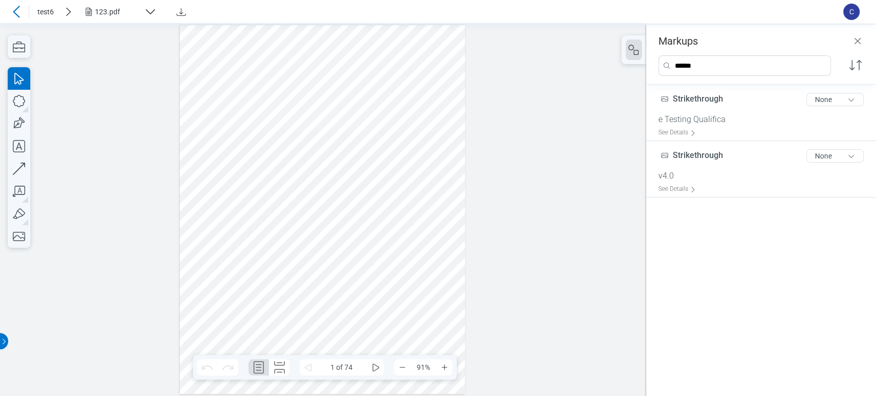
type input "******"
click at [857, 61] on icon "button" at bounding box center [856, 65] width 16 height 16
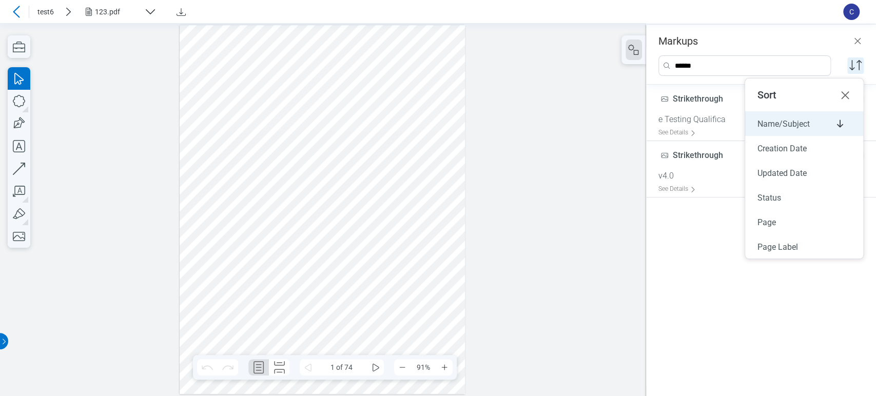
click at [813, 119] on div "Name/Subject" at bounding box center [804, 123] width 118 height 25
click at [778, 125] on span "Name/Subject" at bounding box center [784, 124] width 52 height 10
click at [831, 60] on div "****** Sort Name/Subject Creation Date Updated Date Status Page Page Label" at bounding box center [761, 65] width 205 height 21
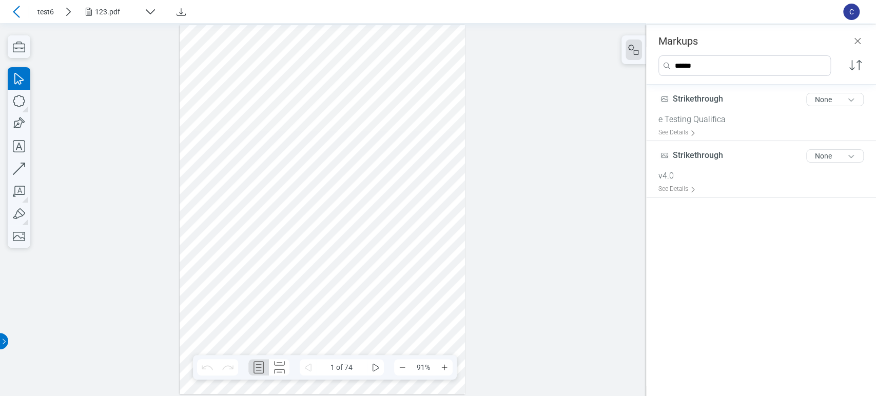
click at [820, 65] on input "******" at bounding box center [752, 66] width 157 height 20
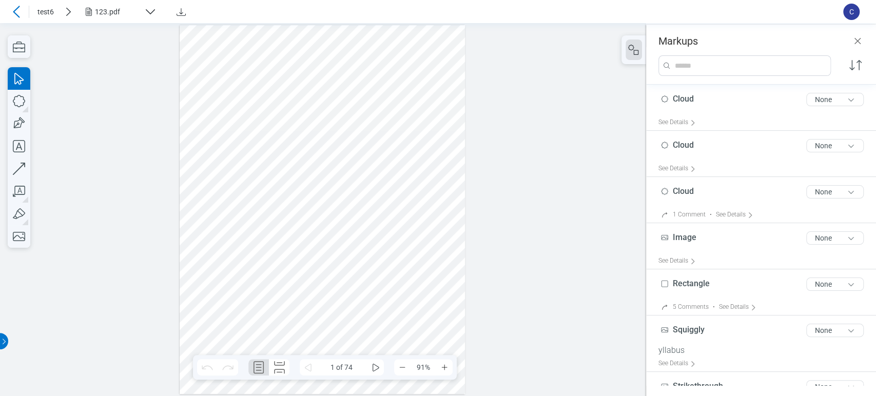
click at [859, 65] on icon "button" at bounding box center [856, 65] width 16 height 16
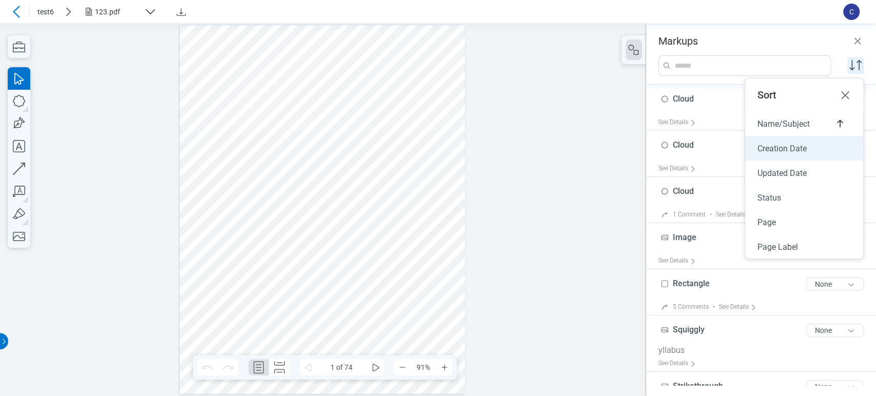
click at [782, 147] on span "Creation Date" at bounding box center [782, 149] width 49 height 10
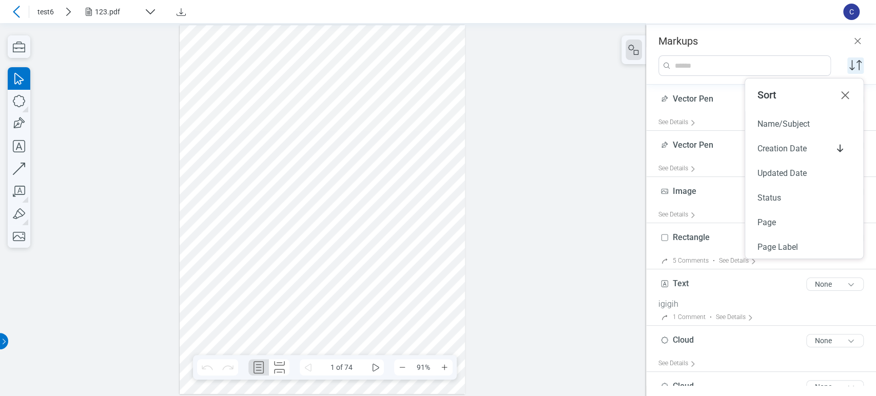
click at [563, 158] on div at bounding box center [323, 209] width 646 height 373
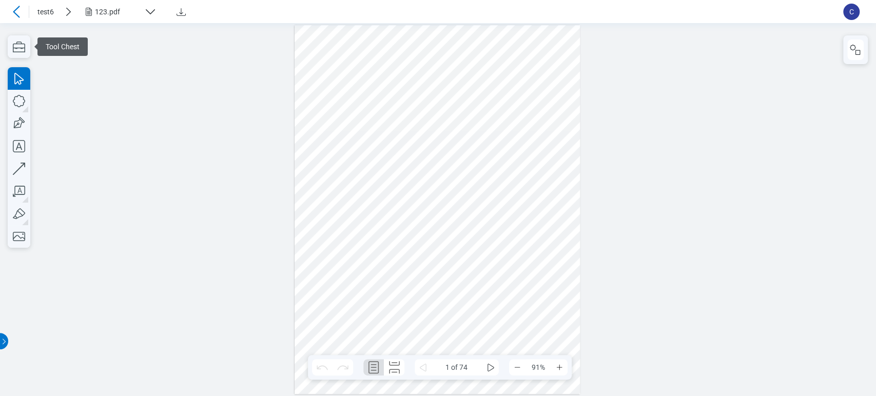
click at [17, 17] on icon at bounding box center [16, 12] width 12 height 12
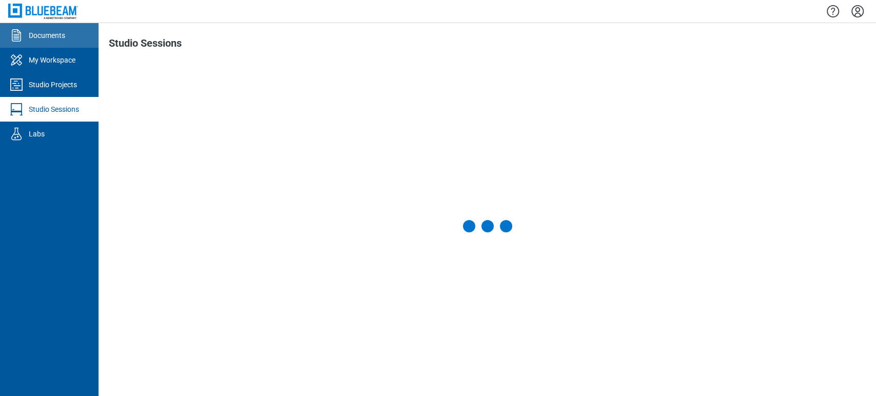
click at [43, 40] on div "Documents" at bounding box center [47, 35] width 36 height 10
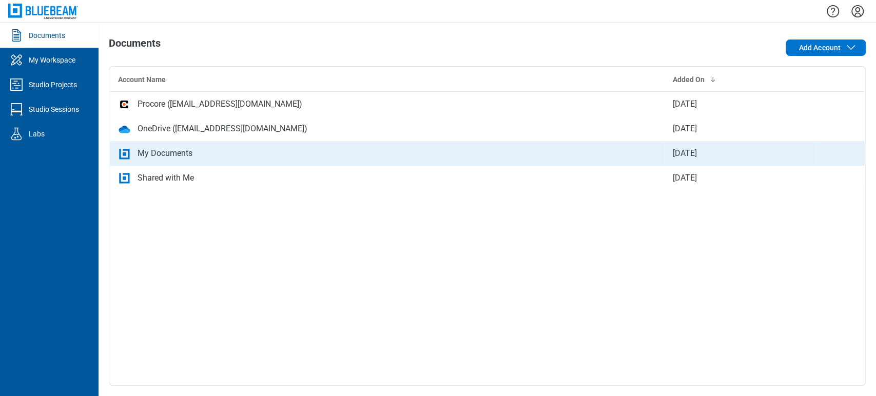
click at [149, 152] on div "My Documents" at bounding box center [165, 153] width 55 height 12
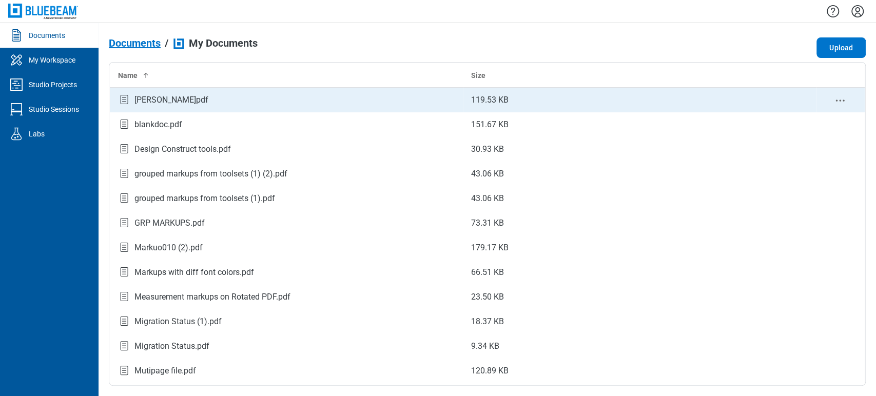
click at [148, 102] on div "[PERSON_NAME]pdf" at bounding box center [172, 100] width 74 height 12
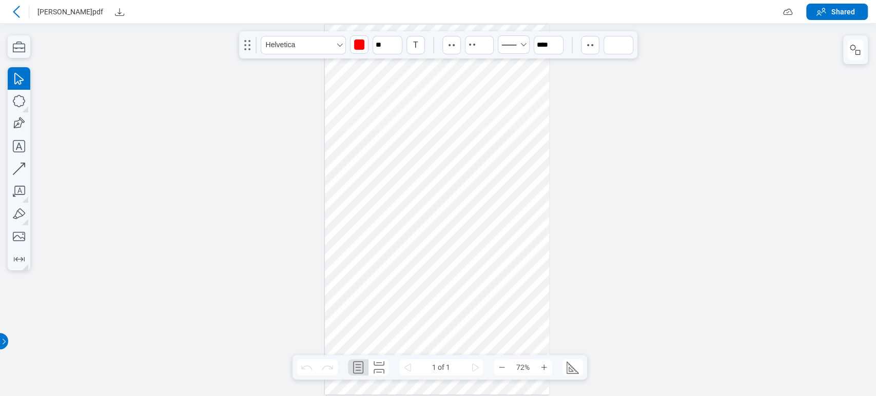
click at [379, 100] on div at bounding box center [437, 210] width 225 height 370
drag, startPoint x: 249, startPoint y: 43, endPoint x: 451, endPoint y: 324, distance: 346.1
click at [454, 335] on icon "gripper" at bounding box center [452, 336] width 16 height 16
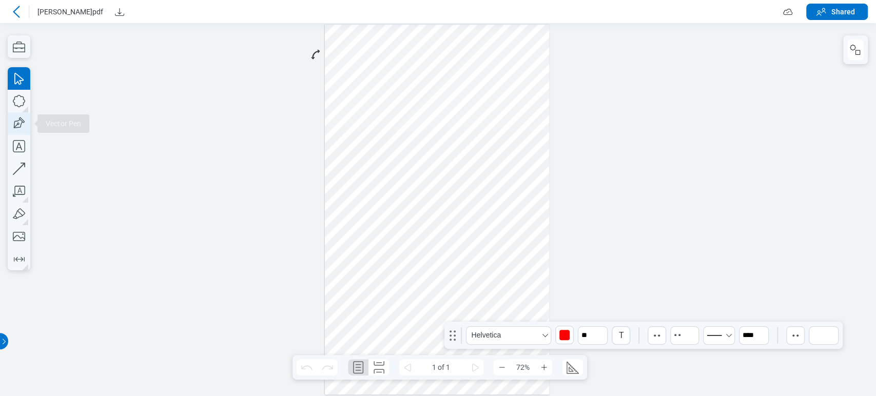
click at [23, 118] on icon "button" at bounding box center [19, 123] width 23 height 23
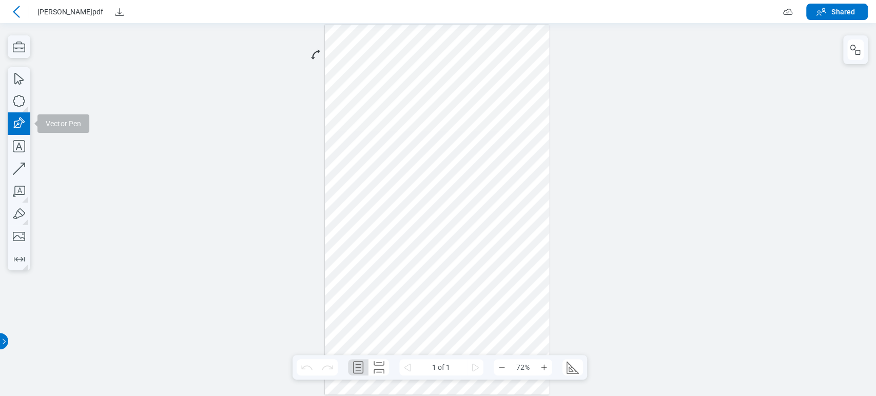
drag, startPoint x: 399, startPoint y: 260, endPoint x: 469, endPoint y: 323, distance: 93.8
click at [469, 323] on div at bounding box center [437, 210] width 225 height 370
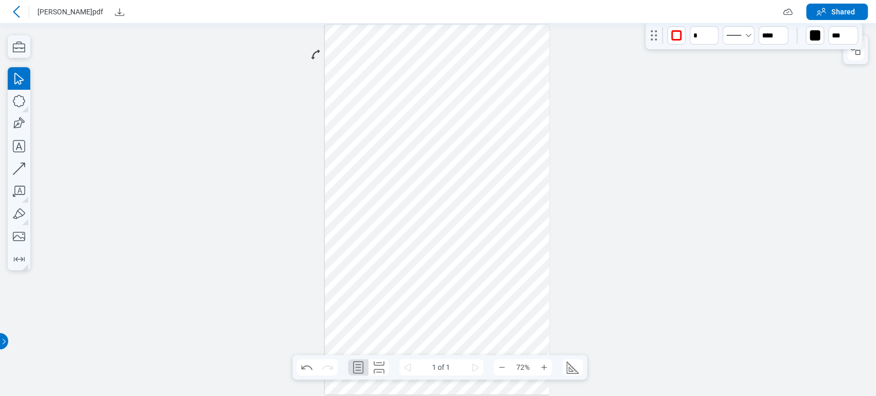
drag, startPoint x: 448, startPoint y: 340, endPoint x: 649, endPoint y: 41, distance: 360.2
click at [649, 41] on icon "gripper" at bounding box center [654, 35] width 16 height 16
click at [697, 151] on div at bounding box center [438, 209] width 876 height 373
click at [17, 17] on icon at bounding box center [16, 12] width 12 height 12
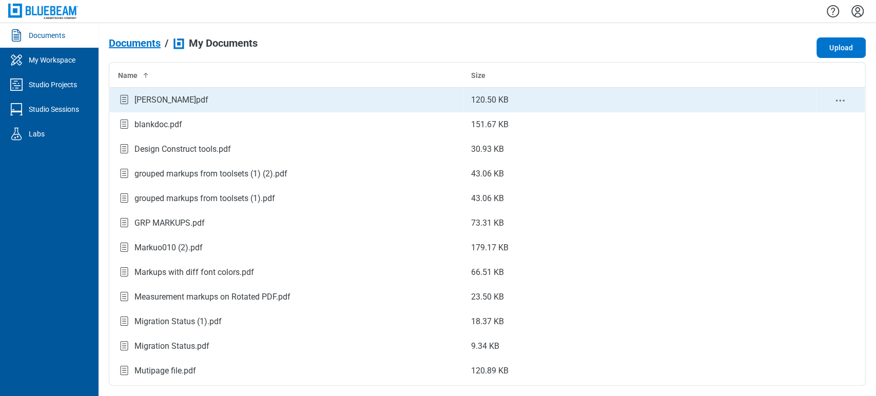
click at [190, 103] on div "[PERSON_NAME]pdf" at bounding box center [286, 100] width 337 height 14
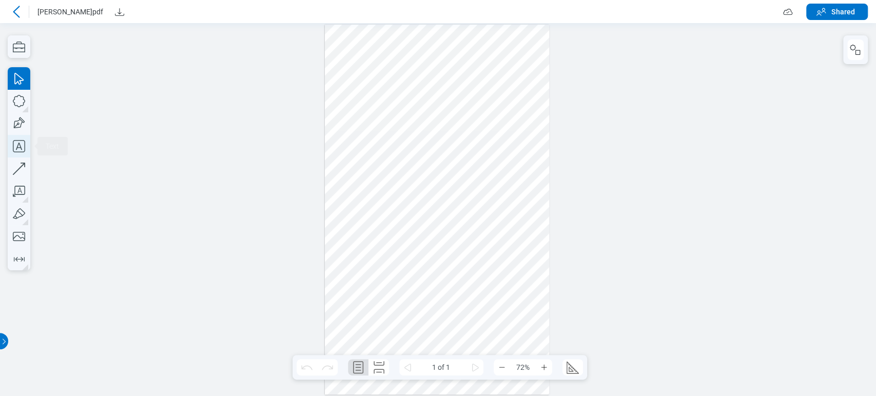
click at [15, 152] on icon "button" at bounding box center [19, 146] width 12 height 12
click at [457, 195] on div at bounding box center [437, 210] width 225 height 370
click at [536, 232] on div at bounding box center [437, 210] width 225 height 370
click at [526, 196] on div at bounding box center [437, 210] width 225 height 370
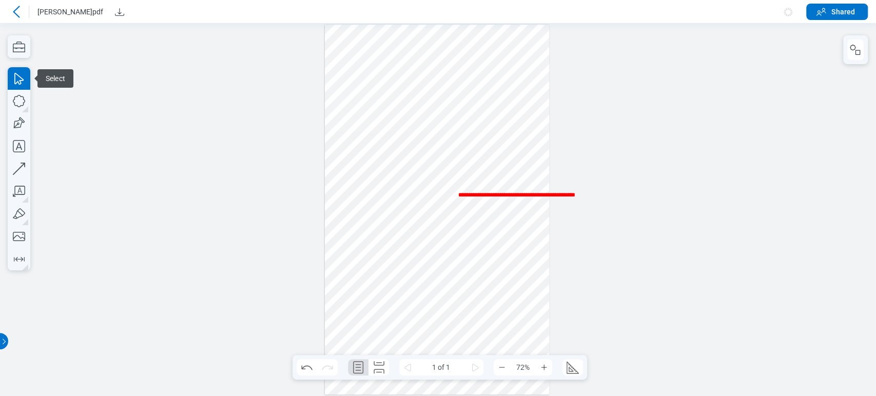
click at [526, 196] on span "**********" at bounding box center [517, 196] width 118 height 6
click at [588, 278] on div at bounding box center [438, 209] width 876 height 373
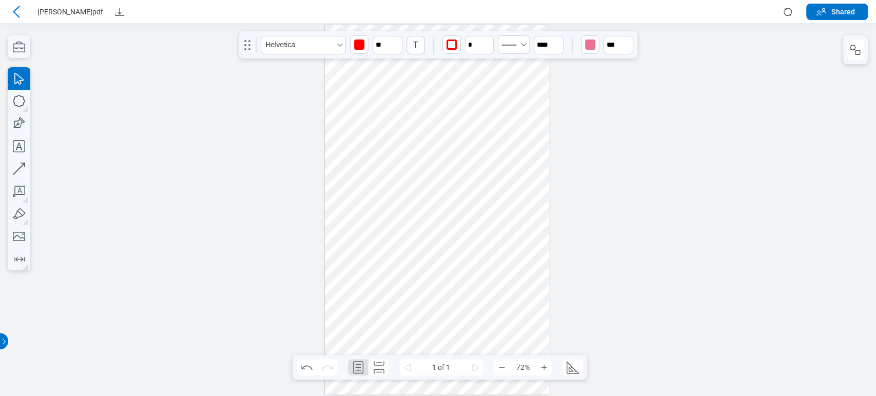
click at [514, 193] on div at bounding box center [437, 210] width 225 height 370
click at [511, 195] on div at bounding box center [437, 210] width 225 height 370
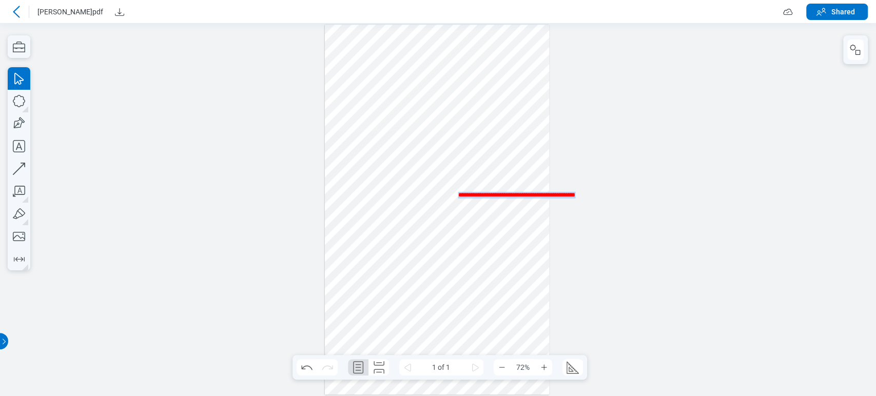
click at [511, 196] on span "**********" at bounding box center [517, 196] width 118 height 6
click at [511, 197] on span "**********" at bounding box center [517, 196] width 118 height 6
click at [494, 222] on div at bounding box center [438, 209] width 860 height 357
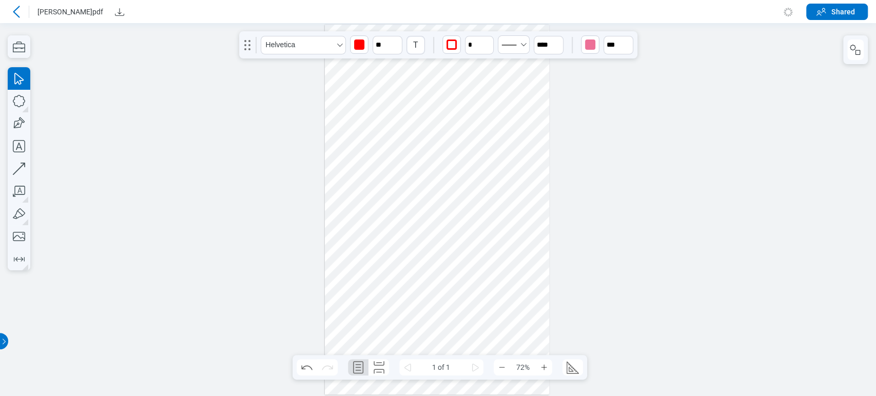
drag, startPoint x: 498, startPoint y: 196, endPoint x: 488, endPoint y: 207, distance: 15.6
click at [488, 207] on div at bounding box center [438, 209] width 860 height 357
drag, startPoint x: 496, startPoint y: 195, endPoint x: 469, endPoint y: 231, distance: 44.8
click at [469, 231] on div at bounding box center [438, 209] width 860 height 357
click at [512, 220] on div at bounding box center [438, 209] width 860 height 357
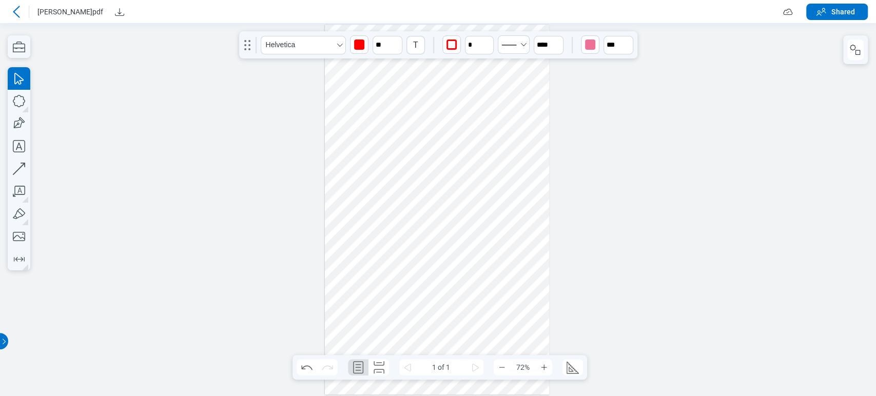
click at [534, 197] on div at bounding box center [438, 209] width 860 height 357
drag, startPoint x: 534, startPoint y: 197, endPoint x: 501, endPoint y: 236, distance: 51.0
click at [501, 236] on div at bounding box center [438, 209] width 860 height 357
click at [523, 297] on div at bounding box center [438, 209] width 860 height 357
drag, startPoint x: 507, startPoint y: 195, endPoint x: 475, endPoint y: 204, distance: 32.7
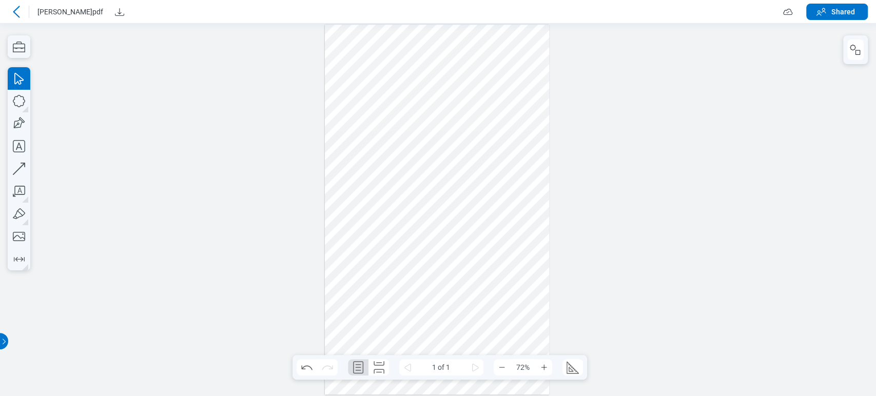
click at [475, 204] on div at bounding box center [438, 209] width 860 height 357
click at [492, 196] on div at bounding box center [438, 209] width 860 height 357
click at [507, 190] on div at bounding box center [438, 209] width 860 height 357
drag, startPoint x: 507, startPoint y: 190, endPoint x: 515, endPoint y: 218, distance: 28.3
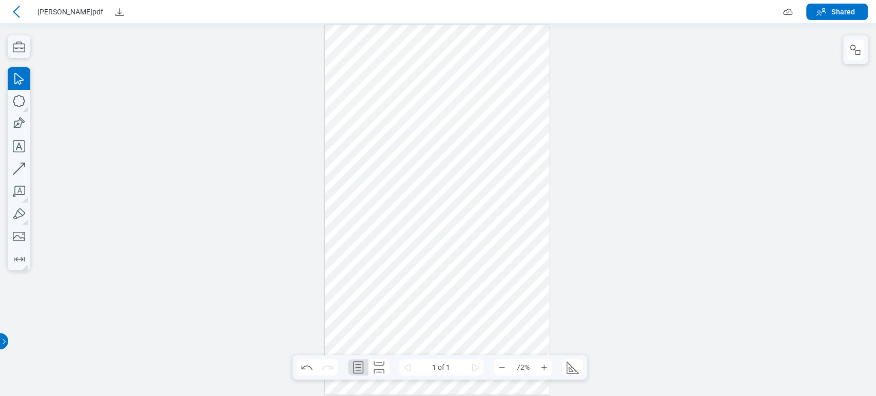
click at [508, 190] on div at bounding box center [438, 209] width 860 height 357
click at [14, 15] on icon at bounding box center [16, 12] width 12 height 12
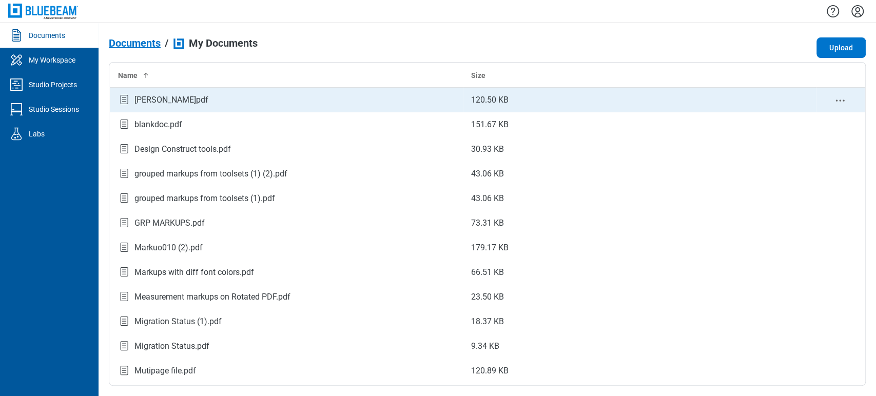
click at [220, 94] on div "B L A N K.pdf" at bounding box center [286, 100] width 337 height 14
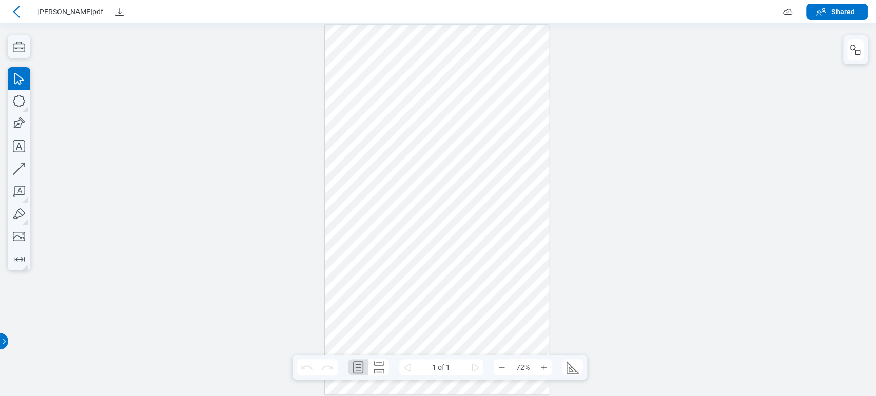
click at [501, 193] on div at bounding box center [437, 210] width 225 height 370
drag, startPoint x: 501, startPoint y: 193, endPoint x: 394, endPoint y: 246, distance: 119.2
click at [394, 246] on div at bounding box center [437, 210] width 225 height 370
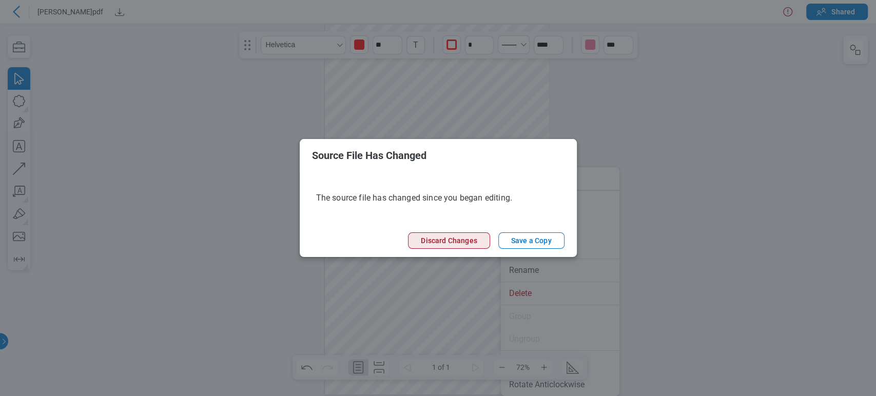
click at [483, 243] on button "Discard Changes" at bounding box center [449, 241] width 82 height 16
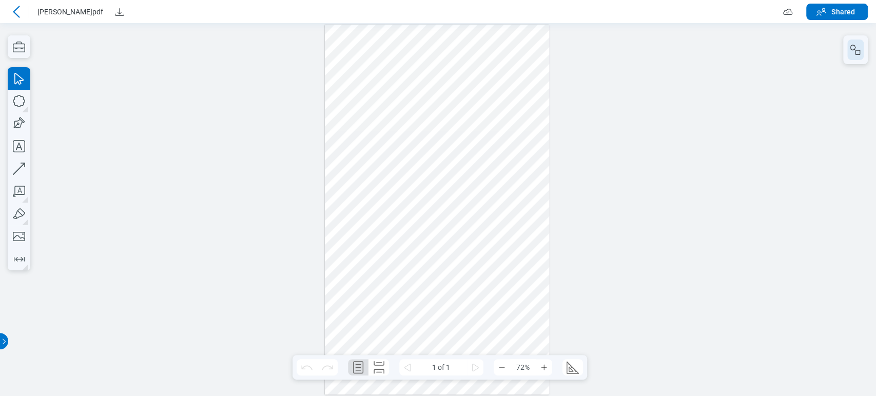
click at [859, 50] on rect "button" at bounding box center [858, 52] width 5 height 5
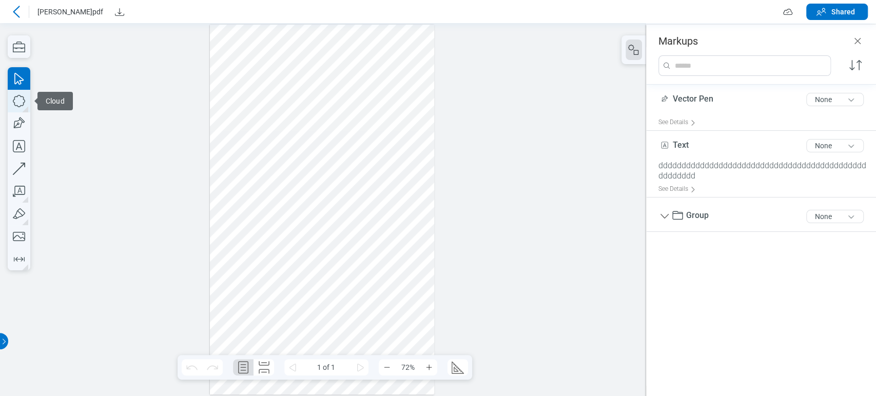
click at [24, 99] on icon "button" at bounding box center [19, 101] width 23 height 23
drag, startPoint x: 31, startPoint y: 123, endPoint x: 20, endPoint y: 153, distance: 33.0
click at [31, 123] on div at bounding box center [323, 209] width 646 height 373
click at [24, 155] on icon "button" at bounding box center [19, 146] width 23 height 23
click at [350, 228] on div at bounding box center [322, 210] width 225 height 370
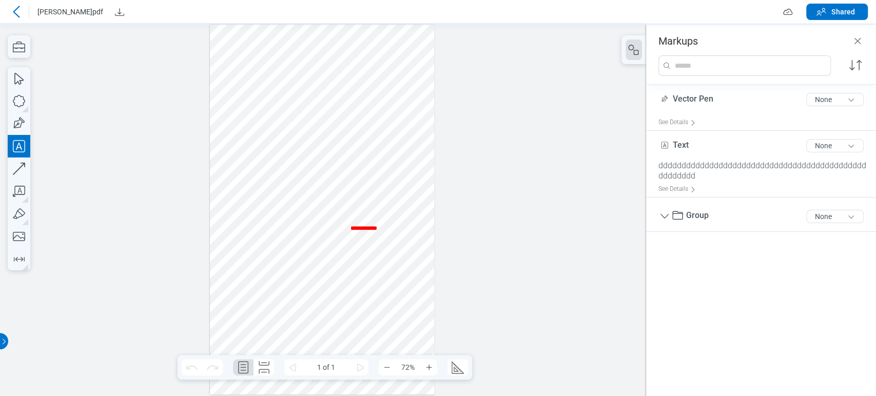
click at [395, 258] on div at bounding box center [322, 210] width 225 height 370
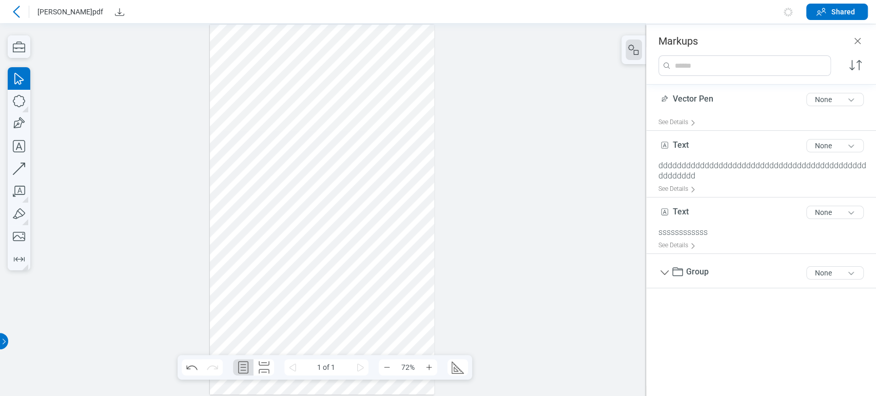
click at [405, 227] on div at bounding box center [322, 210] width 225 height 370
click at [402, 227] on div at bounding box center [322, 210] width 225 height 370
click at [384, 230] on div at bounding box center [322, 210] width 225 height 370
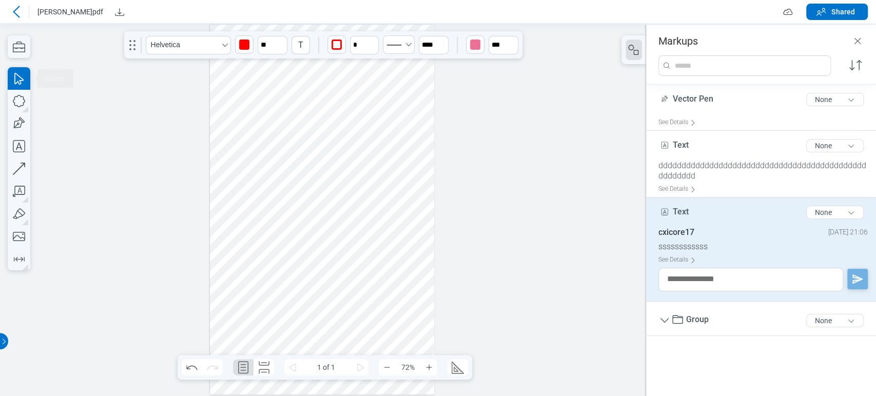
click at [723, 225] on div "Text 4 of 300 characters None" at bounding box center [766, 215] width 214 height 26
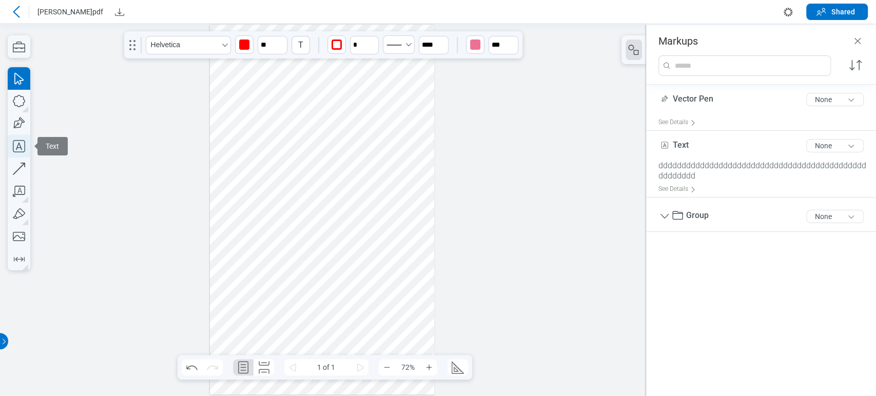
click at [20, 143] on icon "button" at bounding box center [19, 146] width 23 height 23
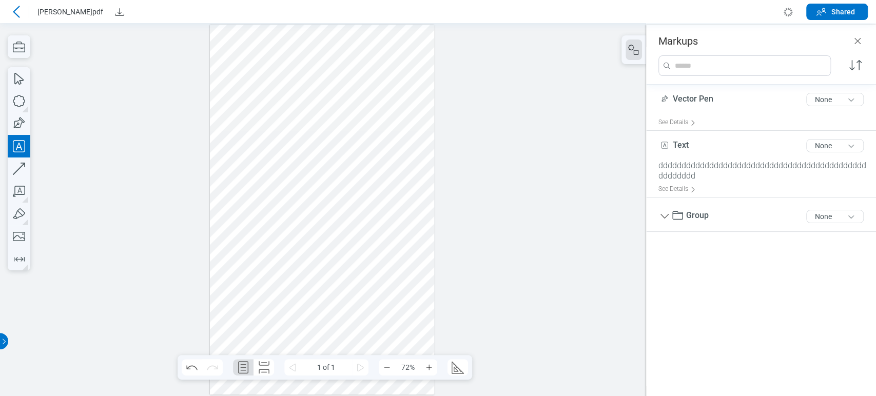
drag, startPoint x: 350, startPoint y: 224, endPoint x: 396, endPoint y: 251, distance: 53.4
click at [396, 251] on div at bounding box center [322, 210] width 225 height 370
click at [408, 235] on div at bounding box center [322, 210] width 225 height 370
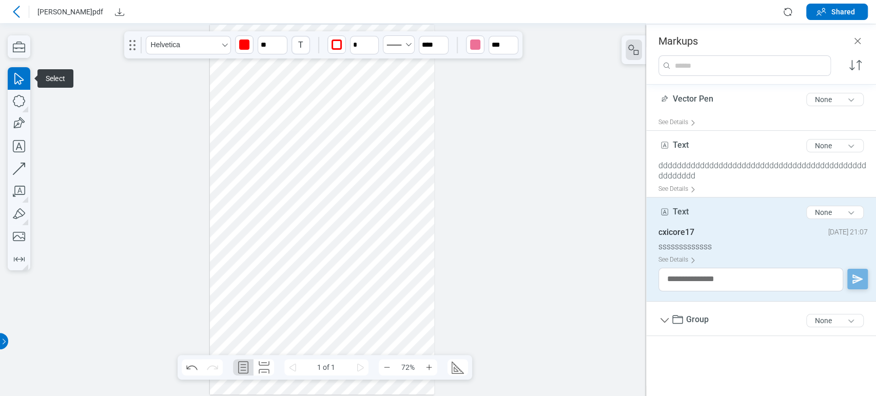
drag, startPoint x: 369, startPoint y: 245, endPoint x: 372, endPoint y: 235, distance: 10.7
click at [372, 235] on div at bounding box center [322, 210] width 225 height 370
click at [536, 228] on div at bounding box center [323, 209] width 646 height 373
click at [727, 221] on div "Text 4 of 300 characters None" at bounding box center [766, 215] width 214 height 26
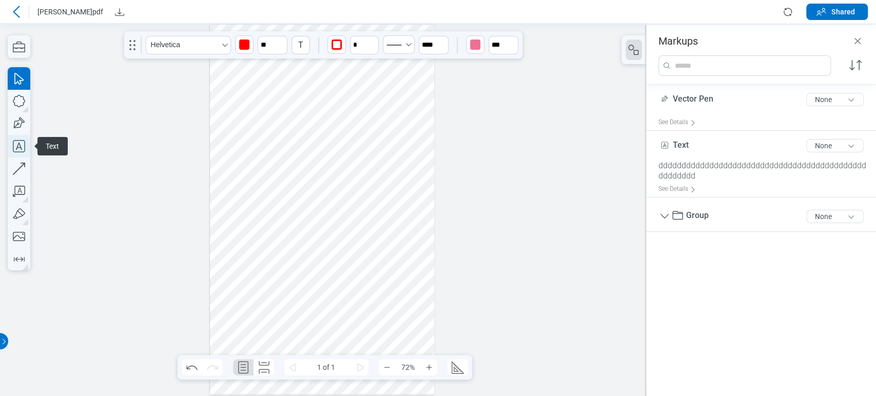
click at [24, 148] on icon "button" at bounding box center [19, 146] width 23 height 23
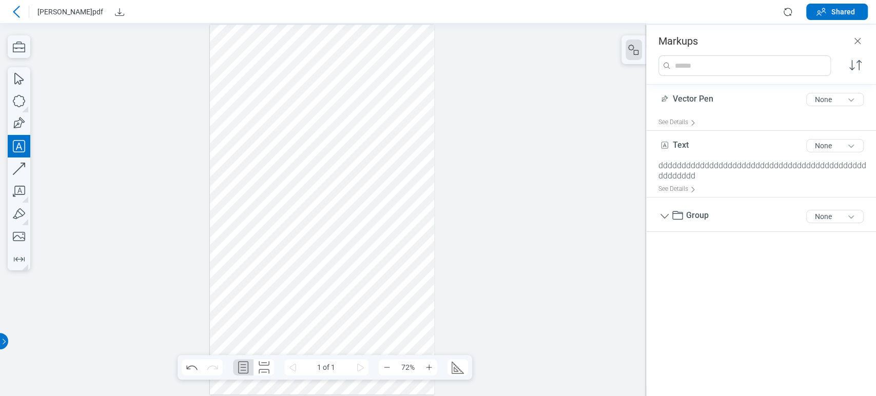
drag, startPoint x: 339, startPoint y: 225, endPoint x: 389, endPoint y: 240, distance: 51.5
click at [389, 240] on div at bounding box center [322, 210] width 225 height 370
click at [398, 241] on div at bounding box center [322, 210] width 225 height 370
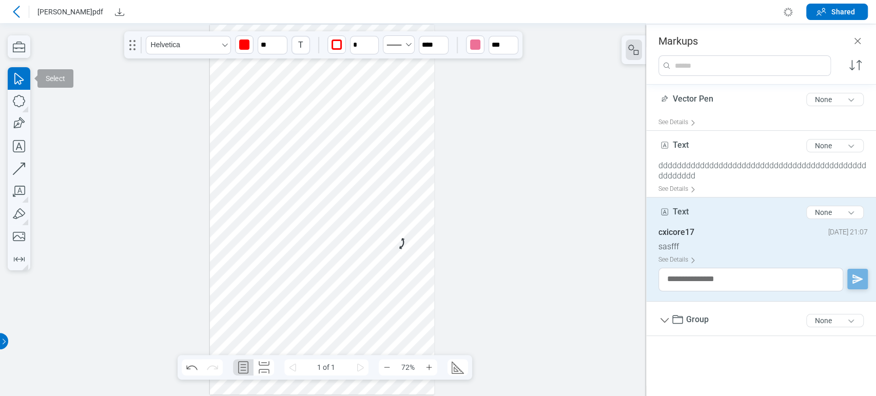
click at [724, 244] on div "sasfff" at bounding box center [763, 247] width 209 height 10
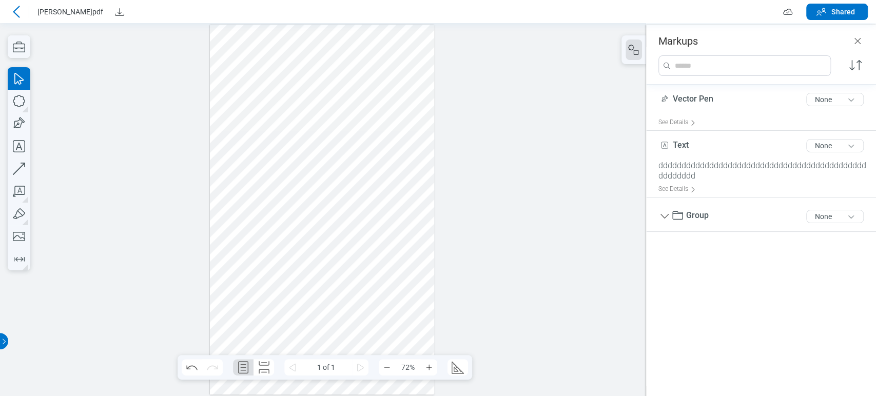
click at [385, 300] on div at bounding box center [322, 210] width 225 height 370
click at [16, 146] on icon "button" at bounding box center [19, 146] width 23 height 23
drag, startPoint x: 344, startPoint y: 221, endPoint x: 403, endPoint y: 252, distance: 66.4
click at [403, 252] on div at bounding box center [322, 210] width 225 height 370
drag, startPoint x: 398, startPoint y: 284, endPoint x: 306, endPoint y: 272, distance: 92.7
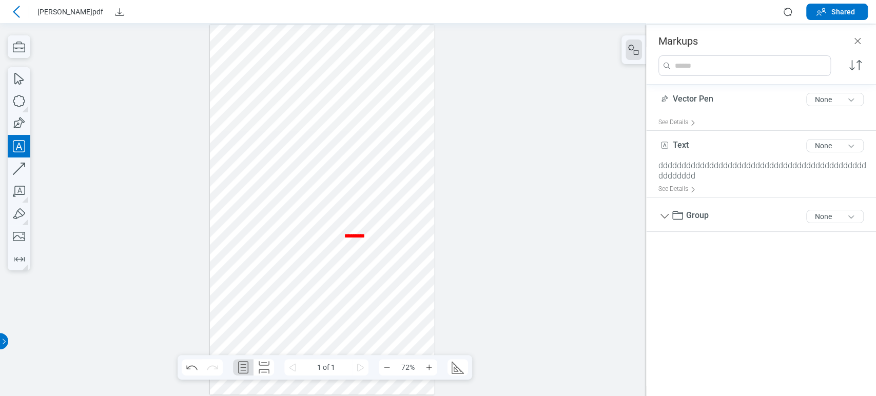
click at [396, 285] on div at bounding box center [322, 210] width 225 height 370
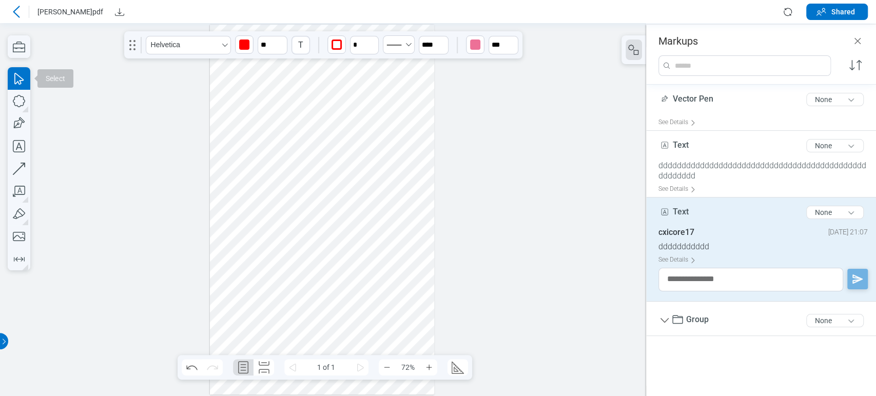
click at [311, 282] on div at bounding box center [322, 210] width 225 height 370
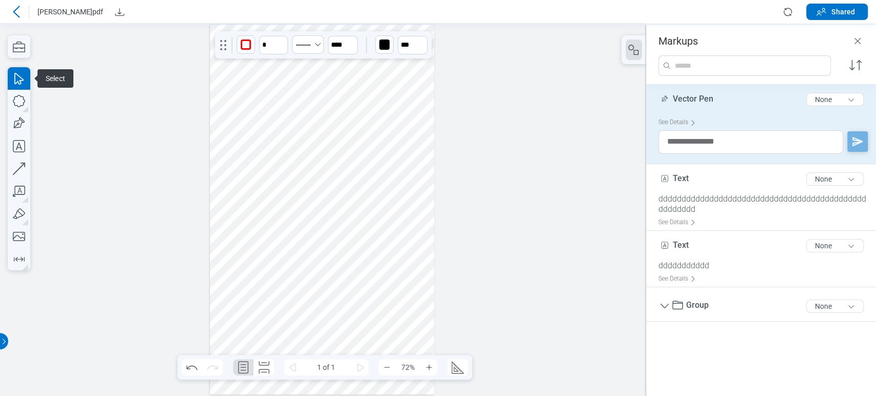
click at [725, 105] on div "Vector Pen 10 of 300 characters None" at bounding box center [766, 102] width 214 height 26
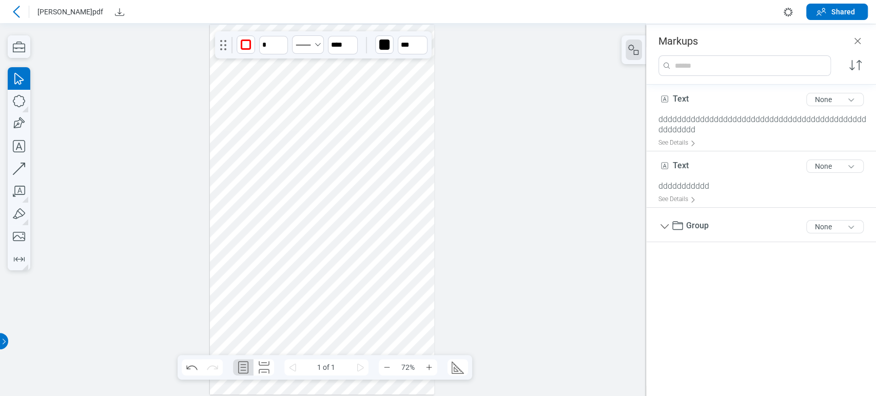
click at [353, 261] on div at bounding box center [322, 210] width 225 height 370
click at [375, 235] on div at bounding box center [322, 210] width 225 height 370
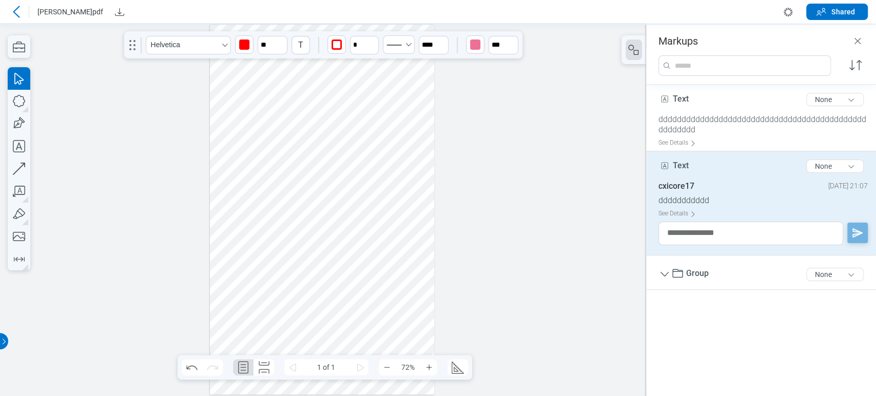
click at [372, 123] on div at bounding box center [322, 210] width 225 height 370
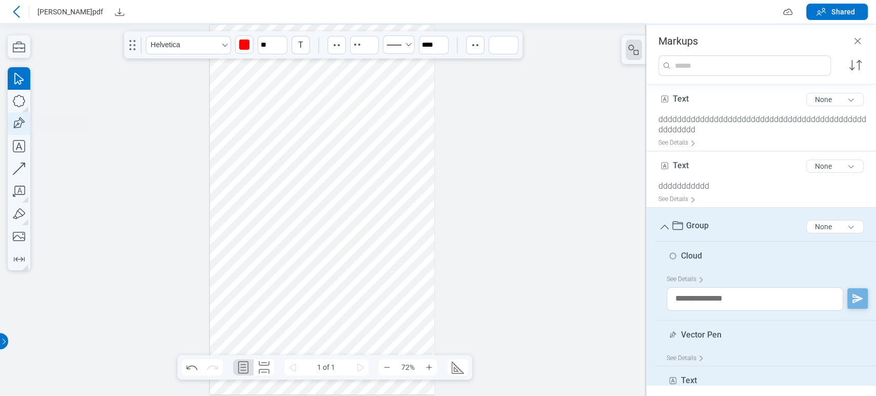
click at [14, 119] on icon "button" at bounding box center [19, 123] width 23 height 23
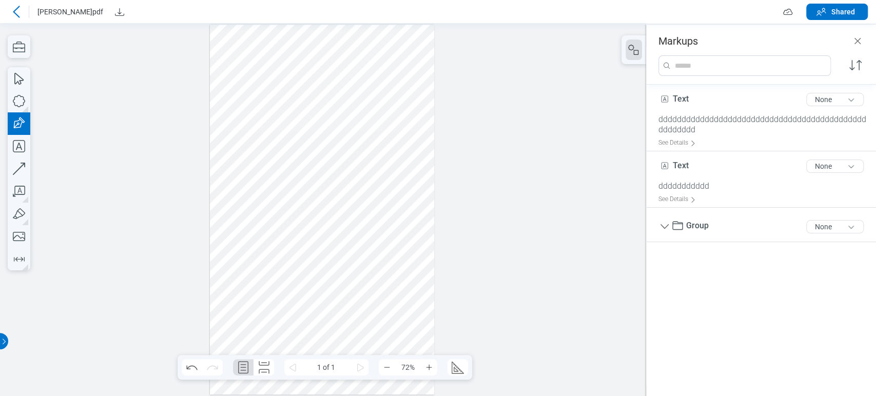
drag, startPoint x: 242, startPoint y: 270, endPoint x: 261, endPoint y: 274, distance: 19.8
click at [299, 313] on div at bounding box center [322, 210] width 225 height 370
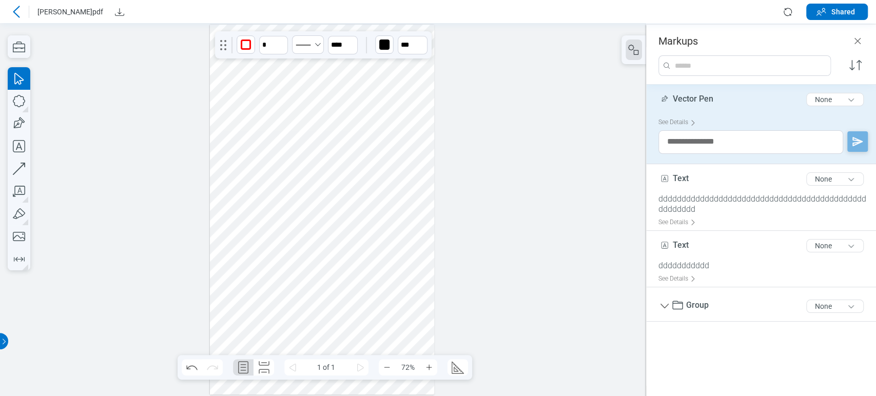
click at [728, 109] on div "Vector Pen 10 of 300 characters None" at bounding box center [766, 102] width 214 height 26
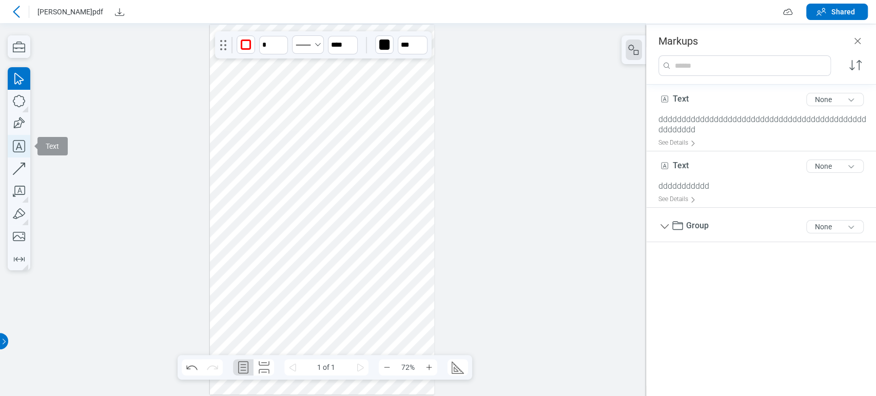
click at [18, 151] on icon "button" at bounding box center [19, 146] width 12 height 12
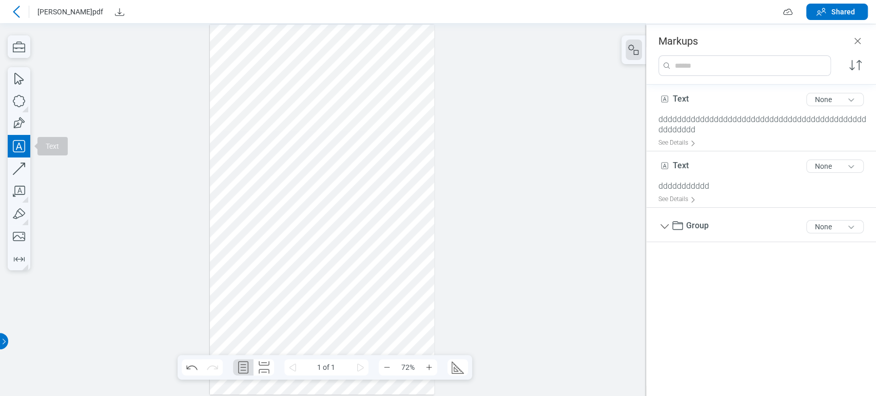
drag, startPoint x: 254, startPoint y: 266, endPoint x: 309, endPoint y: 300, distance: 64.1
click at [309, 300] on div at bounding box center [322, 210] width 225 height 370
click at [358, 302] on div at bounding box center [322, 210] width 225 height 370
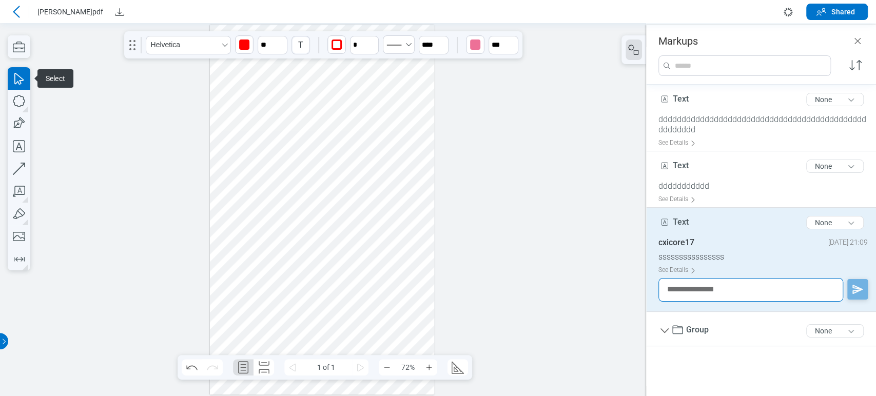
click at [763, 290] on textarea at bounding box center [751, 290] width 185 height 24
type textarea "*"
click at [738, 253] on div "ssssssssssssssss" at bounding box center [763, 257] width 209 height 10
click at [742, 243] on div "cxicore17 25 September 2025 at 21:09" at bounding box center [763, 245] width 209 height 14
click at [366, 326] on div at bounding box center [322, 210] width 225 height 370
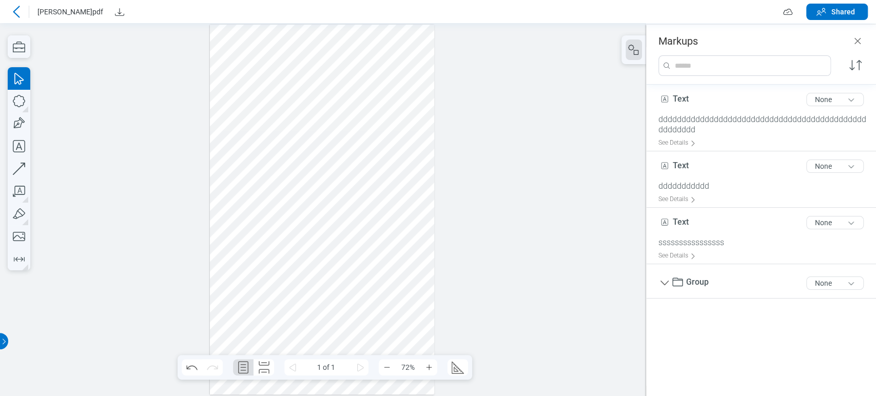
click at [283, 285] on div at bounding box center [322, 210] width 225 height 370
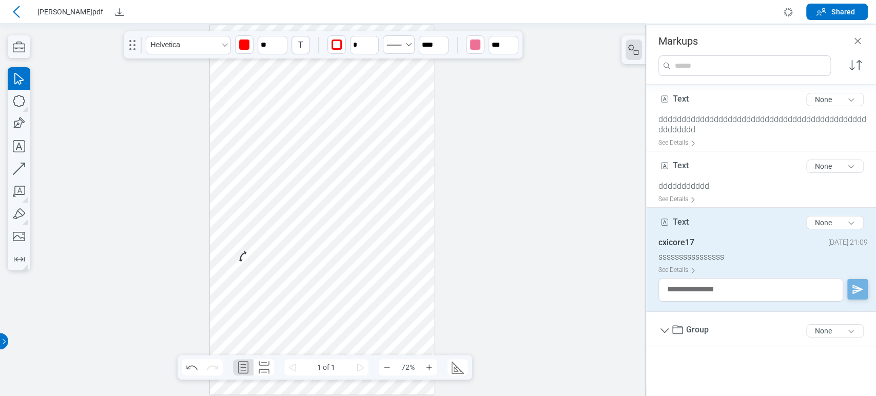
click at [273, 277] on div at bounding box center [322, 210] width 225 height 370
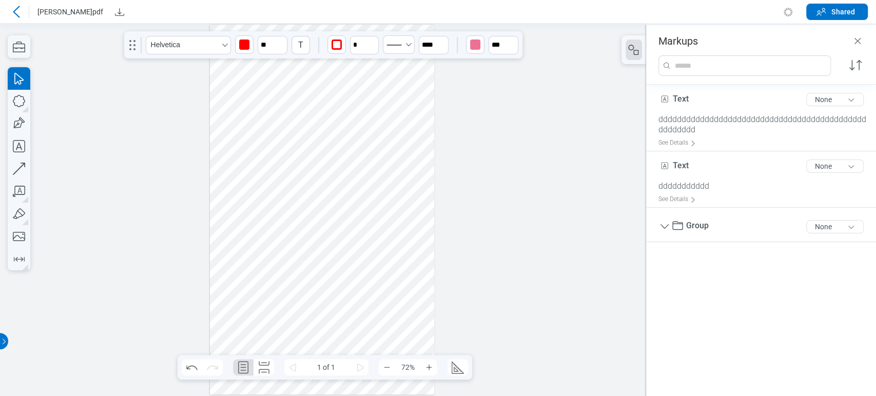
click at [313, 268] on div at bounding box center [322, 210] width 225 height 370
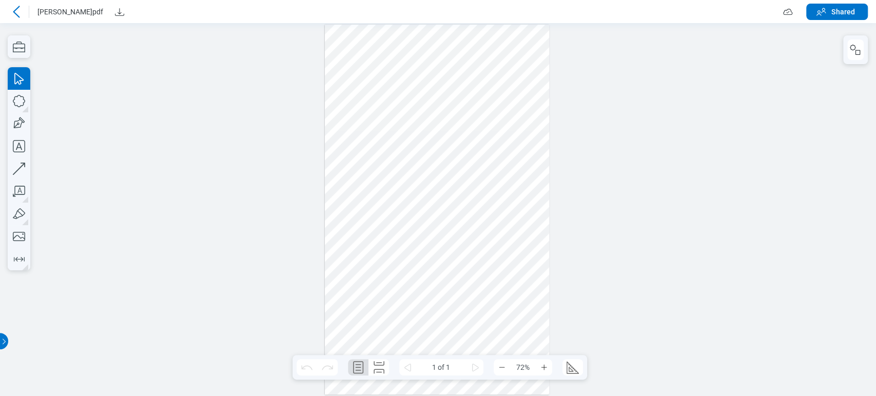
click at [23, 12] on div at bounding box center [16, 12] width 16 height 16
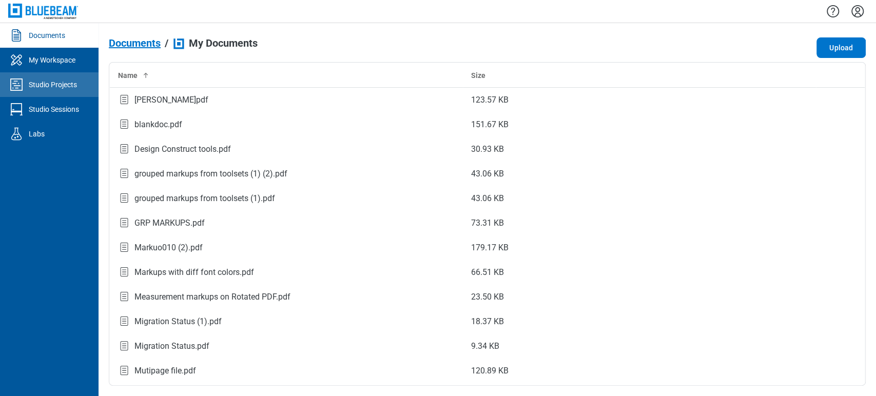
click at [60, 82] on div "Studio Projects" at bounding box center [53, 85] width 48 height 10
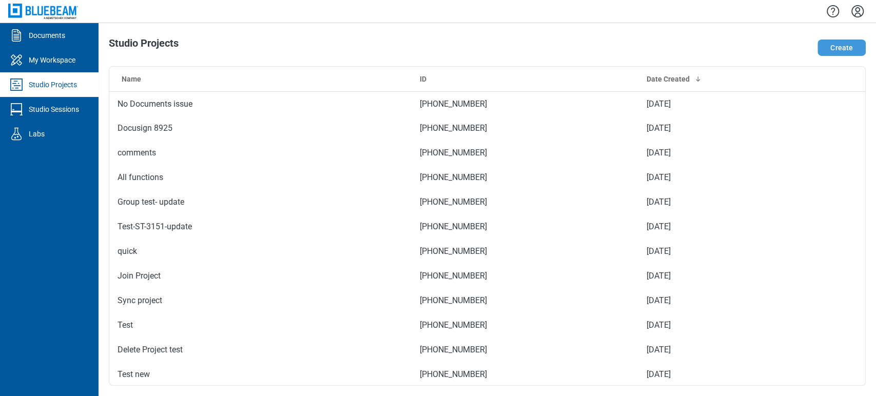
click at [826, 54] on button "Create" at bounding box center [842, 48] width 48 height 16
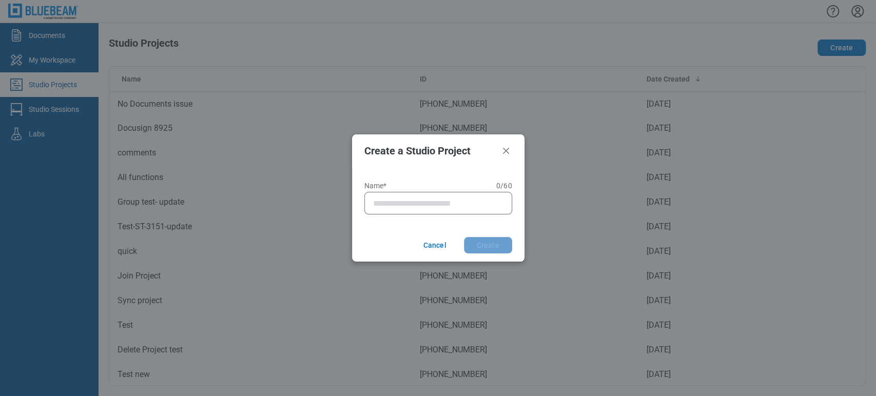
click at [468, 196] on div at bounding box center [438, 203] width 148 height 23
click at [467, 202] on input "Name* 0 of 60 characters 0 / 60" at bounding box center [440, 203] width 135 height 12
type input "*"
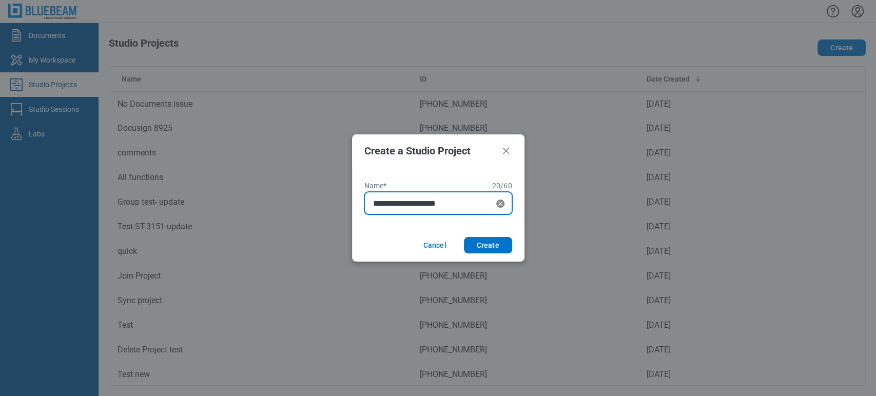
type input "**********"
click at [464, 237] on button "Create" at bounding box center [488, 245] width 48 height 16
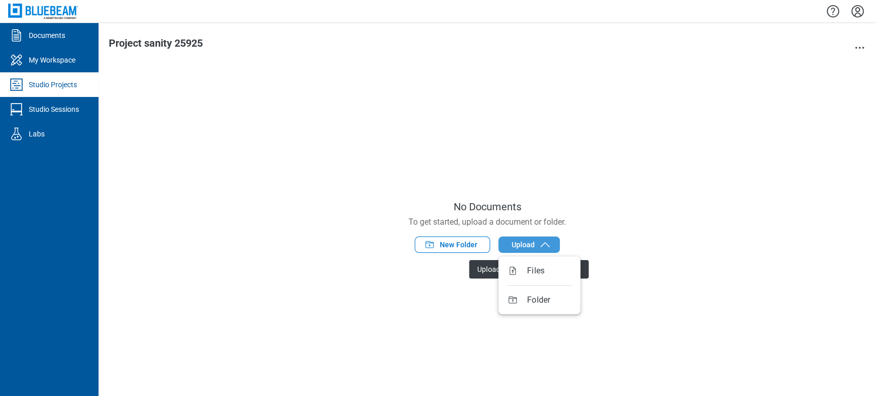
click at [519, 249] on button "Upload" at bounding box center [529, 245] width 62 height 16
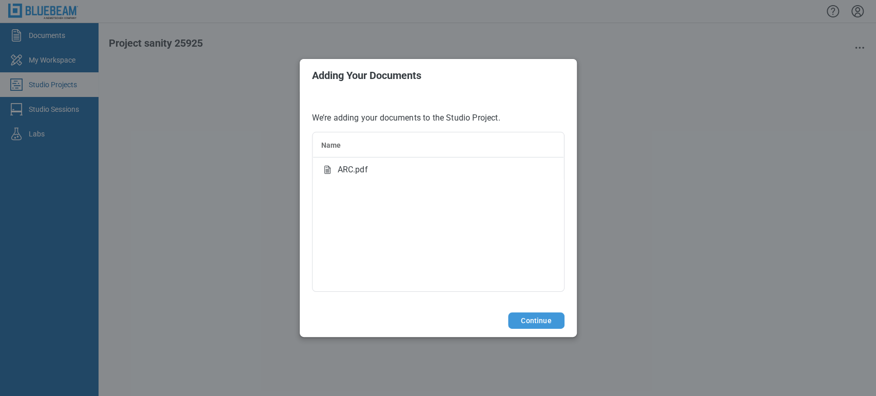
click at [533, 318] on button "Continue" at bounding box center [536, 321] width 56 height 16
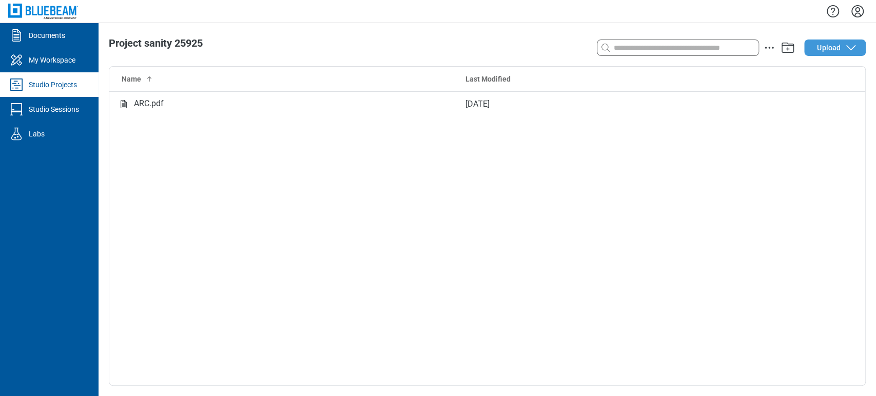
click at [814, 49] on button "Upload" at bounding box center [835, 48] width 62 height 16
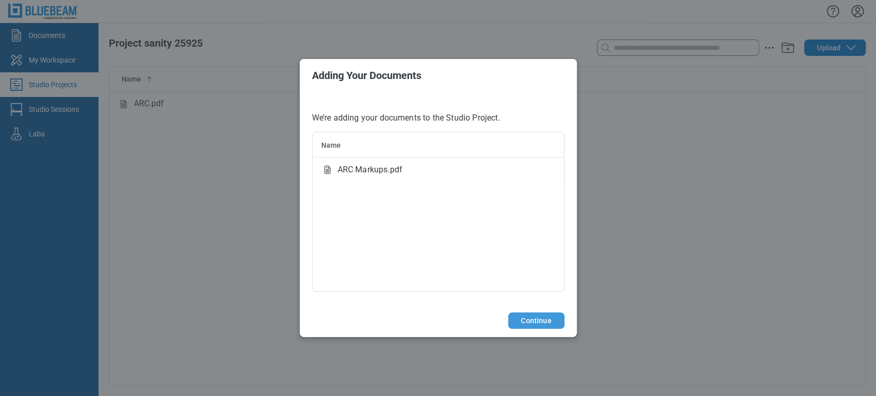
click at [534, 313] on button "Continue" at bounding box center [536, 321] width 56 height 16
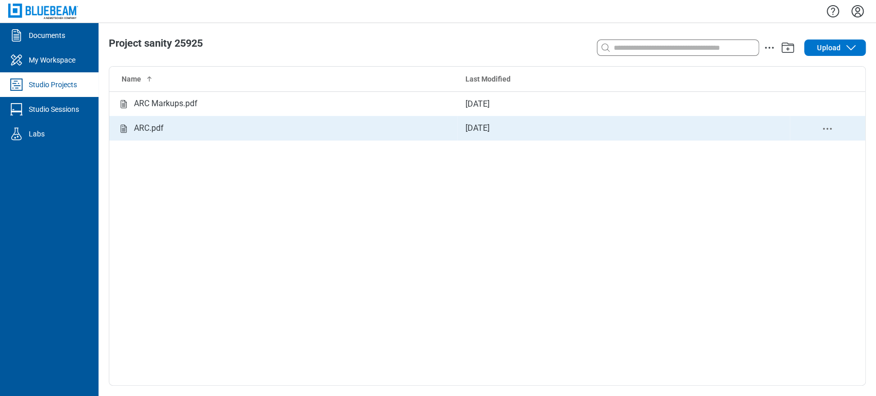
click at [208, 124] on div "ARC.pdf" at bounding box center [284, 128] width 332 height 13
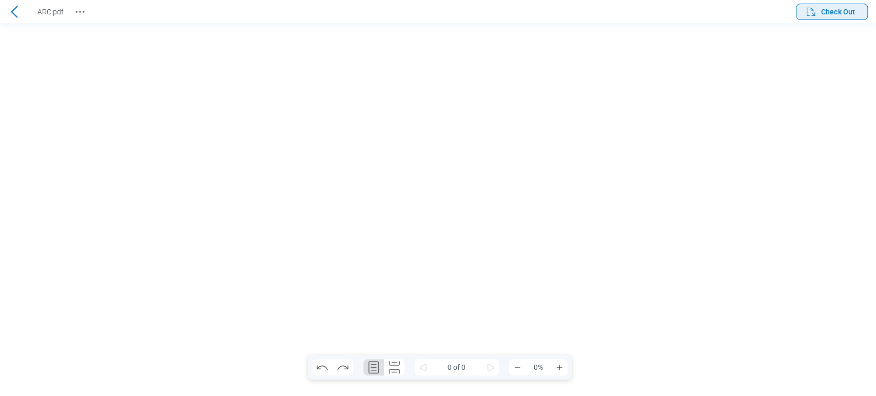
click at [840, 4] on button "Check Out" at bounding box center [832, 12] width 72 height 16
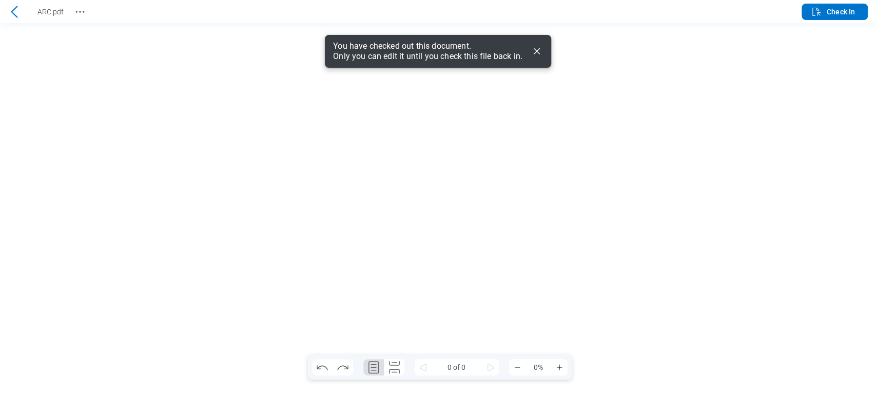
click at [538, 52] on icon "Dismiss" at bounding box center [537, 51] width 12 height 12
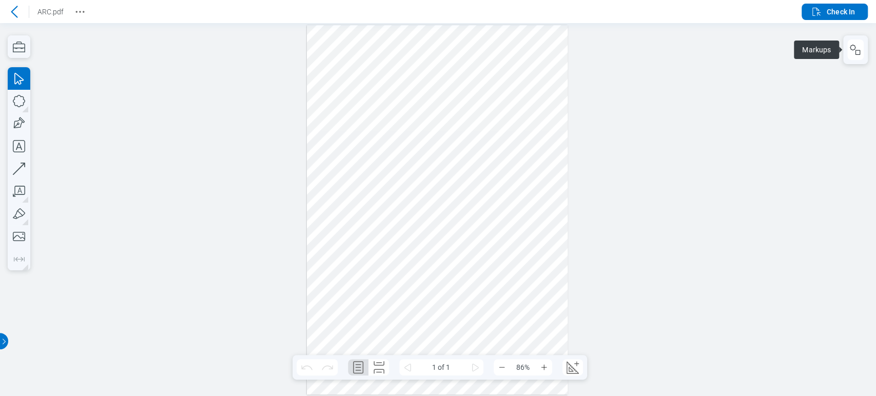
click at [848, 50] on button "button" at bounding box center [856, 50] width 16 height 21
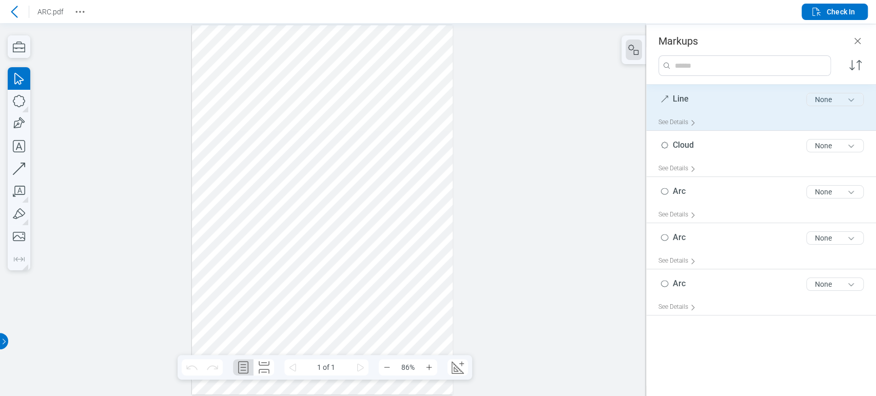
click at [829, 98] on button "None" at bounding box center [835, 99] width 57 height 13
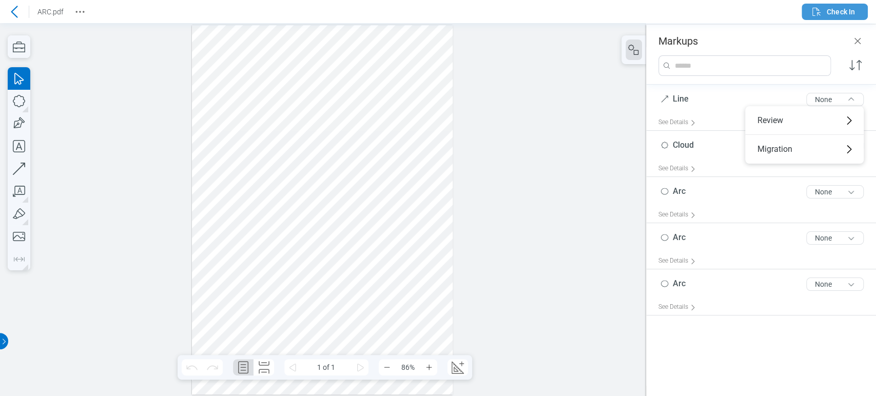
click at [837, 16] on span "Check In" at bounding box center [833, 12] width 45 height 12
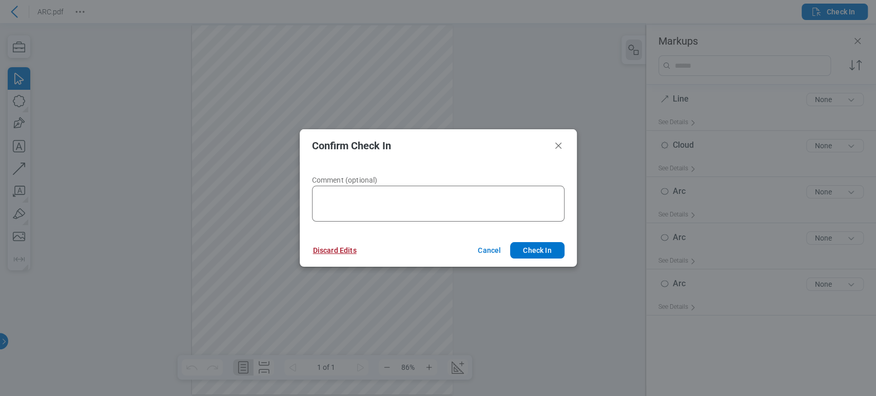
click at [319, 252] on button "Discard Edits" at bounding box center [335, 250] width 68 height 16
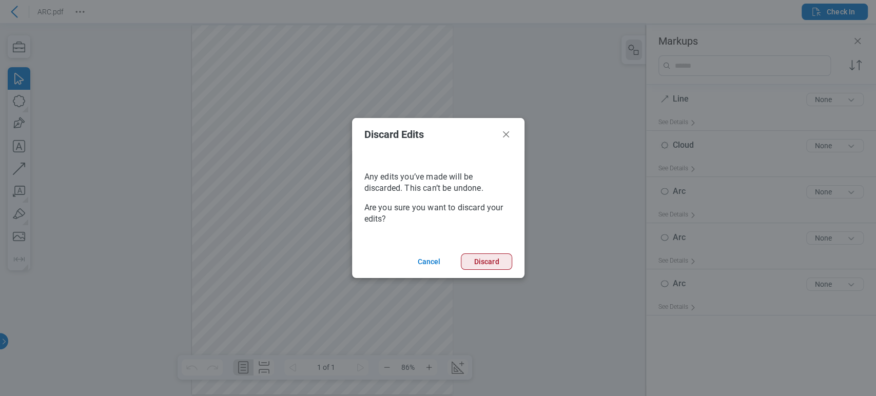
click at [496, 266] on button "Discard" at bounding box center [486, 262] width 51 height 16
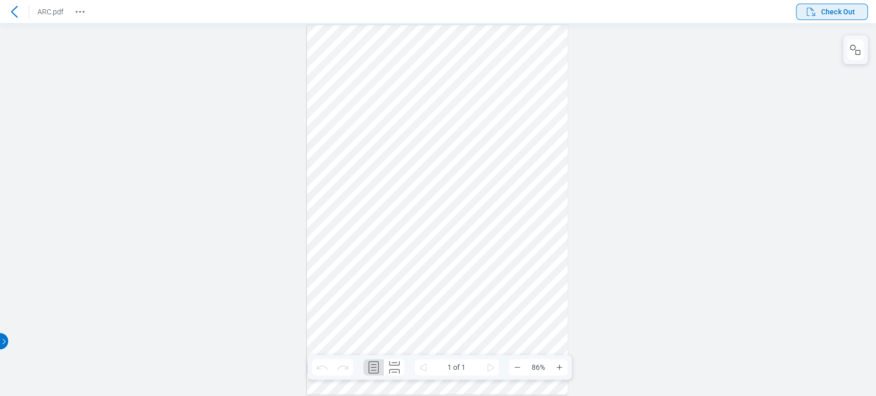
click at [831, 12] on span "Check Out" at bounding box center [838, 12] width 34 height 10
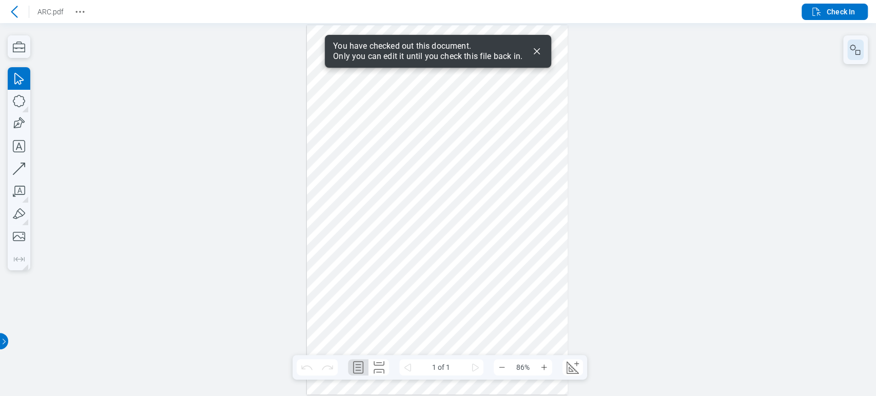
click at [852, 52] on icon "button" at bounding box center [856, 50] width 12 height 12
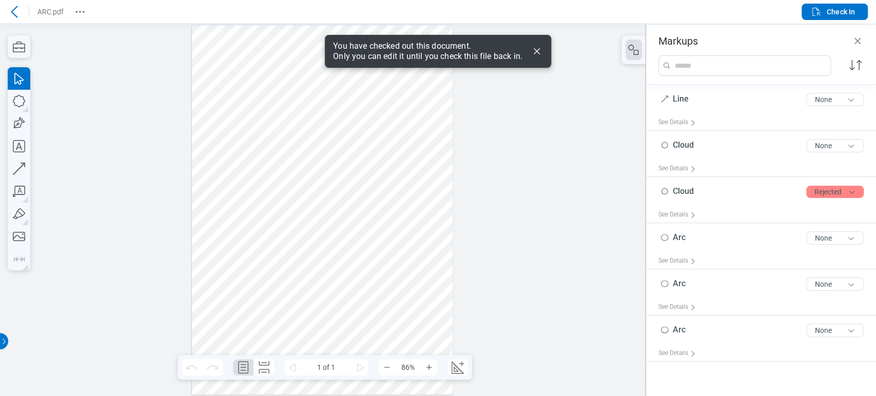
click at [418, 165] on div at bounding box center [322, 210] width 261 height 370
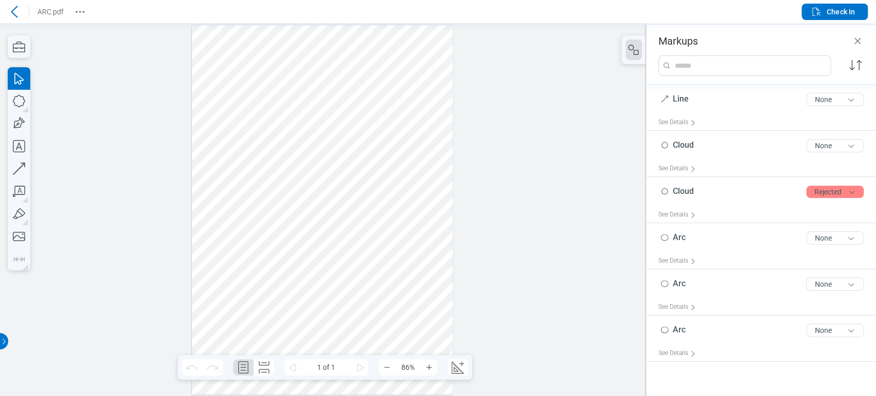
click at [348, 60] on div at bounding box center [322, 210] width 261 height 370
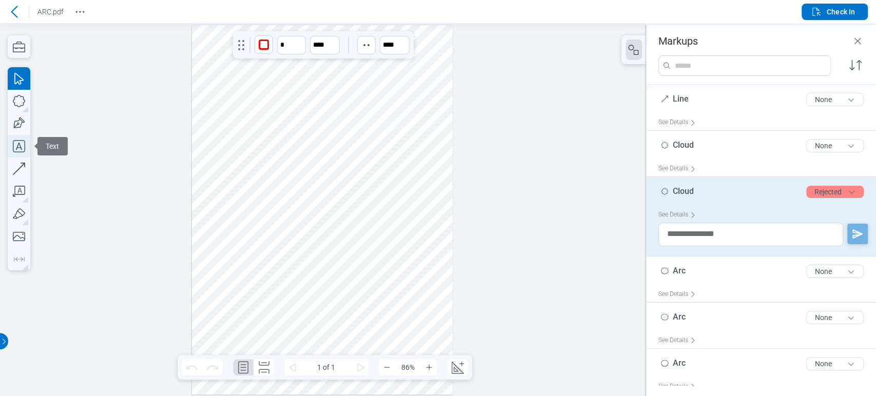
click at [21, 153] on icon "button" at bounding box center [19, 146] width 23 height 23
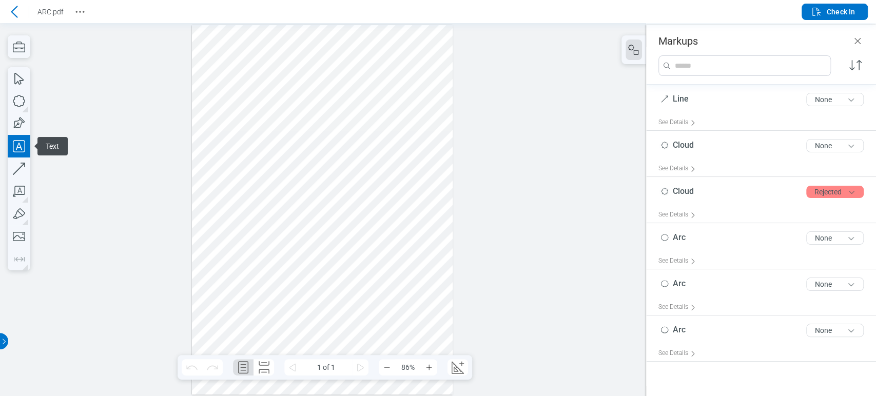
drag, startPoint x: 206, startPoint y: 175, endPoint x: 199, endPoint y: 170, distance: 9.0
click at [206, 174] on div at bounding box center [322, 210] width 261 height 370
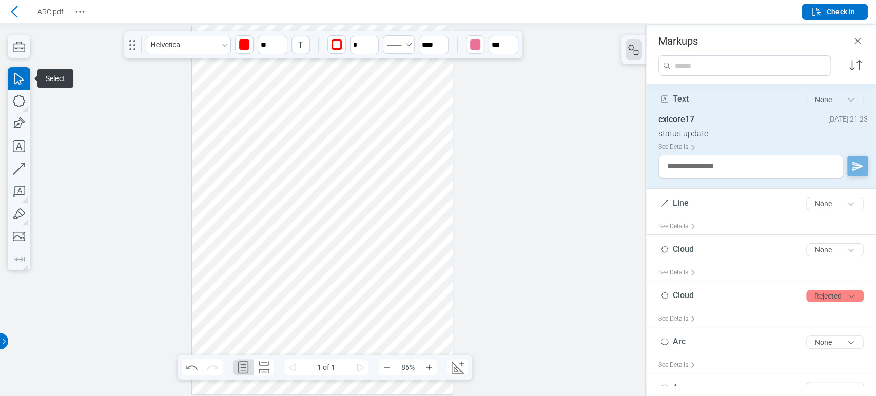
click at [850, 98] on button "None" at bounding box center [835, 99] width 57 height 13
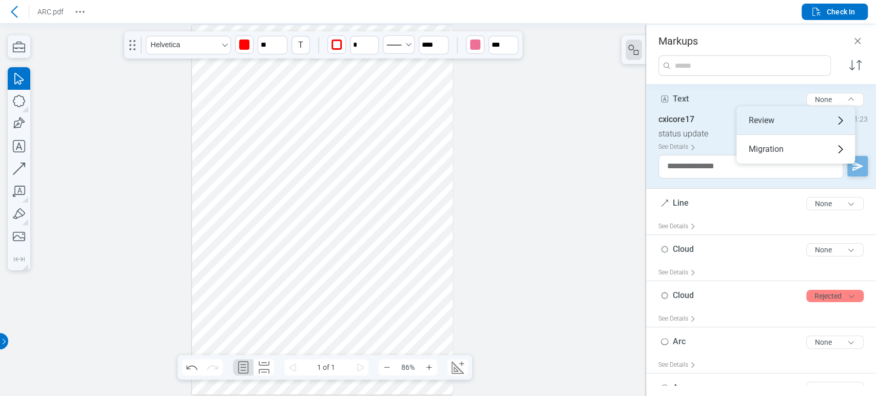
drag, startPoint x: 833, startPoint y: 118, endPoint x: 779, endPoint y: 132, distance: 55.3
click at [832, 118] on div "Review" at bounding box center [796, 120] width 119 height 29
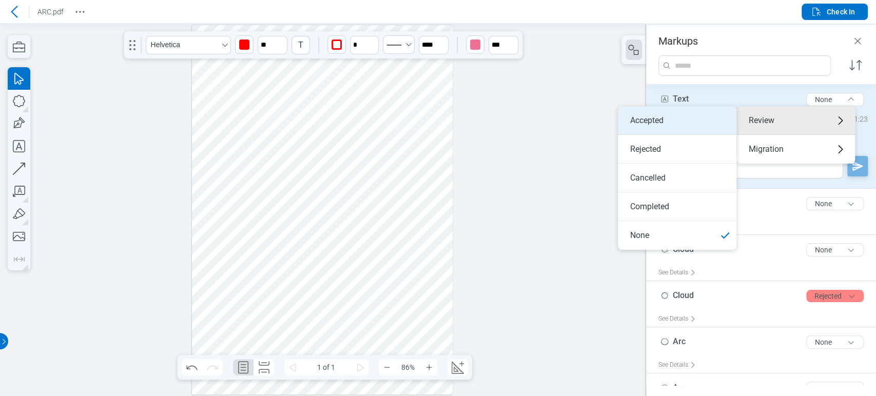
click at [693, 128] on li "Accepted" at bounding box center [677, 120] width 119 height 29
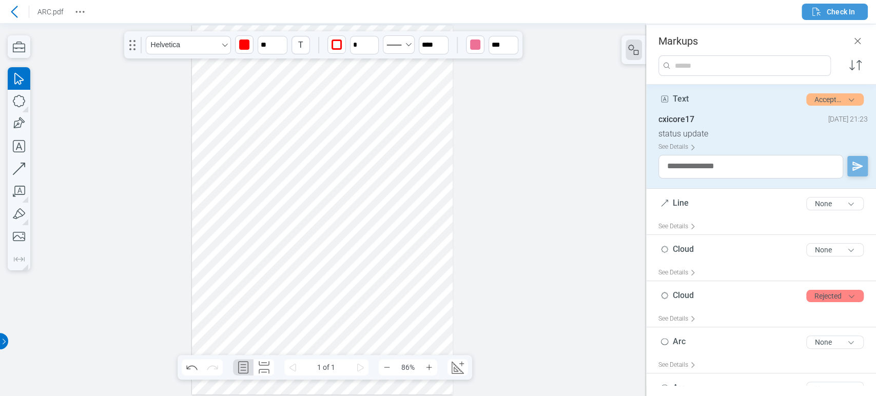
click at [821, 15] on icon "button" at bounding box center [817, 12] width 12 height 12
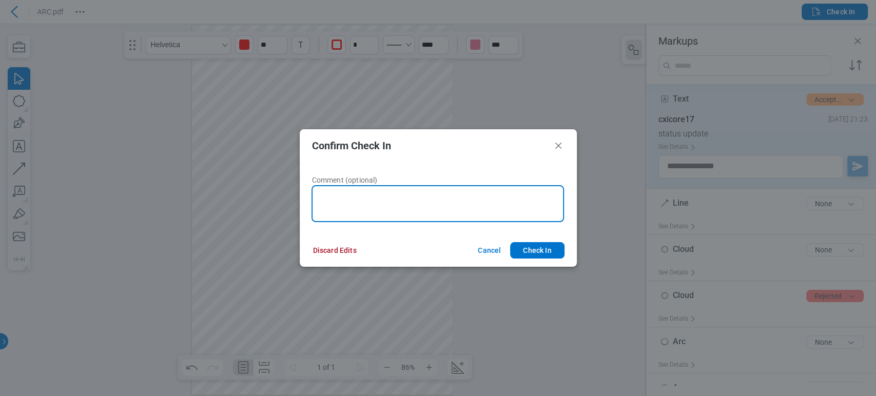
click at [501, 210] on textarea at bounding box center [438, 203] width 253 height 37
type textarea "********"
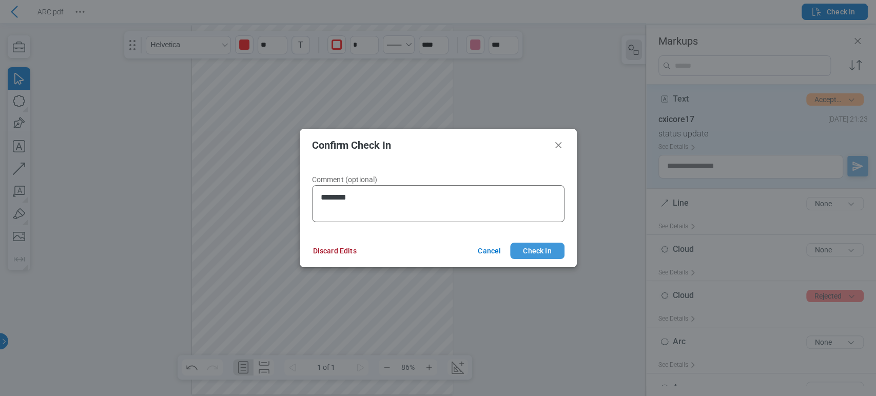
click at [554, 250] on button "Check In" at bounding box center [537, 251] width 54 height 16
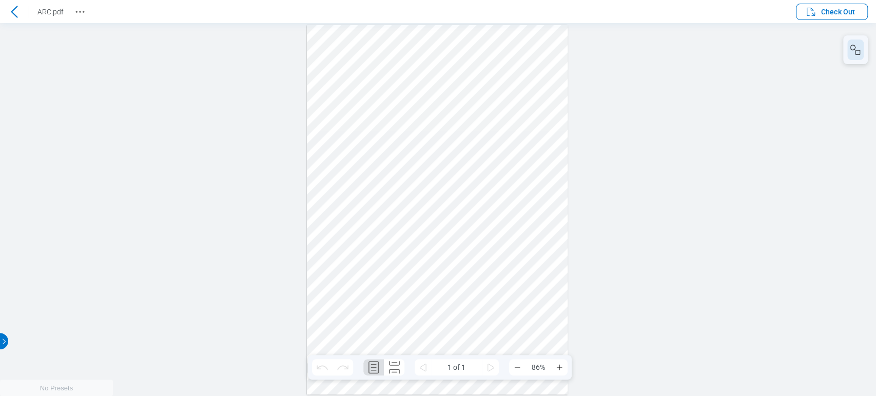
click at [854, 45] on icon "button" at bounding box center [856, 50] width 12 height 12
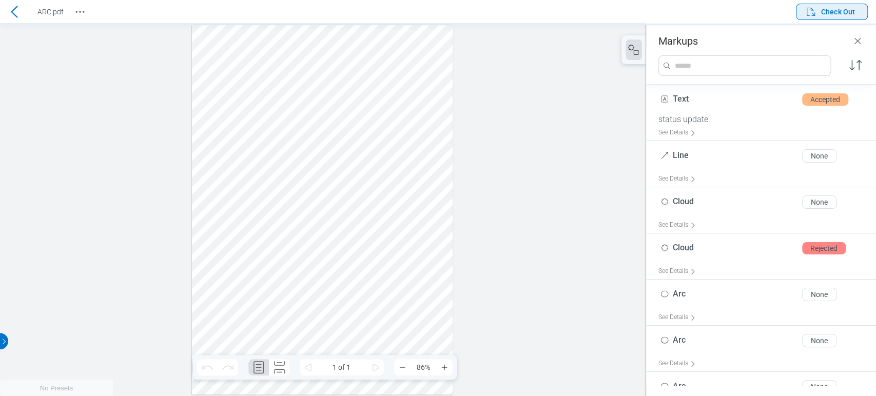
click at [837, 12] on span "Check Out" at bounding box center [838, 12] width 34 height 10
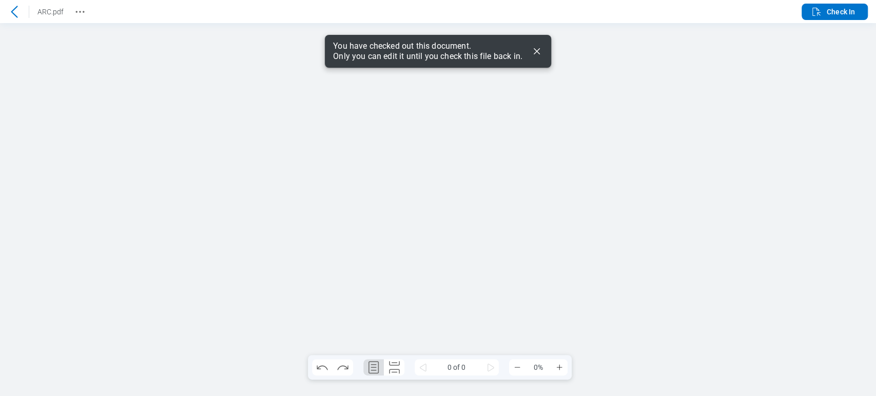
click at [538, 54] on icon "Dismiss" at bounding box center [537, 51] width 12 height 12
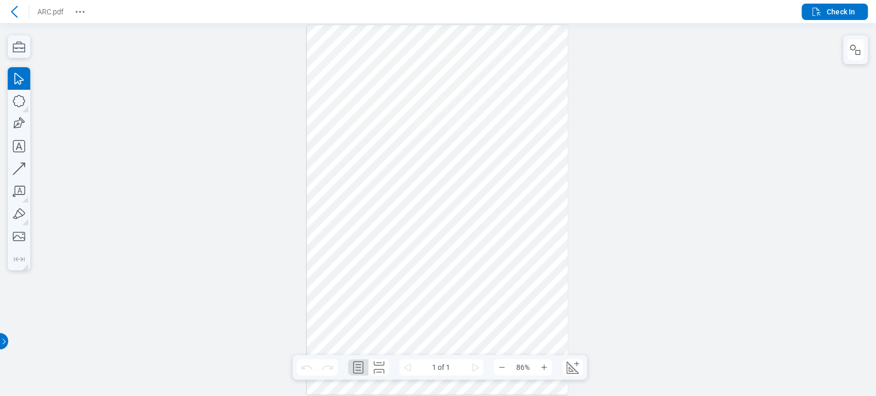
click at [338, 173] on div at bounding box center [437, 210] width 261 height 370
click at [867, 48] on div at bounding box center [855, 49] width 25 height 29
click at [862, 50] on button "button" at bounding box center [856, 50] width 16 height 21
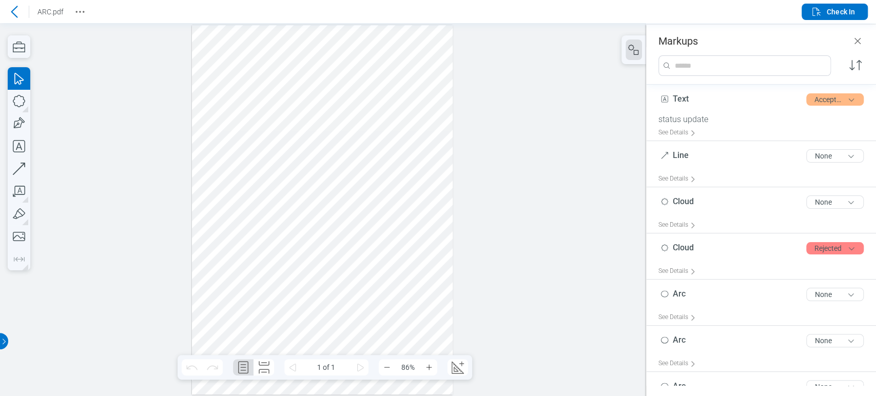
click at [228, 169] on div at bounding box center [322, 210] width 261 height 370
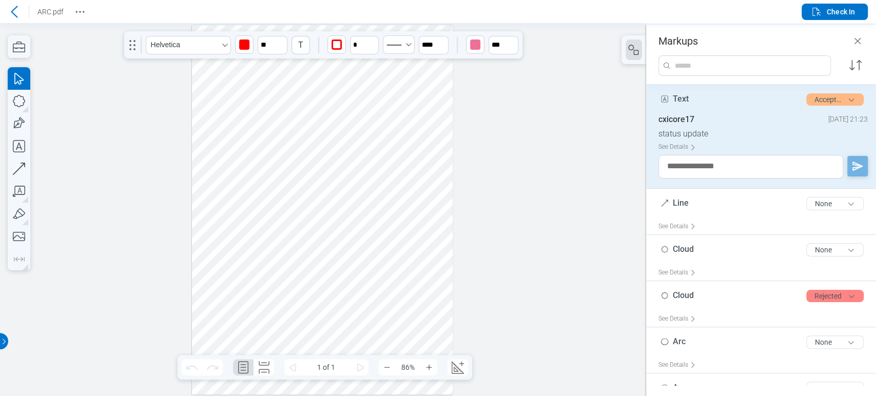
click at [356, 62] on div at bounding box center [322, 210] width 261 height 370
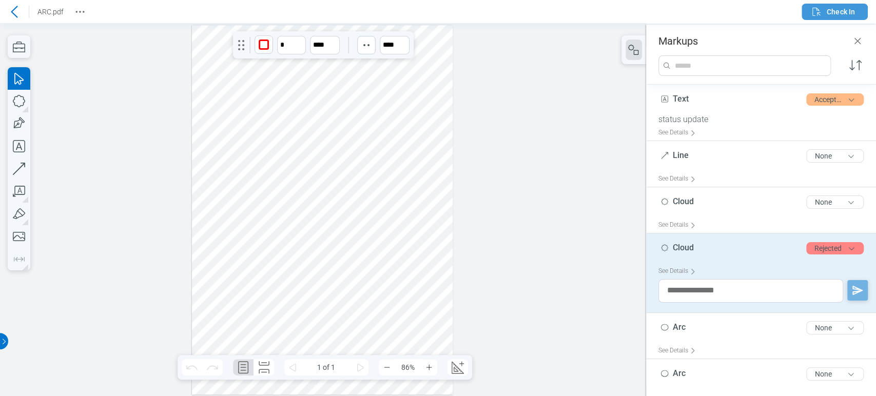
click at [824, 19] on button "Check In" at bounding box center [835, 12] width 66 height 16
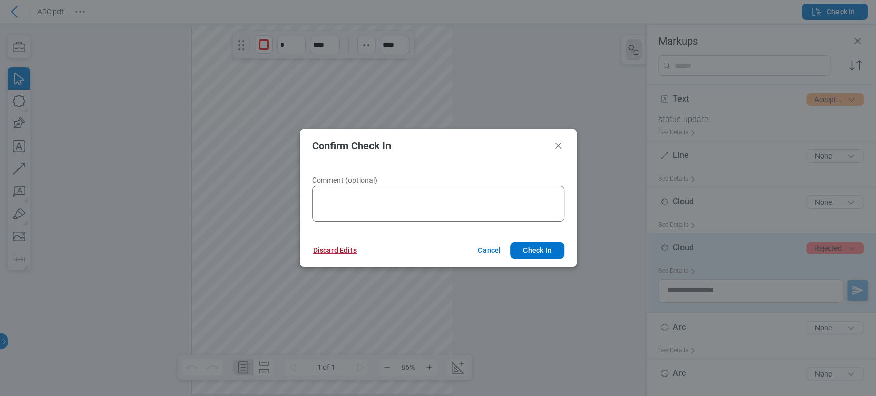
click at [338, 244] on button "Discard Edits" at bounding box center [335, 250] width 68 height 16
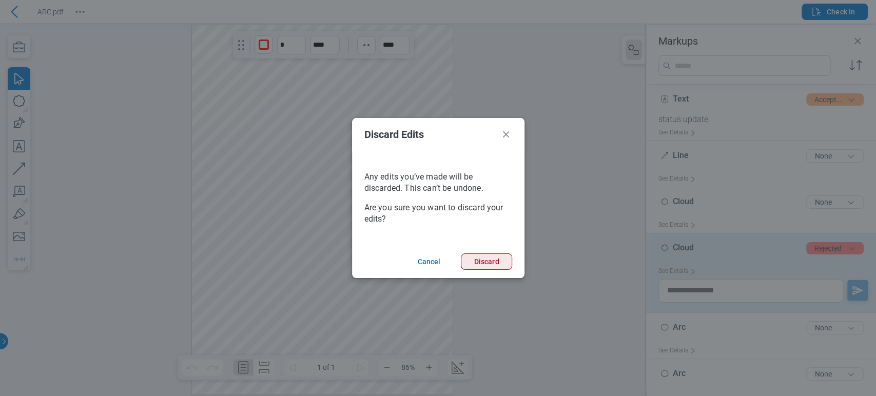
click at [477, 262] on button "Discard" at bounding box center [486, 262] width 51 height 16
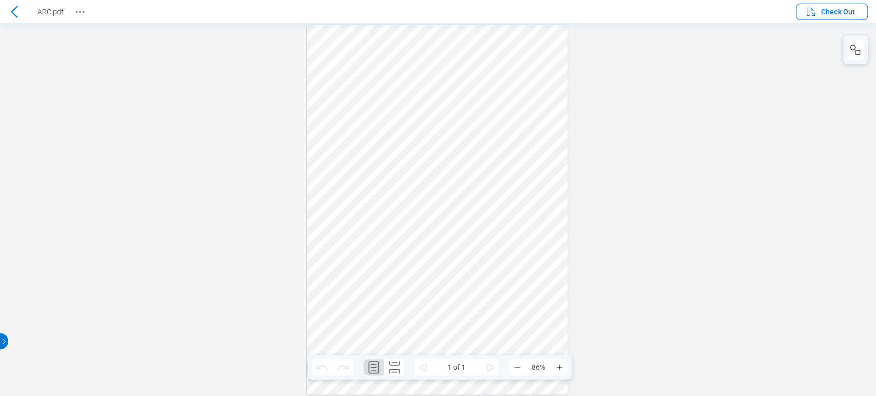
click at [11, 13] on icon at bounding box center [14, 12] width 12 height 12
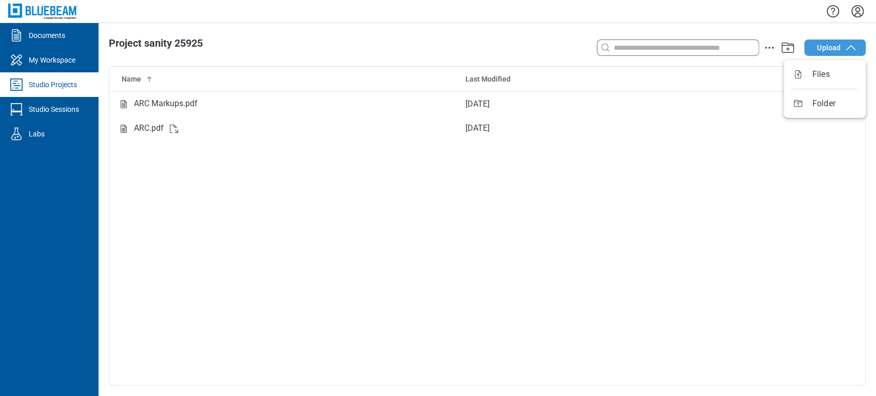
click at [836, 46] on span "Upload" at bounding box center [829, 48] width 24 height 10
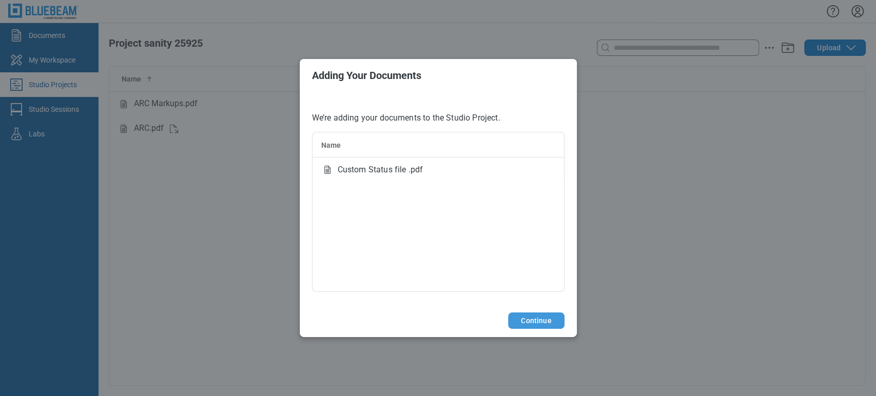
click at [538, 323] on button "Continue" at bounding box center [536, 321] width 56 height 16
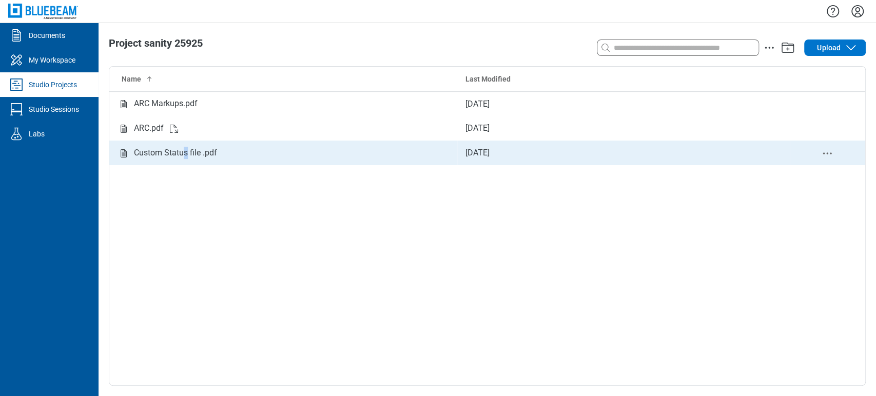
click at [185, 161] on td "Custom Status file .pdf" at bounding box center [283, 153] width 348 height 25
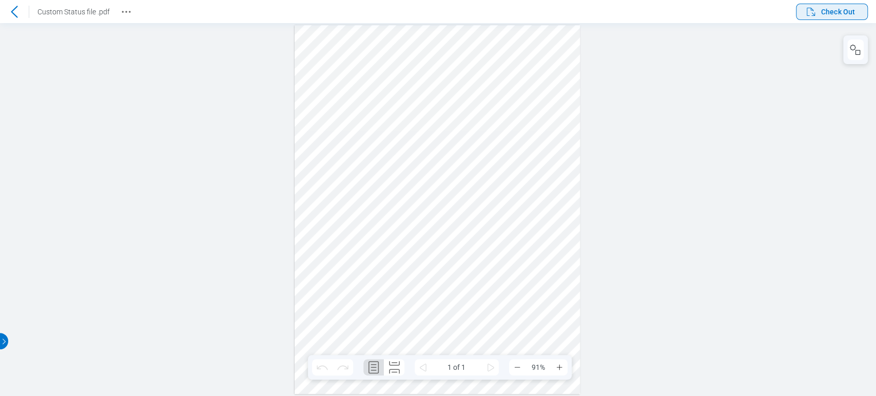
click at [845, 16] on span "Check Out" at bounding box center [830, 12] width 50 height 12
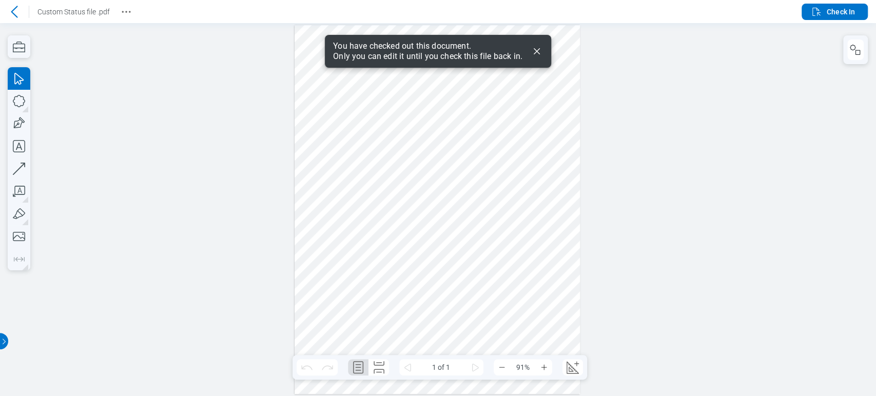
click at [537, 47] on icon "Dismiss" at bounding box center [537, 51] width 12 height 12
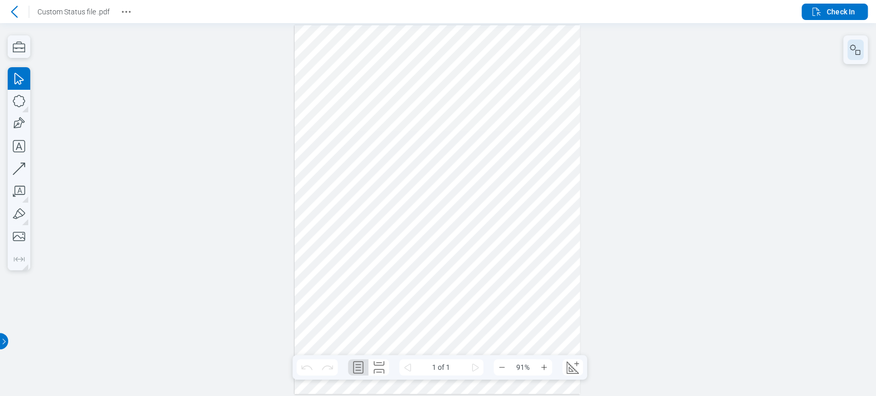
click at [848, 56] on button "button" at bounding box center [856, 50] width 16 height 21
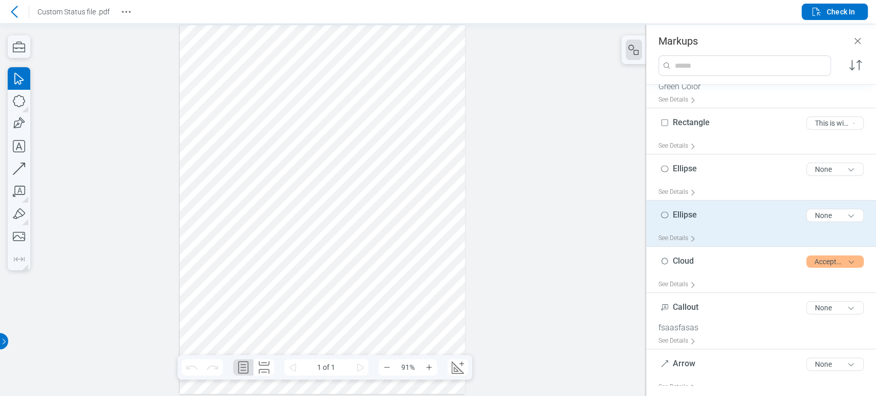
scroll to position [42, 0]
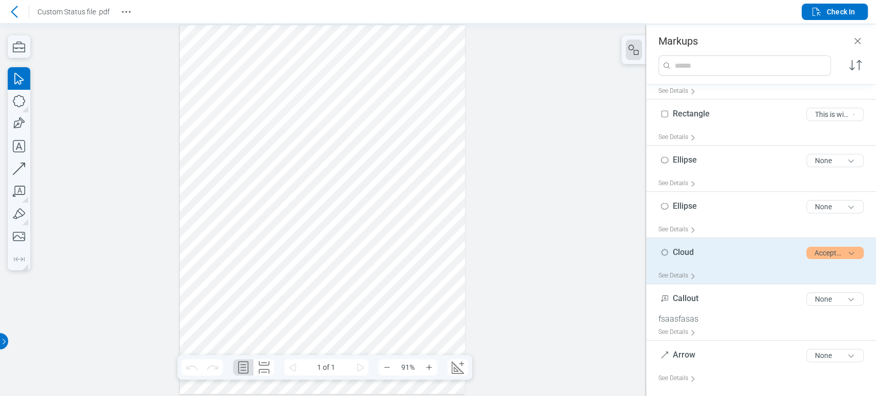
click at [726, 261] on div "Cloud 5 of 300 characters Accepted" at bounding box center [766, 255] width 214 height 26
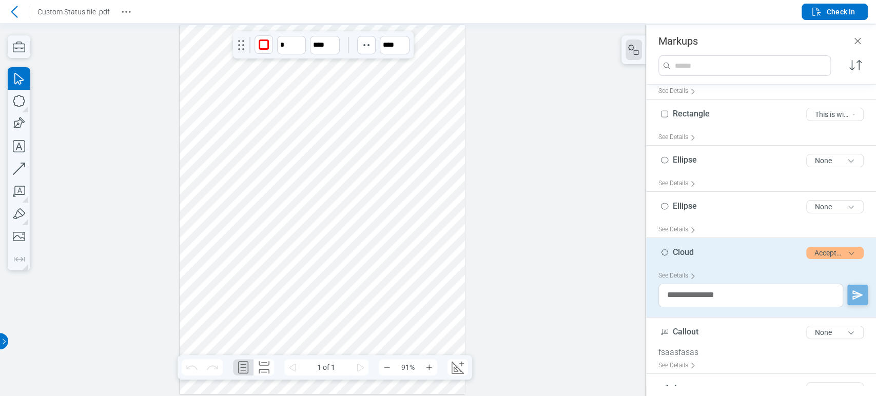
click at [275, 153] on div at bounding box center [322, 210] width 285 height 370
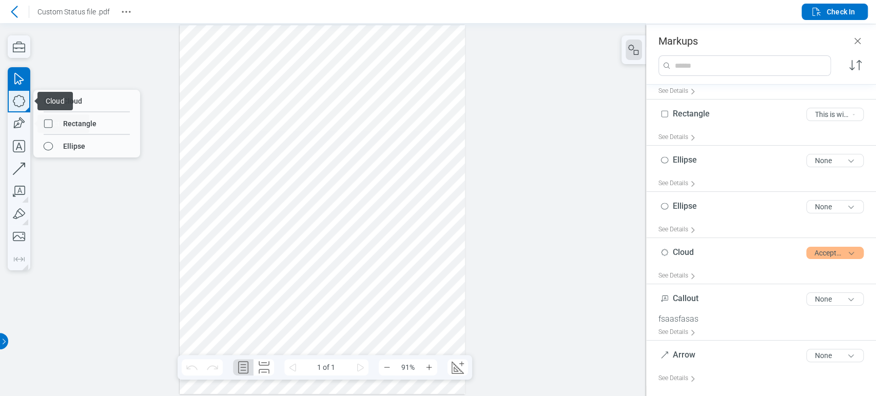
click at [27, 114] on div "Cloud Cloud Rectangle Ellipse Vector Pen" at bounding box center [19, 168] width 23 height 203
click at [14, 147] on icon "button" at bounding box center [19, 146] width 23 height 23
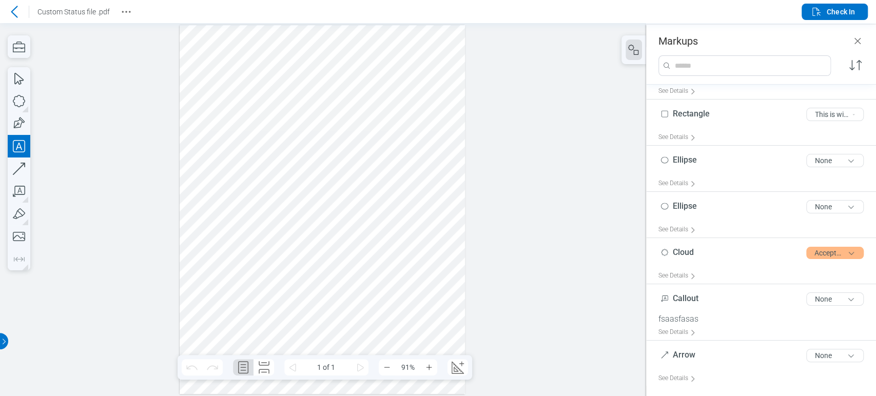
drag, startPoint x: 214, startPoint y: 155, endPoint x: 287, endPoint y: 189, distance: 81.3
click at [287, 189] on div at bounding box center [322, 210] width 285 height 370
click at [14, 142] on icon "button" at bounding box center [19, 146] width 23 height 23
drag, startPoint x: 203, startPoint y: 165, endPoint x: 211, endPoint y: 165, distance: 7.7
click at [203, 164] on div at bounding box center [322, 210] width 285 height 370
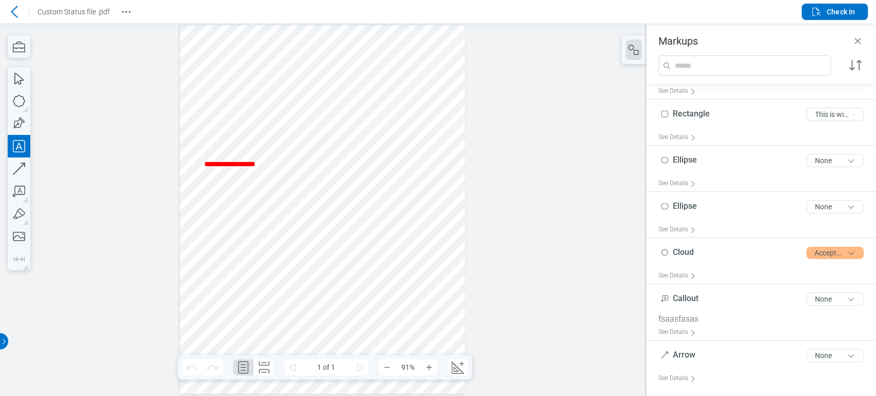
click at [246, 183] on div at bounding box center [322, 210] width 285 height 370
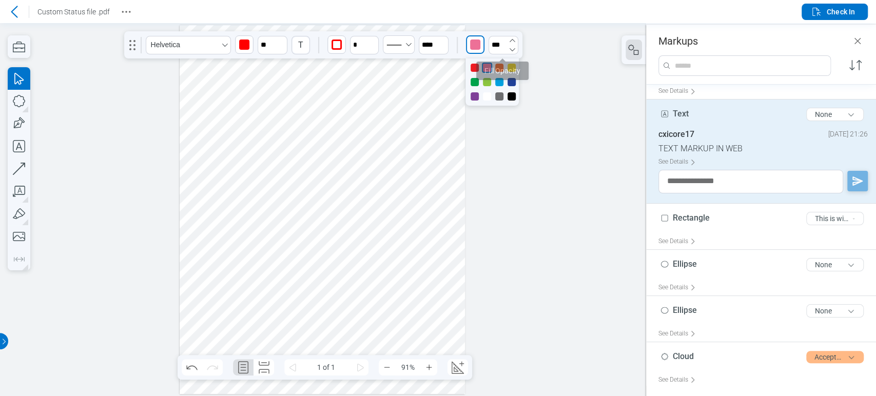
drag, startPoint x: 476, startPoint y: 48, endPoint x: 495, endPoint y: 49, distance: 19.5
click at [495, 50] on div "Helvetica ** T * **** *** Fill Opacity" at bounding box center [323, 44] width 398 height 27
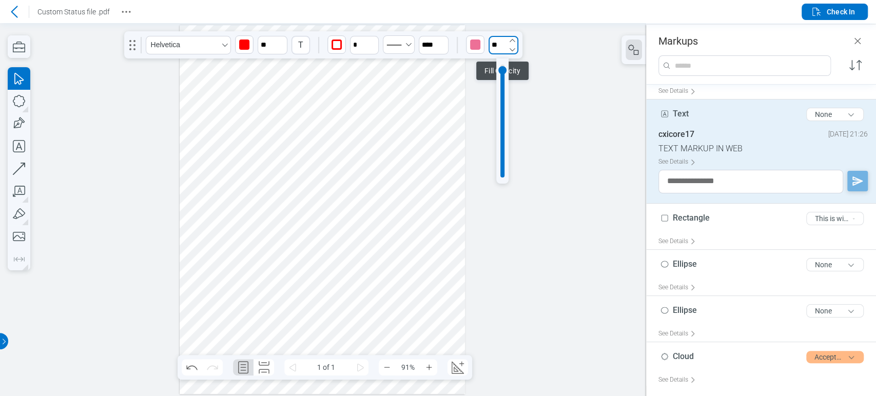
click at [495, 49] on input "**" at bounding box center [504, 45] width 30 height 18
drag, startPoint x: 502, startPoint y: 68, endPoint x: 497, endPoint y: 145, distance: 77.1
click at [501, 146] on div at bounding box center [502, 144] width 8 height 8
type input "**"
drag, startPoint x: 382, startPoint y: 190, endPoint x: 263, endPoint y: 167, distance: 121.4
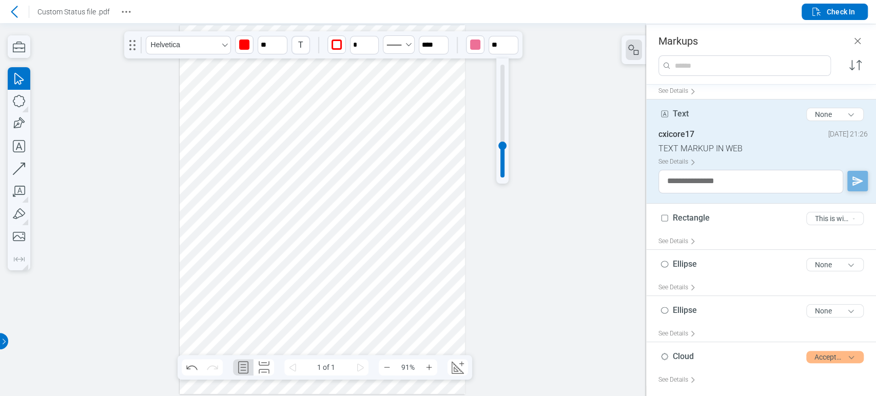
click at [382, 189] on div at bounding box center [322, 210] width 285 height 370
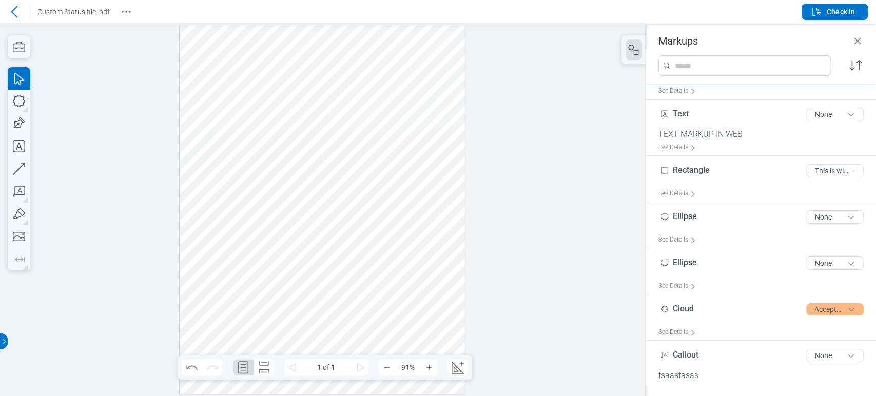
click at [264, 163] on div at bounding box center [322, 210] width 285 height 370
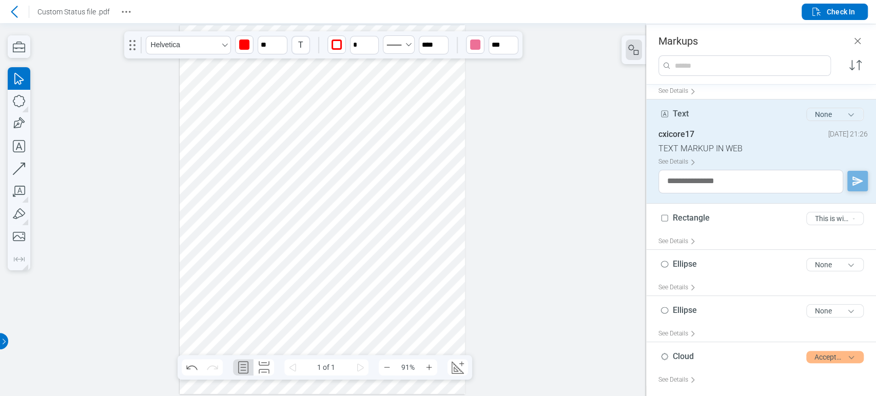
click at [834, 115] on button "None" at bounding box center [835, 114] width 57 height 13
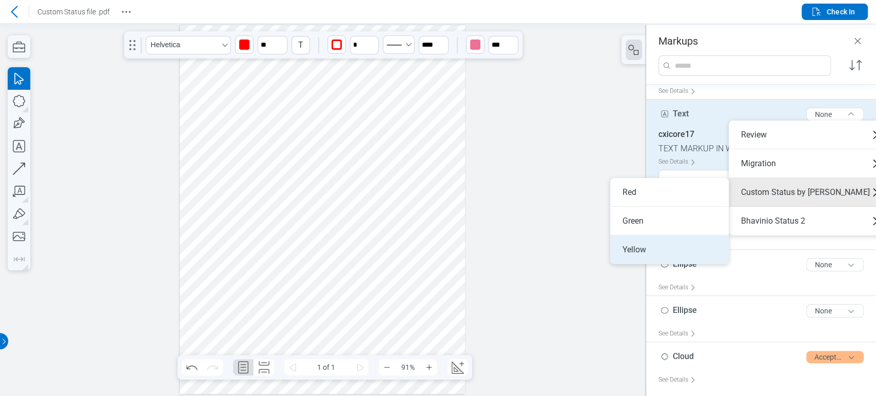
click at [685, 241] on li "Yellow" at bounding box center [669, 250] width 119 height 29
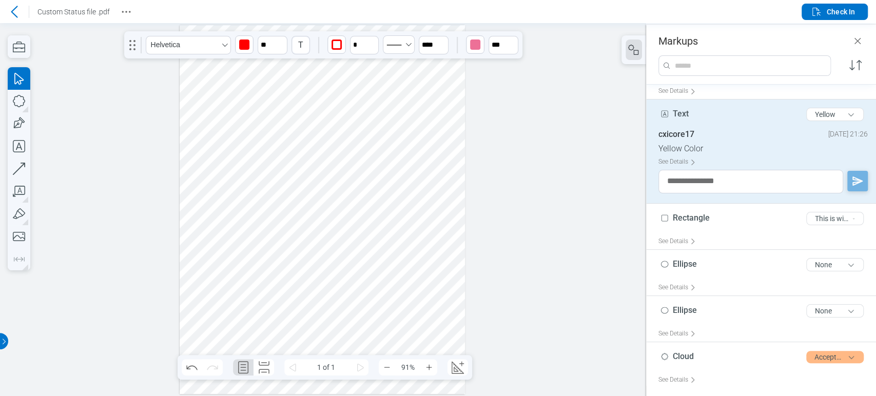
click at [287, 203] on div at bounding box center [322, 210] width 285 height 370
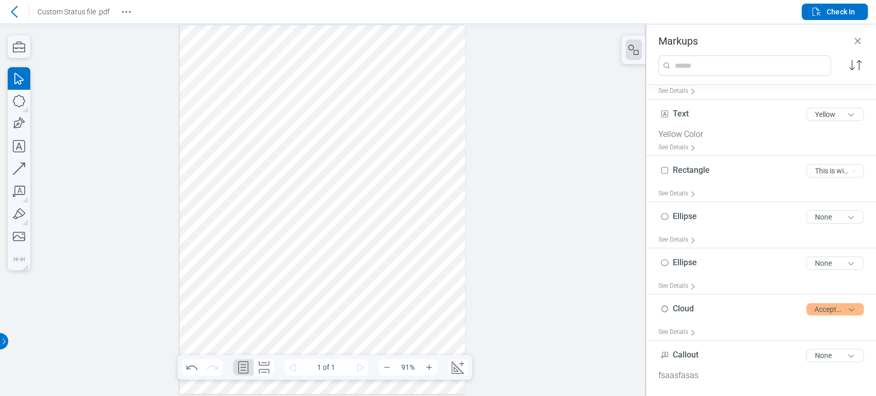
click at [252, 164] on div at bounding box center [322, 210] width 285 height 370
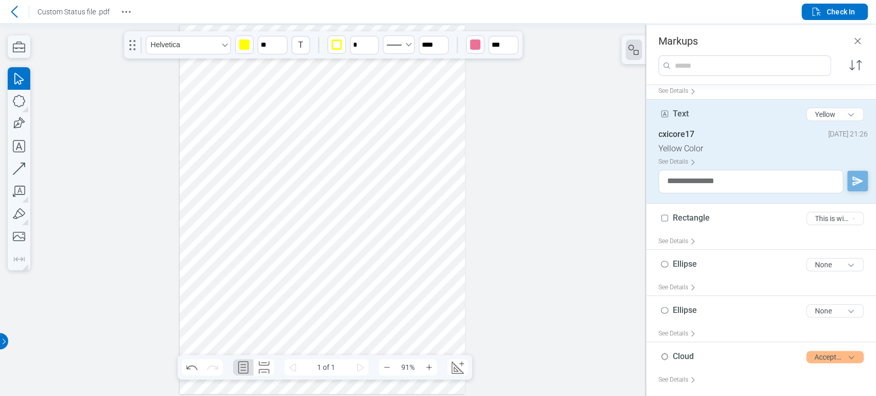
click at [397, 116] on div at bounding box center [322, 210] width 285 height 370
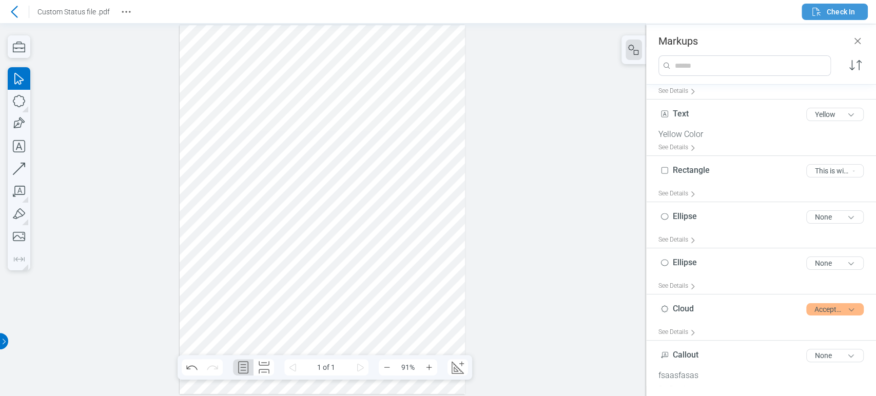
click at [830, 15] on span "Check In" at bounding box center [841, 12] width 28 height 10
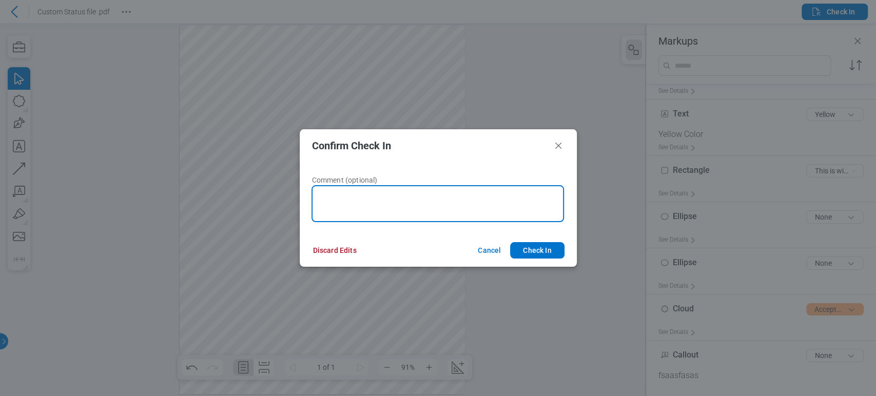
click at [429, 196] on textarea at bounding box center [438, 203] width 253 height 37
type textarea "**********"
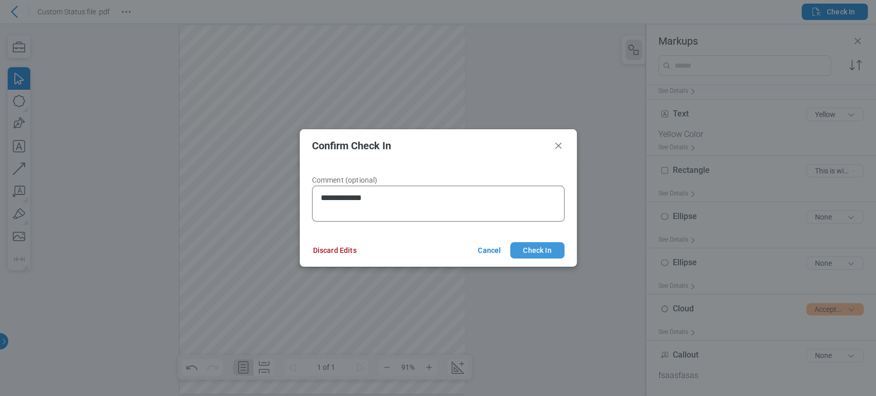
click at [538, 247] on button "Check In" at bounding box center [537, 250] width 54 height 16
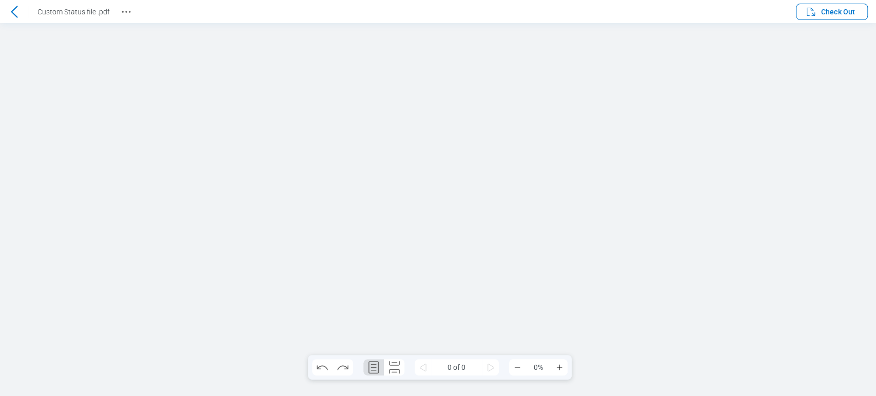
scroll to position [0, 0]
click at [822, 16] on span "Check Out" at bounding box center [830, 12] width 50 height 12
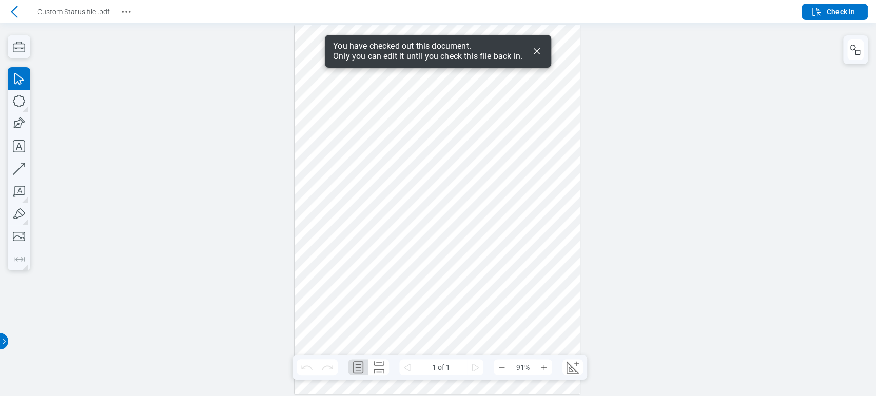
click at [536, 54] on icon "Dismiss" at bounding box center [537, 51] width 12 height 12
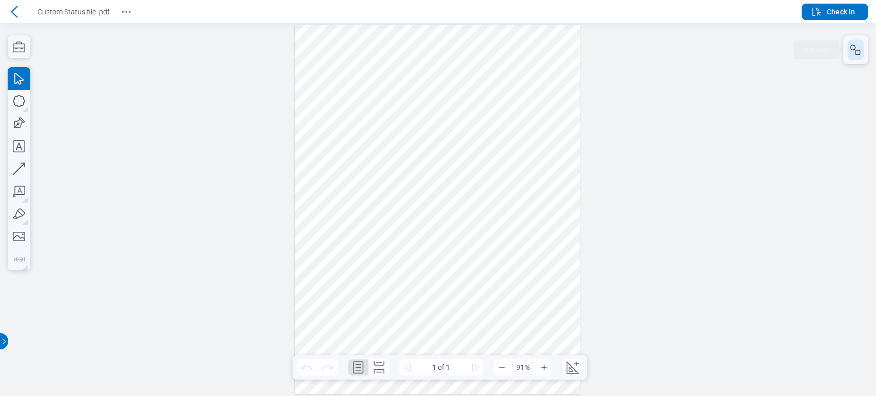
click at [858, 57] on button "button" at bounding box center [856, 50] width 16 height 21
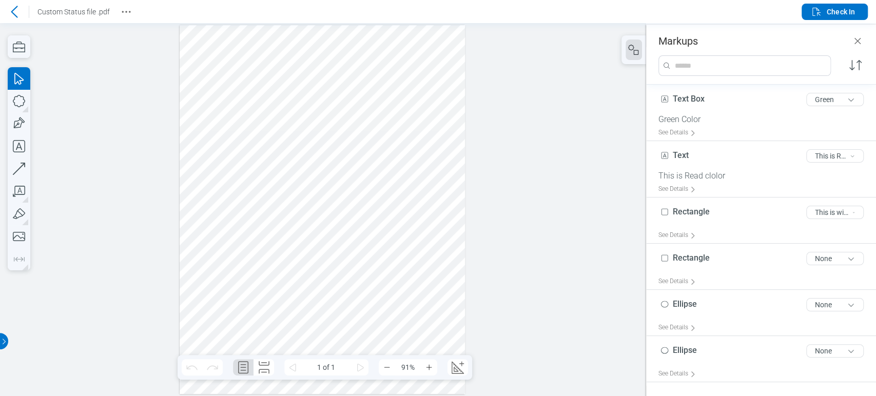
click at [324, 184] on div at bounding box center [322, 210] width 285 height 370
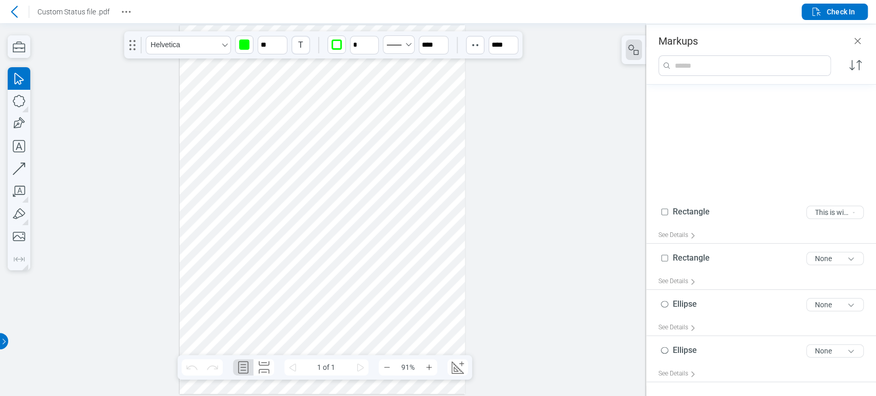
scroll to position [146, 0]
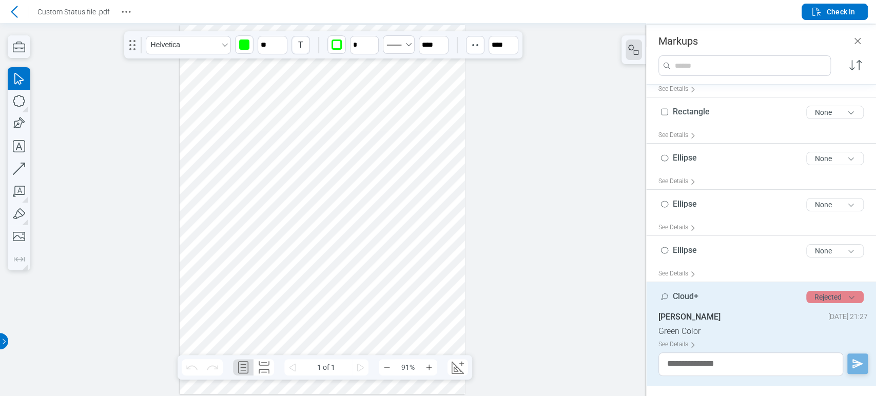
click at [842, 299] on button "Rejected" at bounding box center [835, 297] width 57 height 12
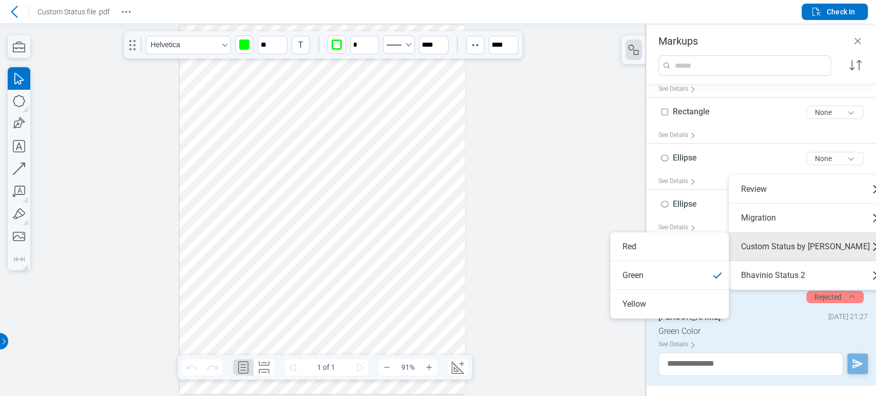
click at [262, 166] on div at bounding box center [322, 210] width 285 height 370
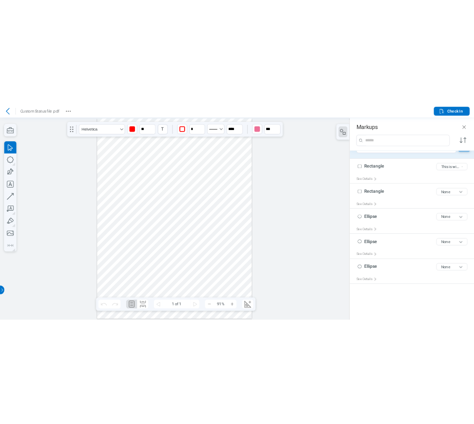
scroll to position [56, 0]
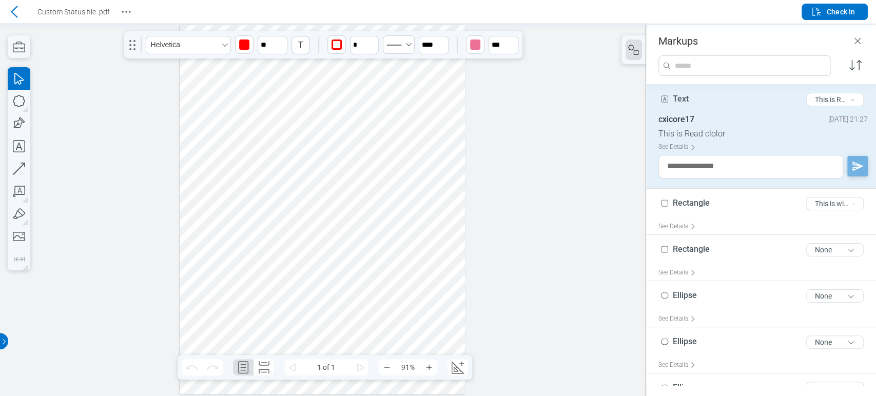
click at [17, 7] on icon at bounding box center [14, 12] width 7 height 12
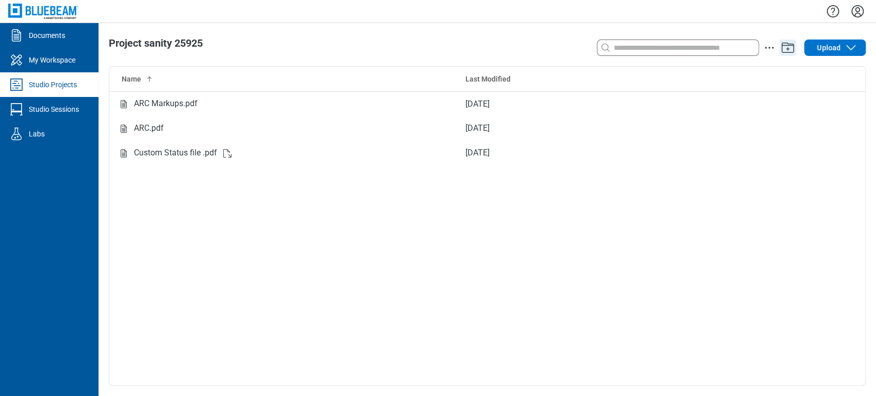
click at [794, 47] on icon "Add" at bounding box center [788, 48] width 12 height 10
click at [770, 48] on circle "action-menu" at bounding box center [770, 48] width 2 height 2
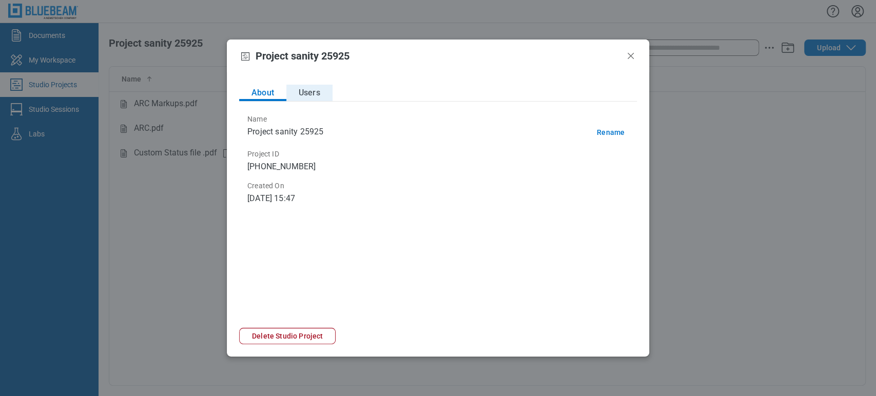
click at [327, 100] on button "Users" at bounding box center [309, 93] width 46 height 16
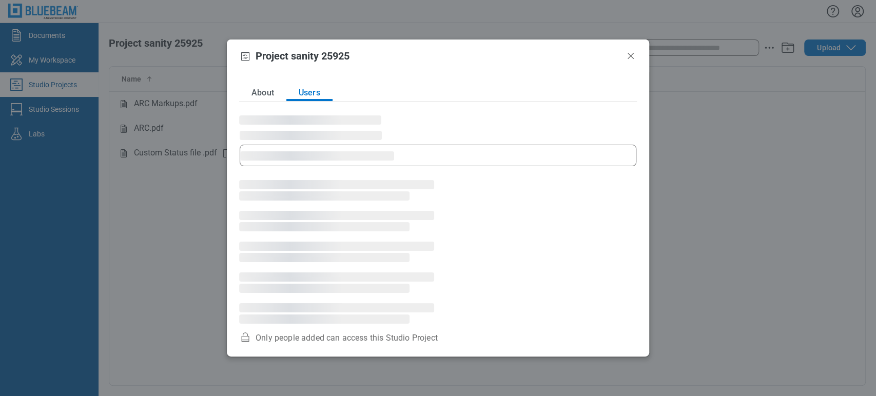
click at [337, 151] on span "‌" at bounding box center [317, 155] width 154 height 11
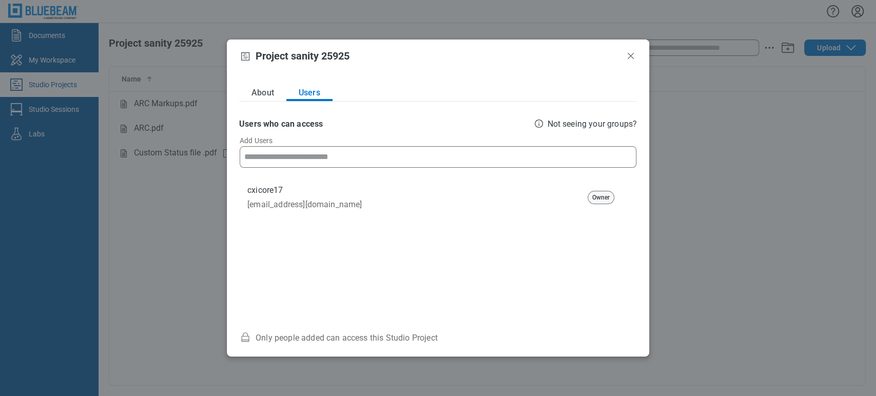
click at [334, 157] on input at bounding box center [438, 157] width 396 height 21
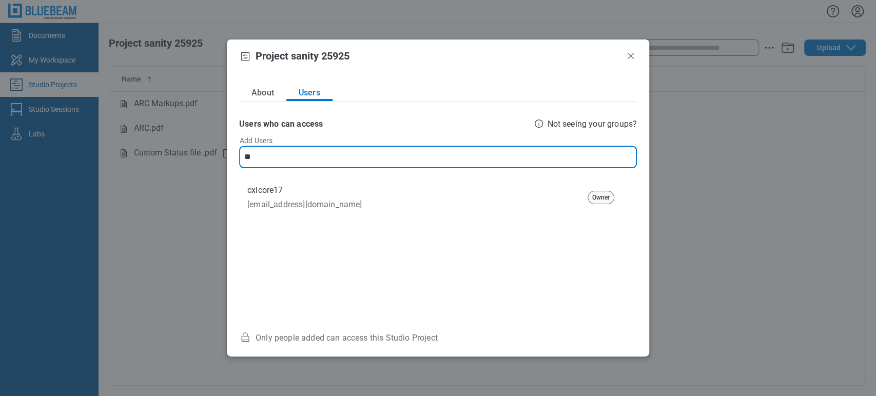
type input "*"
type input "**********"
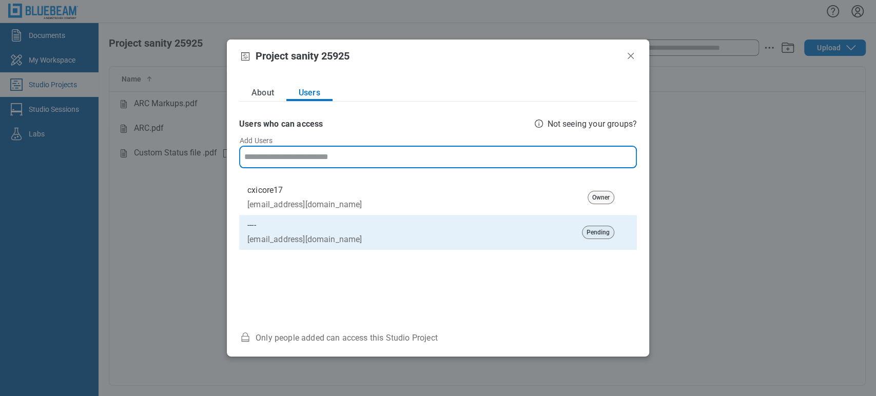
click at [566, 62] on header "Project sanity 25925" at bounding box center [438, 56] width 423 height 33
click at [628, 55] on icon "Close" at bounding box center [631, 56] width 12 height 12
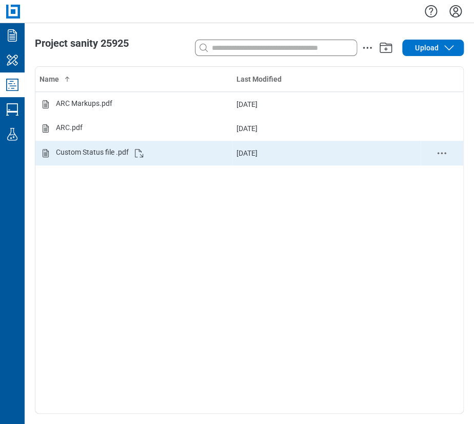
click at [74, 155] on div "Custom Status file .pdf" at bounding box center [92, 153] width 73 height 12
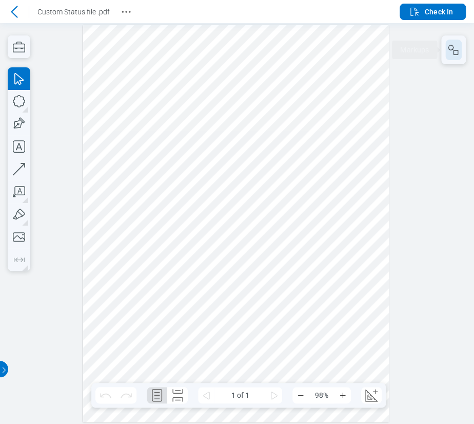
click at [450, 53] on icon "button" at bounding box center [454, 50] width 12 height 12
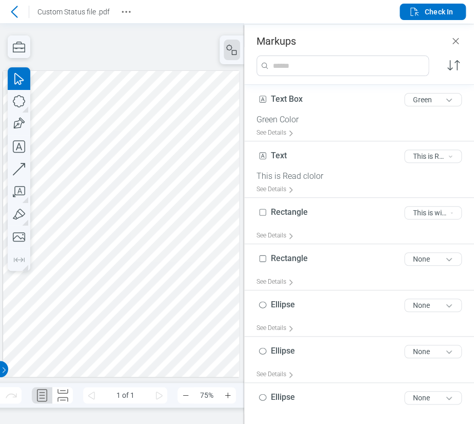
click at [115, 205] on div at bounding box center [121, 224] width 236 height 306
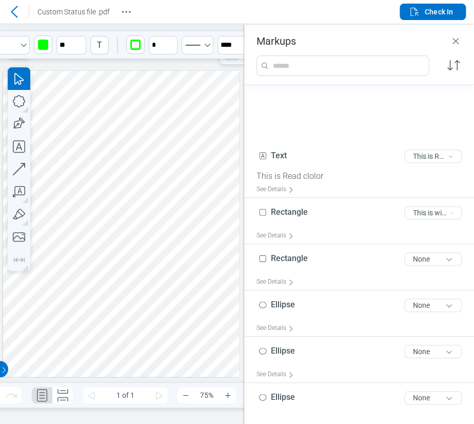
click at [119, 202] on div at bounding box center [121, 224] width 236 height 306
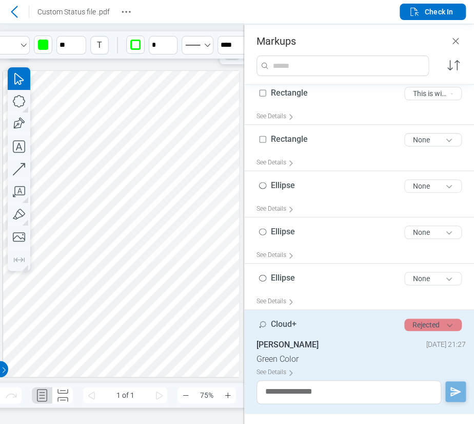
click at [408, 323] on button "Rejected" at bounding box center [433, 324] width 57 height 12
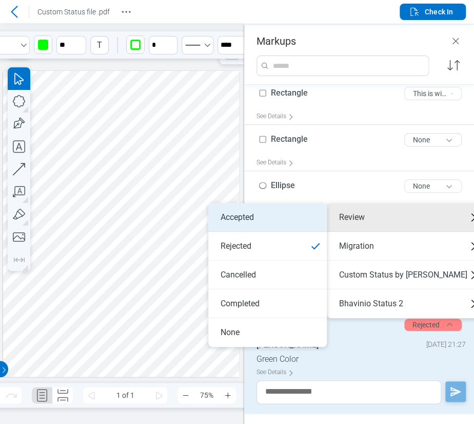
click at [304, 217] on li "Accepted" at bounding box center [267, 217] width 119 height 29
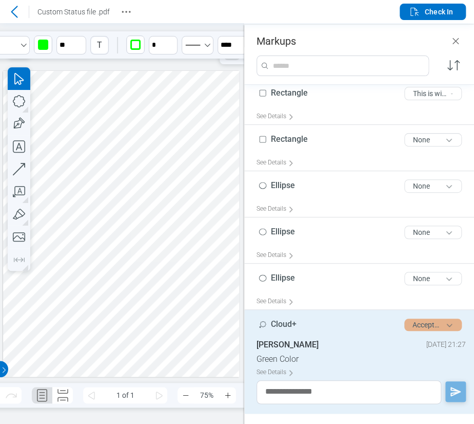
click at [414, 322] on button "Accepted" at bounding box center [433, 324] width 57 height 12
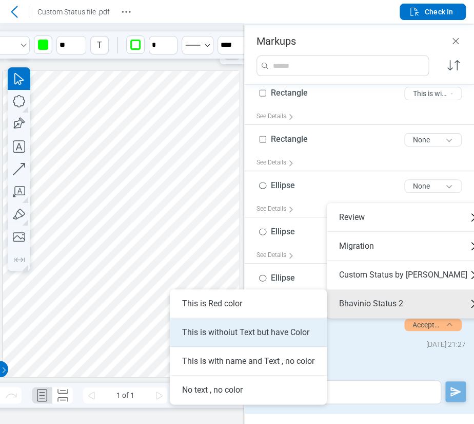
click at [267, 332] on li "This is withoiut Text but have Color" at bounding box center [248, 332] width 157 height 29
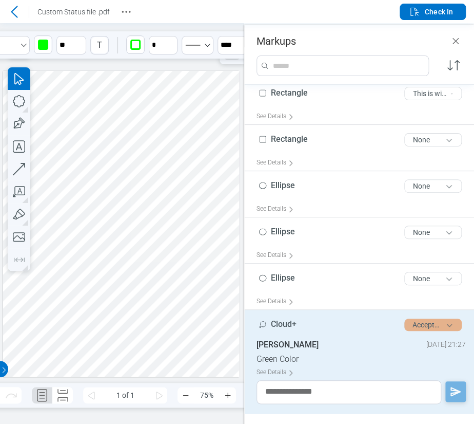
click at [409, 327] on button "Accepted" at bounding box center [433, 324] width 57 height 12
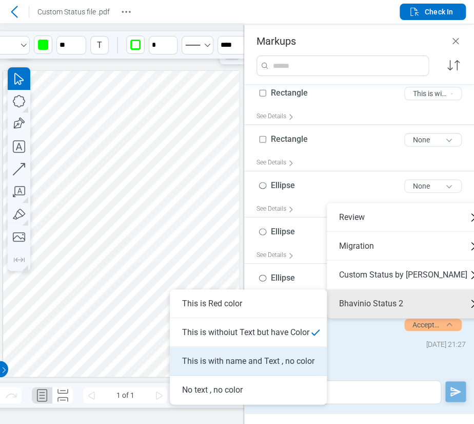
click at [261, 360] on li "This is with name and Text , no color" at bounding box center [248, 361] width 157 height 29
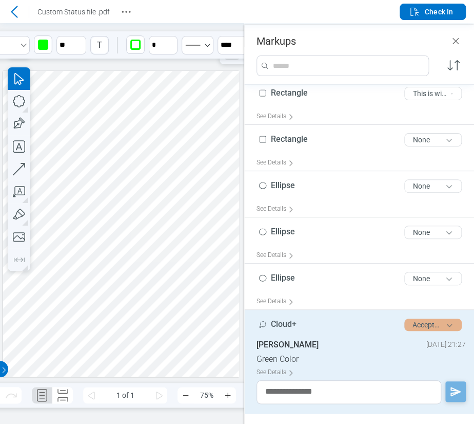
click at [412, 328] on button "Accepted" at bounding box center [433, 324] width 57 height 12
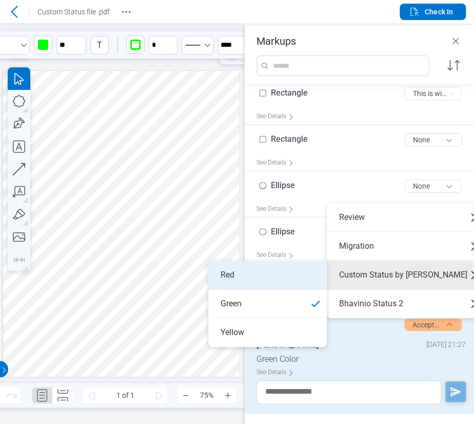
click at [314, 272] on li "Red" at bounding box center [267, 274] width 119 height 29
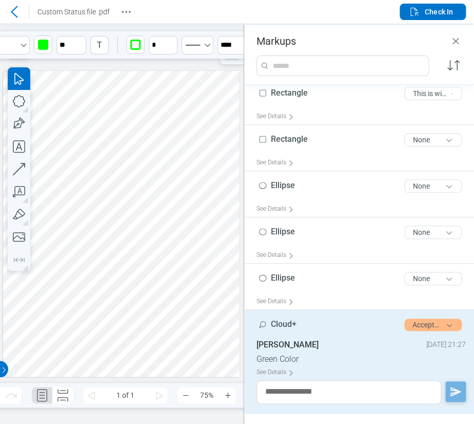
click at [155, 270] on div at bounding box center [121, 224] width 236 height 306
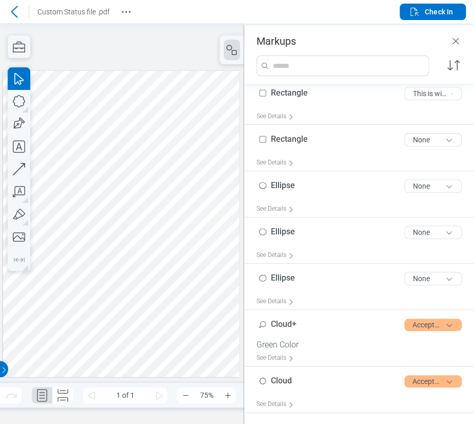
click at [121, 198] on div at bounding box center [121, 224] width 236 height 306
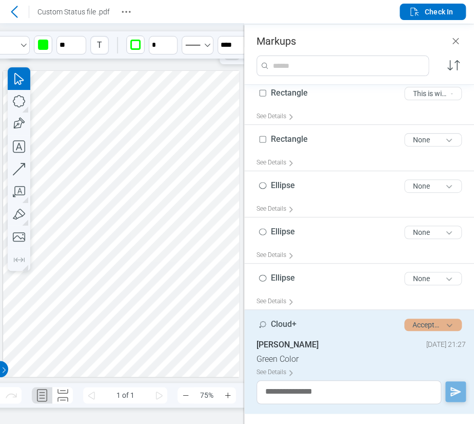
click at [439, 324] on button "Accepted" at bounding box center [433, 324] width 57 height 12
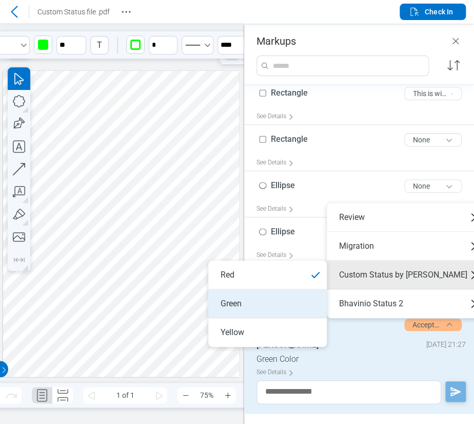
click at [267, 298] on li "Green" at bounding box center [267, 303] width 119 height 29
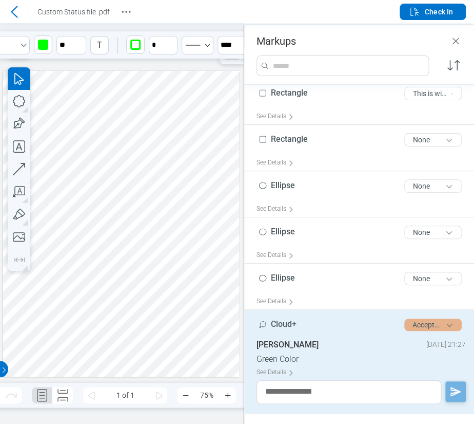
click at [413, 320] on button "Accepted" at bounding box center [433, 324] width 57 height 12
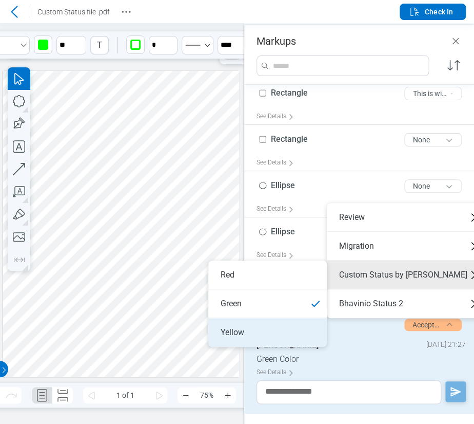
click at [260, 333] on li "Yellow" at bounding box center [267, 332] width 119 height 29
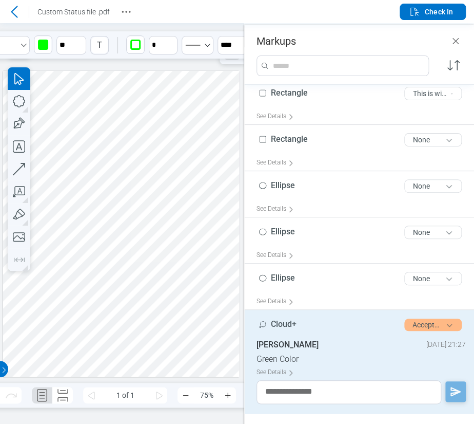
drag, startPoint x: 106, startPoint y: 279, endPoint x: 121, endPoint y: 199, distance: 81.4
click at [104, 277] on div at bounding box center [121, 224] width 236 height 306
drag, startPoint x: 120, startPoint y: 198, endPoint x: 119, endPoint y: 222, distance: 24.1
click at [119, 222] on div at bounding box center [121, 224] width 236 height 306
drag, startPoint x: 120, startPoint y: 170, endPoint x: 99, endPoint y: 231, distance: 64.6
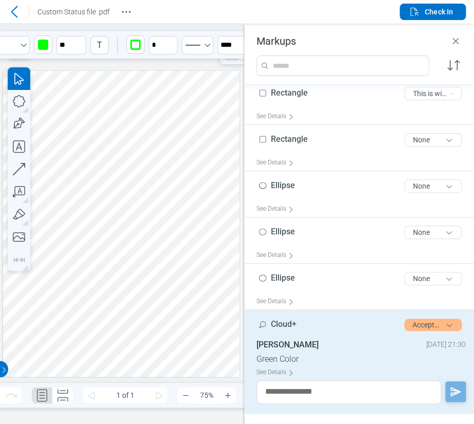
click at [99, 231] on div at bounding box center [121, 224] width 236 height 306
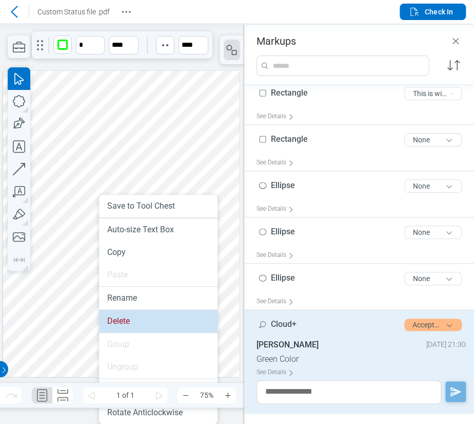
drag, startPoint x: 140, startPoint y: 310, endPoint x: 4, endPoint y: 146, distance: 212.5
click at [140, 310] on li "Delete" at bounding box center [158, 321] width 119 height 23
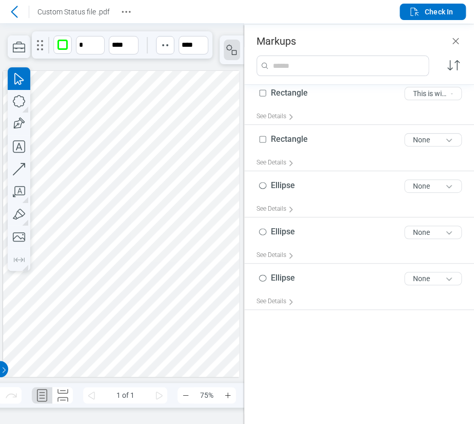
scroll to position [0, 0]
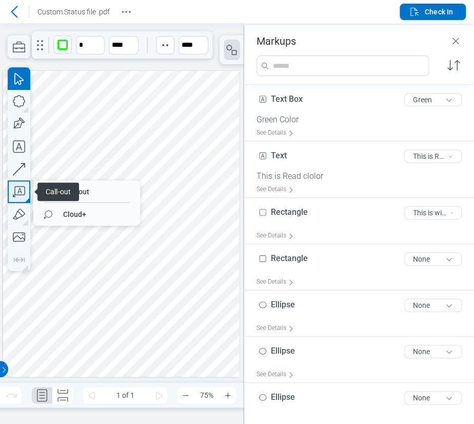
click at [13, 190] on icon "button" at bounding box center [19, 191] width 23 height 23
click at [30, 194] on div "Call-out Cloud+" at bounding box center [19, 191] width 23 height 23
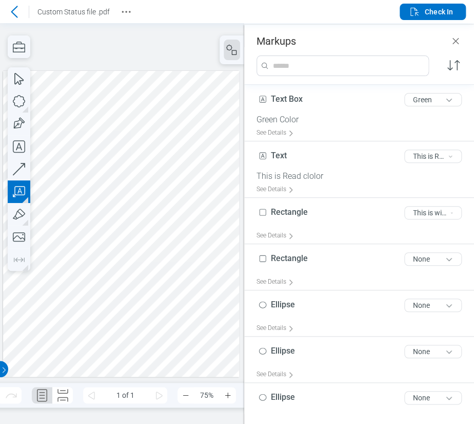
drag, startPoint x: 42, startPoint y: 210, endPoint x: 76, endPoint y: 229, distance: 39.1
click at [76, 229] on div at bounding box center [121, 224] width 236 height 306
click at [88, 274] on div at bounding box center [121, 224] width 236 height 306
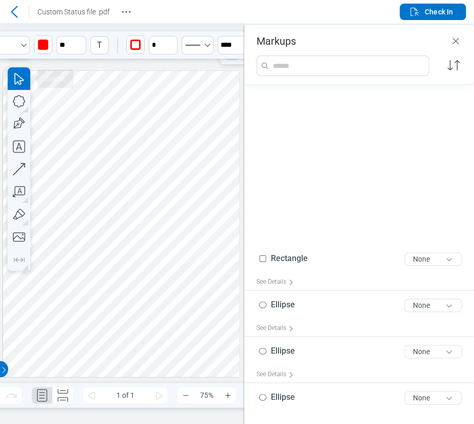
scroll to position [222, 0]
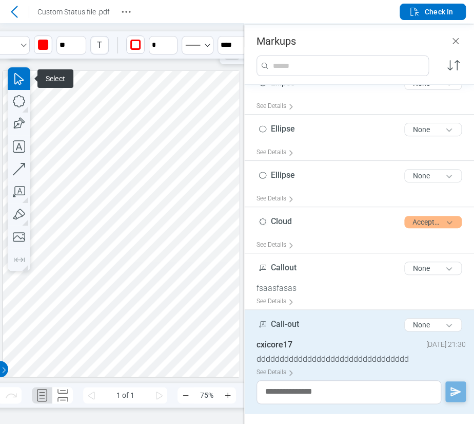
click at [120, 253] on div at bounding box center [121, 224] width 236 height 306
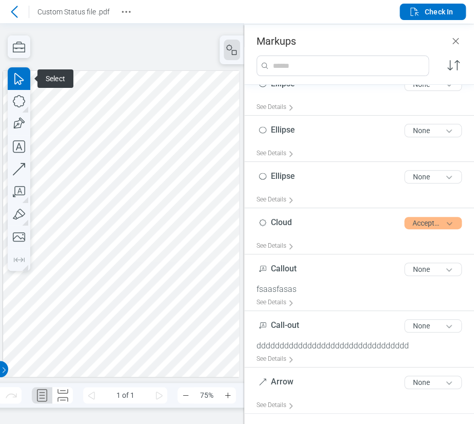
scroll to position [212, 0]
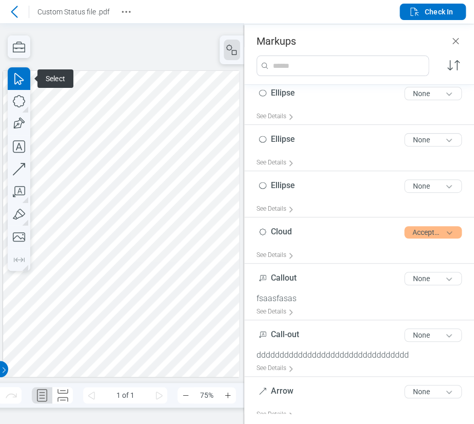
click at [91, 235] on div at bounding box center [121, 224] width 236 height 306
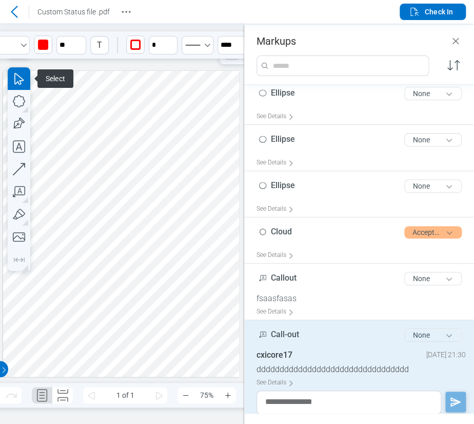
click at [411, 328] on button "None" at bounding box center [433, 334] width 57 height 13
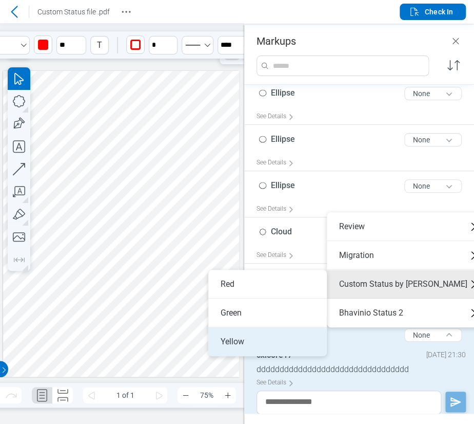
click at [246, 331] on li "Yellow" at bounding box center [267, 341] width 119 height 29
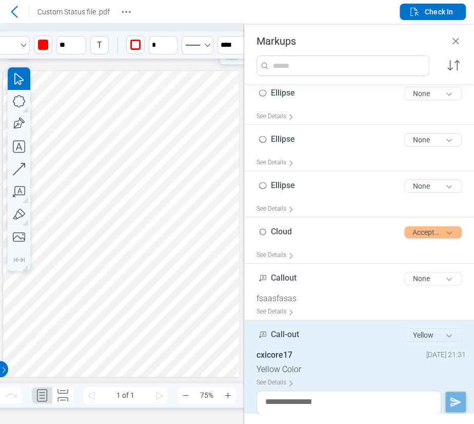
click at [413, 335] on button "Yellow" at bounding box center [433, 334] width 57 height 13
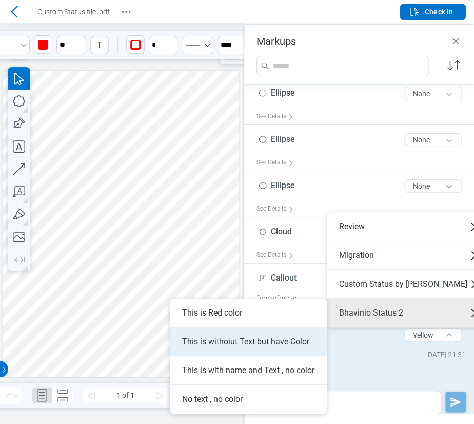
click at [280, 337] on li "This is withoiut Text but have Color" at bounding box center [248, 341] width 157 height 29
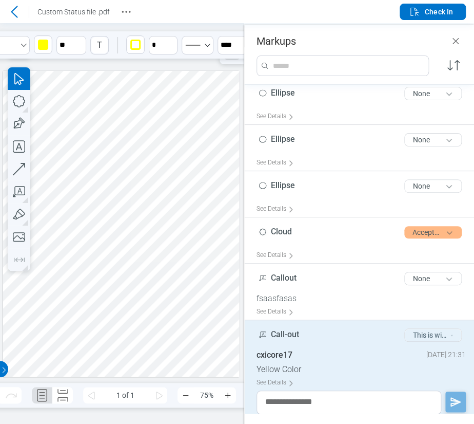
click at [412, 334] on button "This is withoiut Text but have Color" at bounding box center [433, 334] width 57 height 13
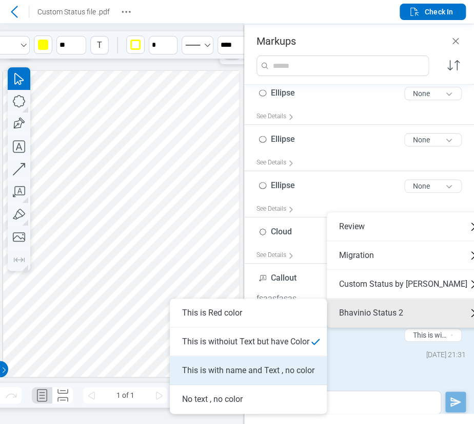
click at [285, 366] on li "This is with name and Text , no color" at bounding box center [248, 370] width 157 height 29
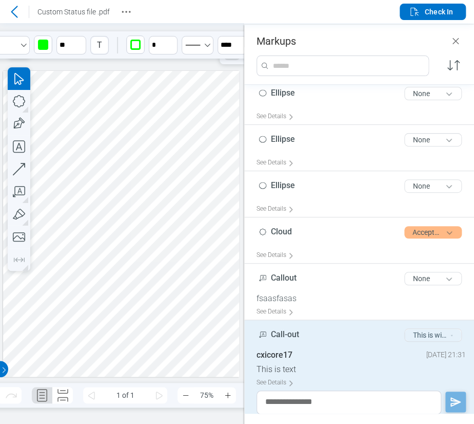
click at [414, 329] on button "This is with name and Text , no color" at bounding box center [433, 334] width 57 height 13
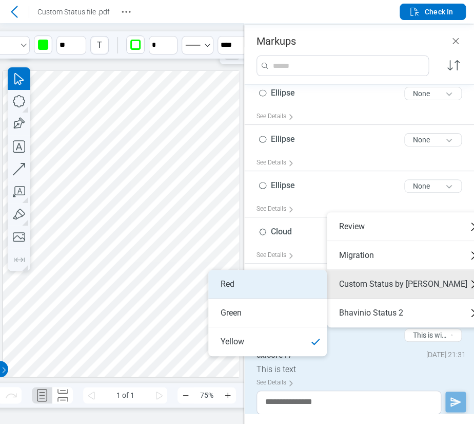
click at [312, 281] on li "Red" at bounding box center [267, 284] width 119 height 29
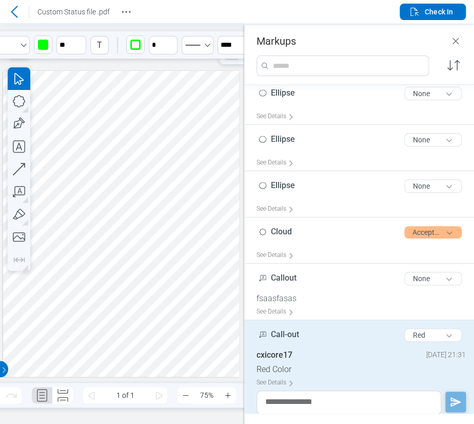
click at [147, 275] on div at bounding box center [121, 224] width 236 height 306
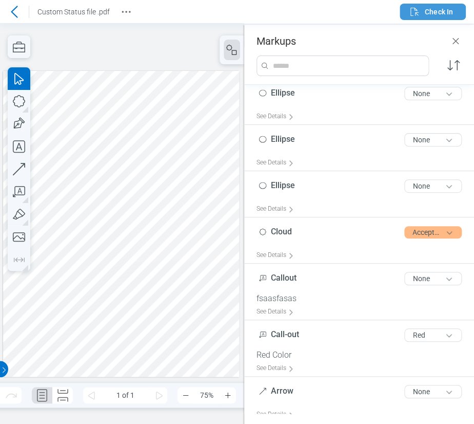
click at [433, 17] on span "Check In" at bounding box center [431, 12] width 45 height 12
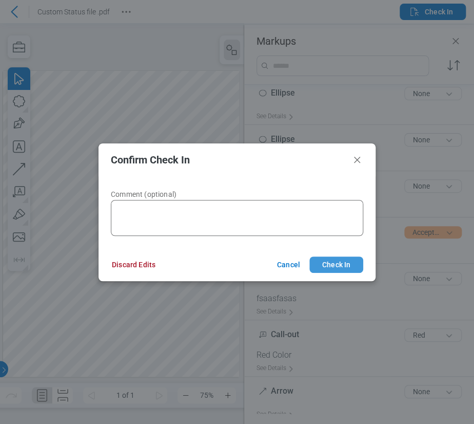
click at [347, 262] on button "Check In" at bounding box center [337, 264] width 54 height 16
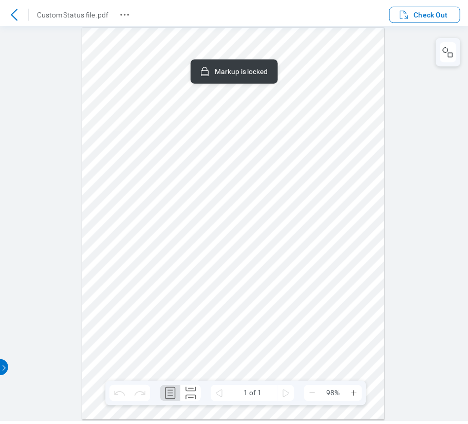
scroll to position [0, 0]
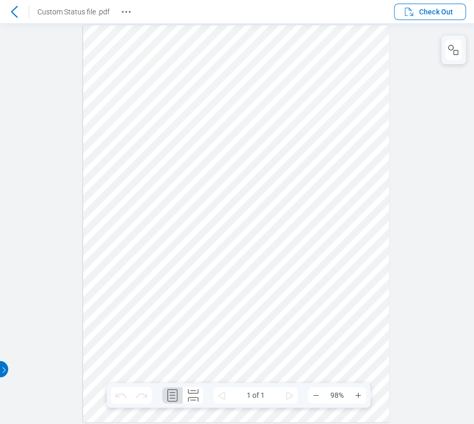
click at [294, 54] on div at bounding box center [236, 223] width 306 height 396
click at [181, 251] on div at bounding box center [236, 223] width 306 height 396
click at [280, 227] on div at bounding box center [236, 223] width 306 height 396
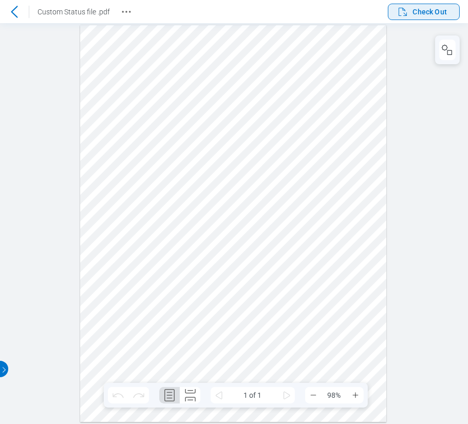
click at [431, 12] on span "Check Out" at bounding box center [430, 12] width 34 height 10
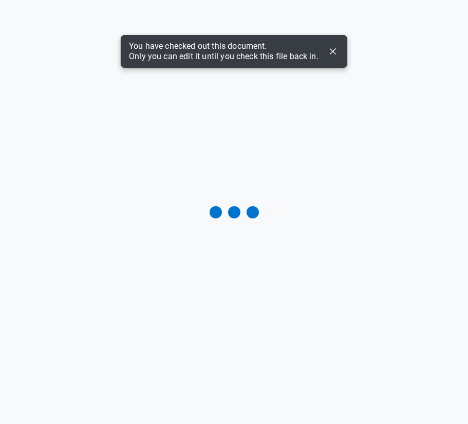
click at [331, 49] on icon "Dismiss" at bounding box center [333, 51] width 12 height 12
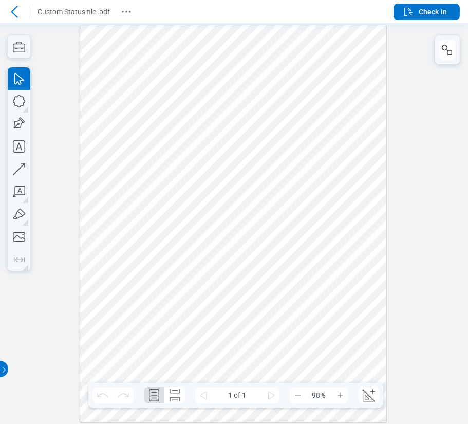
click at [182, 236] on div at bounding box center [233, 223] width 306 height 396
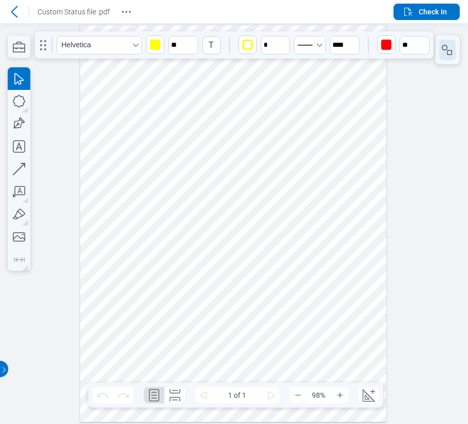
click at [448, 55] on rect "button" at bounding box center [449, 52] width 5 height 5
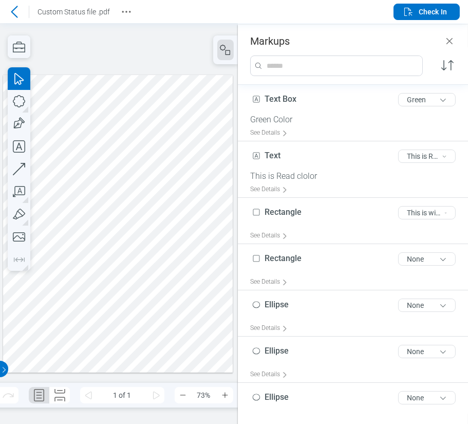
click at [106, 236] on div at bounding box center [117, 223] width 229 height 297
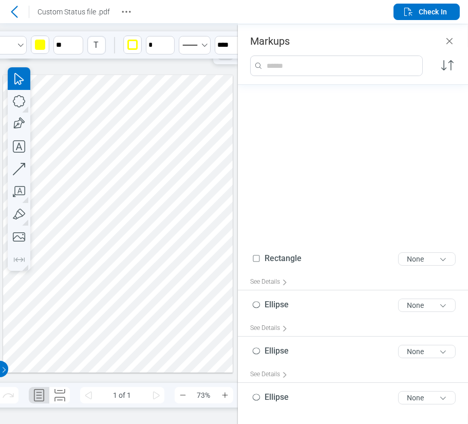
scroll to position [222, 0]
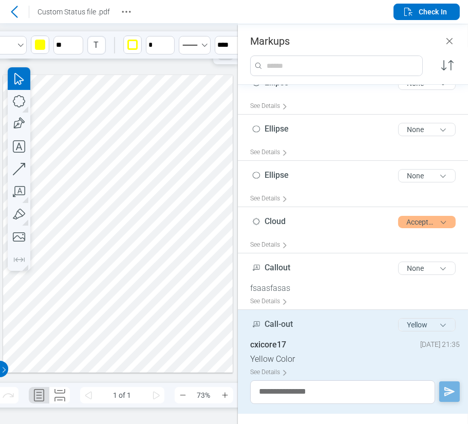
click at [414, 327] on button "Yellow" at bounding box center [426, 324] width 57 height 13
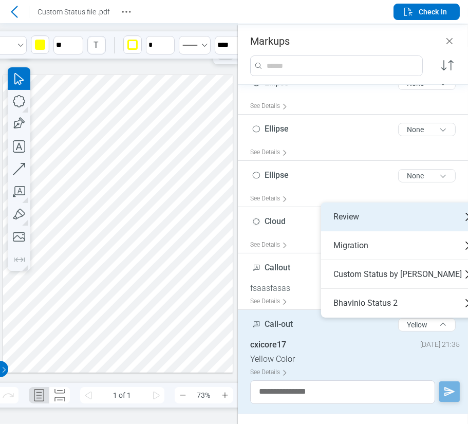
click at [410, 219] on div "Review" at bounding box center [401, 216] width 161 height 29
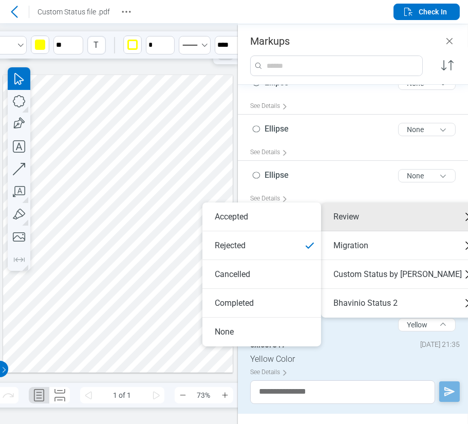
click at [174, 308] on div at bounding box center [117, 223] width 229 height 297
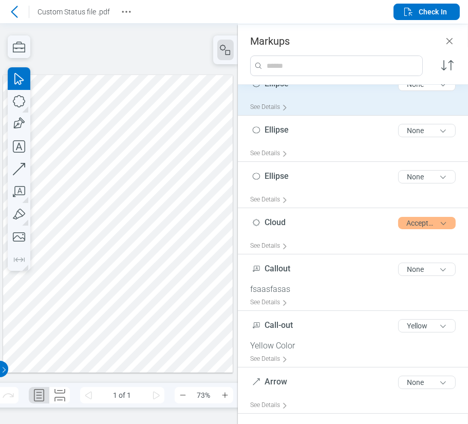
scroll to position [212, 0]
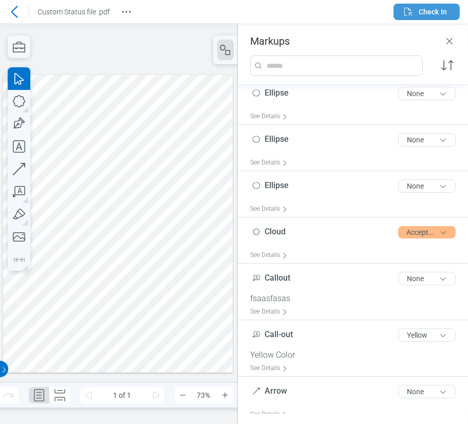
click at [427, 9] on span "Check In" at bounding box center [432, 12] width 28 height 10
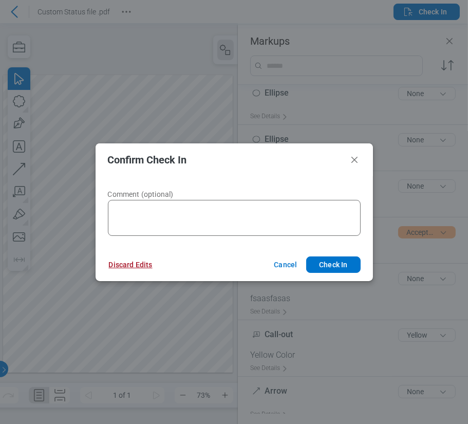
click at [138, 263] on button "Discard Edits" at bounding box center [131, 264] width 68 height 16
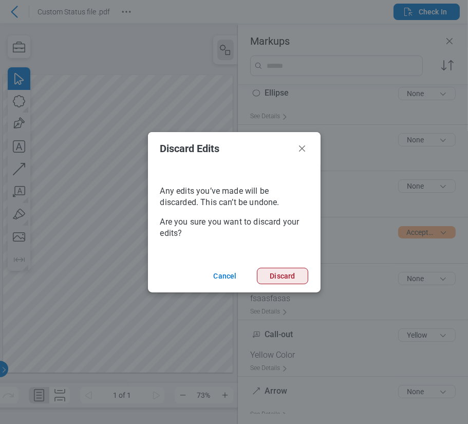
click at [275, 276] on button "Discard" at bounding box center [282, 275] width 51 height 16
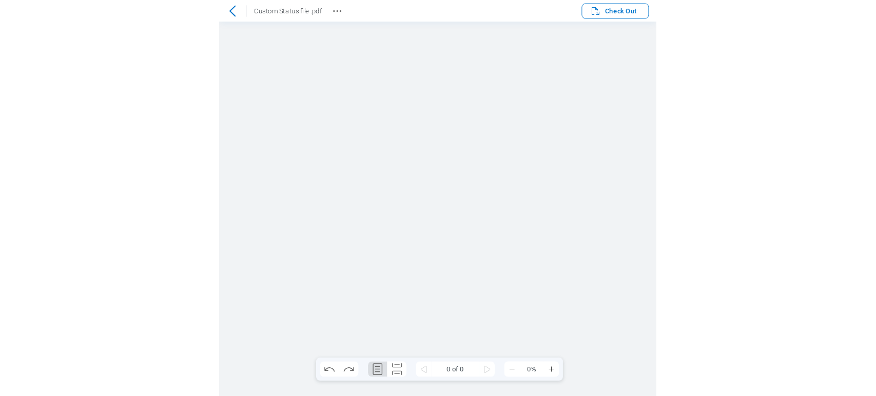
scroll to position [0, 0]
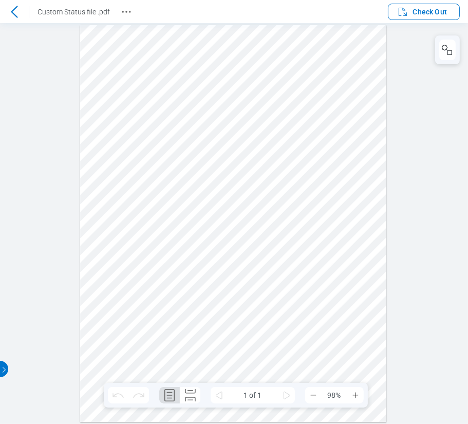
click at [12, 12] on icon at bounding box center [14, 12] width 12 height 12
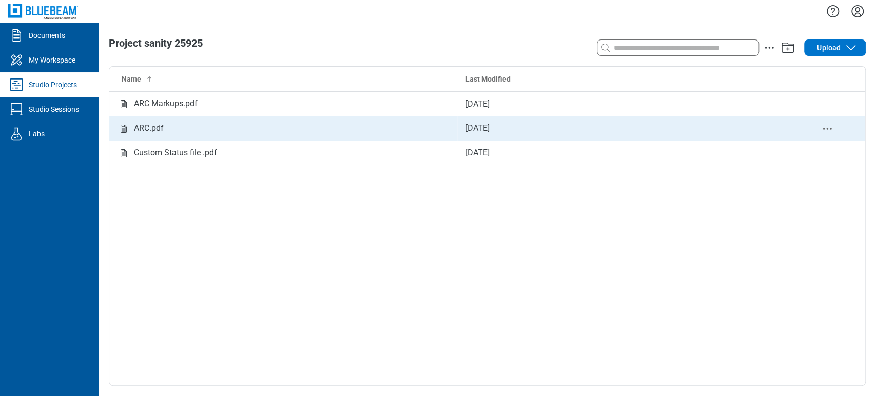
click at [245, 128] on div "ARC.pdf" at bounding box center [284, 128] width 332 height 13
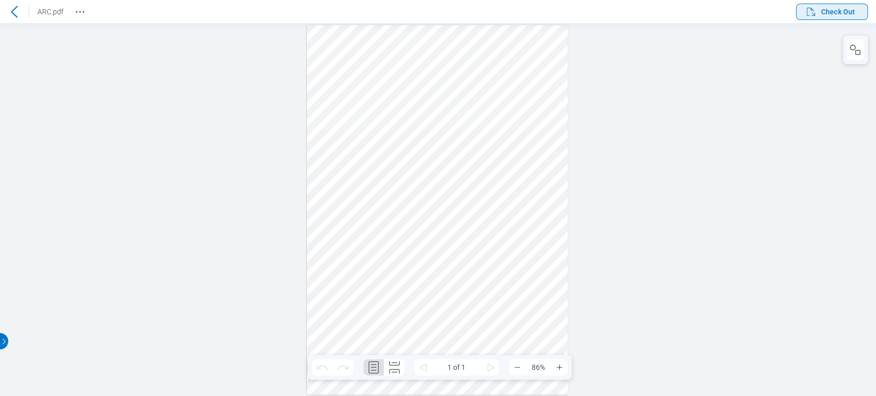
click at [817, 7] on span "Check Out" at bounding box center [830, 12] width 50 height 12
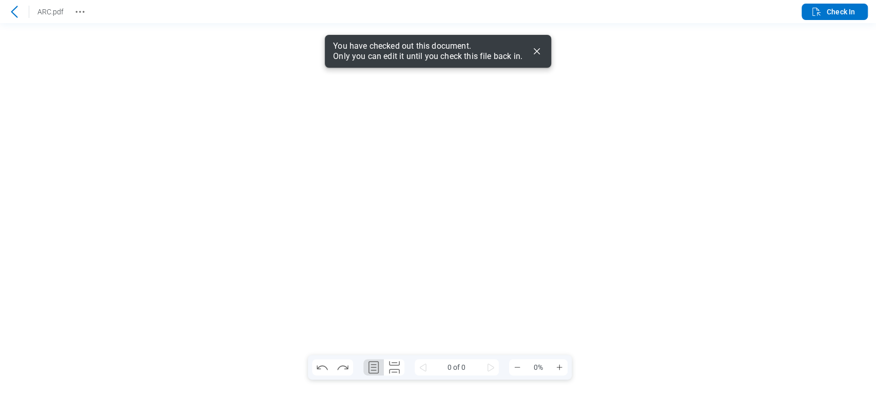
click at [538, 53] on icon "Dismiss" at bounding box center [537, 51] width 6 height 6
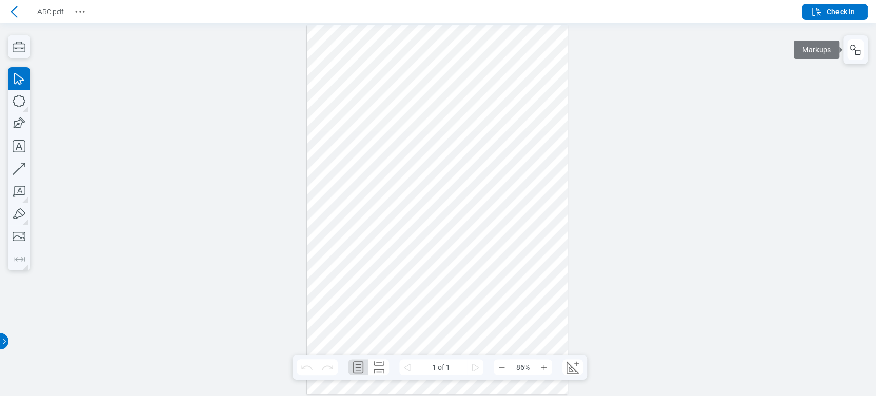
click at [854, 41] on button "button" at bounding box center [856, 50] width 16 height 21
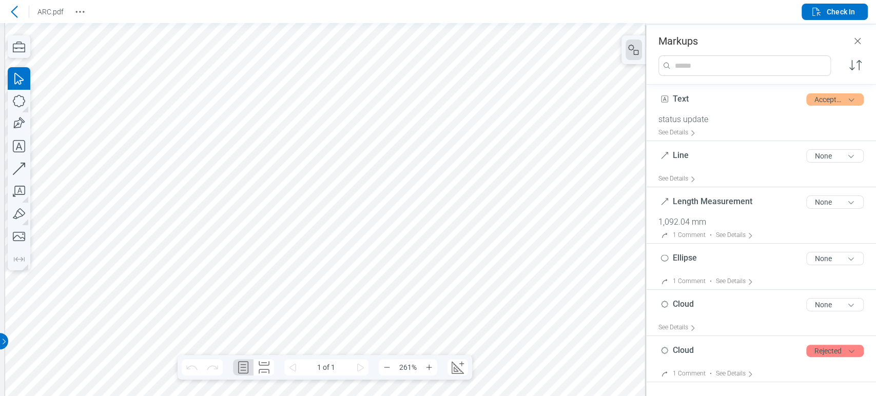
scroll to position [70, 72]
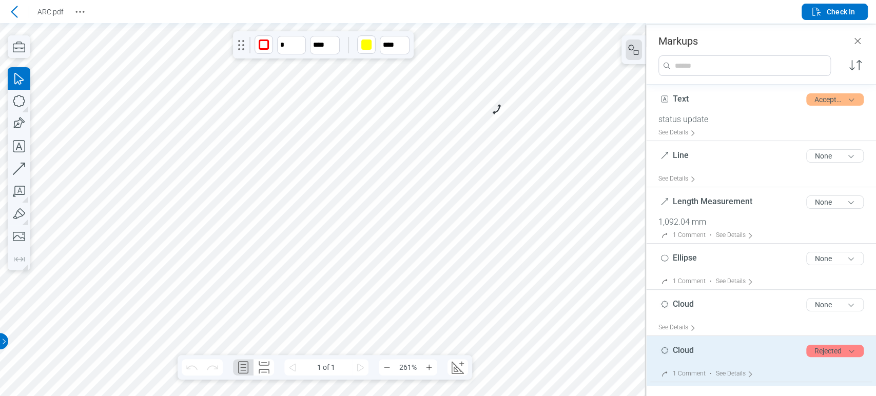
click at [691, 373] on div "1 Comment" at bounding box center [689, 374] width 33 height 8
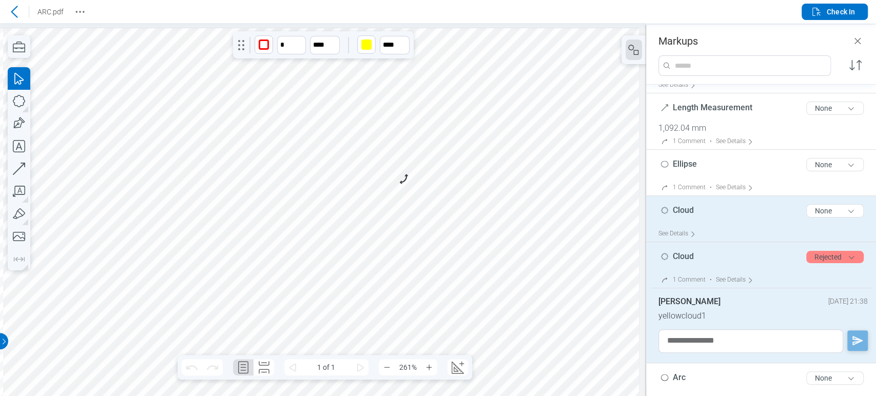
scroll to position [114, 0]
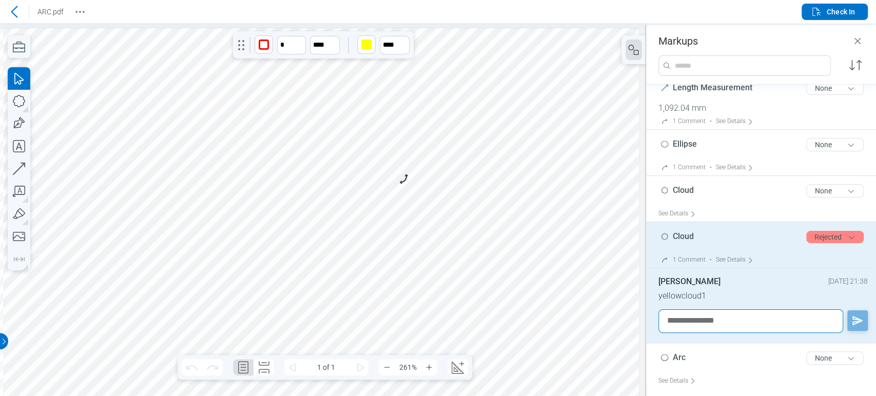
click at [716, 316] on textarea at bounding box center [751, 322] width 185 height 24
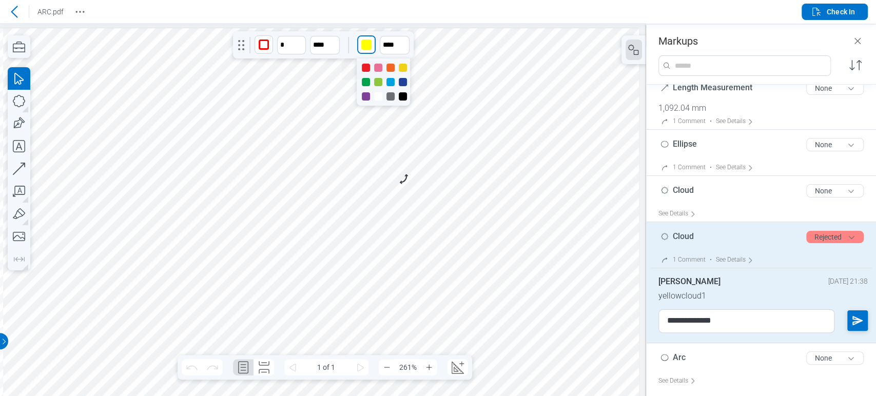
click at [371, 43] on div "button" at bounding box center [366, 44] width 16 height 16
click at [392, 65] on div at bounding box center [391, 68] width 8 height 8
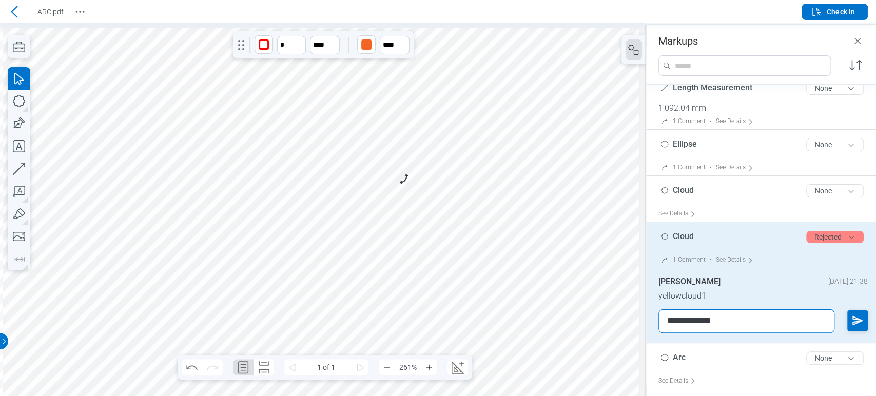
drag, startPoint x: 682, startPoint y: 319, endPoint x: 770, endPoint y: 321, distance: 88.3
click at [770, 321] on textarea "**********" at bounding box center [747, 322] width 176 height 24
type textarea "**********"
click at [854, 319] on polygon "button" at bounding box center [858, 321] width 12 height 12
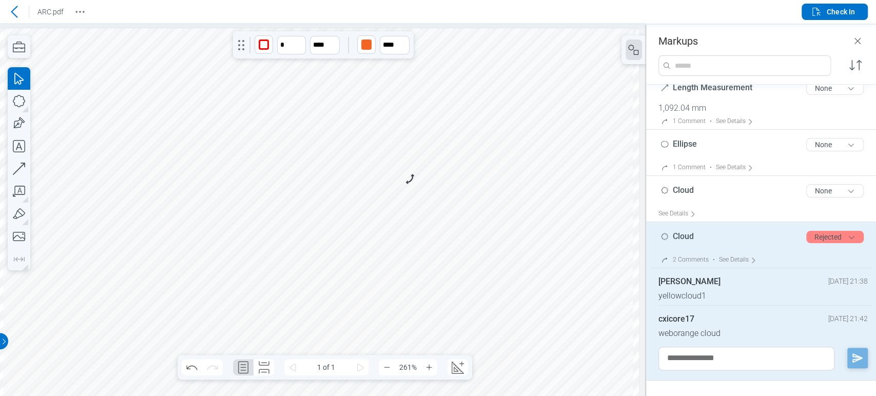
scroll to position [0, 0]
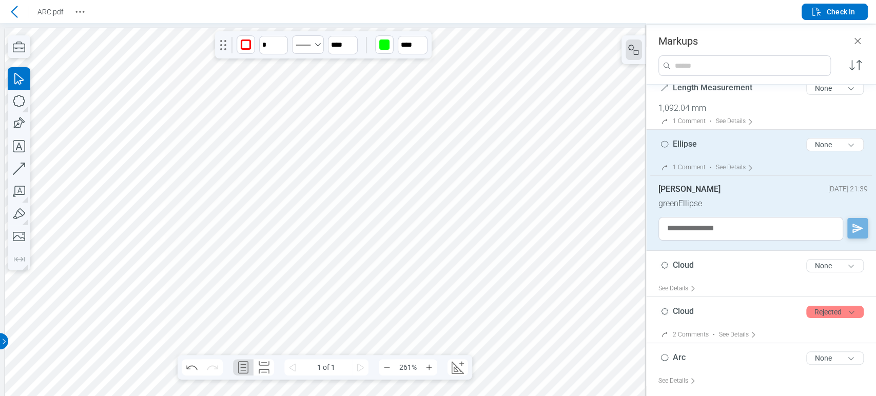
click at [380, 44] on div "button" at bounding box center [384, 45] width 10 height 10
click at [423, 97] on div at bounding box center [421, 96] width 8 height 8
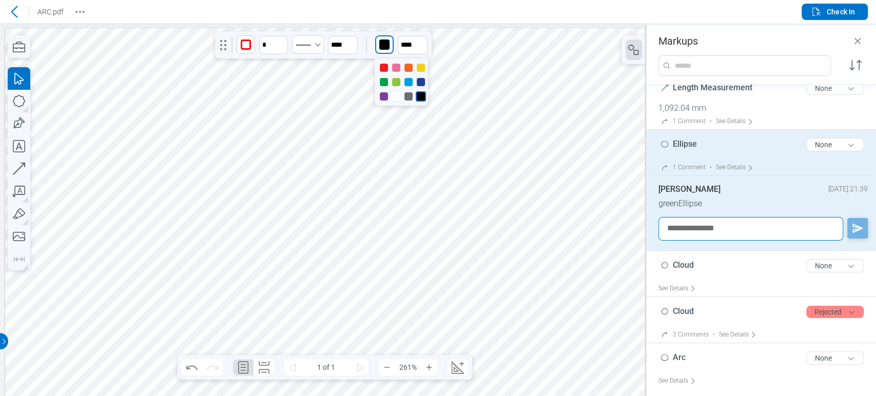
click at [685, 227] on textarea at bounding box center [751, 229] width 185 height 24
type textarea "**********"
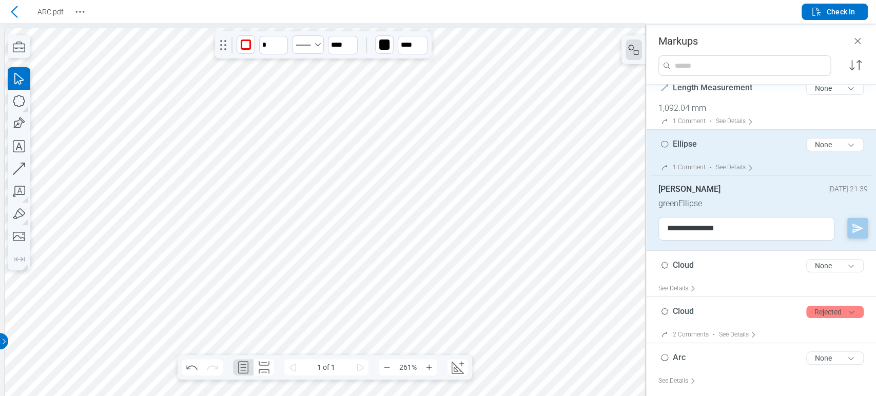
click at [852, 227] on polygon "button" at bounding box center [858, 228] width 12 height 12
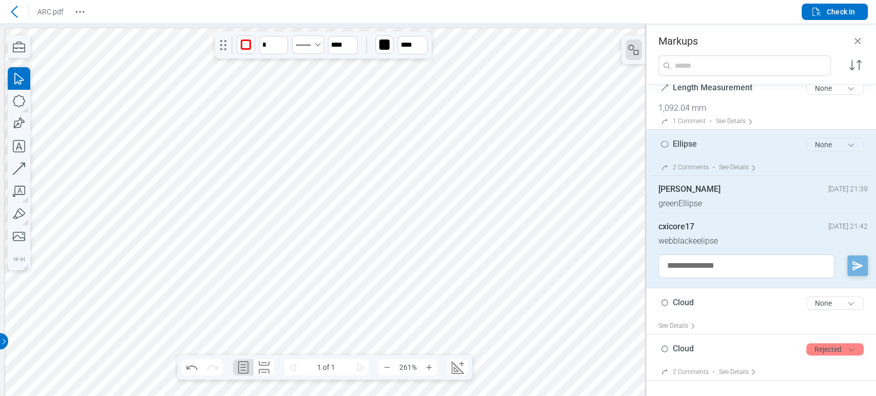
click at [820, 143] on button "None" at bounding box center [835, 144] width 57 height 13
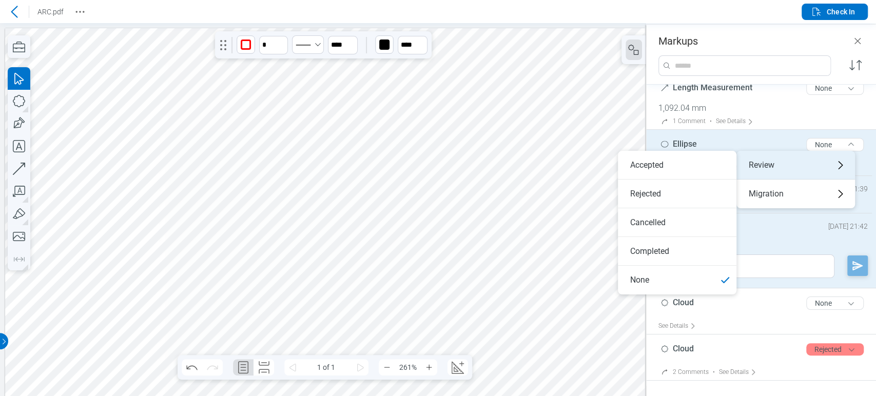
click at [817, 159] on div "Review" at bounding box center [796, 165] width 119 height 29
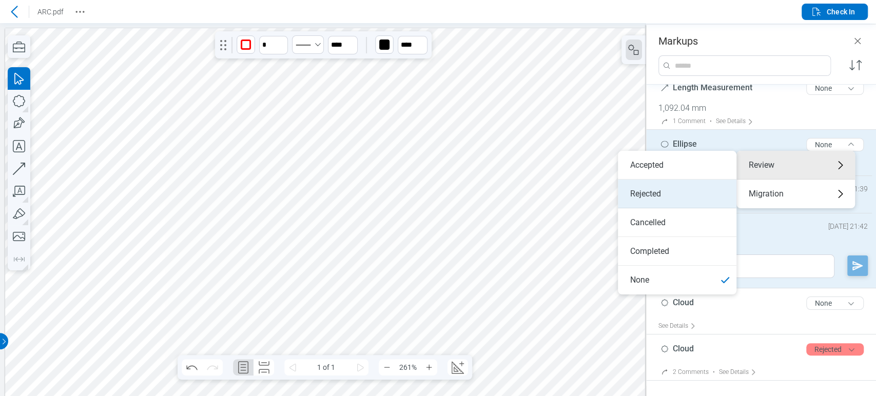
click at [694, 196] on li "Rejected" at bounding box center [677, 194] width 119 height 29
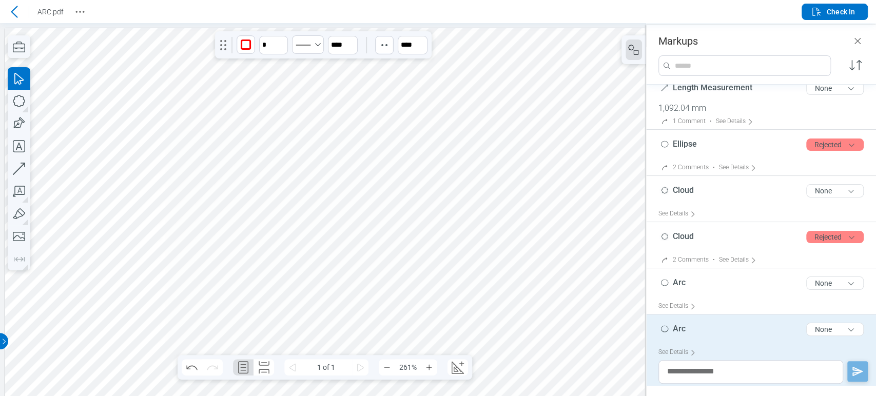
scroll to position [122, 0]
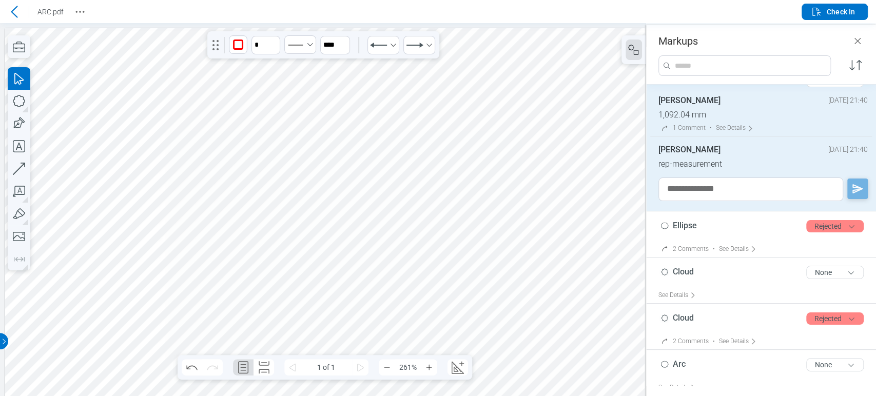
scroll to position [103, 0]
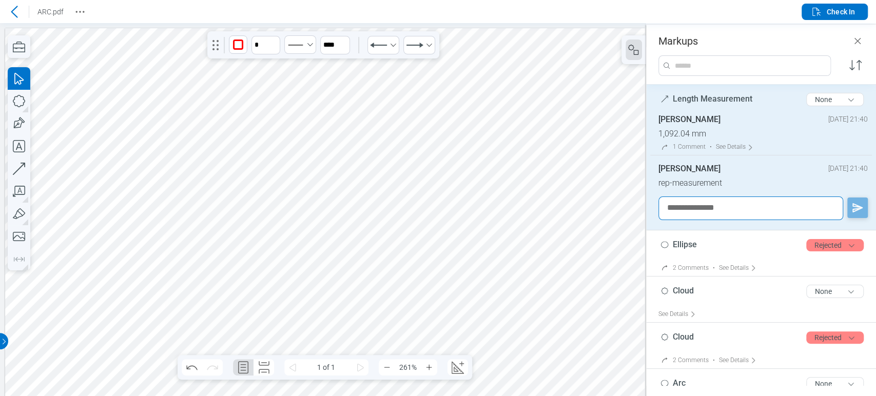
click at [726, 209] on textarea at bounding box center [751, 209] width 185 height 24
type textarea "**********"
click at [233, 43] on div "button" at bounding box center [238, 45] width 10 height 10
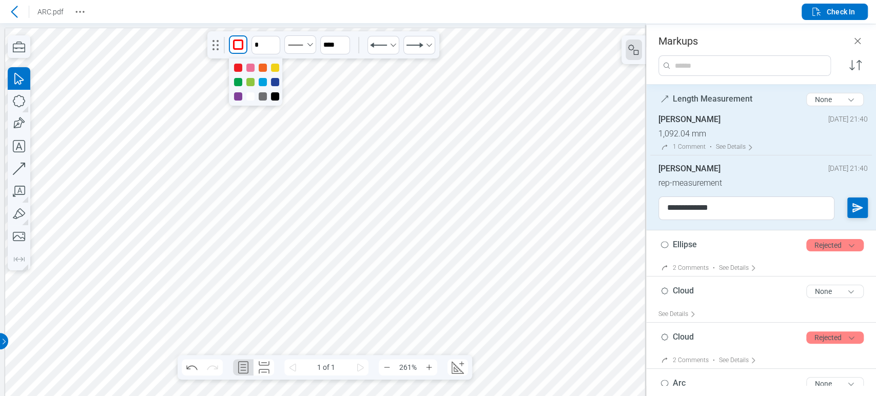
click at [275, 96] on div at bounding box center [275, 96] width 8 height 8
click at [275, 41] on icon "undefined_increment" at bounding box center [275, 40] width 8 height 8
click at [275, 51] on icon "undefined_decrement" at bounding box center [276, 49] width 6 height 3
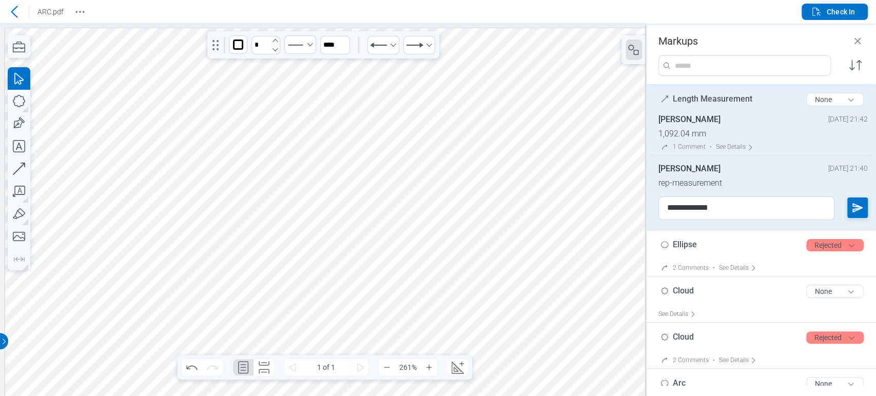
type input "*"
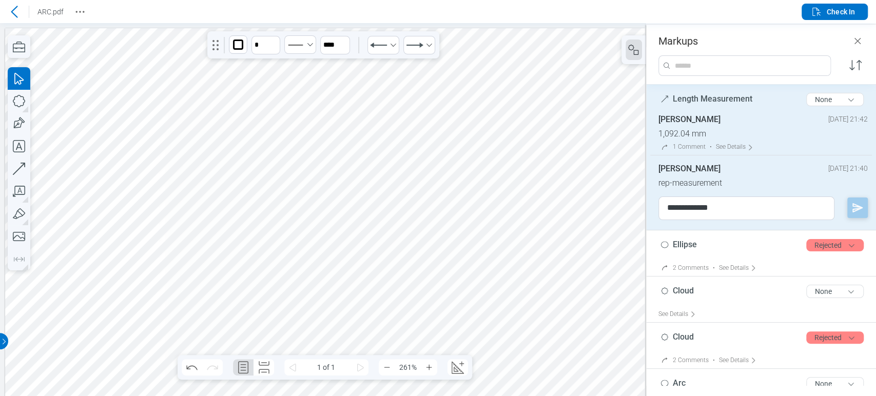
click at [853, 206] on icon "button" at bounding box center [858, 207] width 10 height 9
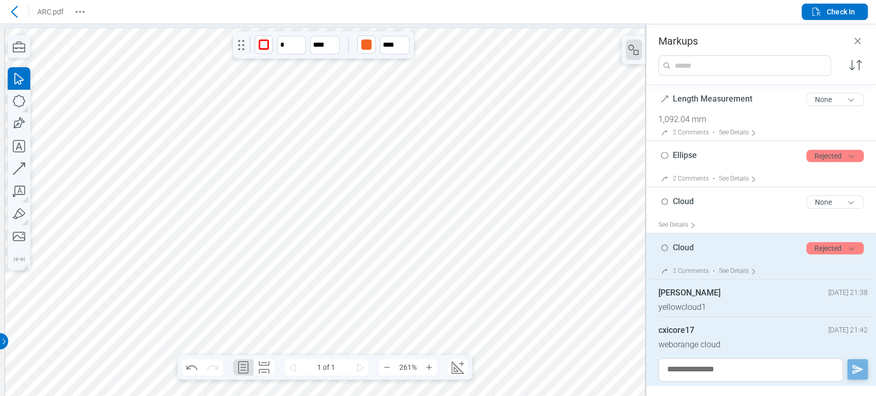
scroll to position [108, 0]
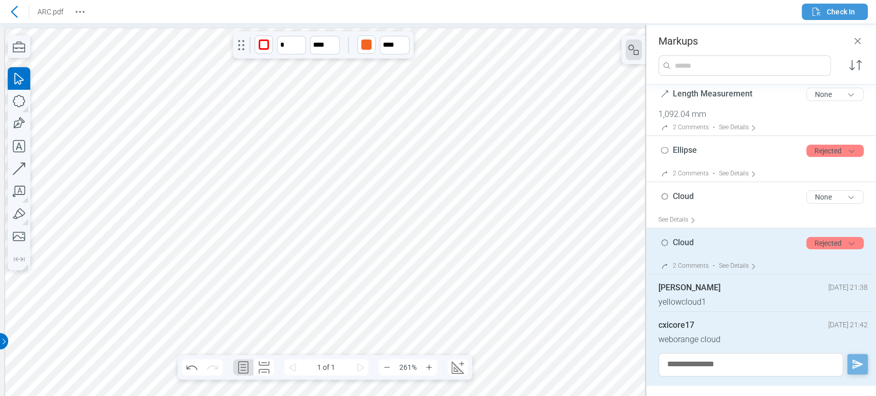
click at [820, 13] on icon "button" at bounding box center [817, 12] width 12 height 12
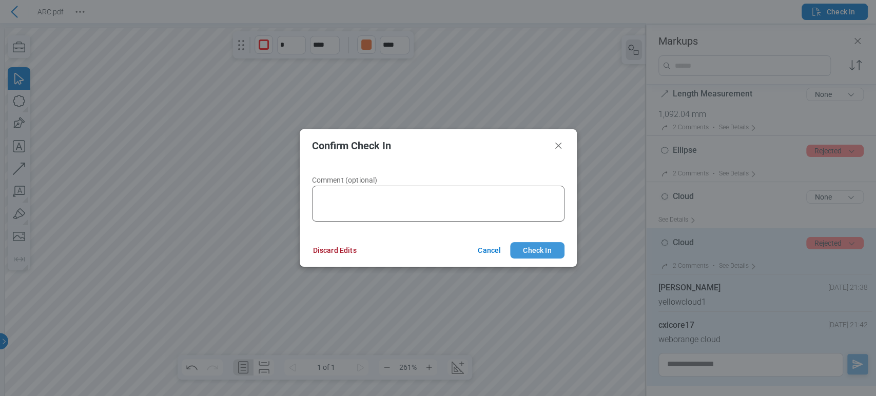
click at [540, 248] on button "Check In" at bounding box center [537, 250] width 54 height 16
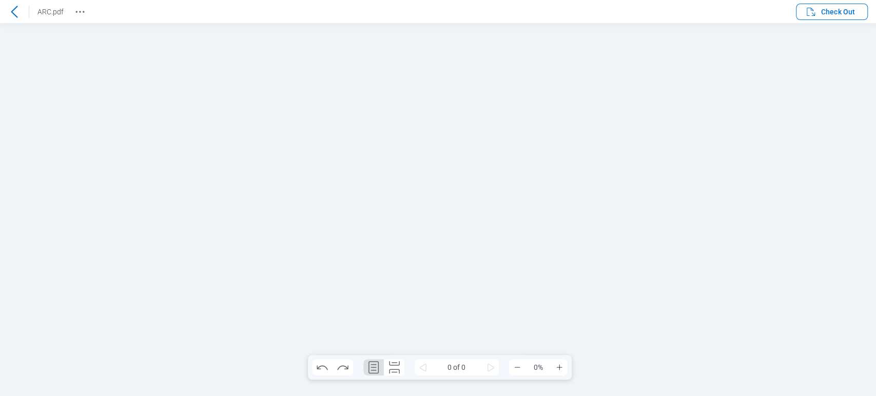
scroll to position [0, 0]
click at [829, 15] on span "Check Out" at bounding box center [838, 12] width 34 height 10
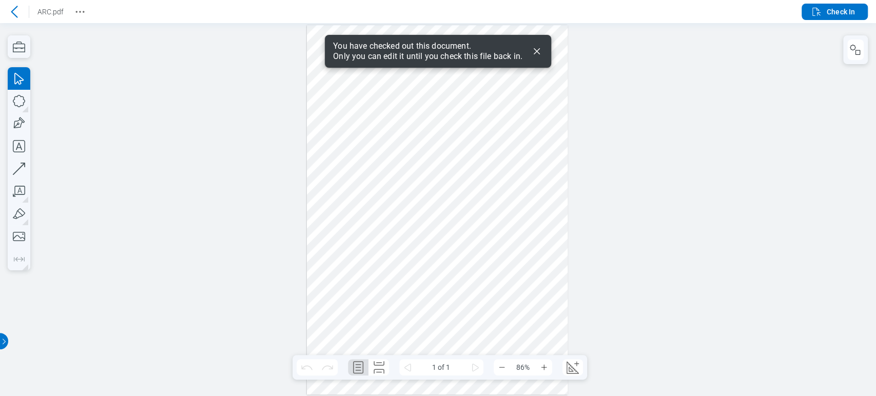
click at [537, 45] on icon "Dismiss" at bounding box center [537, 51] width 12 height 12
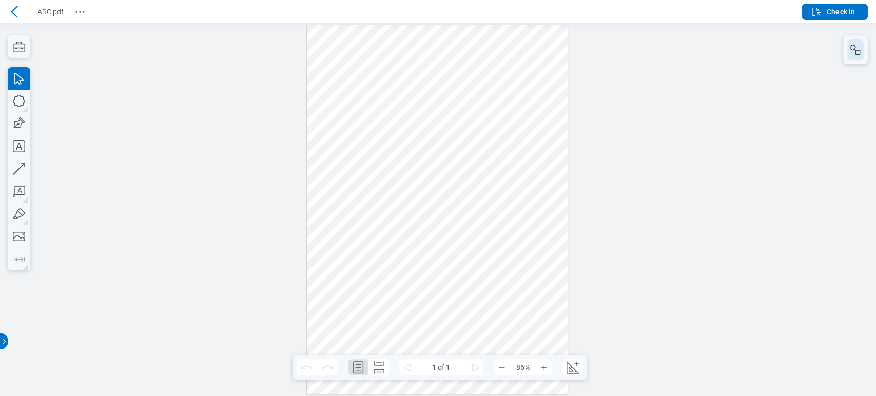
click at [856, 47] on icon "button" at bounding box center [856, 50] width 12 height 12
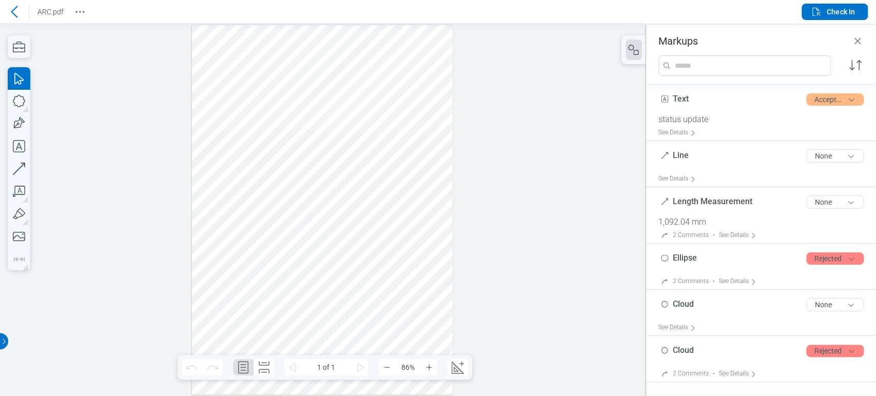
click at [362, 57] on div at bounding box center [322, 210] width 261 height 370
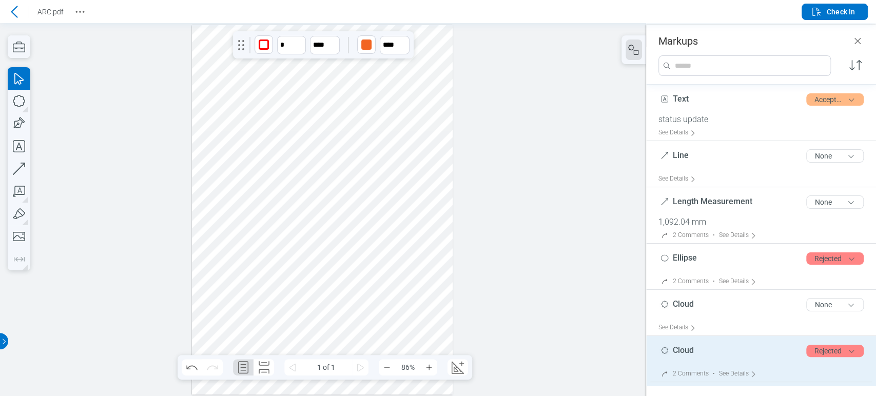
click at [226, 49] on div at bounding box center [322, 210] width 261 height 370
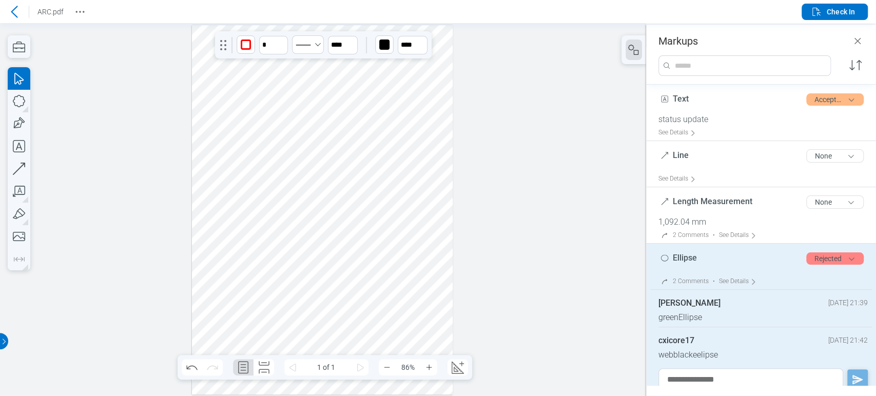
click at [301, 61] on div at bounding box center [322, 210] width 261 height 370
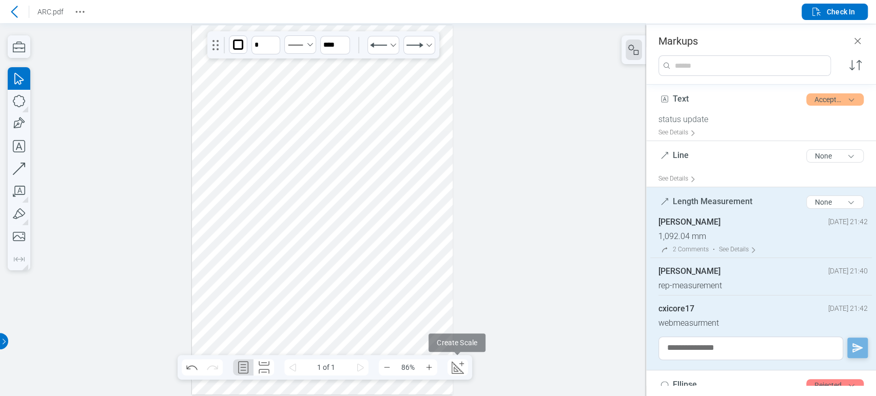
click at [469, 370] on div "1 of 1 86% Create Scale" at bounding box center [325, 367] width 295 height 25
click at [457, 370] on icon "Create Scale" at bounding box center [458, 367] width 16 height 16
select select "**"
select select "***"
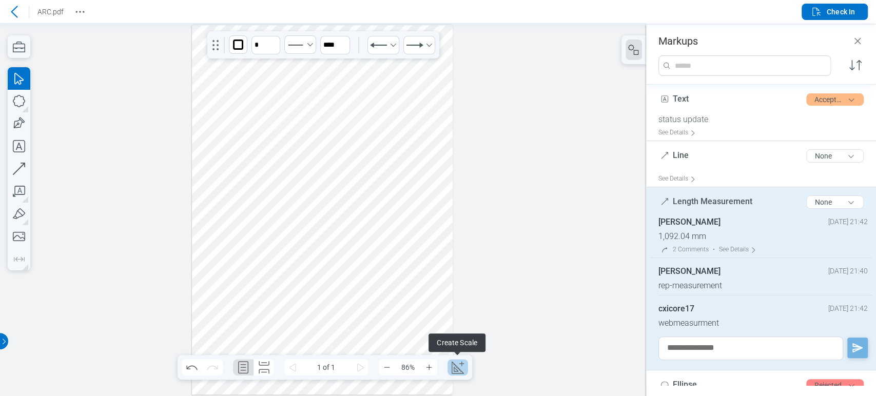
select select "**********"
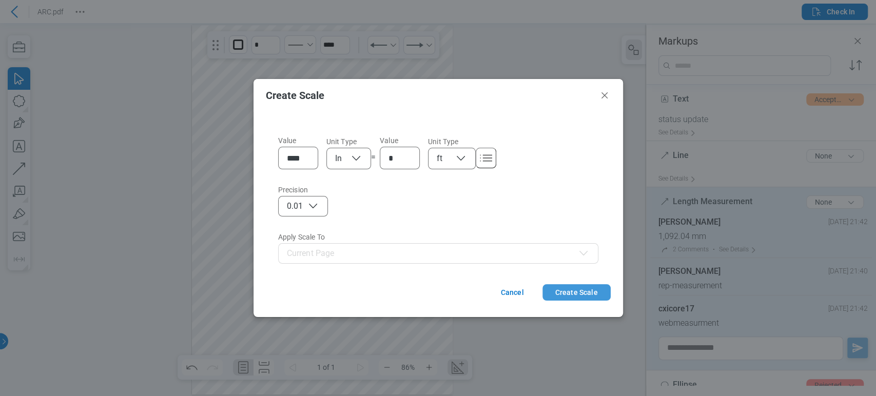
click at [571, 294] on button "Create Scale" at bounding box center [577, 292] width 68 height 16
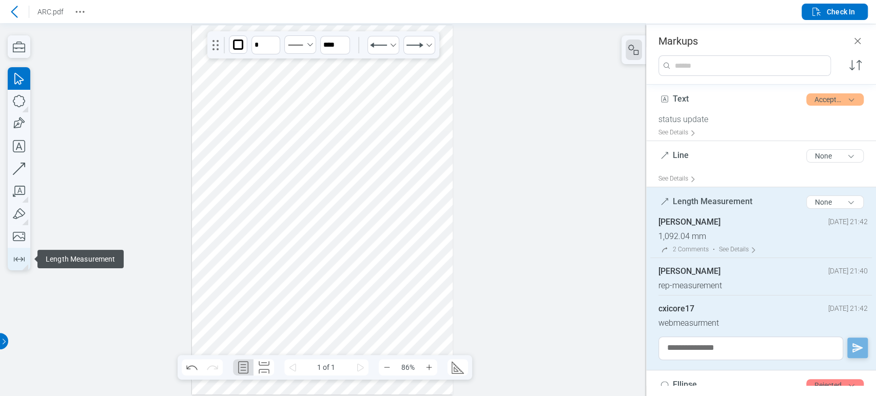
click at [22, 261] on icon "button" at bounding box center [19, 259] width 16 height 16
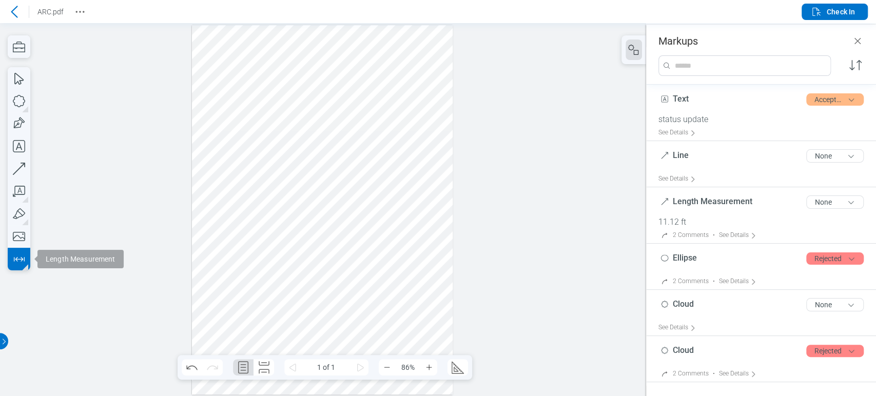
drag, startPoint x: 202, startPoint y: 247, endPoint x: 234, endPoint y: 248, distance: 32.4
click at [203, 246] on div at bounding box center [322, 210] width 261 height 370
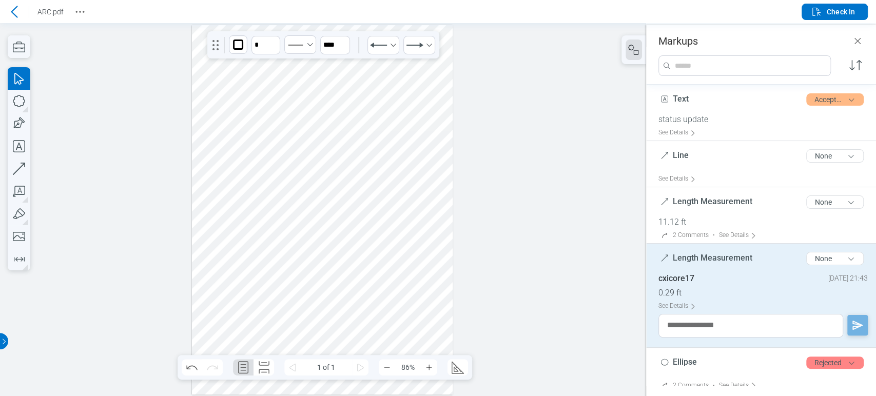
drag, startPoint x: 202, startPoint y: 244, endPoint x: 241, endPoint y: 241, distance: 39.1
click at [241, 241] on div at bounding box center [322, 210] width 261 height 370
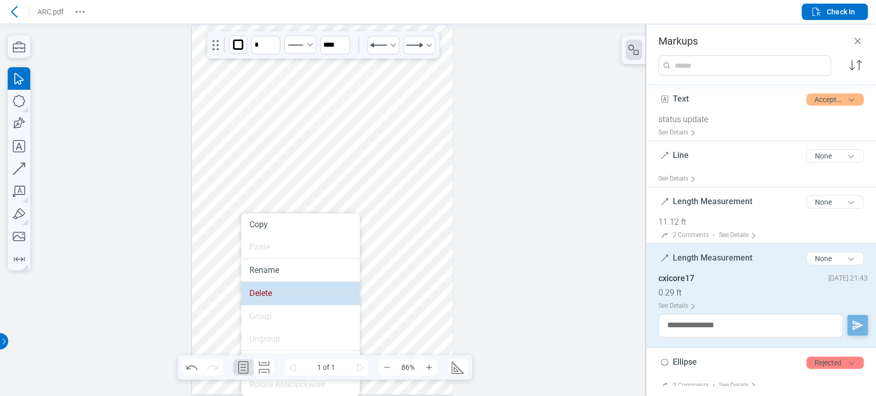
click at [264, 298] on li "Delete" at bounding box center [300, 293] width 119 height 23
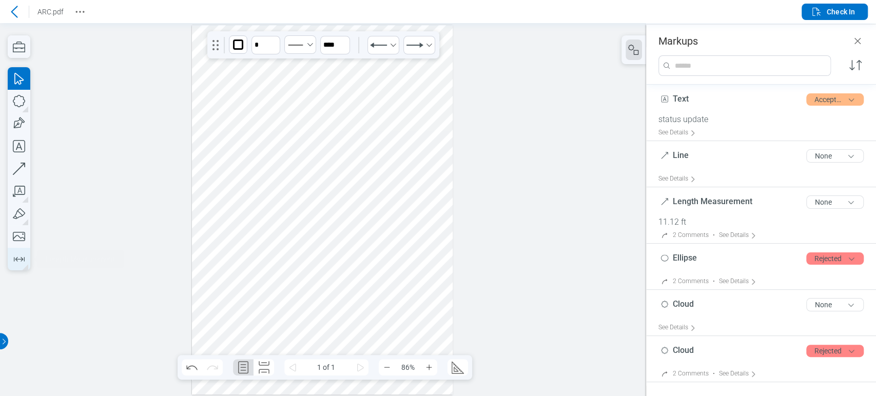
click at [21, 258] on icon "button" at bounding box center [19, 259] width 16 height 16
click at [214, 253] on div at bounding box center [322, 210] width 261 height 370
click at [353, 248] on div at bounding box center [322, 210] width 261 height 370
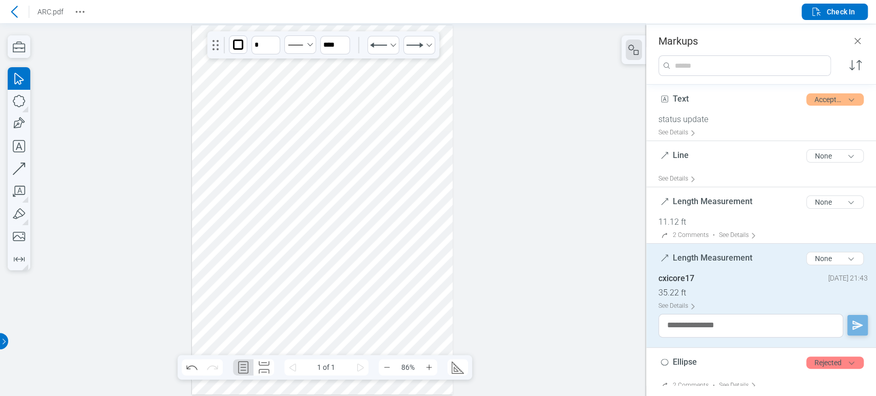
drag, startPoint x: 316, startPoint y: 247, endPoint x: 250, endPoint y: 279, distance: 73.0
click at [310, 289] on div at bounding box center [322, 210] width 261 height 370
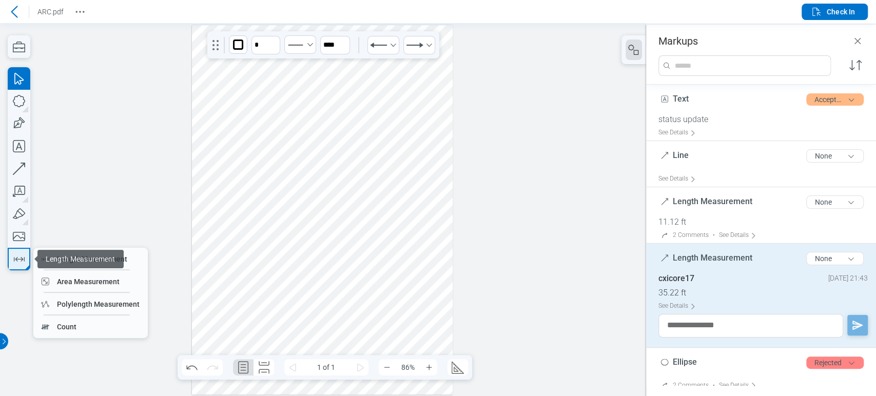
click at [27, 261] on button "button" at bounding box center [19, 259] width 23 height 23
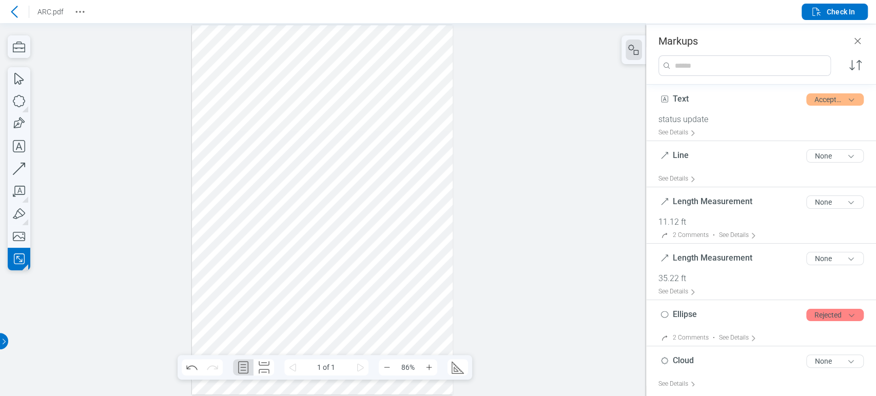
drag, startPoint x: 255, startPoint y: 302, endPoint x: 334, endPoint y: 334, distance: 85.2
click at [334, 334] on div at bounding box center [322, 210] width 261 height 370
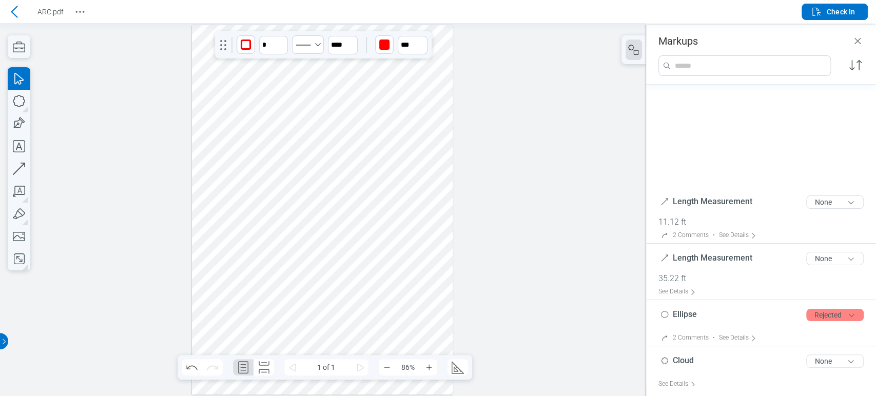
scroll to position [156, 0]
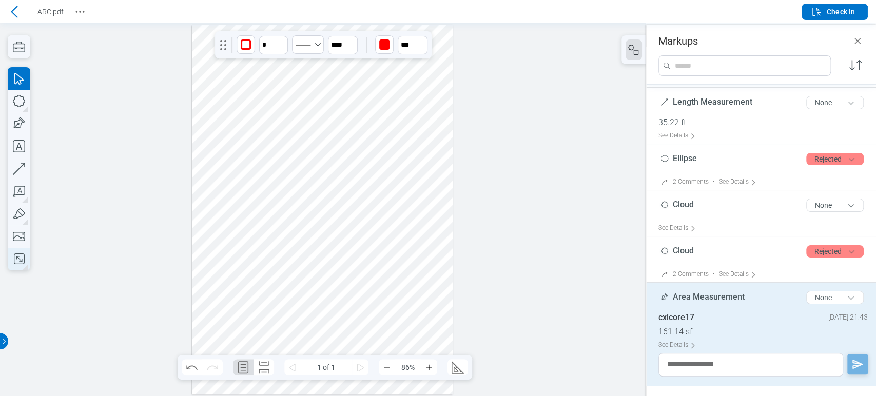
click at [21, 257] on icon "button" at bounding box center [19, 259] width 16 height 16
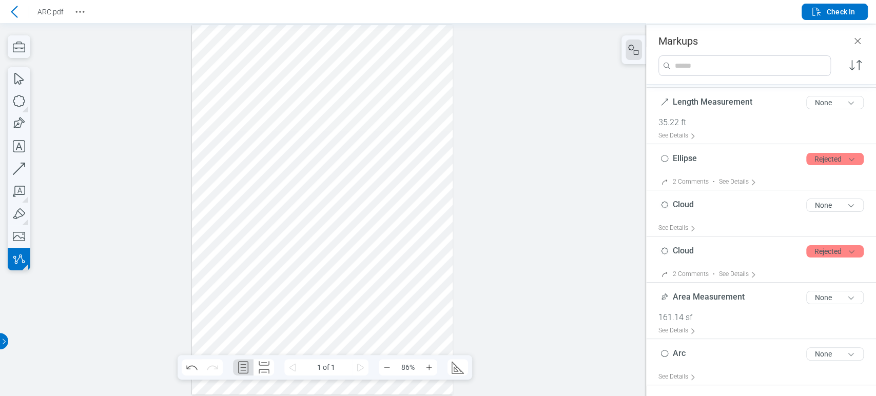
drag, startPoint x: 385, startPoint y: 290, endPoint x: 388, endPoint y: 329, distance: 39.6
click at [388, 329] on div at bounding box center [322, 210] width 261 height 370
click at [440, 328] on div at bounding box center [322, 210] width 261 height 370
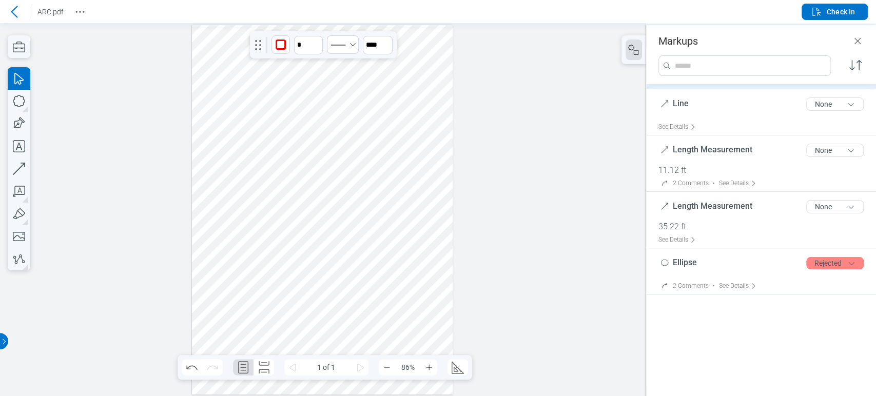
scroll to position [56, 0]
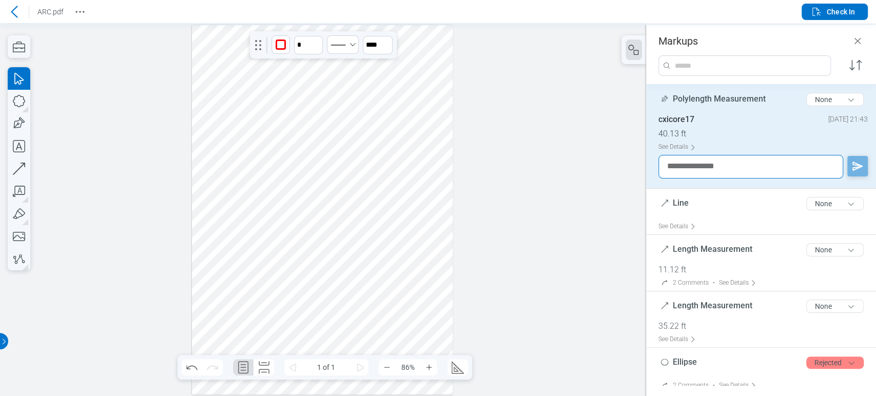
click at [804, 166] on textarea at bounding box center [751, 167] width 185 height 24
type textarea "**********"
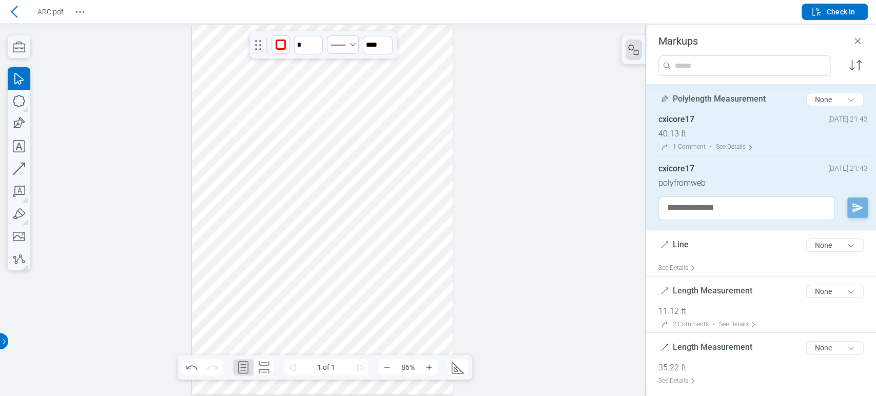
click at [279, 304] on div at bounding box center [322, 210] width 261 height 370
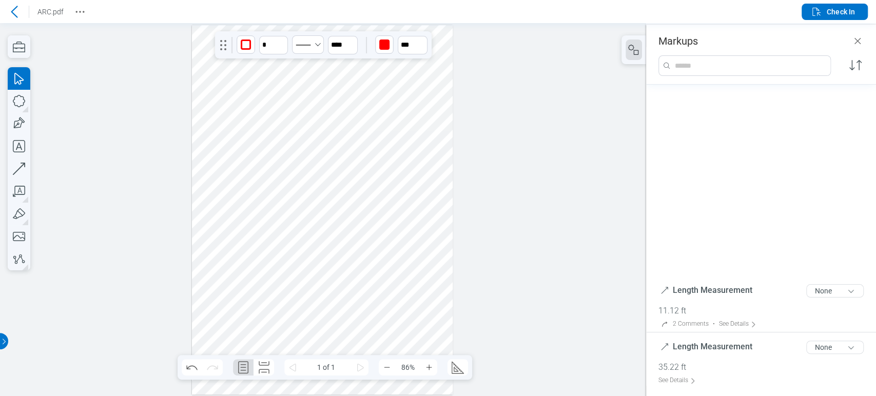
scroll to position [302, 0]
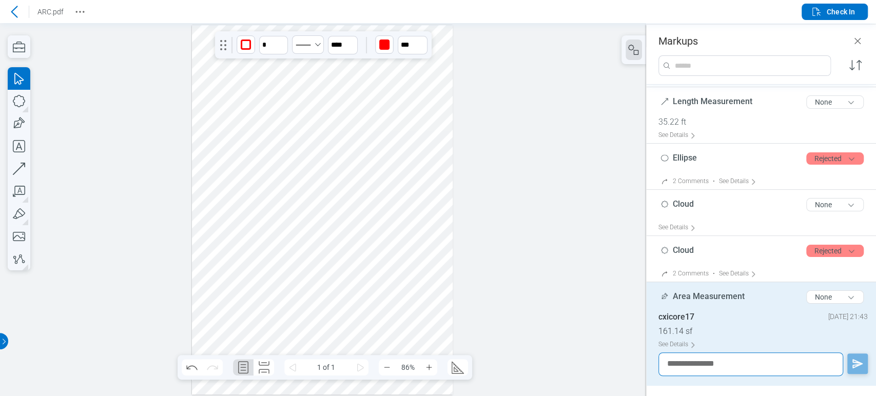
click at [707, 366] on textarea at bounding box center [751, 365] width 185 height 24
type textarea "**********"
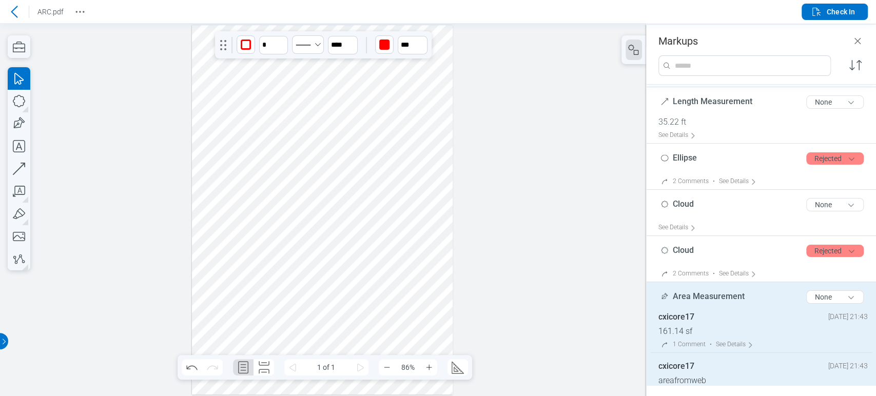
click at [246, 48] on div "button" at bounding box center [246, 45] width 10 height 10
drag, startPoint x: 282, startPoint y: 98, endPoint x: 290, endPoint y: 57, distance: 40.9
click at [282, 98] on div at bounding box center [283, 96] width 8 height 8
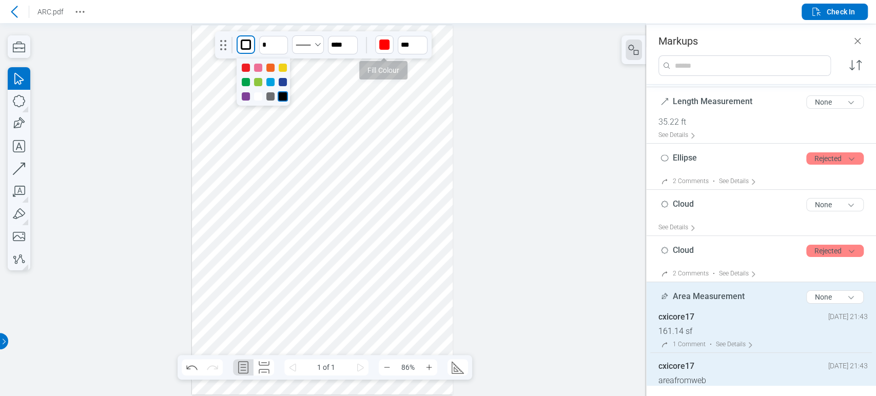
click at [382, 48] on div "button" at bounding box center [384, 45] width 10 height 10
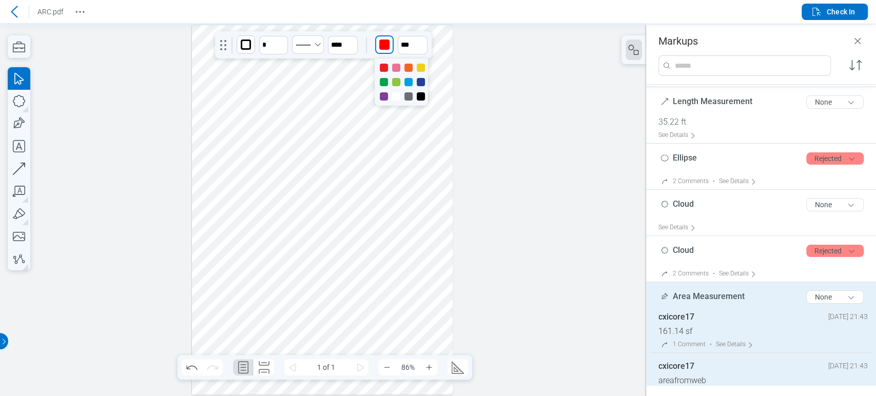
click at [398, 81] on div at bounding box center [396, 82] width 8 height 8
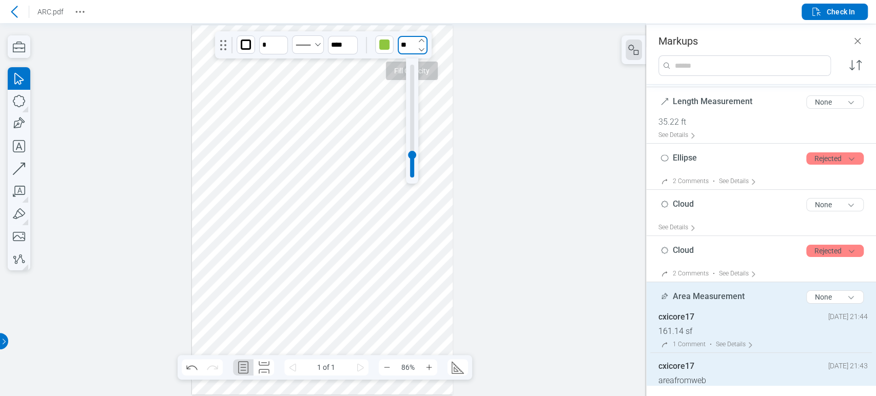
click at [406, 41] on input "**" at bounding box center [413, 45] width 30 height 18
click at [414, 73] on div at bounding box center [412, 121] width 12 height 125
type input "**"
click at [414, 74] on div at bounding box center [412, 121] width 4 height 113
click at [388, 265] on div at bounding box center [322, 210] width 261 height 370
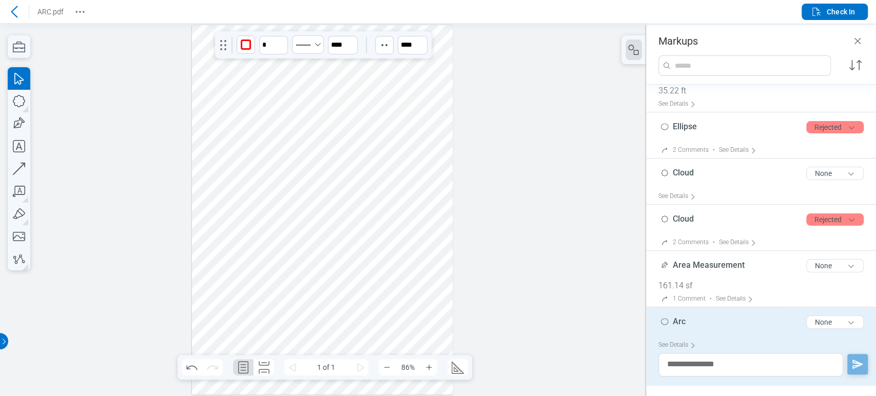
click at [329, 289] on div at bounding box center [322, 210] width 261 height 370
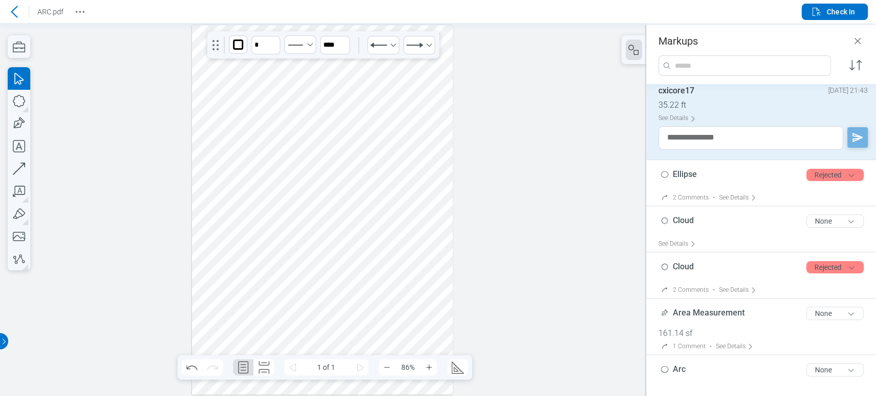
scroll to position [304, 0]
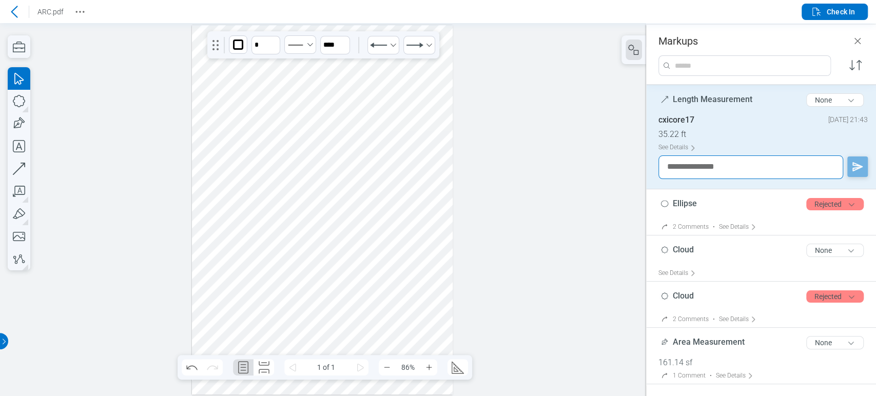
click at [705, 167] on textarea at bounding box center [751, 168] width 185 height 24
type textarea "*********"
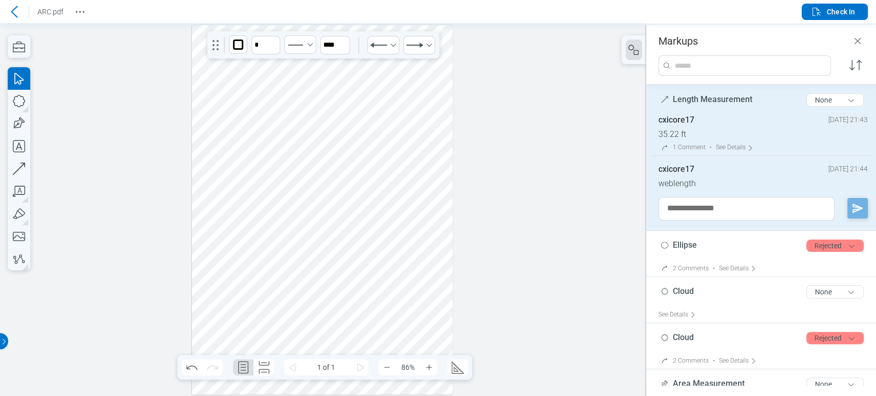
click at [292, 320] on div at bounding box center [322, 210] width 261 height 370
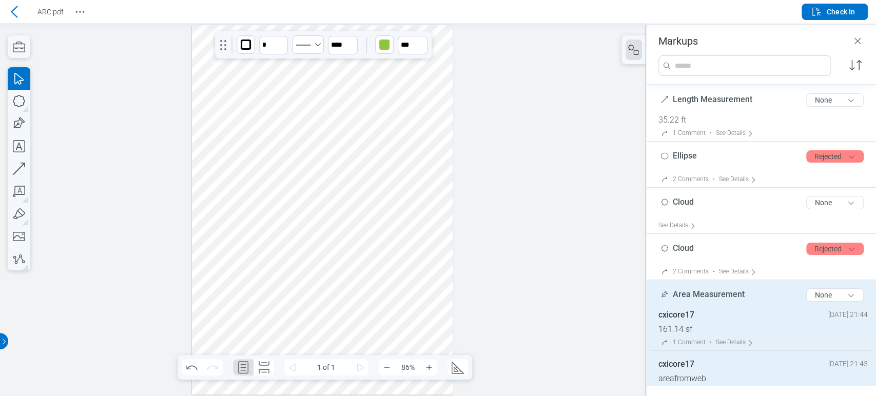
scroll to position [343, 0]
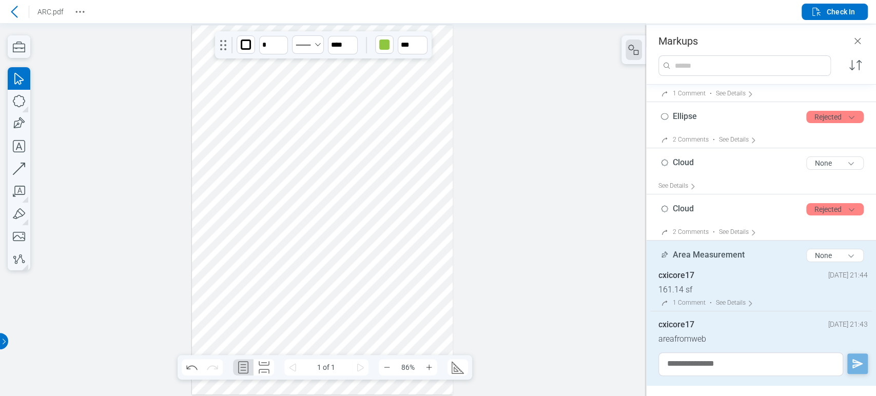
click at [410, 332] on div at bounding box center [322, 210] width 261 height 370
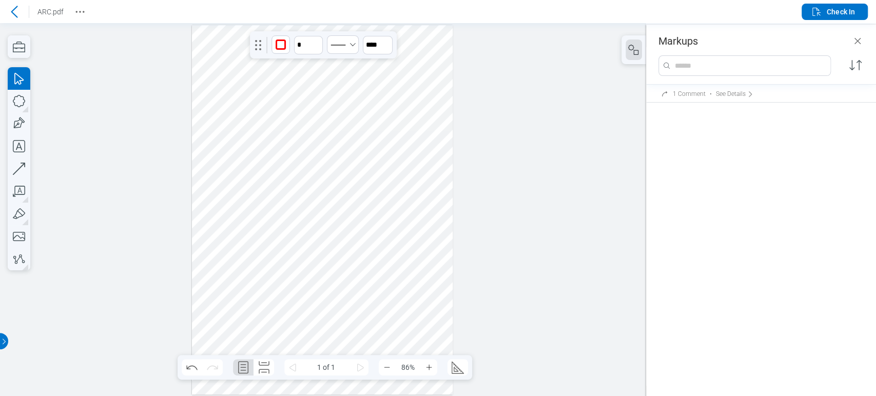
scroll to position [56, 0]
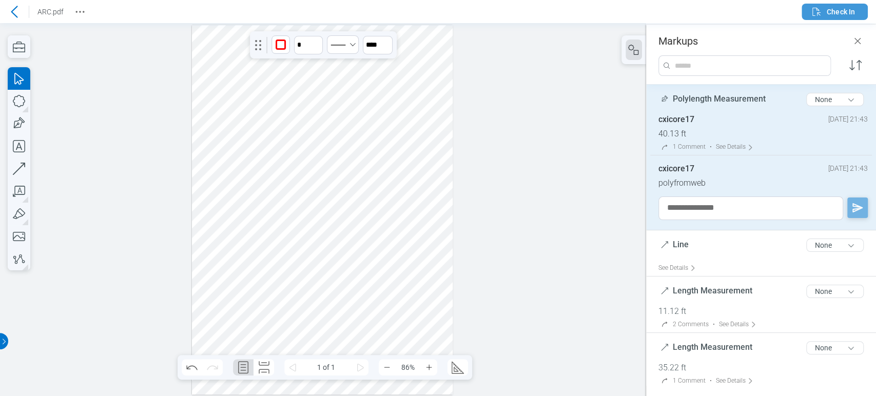
click at [820, 9] on icon "button" at bounding box center [817, 12] width 12 height 12
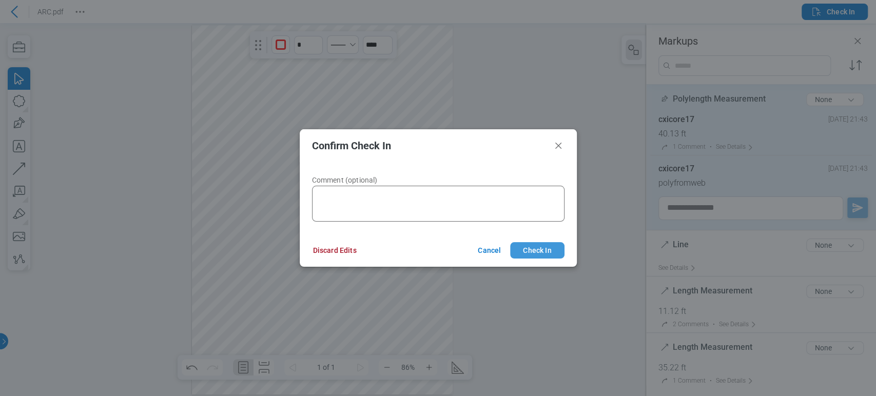
click at [527, 254] on button "Check In" at bounding box center [537, 250] width 54 height 16
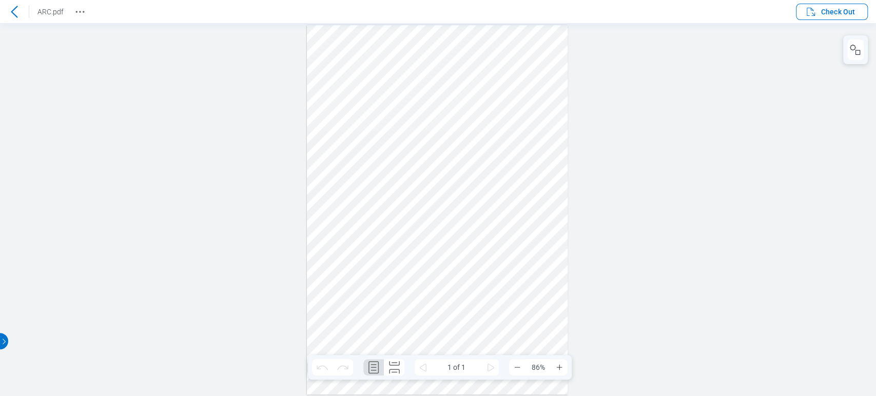
scroll to position [0, 0]
click at [7, 12] on div at bounding box center [14, 12] width 16 height 16
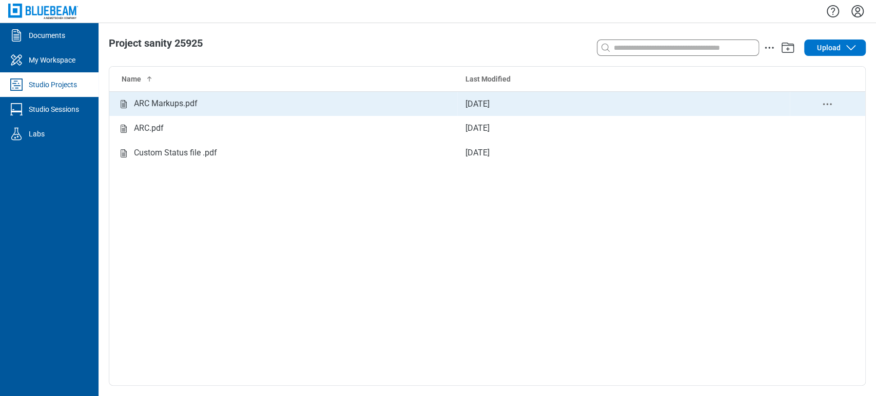
click at [167, 110] on div "ARC Markups.pdf" at bounding box center [166, 104] width 64 height 13
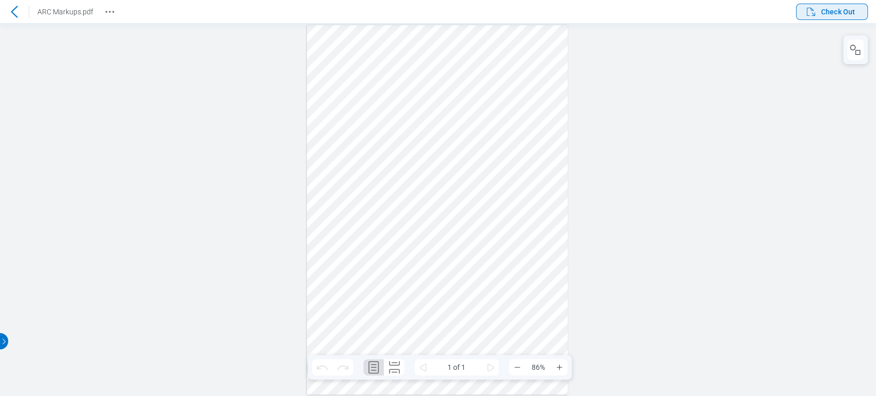
click at [843, 12] on span "Check Out" at bounding box center [838, 12] width 34 height 10
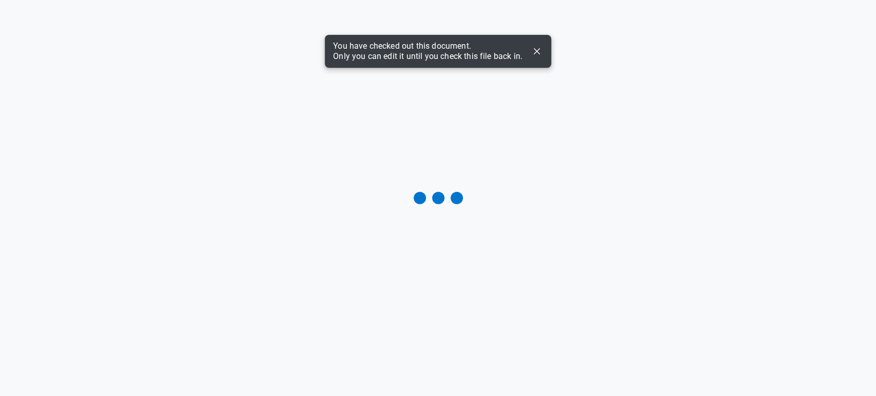
click at [544, 43] on div "You have checked out this document. Only you can edit it until you check this f…" at bounding box center [438, 51] width 226 height 33
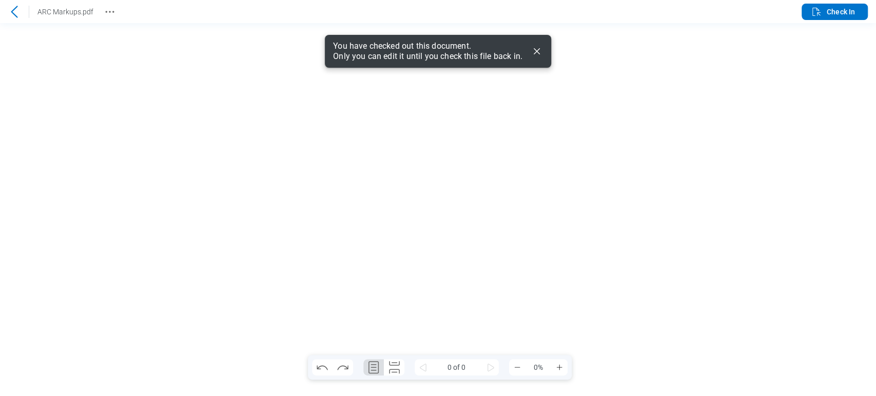
click at [535, 54] on icon "Dismiss" at bounding box center [537, 51] width 12 height 12
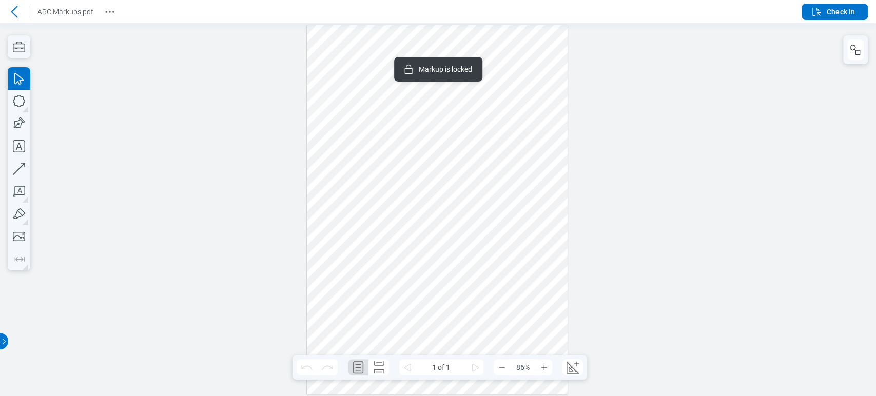
click at [530, 112] on div at bounding box center [437, 210] width 261 height 370
click at [443, 164] on div at bounding box center [437, 210] width 261 height 370
click at [449, 210] on div at bounding box center [437, 210] width 261 height 370
click at [459, 163] on div at bounding box center [437, 210] width 261 height 370
click at [444, 213] on div at bounding box center [437, 210] width 261 height 370
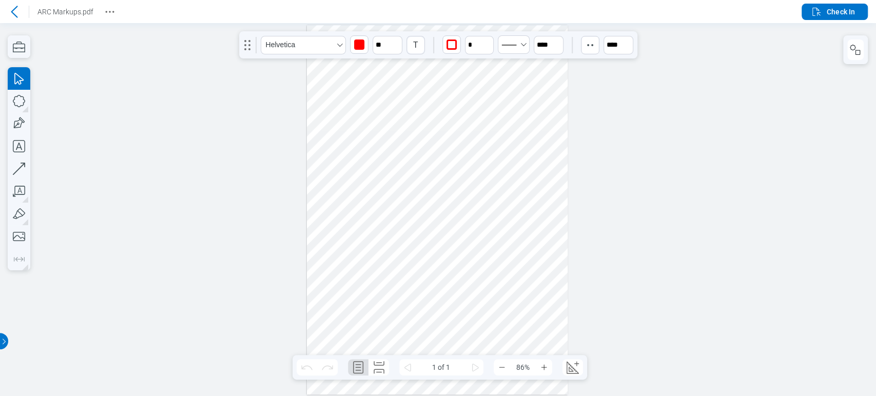
click at [432, 145] on div at bounding box center [437, 210] width 261 height 370
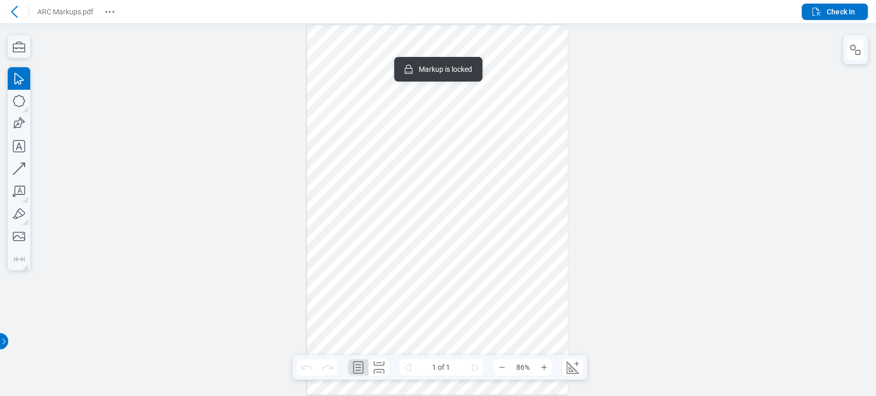
click at [531, 142] on div at bounding box center [437, 210] width 261 height 370
drag, startPoint x: 508, startPoint y: 197, endPoint x: 502, endPoint y: 146, distance: 51.7
click at [507, 197] on div at bounding box center [437, 210] width 261 height 370
click at [519, 124] on div at bounding box center [437, 210] width 261 height 370
drag, startPoint x: 500, startPoint y: 179, endPoint x: 525, endPoint y: 133, distance: 51.5
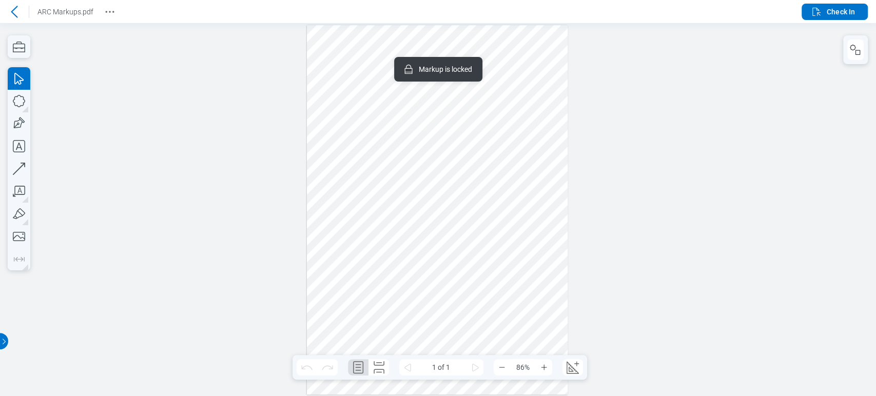
click at [501, 179] on div at bounding box center [437, 210] width 261 height 370
click at [843, 24] on div at bounding box center [438, 209] width 876 height 373
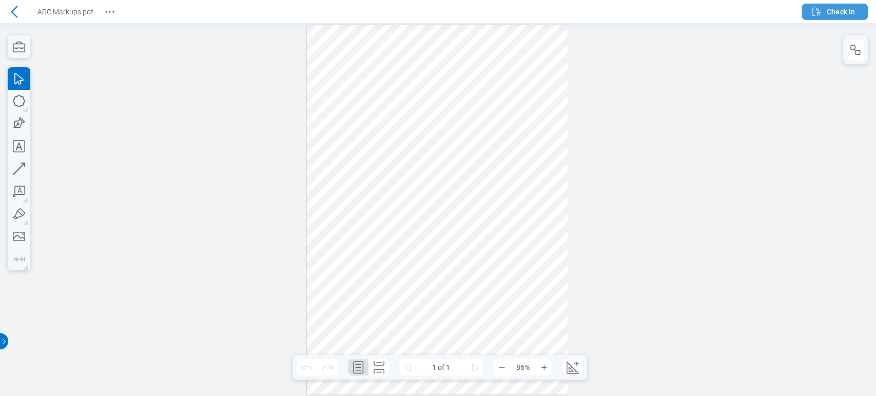
click at [842, 7] on span "Check In" at bounding box center [841, 12] width 28 height 10
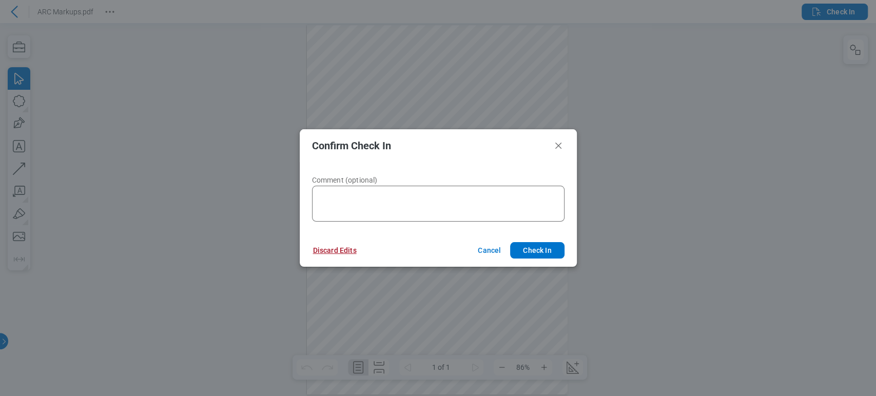
click at [348, 253] on button "Discard Edits" at bounding box center [335, 250] width 68 height 16
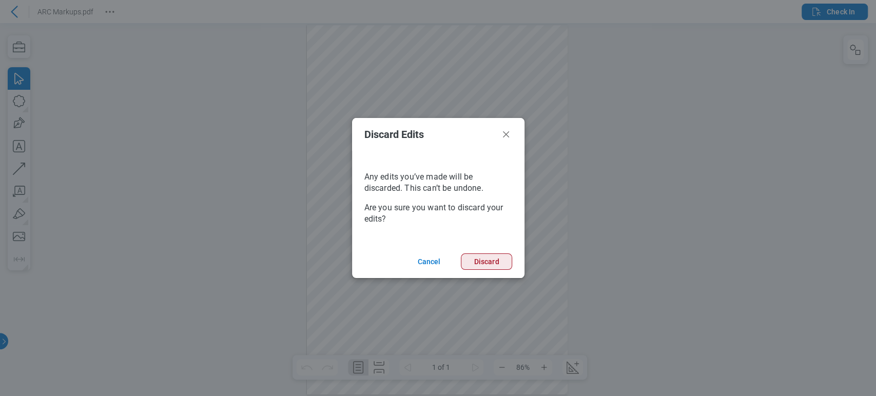
drag, startPoint x: 436, startPoint y: 264, endPoint x: 476, endPoint y: 264, distance: 39.5
click at [472, 265] on footer "Cancel Discard" at bounding box center [438, 261] width 172 height 33
click at [476, 264] on button "Discard" at bounding box center [486, 262] width 51 height 16
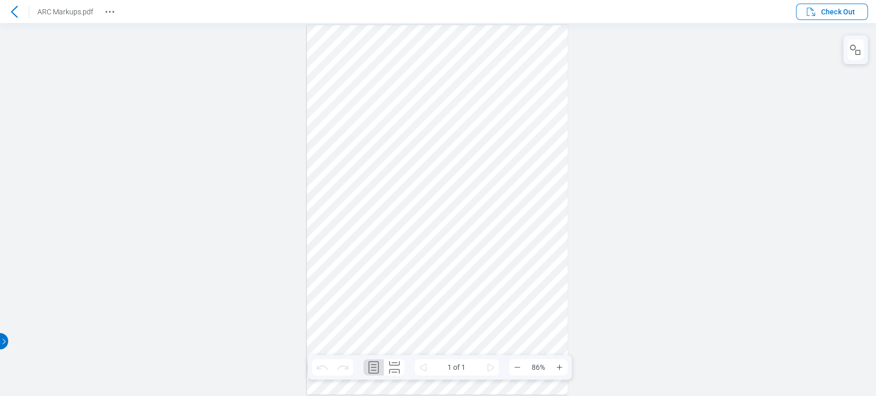
click at [13, 11] on icon at bounding box center [14, 12] width 12 height 12
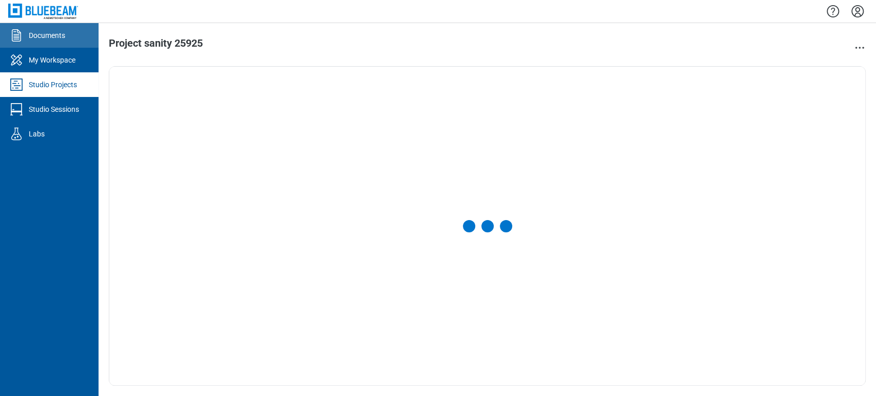
click at [40, 36] on div "Documents" at bounding box center [47, 35] width 36 height 10
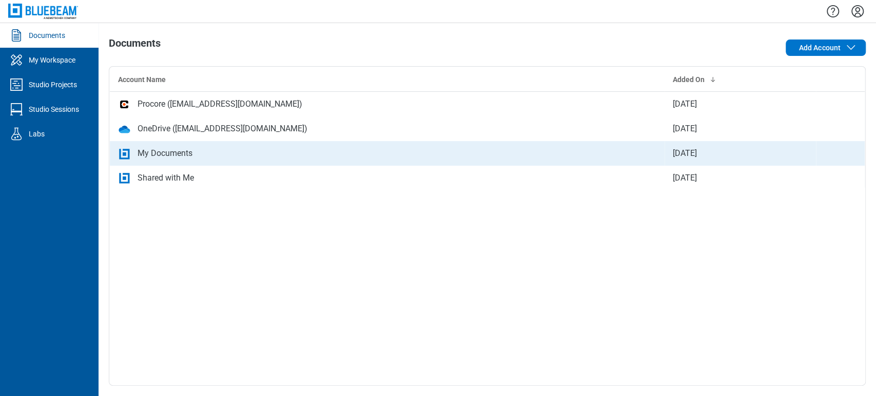
click at [237, 147] on div "My Documents" at bounding box center [387, 153] width 539 height 12
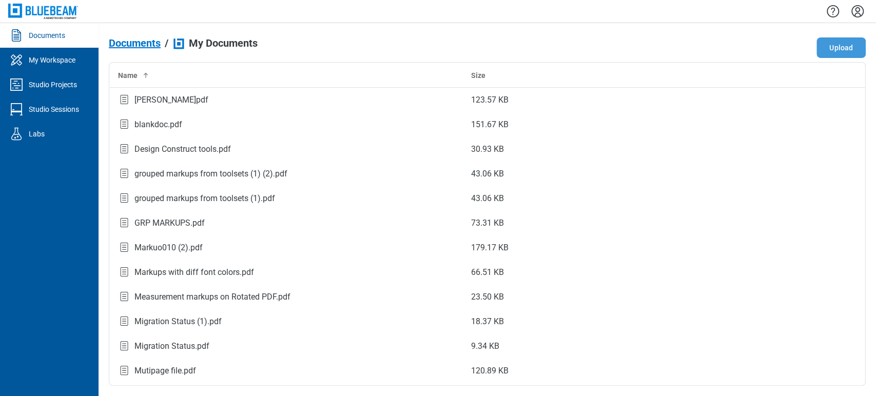
click at [844, 43] on button "Upload" at bounding box center [841, 47] width 49 height 21
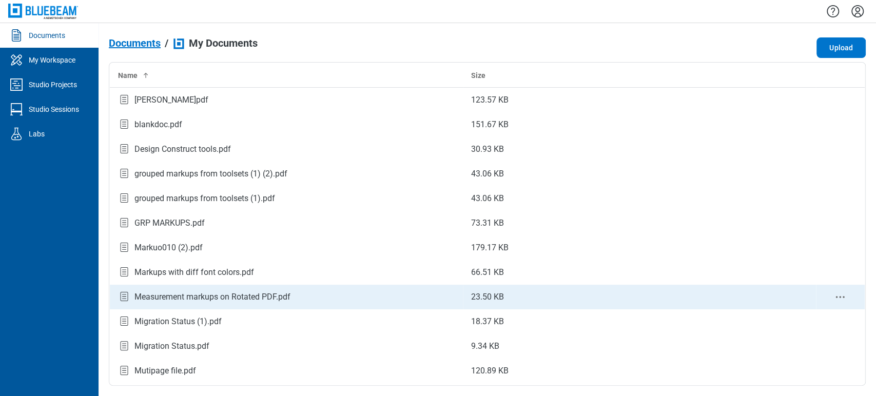
scroll to position [145, 0]
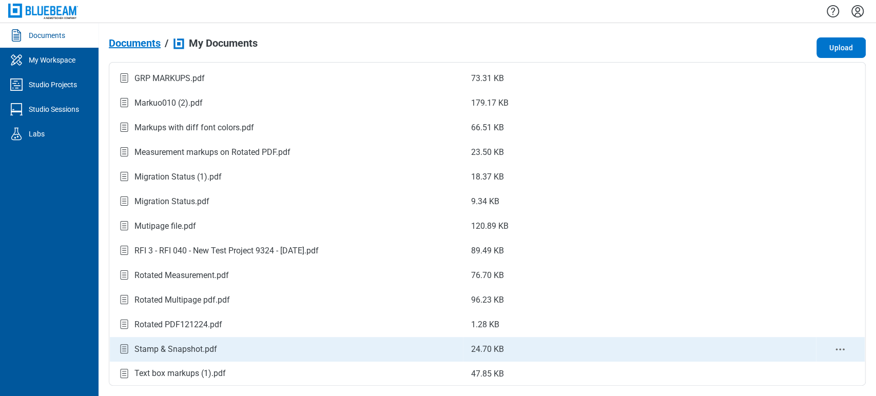
click at [203, 345] on div "Stamp & Snapshot.pdf" at bounding box center [176, 349] width 83 height 12
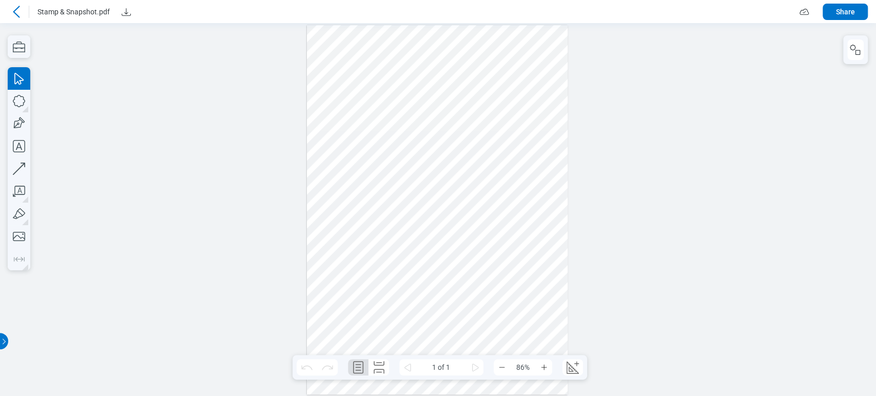
click at [363, 54] on div at bounding box center [437, 210] width 261 height 370
click at [364, 83] on div at bounding box center [437, 210] width 261 height 370
click at [517, 91] on div at bounding box center [437, 210] width 261 height 370
click at [455, 145] on div at bounding box center [437, 210] width 261 height 370
click at [504, 175] on div at bounding box center [437, 210] width 261 height 370
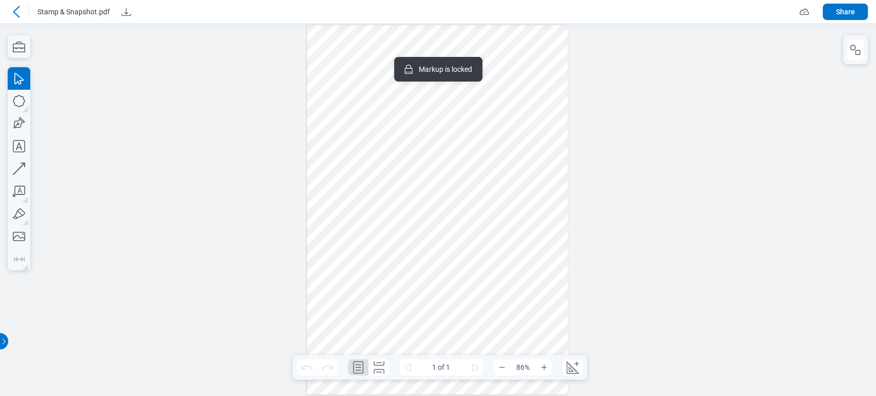
click at [430, 194] on div at bounding box center [437, 210] width 261 height 370
click at [448, 337] on div at bounding box center [437, 210] width 261 height 370
click at [350, 220] on div at bounding box center [437, 210] width 261 height 370
click at [417, 337] on div at bounding box center [437, 210] width 261 height 370
click at [361, 304] on div at bounding box center [437, 210] width 261 height 370
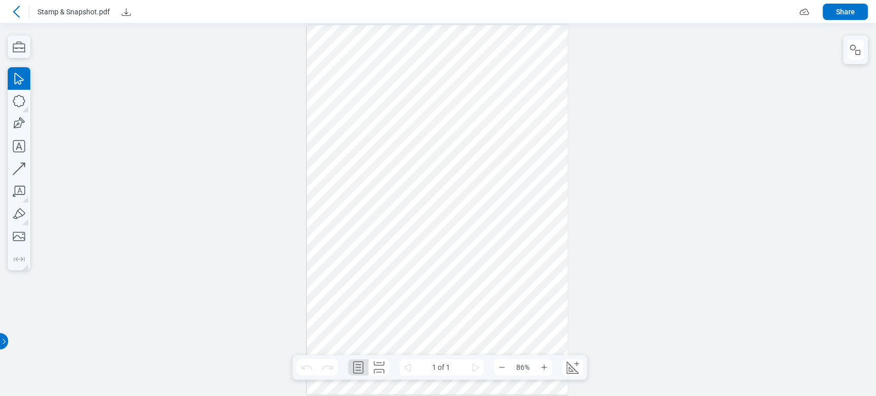
click at [14, 18] on div at bounding box center [16, 12] width 16 height 16
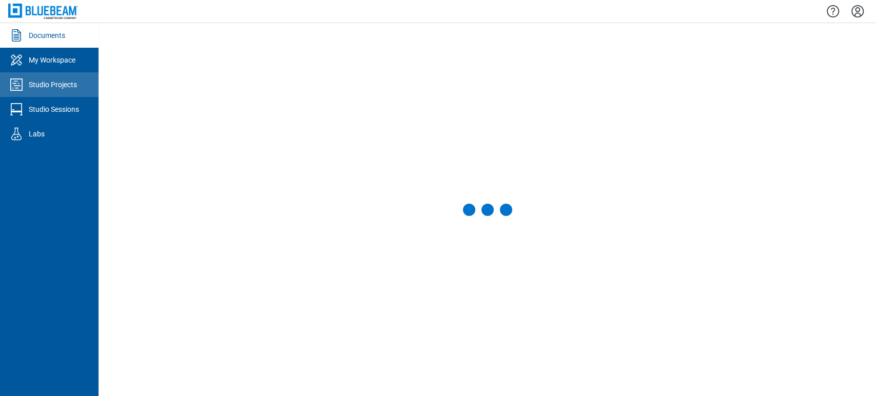
click at [67, 78] on link "Studio Projects" at bounding box center [49, 84] width 99 height 25
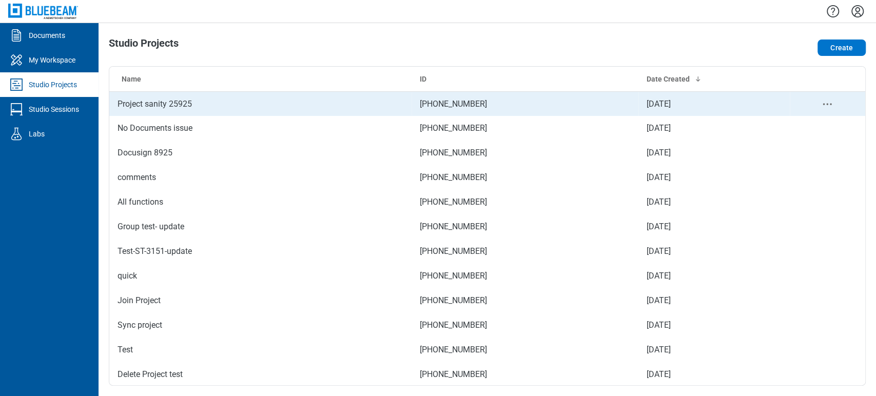
click at [224, 104] on td "Project sanity 25925" at bounding box center [260, 103] width 302 height 25
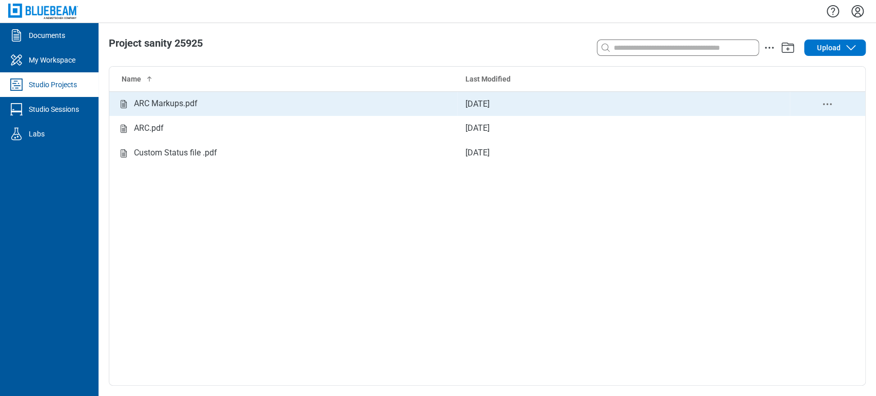
click at [236, 109] on div "ARC Markups.pdf" at bounding box center [284, 104] width 332 height 13
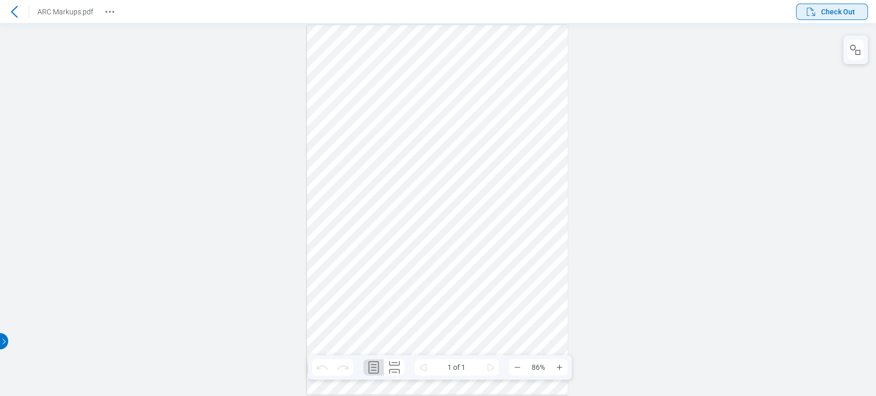
click at [831, 15] on span "Check Out" at bounding box center [838, 12] width 34 height 10
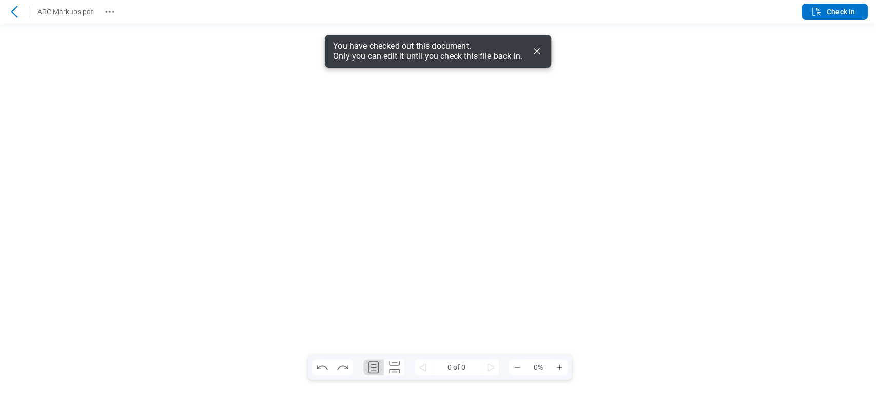
click at [539, 48] on icon "Dismiss" at bounding box center [537, 51] width 12 height 12
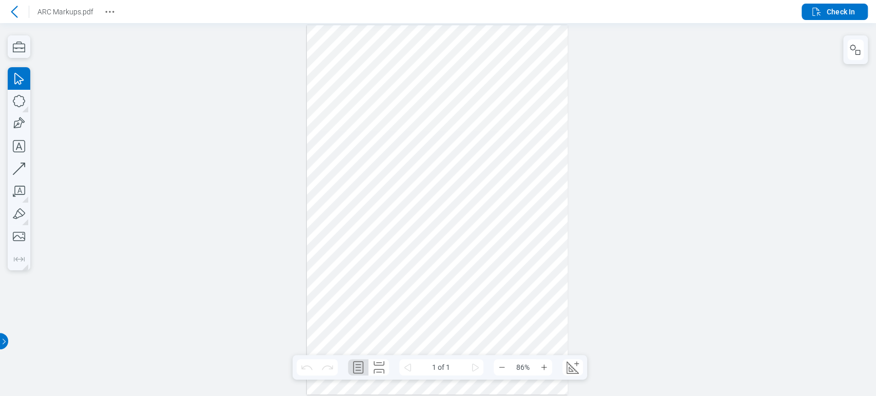
click at [394, 110] on div at bounding box center [437, 210] width 261 height 370
click at [863, 60] on div at bounding box center [855, 49] width 25 height 29
click at [859, 54] on rect "button" at bounding box center [858, 52] width 5 height 5
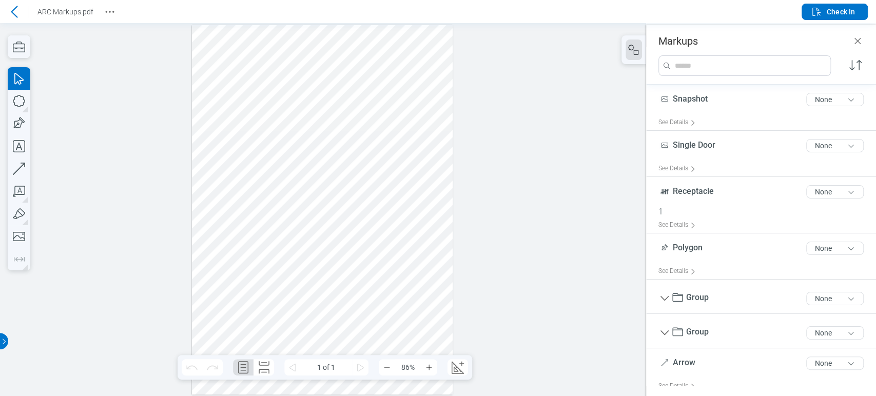
click at [304, 113] on div at bounding box center [322, 210] width 261 height 370
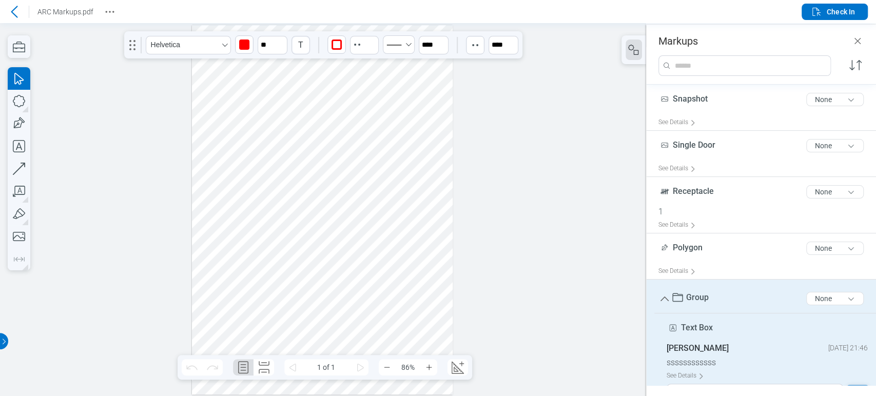
click at [314, 142] on div at bounding box center [322, 210] width 261 height 370
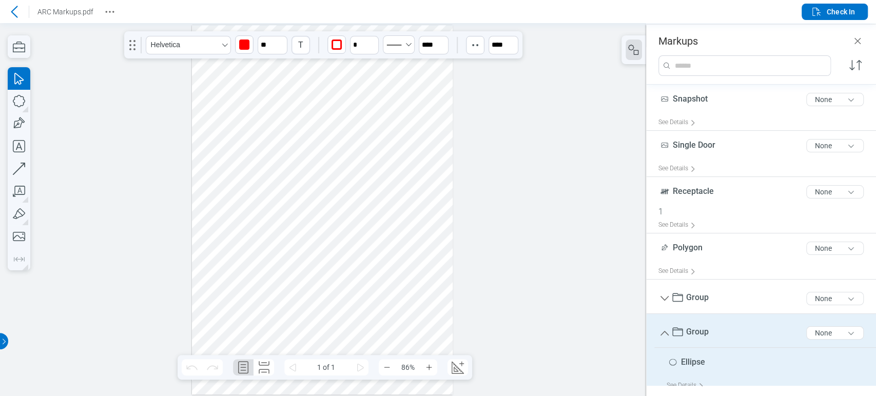
scroll to position [157, 0]
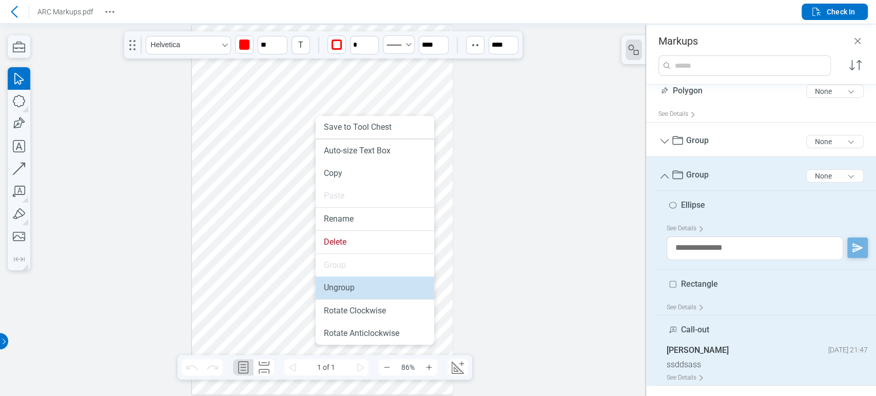
drag, startPoint x: 363, startPoint y: 284, endPoint x: 304, endPoint y: 149, distance: 147.8
click at [363, 284] on li "Ungroup" at bounding box center [375, 288] width 119 height 23
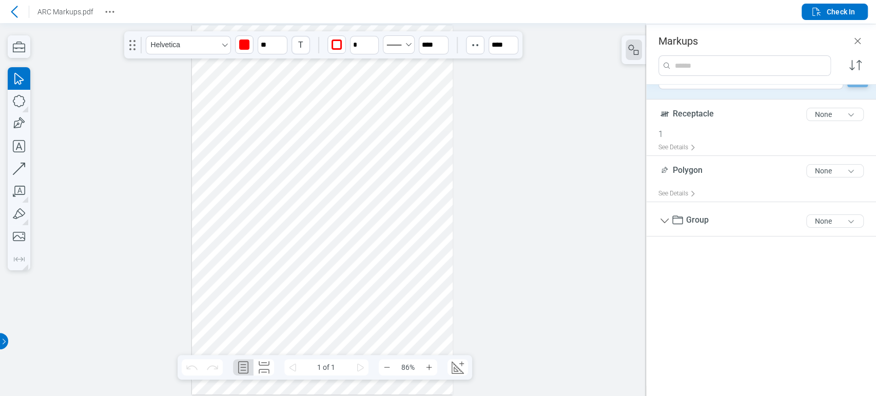
scroll to position [0, 0]
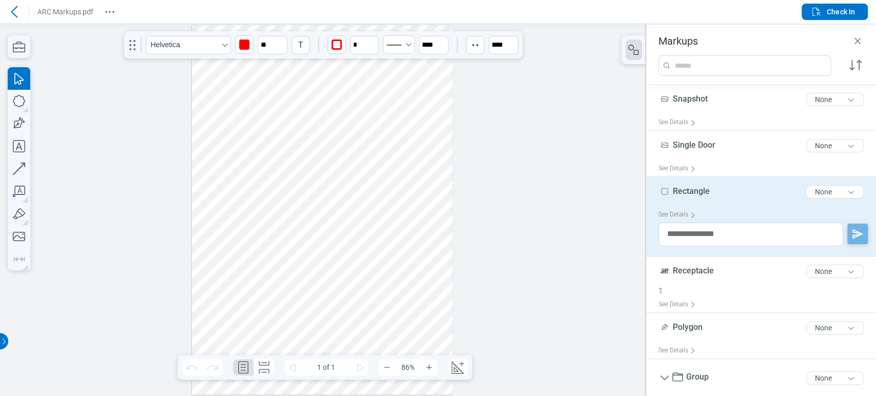
click at [282, 105] on div at bounding box center [322, 210] width 261 height 370
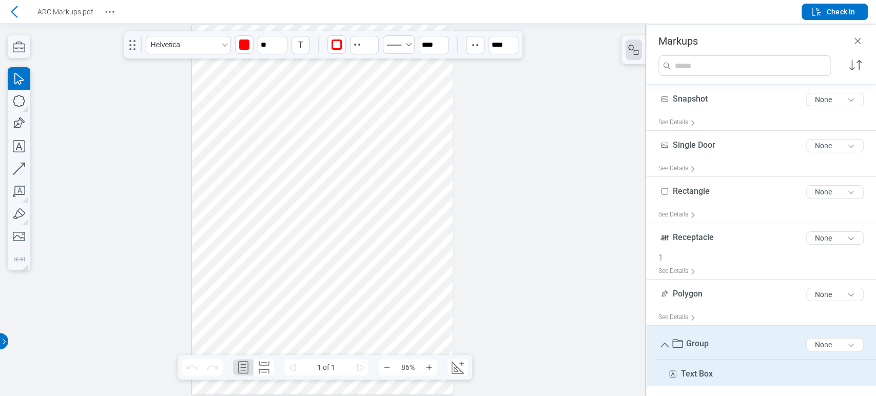
scroll to position [123, 0]
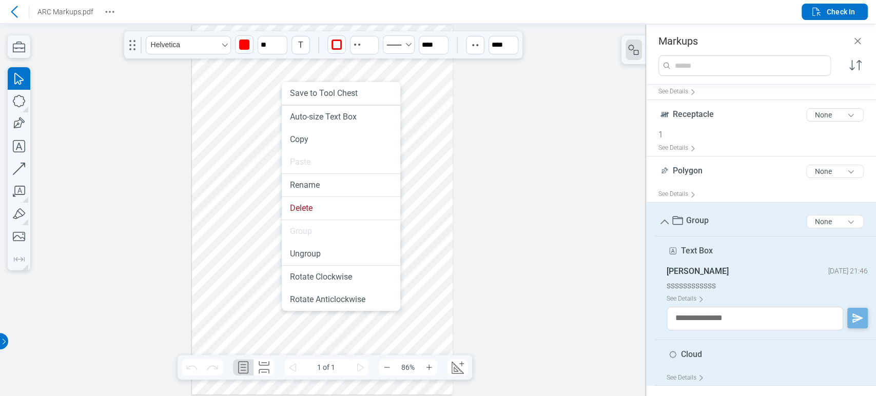
click at [234, 195] on div at bounding box center [322, 210] width 261 height 370
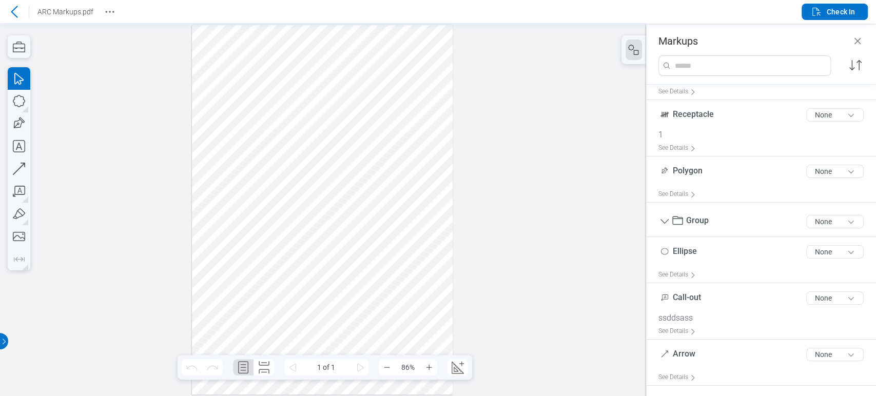
click at [232, 130] on div at bounding box center [322, 210] width 261 height 370
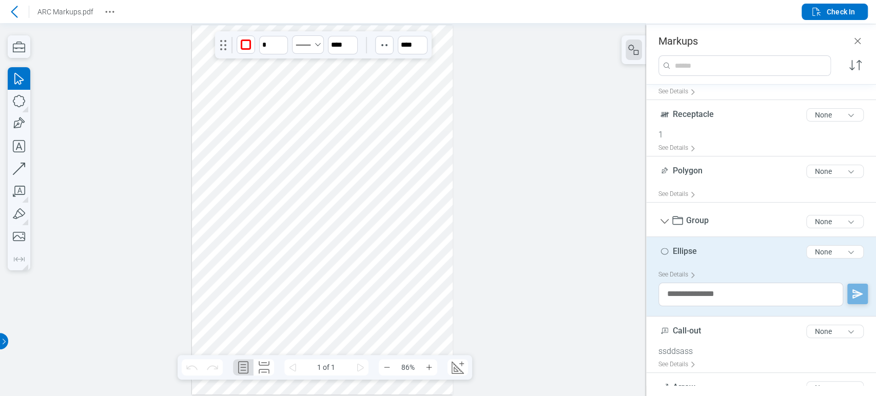
click at [250, 137] on div at bounding box center [322, 210] width 261 height 370
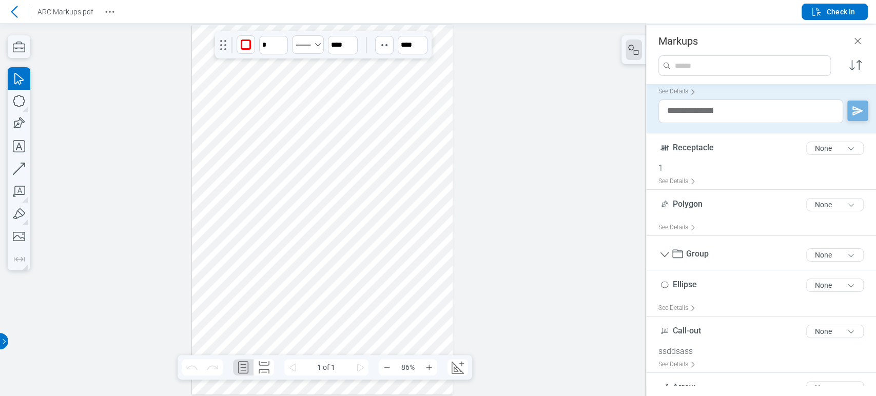
scroll to position [92, 0]
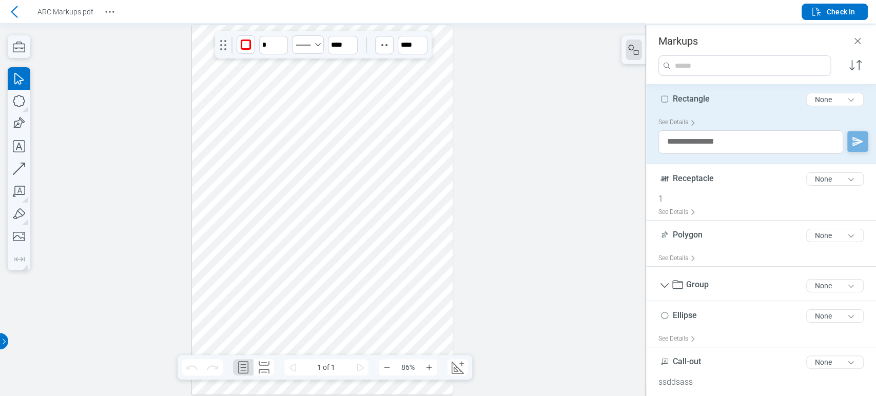
click at [316, 137] on div at bounding box center [322, 210] width 261 height 370
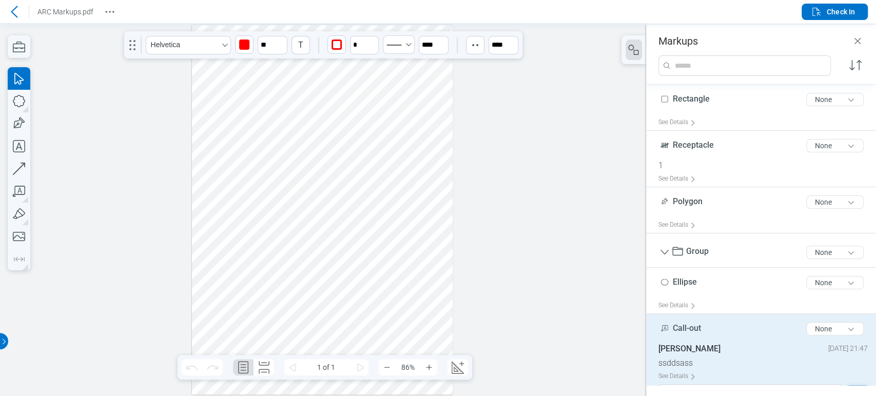
scroll to position [124, 0]
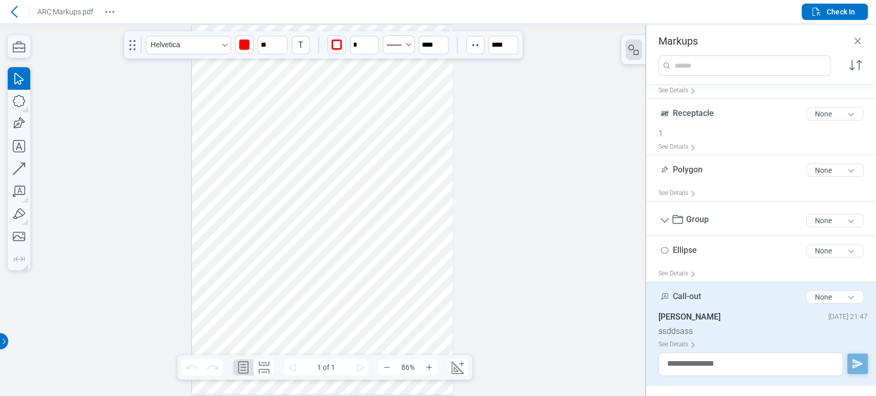
click at [300, 104] on div at bounding box center [322, 210] width 261 height 370
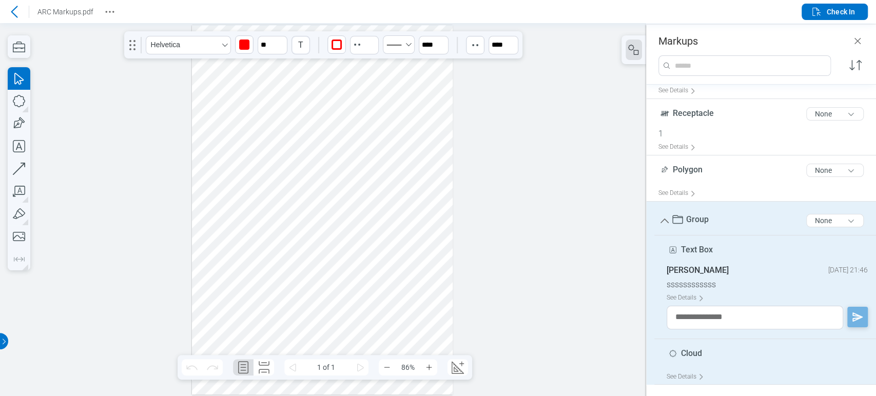
click at [306, 138] on div at bounding box center [322, 210] width 261 height 370
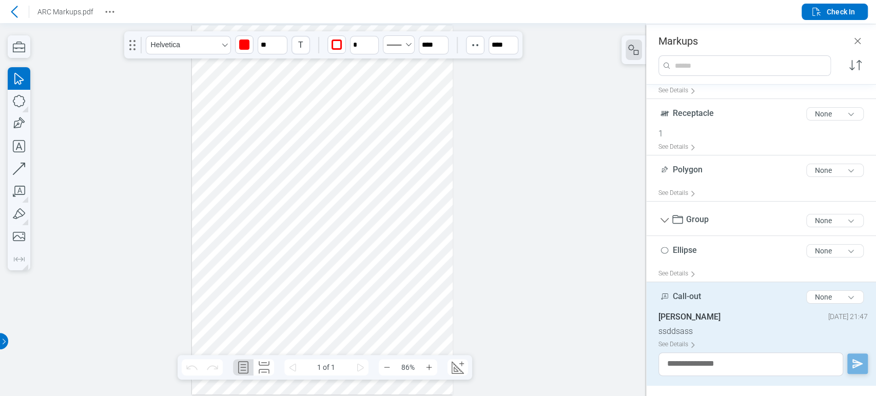
click at [358, 142] on div at bounding box center [322, 210] width 261 height 370
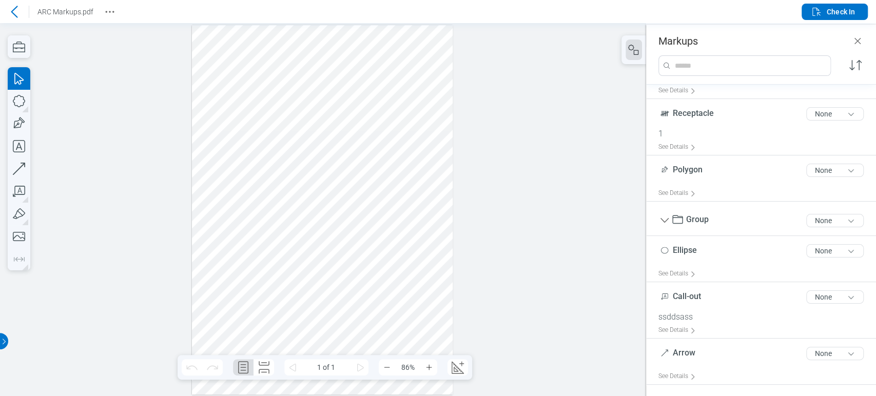
drag, startPoint x: 358, startPoint y: 142, endPoint x: 209, endPoint y: 128, distance: 149.0
click at [199, 128] on div at bounding box center [322, 210] width 261 height 370
drag, startPoint x: 213, startPoint y: 117, endPoint x: 325, endPoint y: 150, distance: 117.6
click at [325, 150] on div at bounding box center [322, 210] width 261 height 370
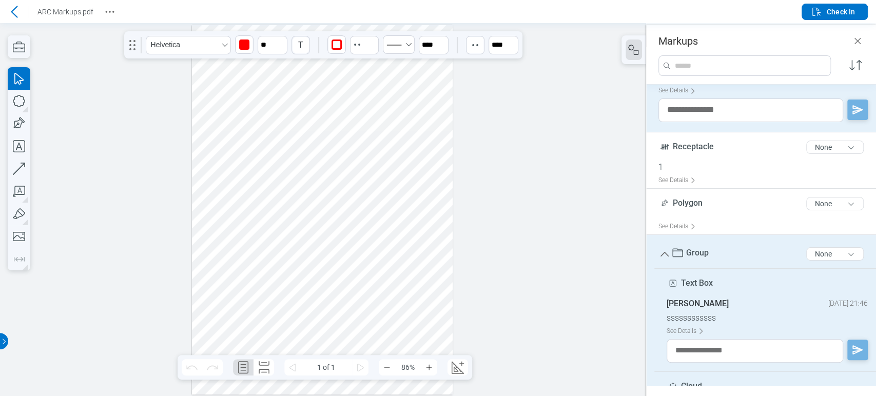
click at [267, 164] on div at bounding box center [322, 210] width 261 height 370
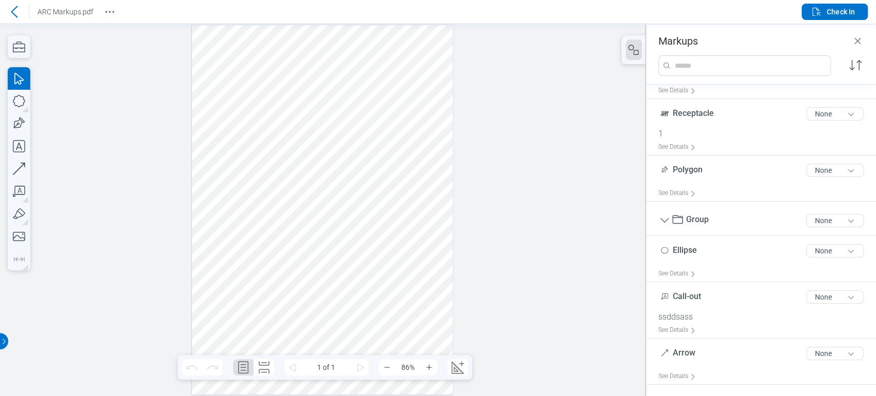
drag, startPoint x: 204, startPoint y: 118, endPoint x: 267, endPoint y: 140, distance: 66.4
click at [282, 144] on div at bounding box center [322, 210] width 261 height 370
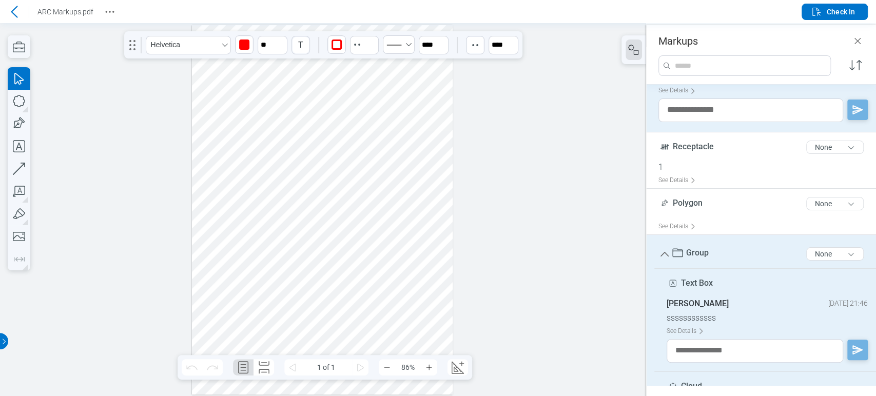
drag, startPoint x: 266, startPoint y: 167, endPoint x: 342, endPoint y: 149, distance: 78.2
click at [271, 169] on div at bounding box center [322, 210] width 261 height 370
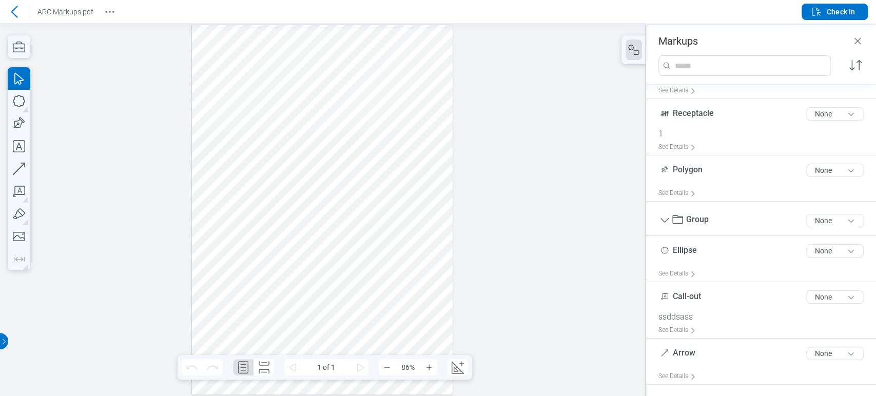
drag, startPoint x: 344, startPoint y: 142, endPoint x: 215, endPoint y: 133, distance: 129.7
click at [215, 133] on div at bounding box center [322, 210] width 261 height 370
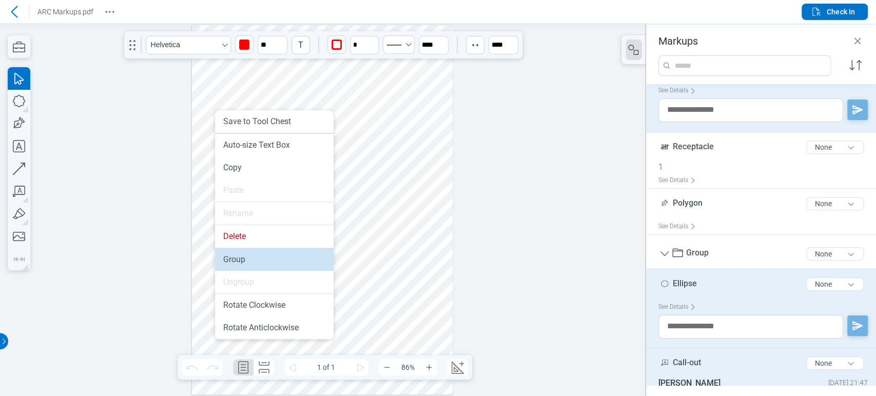
click at [255, 259] on li "Group" at bounding box center [274, 259] width 119 height 23
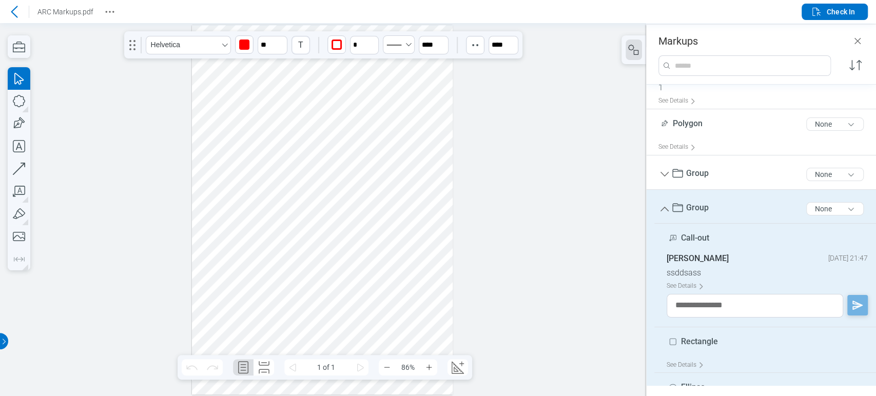
scroll to position [0, 0]
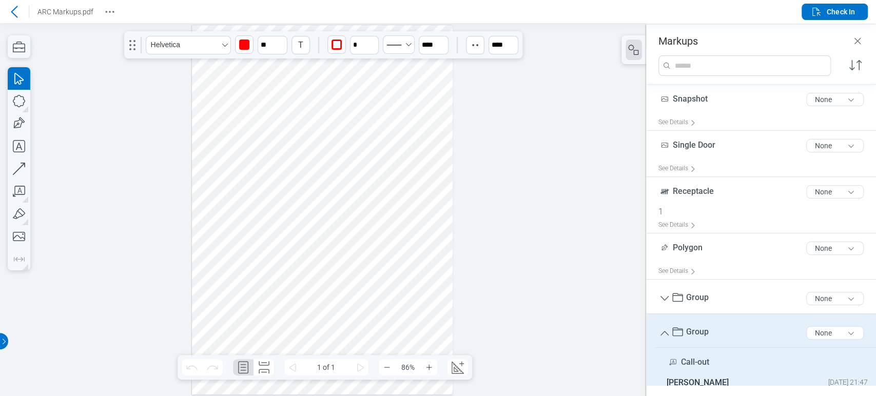
drag, startPoint x: 240, startPoint y: 137, endPoint x: 336, endPoint y: 194, distance: 111.6
click at [336, 194] on div at bounding box center [322, 210] width 261 height 370
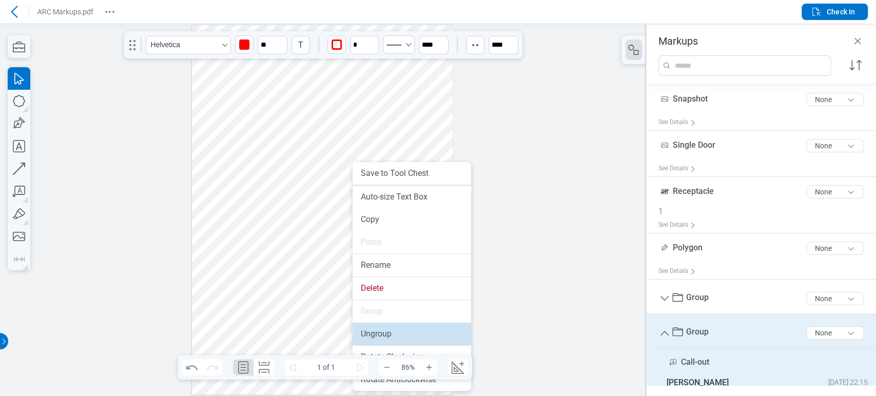
click at [383, 333] on li "Ungroup" at bounding box center [412, 334] width 119 height 23
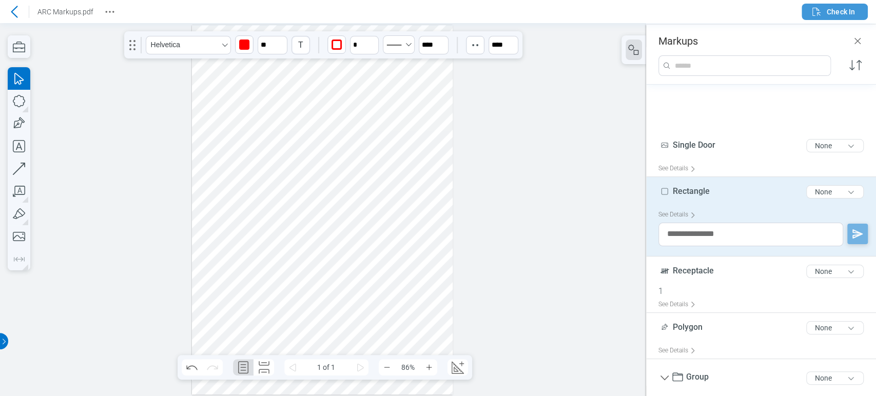
scroll to position [86, 0]
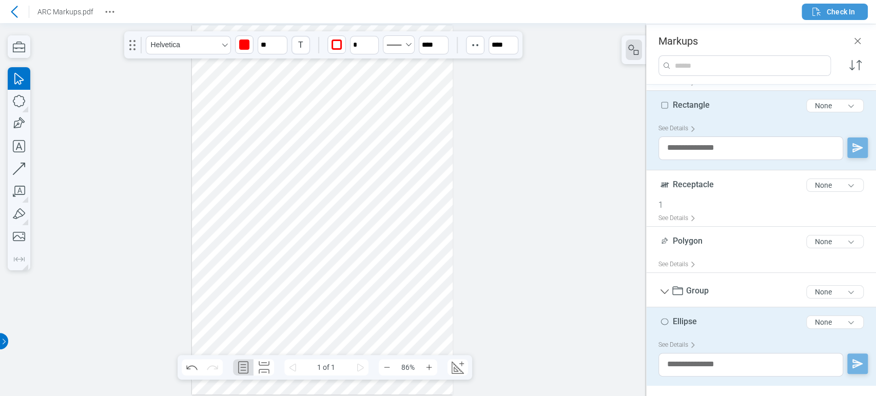
click at [823, 12] on span "Check In" at bounding box center [833, 12] width 45 height 12
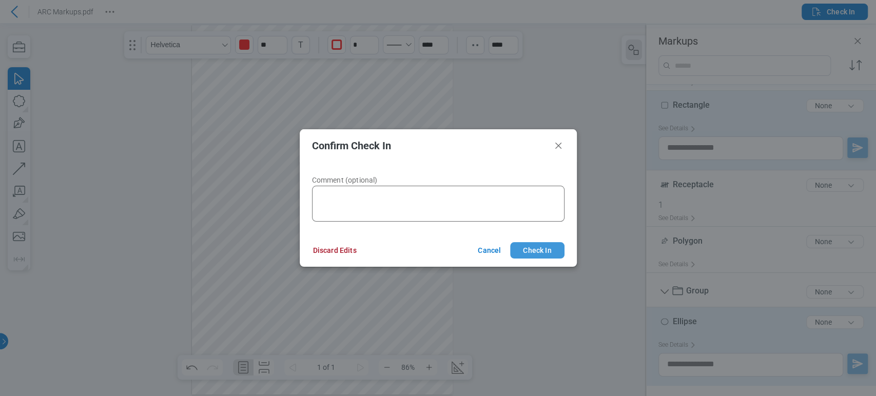
click at [550, 248] on button "Check In" at bounding box center [537, 250] width 54 height 16
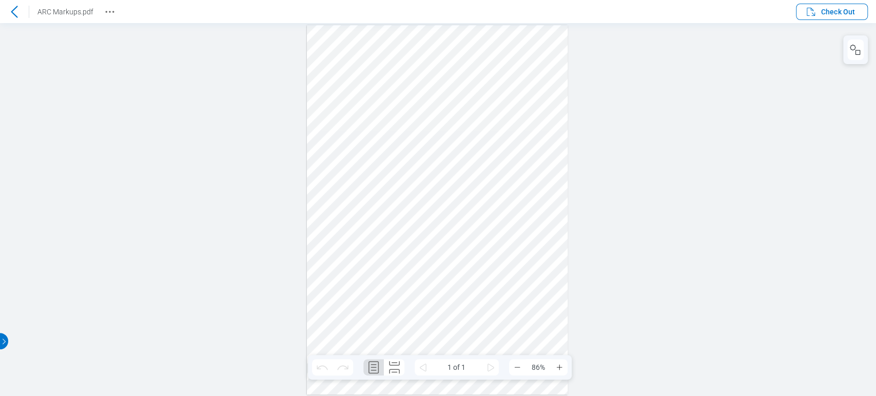
scroll to position [0, 0]
click at [807, 13] on icon "button" at bounding box center [811, 12] width 12 height 12
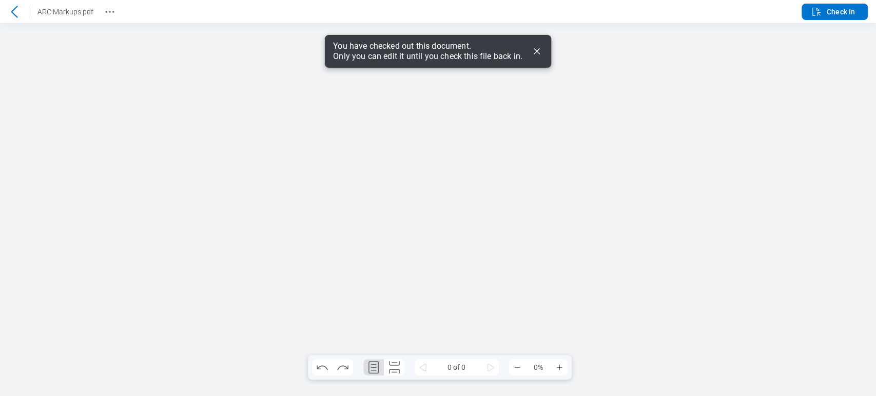
click at [538, 52] on icon "Dismiss" at bounding box center [537, 51] width 6 height 6
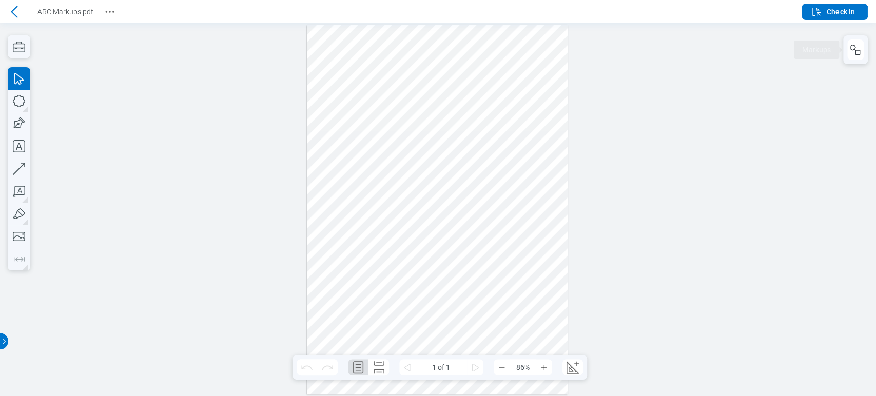
click at [865, 41] on div "Markups" at bounding box center [855, 49] width 25 height 29
click at [861, 48] on icon "button" at bounding box center [856, 50] width 12 height 12
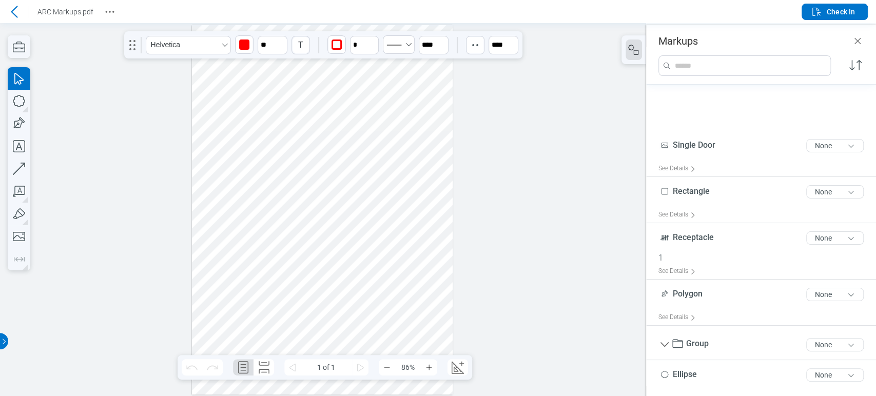
scroll to position [124, 0]
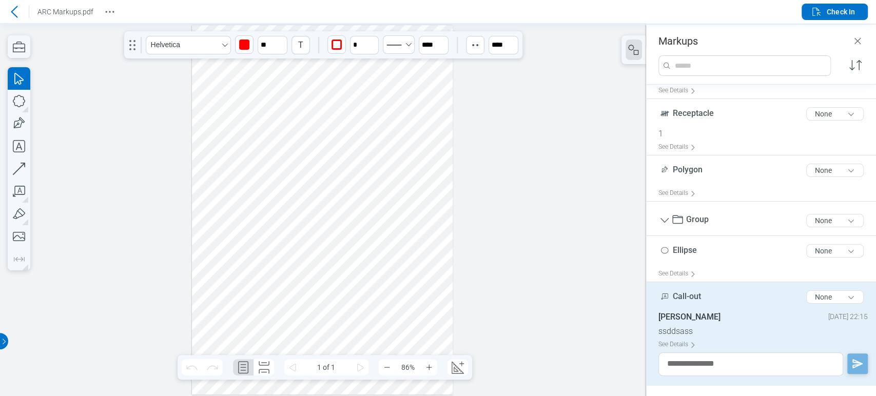
click at [280, 103] on div at bounding box center [322, 210] width 261 height 370
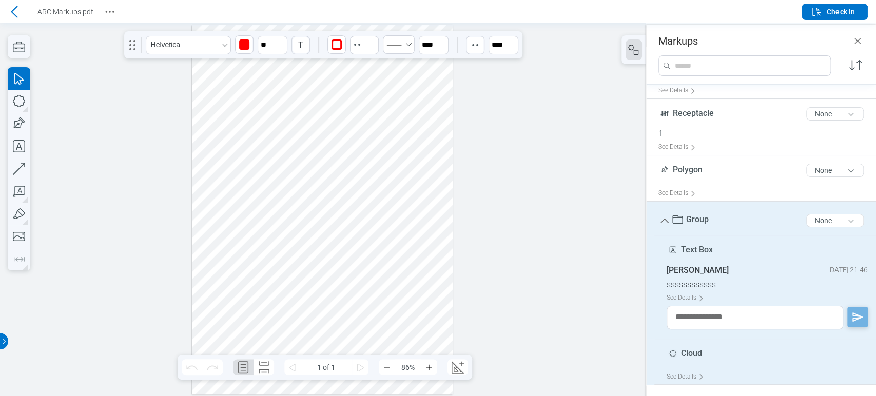
click at [251, 219] on div at bounding box center [322, 210] width 261 height 370
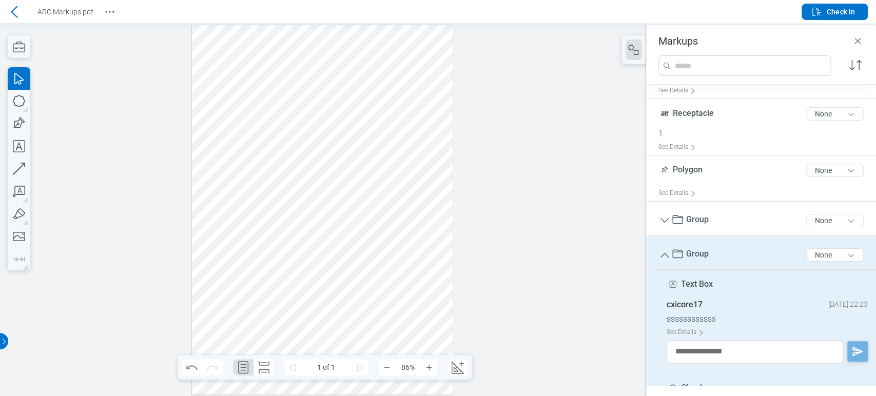
scroll to position [0, 0]
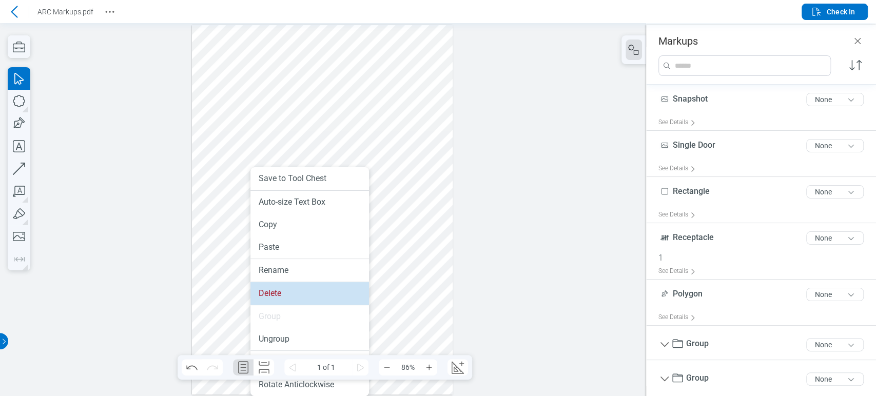
click at [288, 298] on li "Delete" at bounding box center [310, 293] width 119 height 23
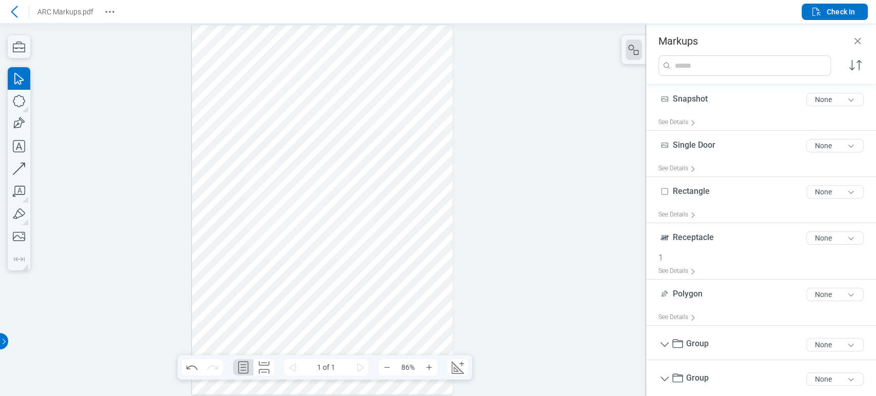
click at [247, 218] on div at bounding box center [322, 210] width 261 height 370
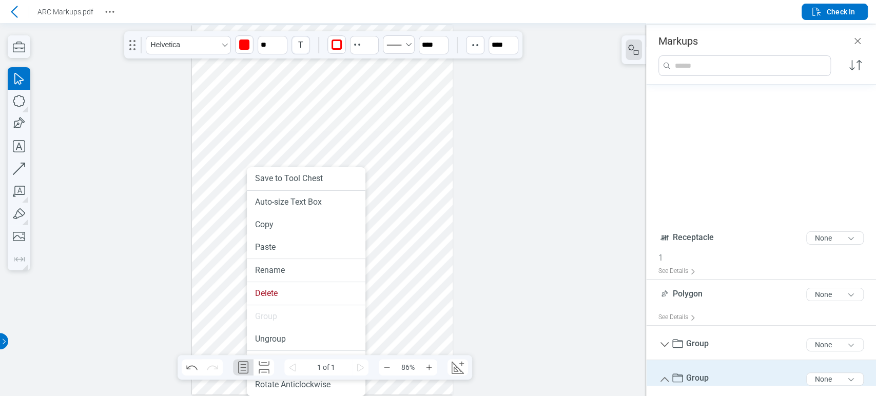
scroll to position [158, 0]
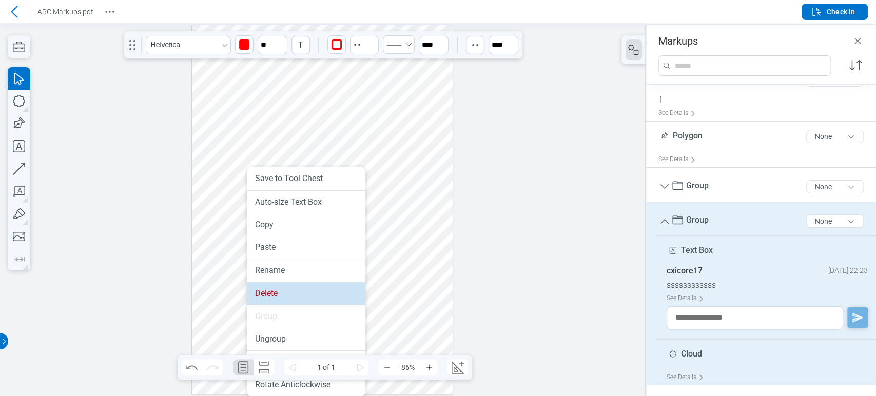
click at [281, 284] on li "Delete" at bounding box center [306, 293] width 119 height 23
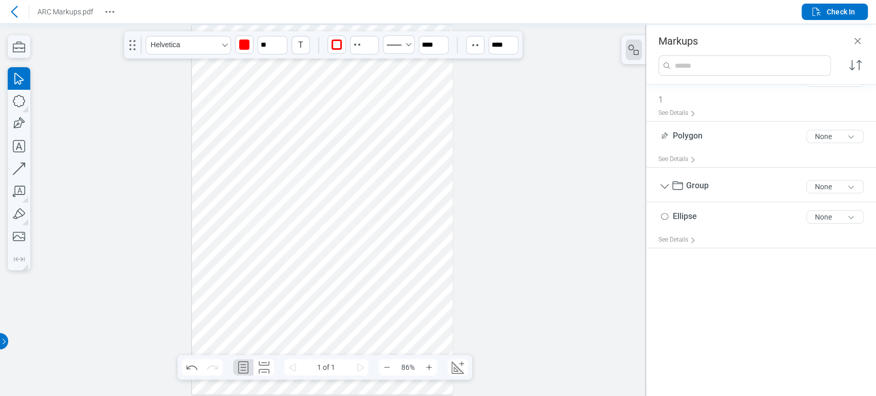
scroll to position [0, 0]
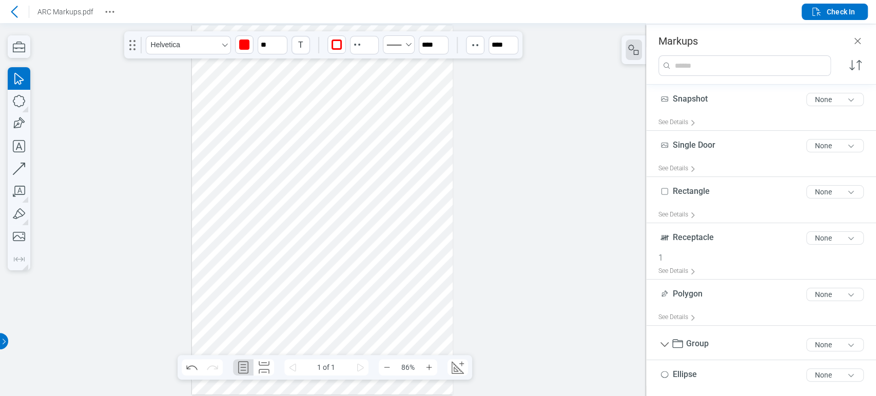
click at [295, 119] on div at bounding box center [322, 210] width 261 height 370
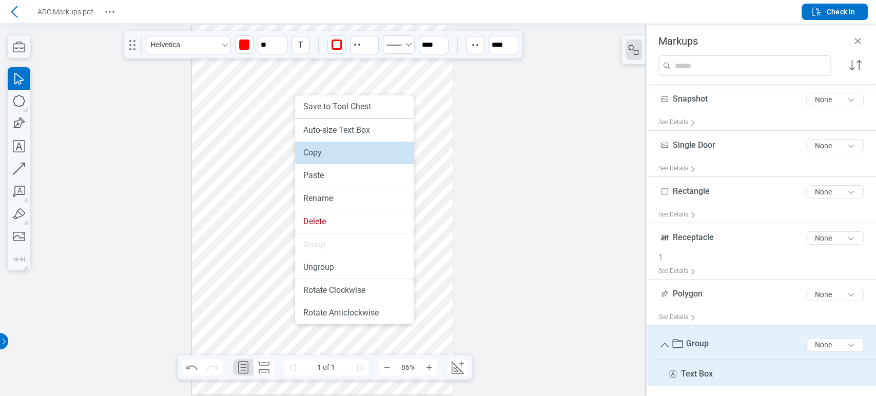
click at [323, 154] on li "Copy" at bounding box center [354, 153] width 119 height 23
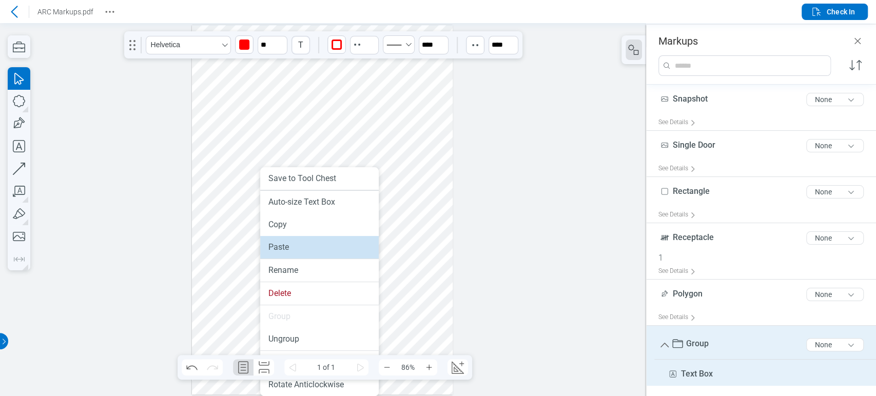
click at [289, 252] on li "Paste" at bounding box center [319, 247] width 119 height 23
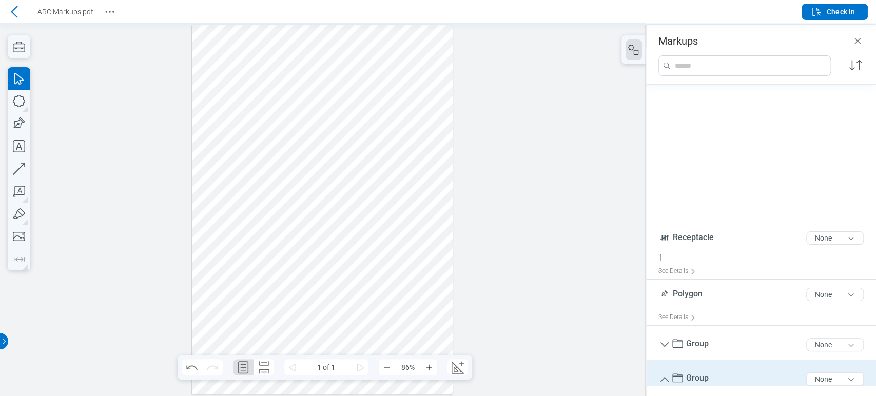
scroll to position [158, 0]
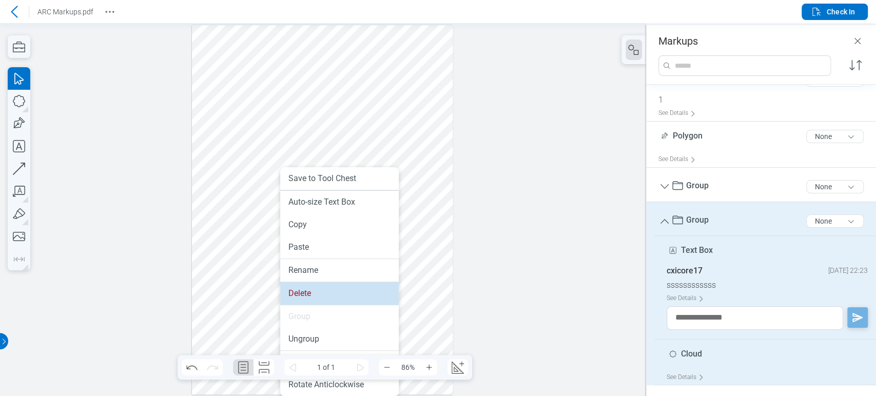
click at [302, 285] on li "Delete" at bounding box center [339, 293] width 119 height 23
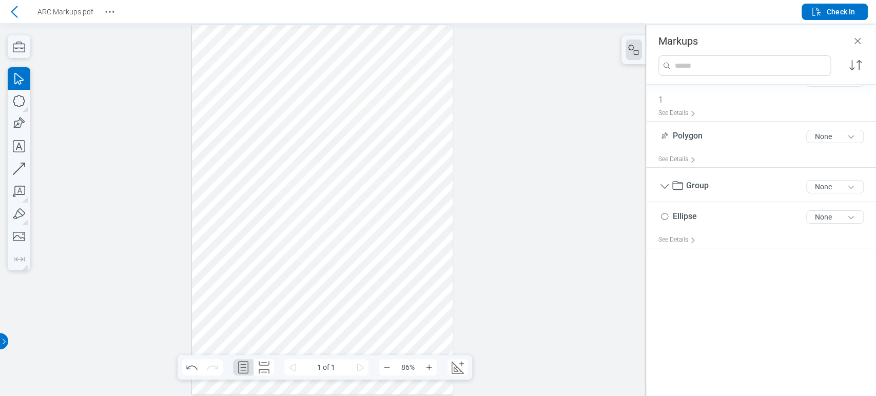
scroll to position [0, 0]
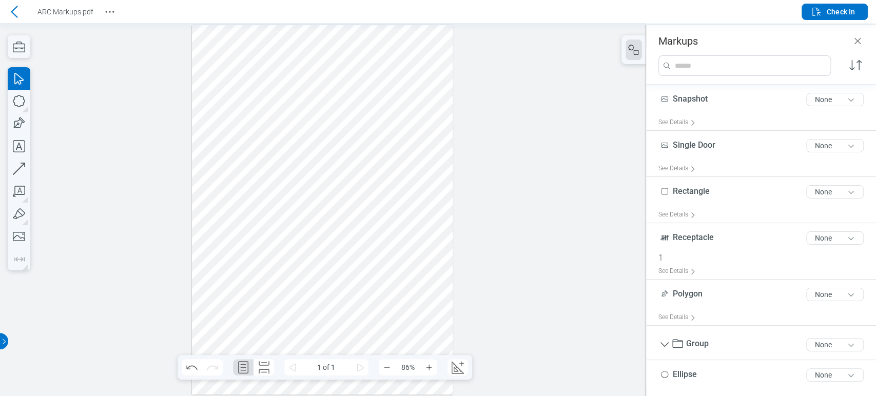
click at [316, 184] on div at bounding box center [322, 210] width 261 height 370
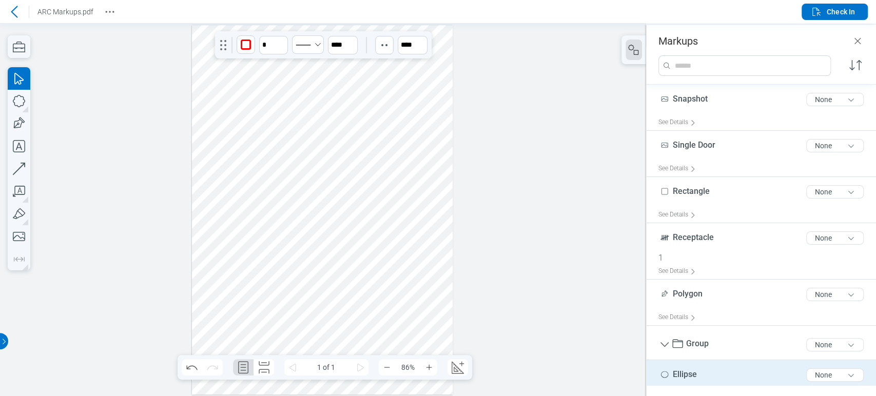
scroll to position [53, 0]
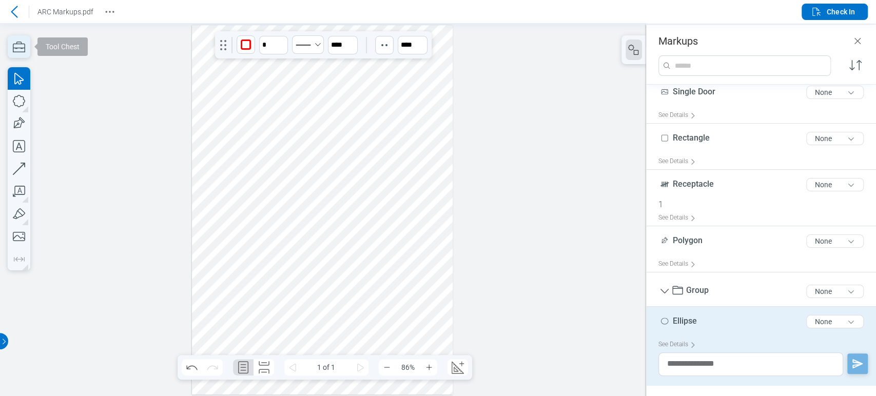
click at [17, 49] on icon "button" at bounding box center [19, 46] width 23 height 23
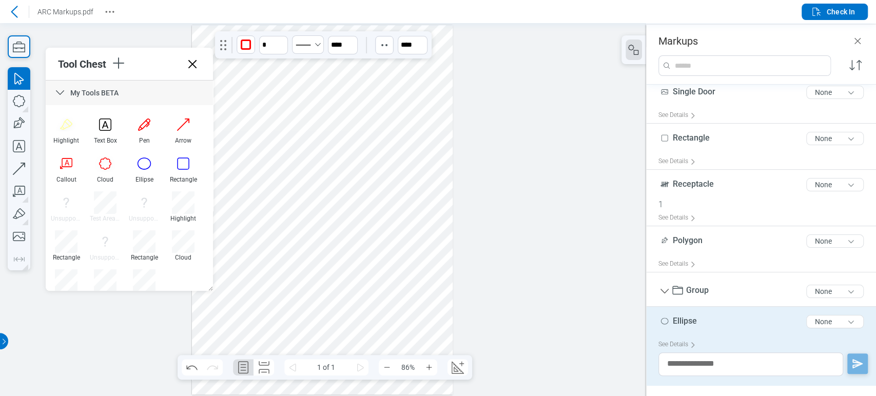
click at [291, 113] on div at bounding box center [322, 210] width 261 height 370
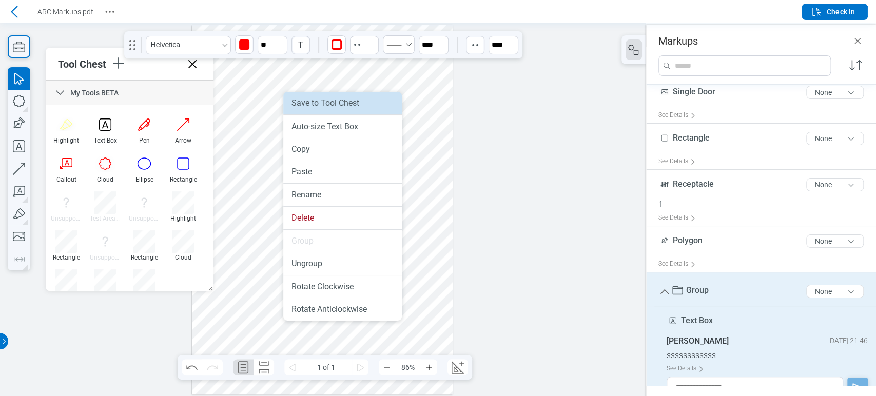
click at [332, 108] on li "Save to Tool Chest" at bounding box center [342, 103] width 119 height 23
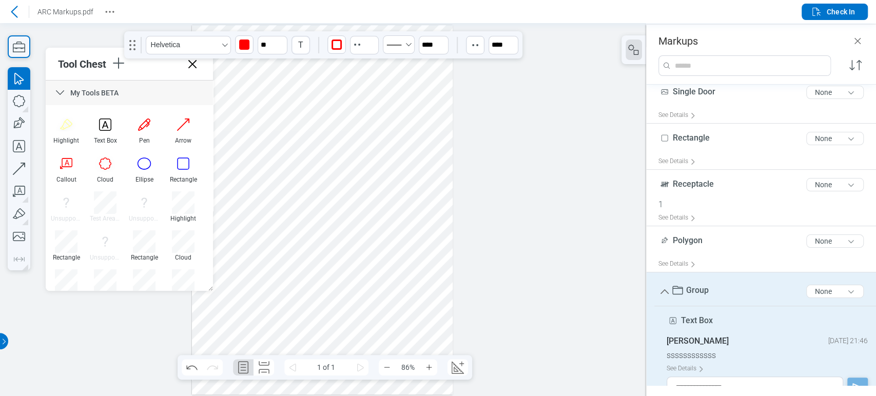
scroll to position [37, 0]
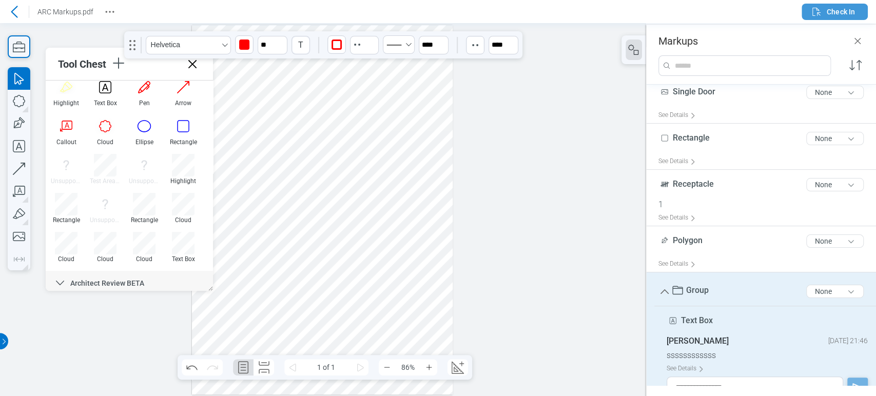
click at [826, 14] on span "Check In" at bounding box center [833, 12] width 45 height 12
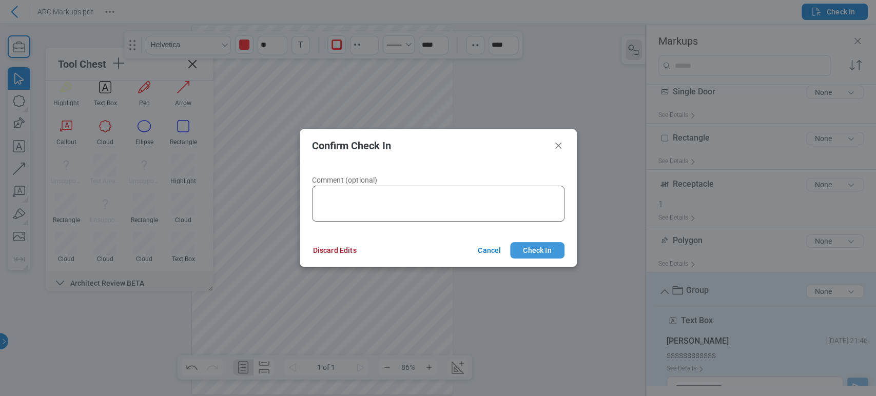
click at [513, 253] on button "Check In" at bounding box center [537, 250] width 54 height 16
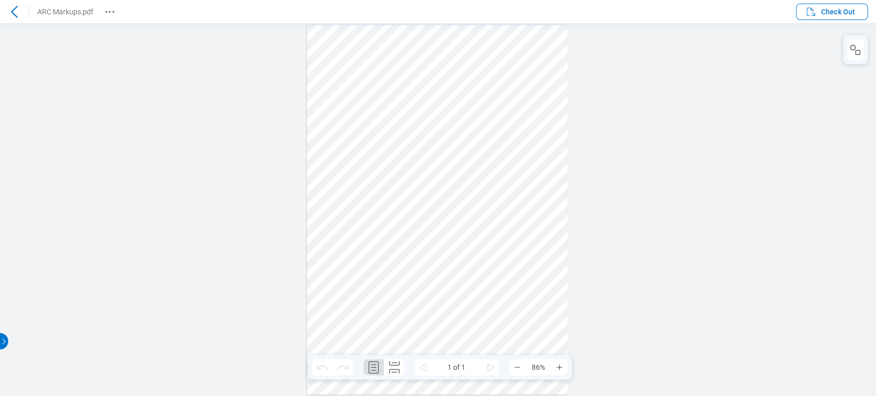
scroll to position [0, 0]
click at [816, 7] on icon "button" at bounding box center [811, 12] width 12 height 12
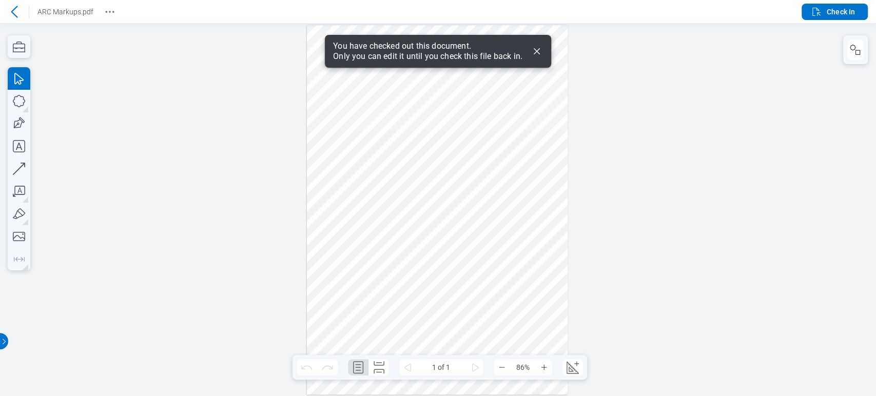
click at [521, 253] on div at bounding box center [437, 210] width 261 height 370
click at [486, 232] on div at bounding box center [437, 210] width 261 height 370
click at [504, 199] on div at bounding box center [437, 210] width 261 height 370
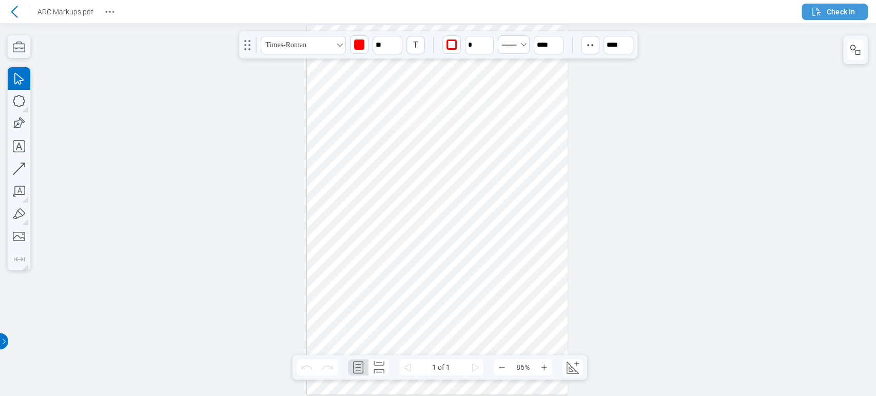
click at [817, 10] on icon "button" at bounding box center [817, 12] width 12 height 12
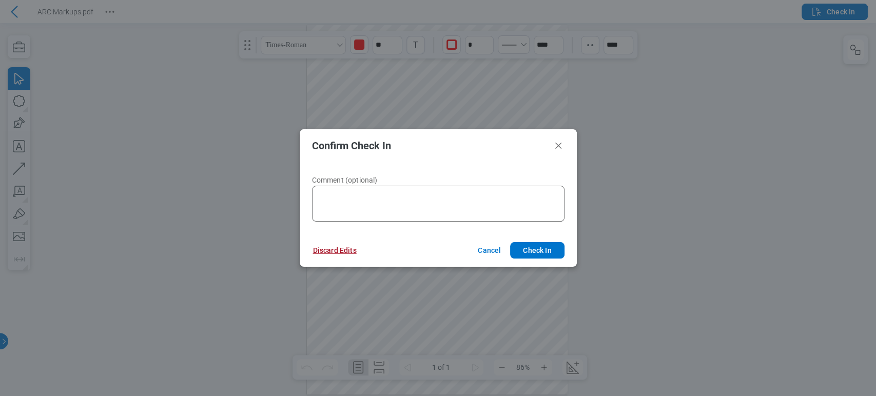
click at [346, 255] on button "Discard Edits" at bounding box center [335, 250] width 68 height 16
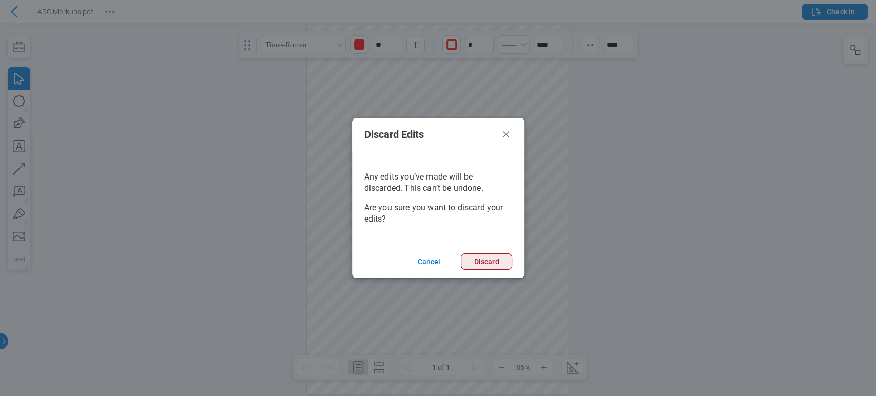
click at [492, 258] on button "Discard" at bounding box center [486, 262] width 51 height 16
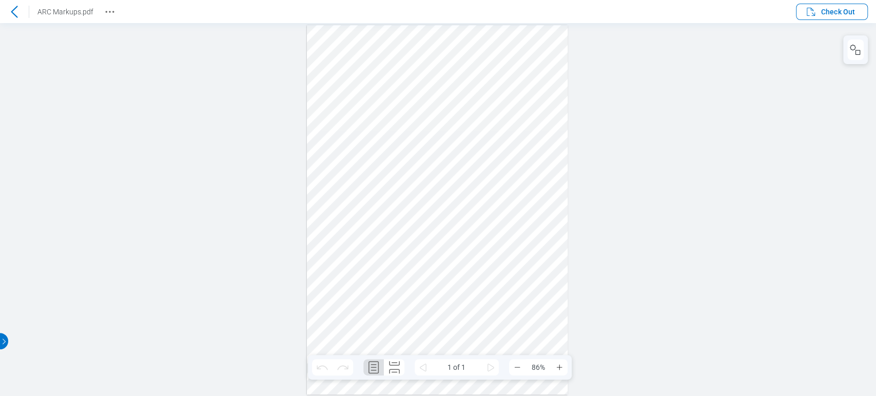
click at [11, 10] on icon at bounding box center [14, 12] width 12 height 12
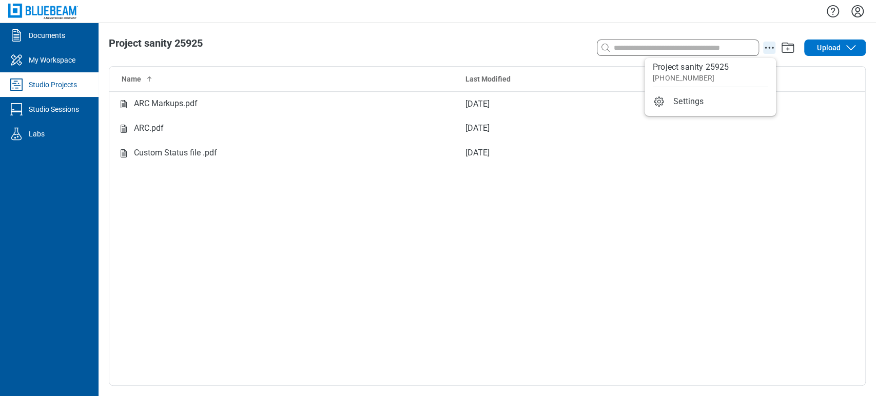
click at [768, 44] on icon "action-menu" at bounding box center [769, 48] width 12 height 12
click at [526, 249] on div "Name Last Modified ARC Markups.pdf [DATE] ARC.pdf [DATE] Custom Status file .pd…" at bounding box center [487, 226] width 756 height 319
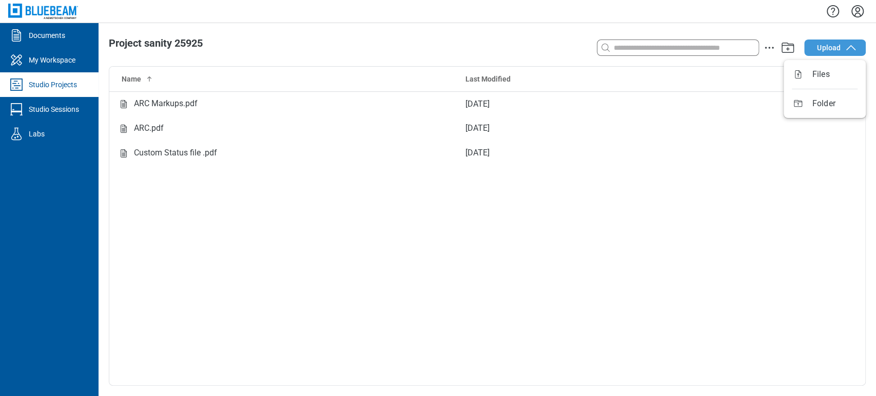
click at [841, 43] on button "Upload" at bounding box center [835, 48] width 62 height 16
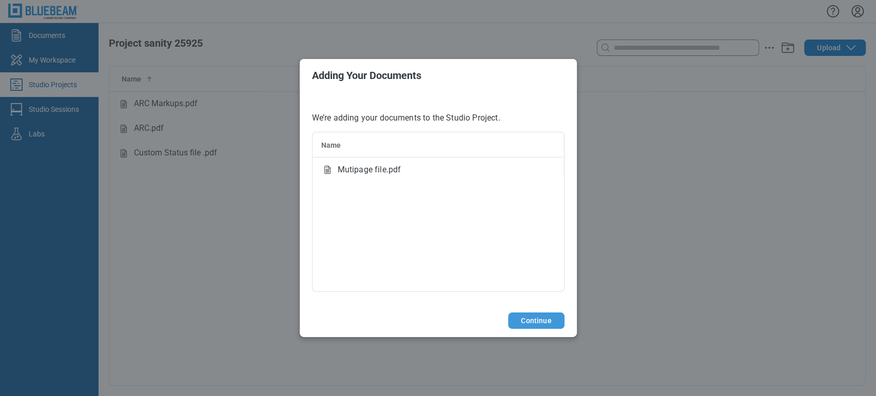
click at [524, 319] on button "Continue" at bounding box center [536, 321] width 56 height 16
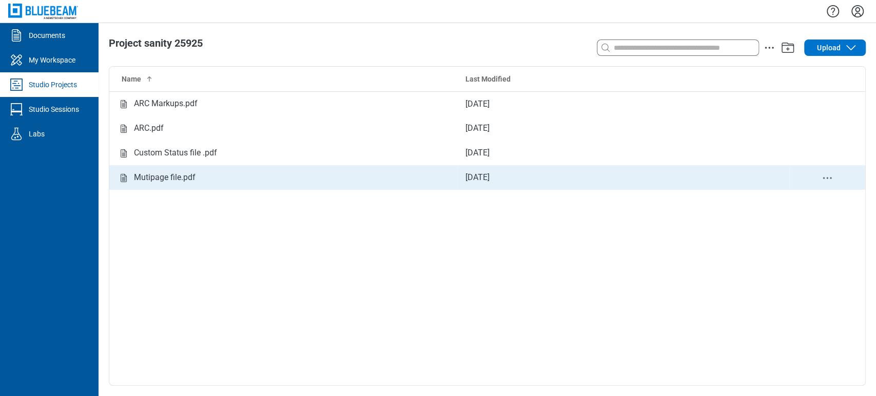
click at [190, 179] on div "Mutipage file.pdf" at bounding box center [165, 177] width 62 height 13
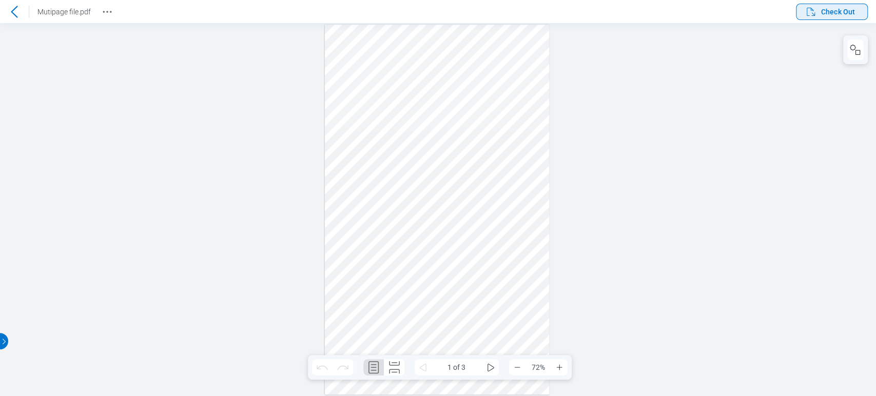
click at [832, 11] on span "Check Out" at bounding box center [838, 12] width 34 height 10
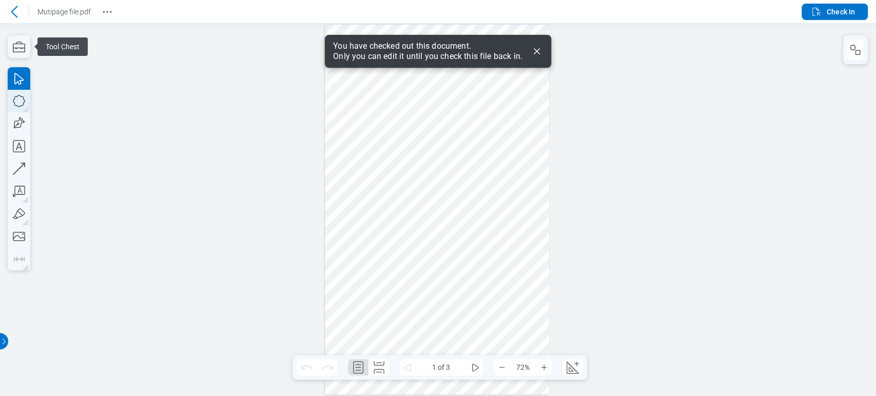
click at [21, 110] on icon "button" at bounding box center [19, 101] width 23 height 23
drag, startPoint x: 340, startPoint y: 125, endPoint x: 387, endPoint y: 158, distance: 57.2
click at [387, 158] on div at bounding box center [437, 210] width 225 height 370
click at [24, 123] on icon "button" at bounding box center [19, 123] width 23 height 23
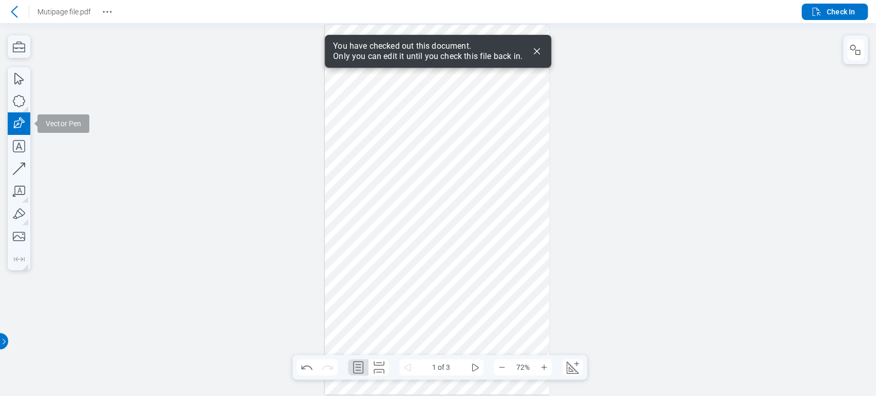
drag, startPoint x: 438, startPoint y: 118, endPoint x: 543, endPoint y: 212, distance: 140.3
click at [508, 219] on div at bounding box center [437, 210] width 225 height 370
click at [858, 50] on rect "button" at bounding box center [858, 52] width 5 height 5
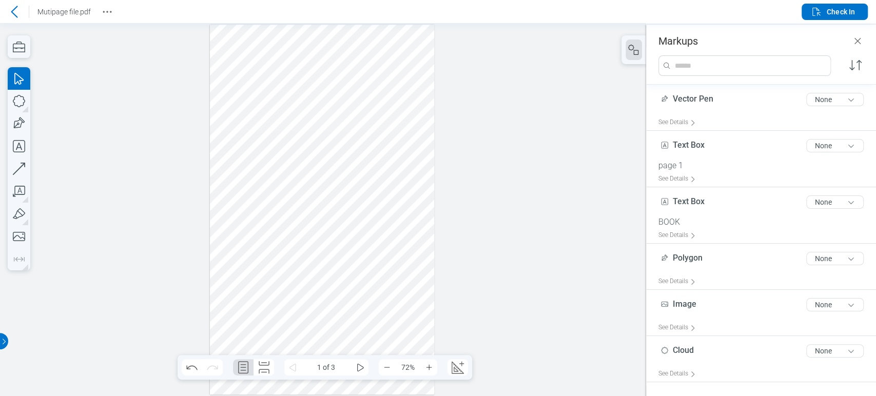
click at [352, 155] on div at bounding box center [322, 210] width 225 height 370
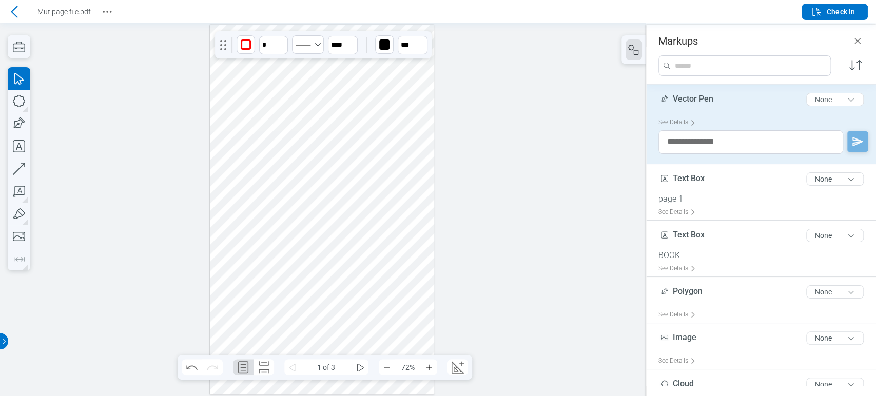
click at [259, 145] on div at bounding box center [322, 210] width 225 height 370
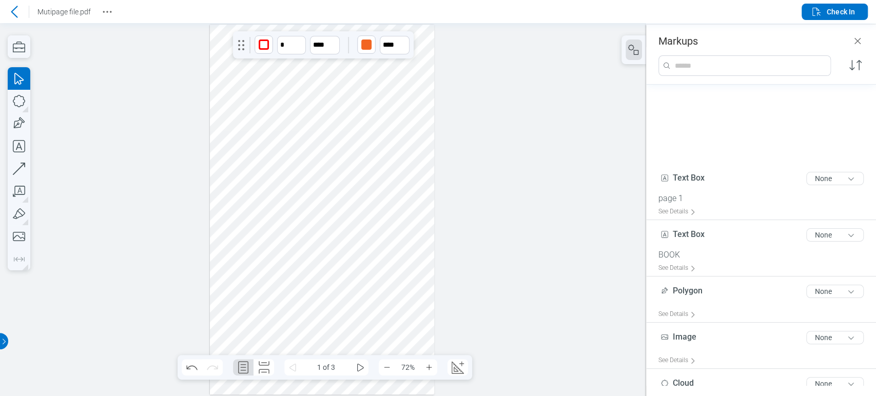
scroll to position [154, 0]
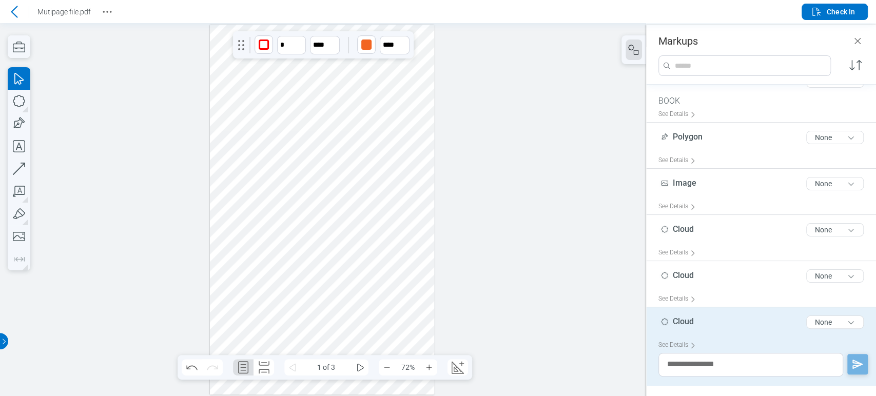
click at [294, 62] on div at bounding box center [322, 210] width 225 height 370
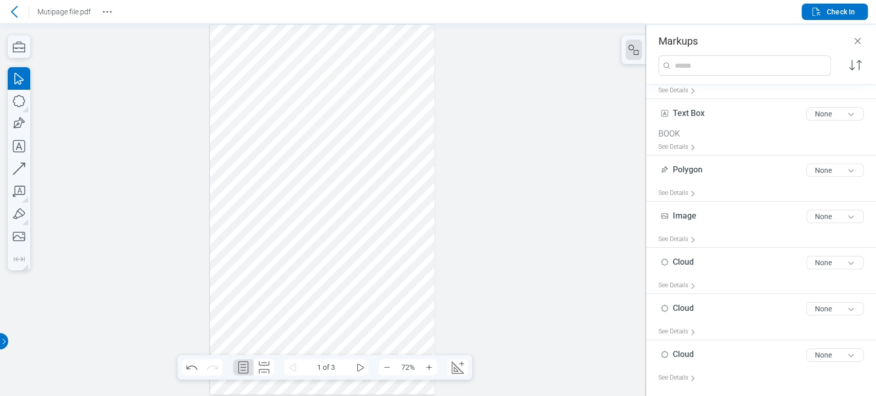
click at [320, 61] on div at bounding box center [322, 210] width 225 height 370
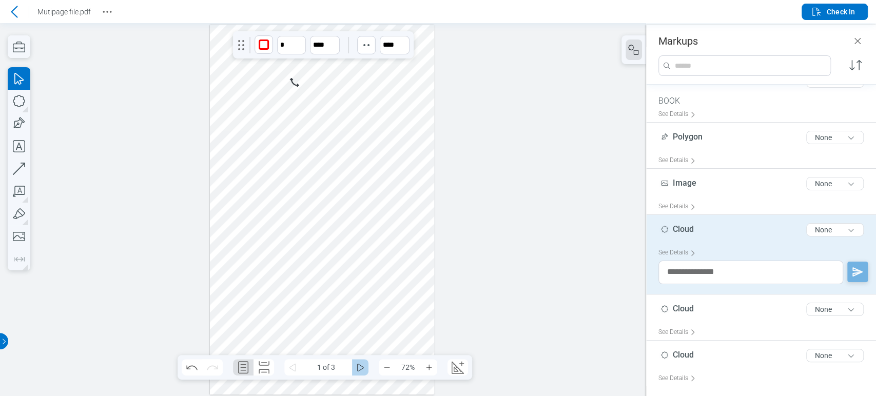
click at [358, 364] on icon "some" at bounding box center [360, 368] width 7 height 8
click at [311, 153] on div at bounding box center [322, 210] width 225 height 370
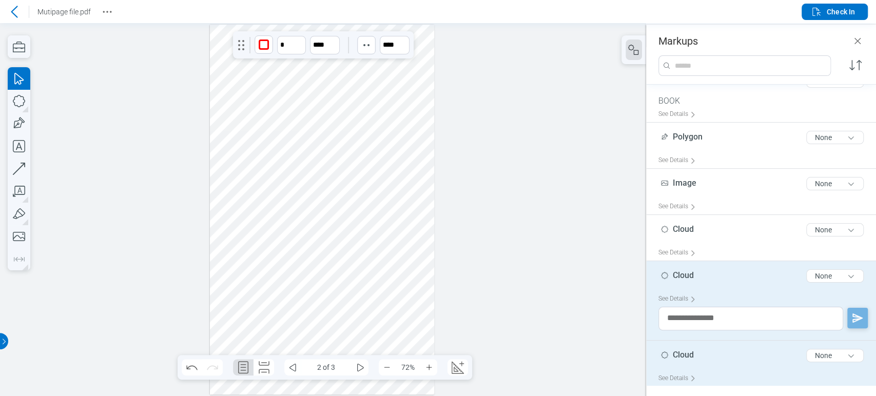
click at [715, 361] on div "Cloud 5 of 300 characters None" at bounding box center [766, 358] width 214 height 26
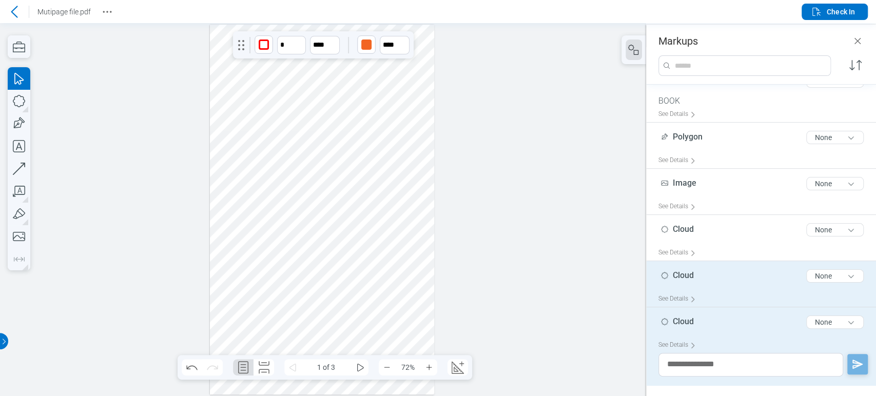
click at [693, 288] on div "Cloud 5 of 300 characters None" at bounding box center [766, 278] width 214 height 26
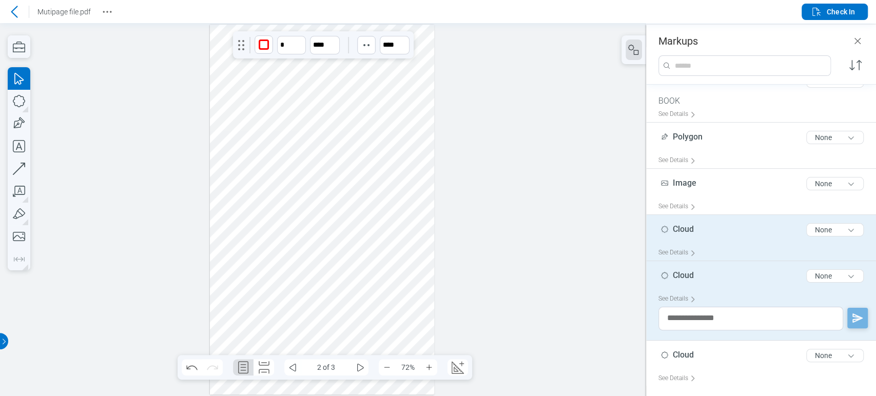
click at [684, 236] on div "Cloud 5 of 300 characters None" at bounding box center [766, 232] width 214 height 26
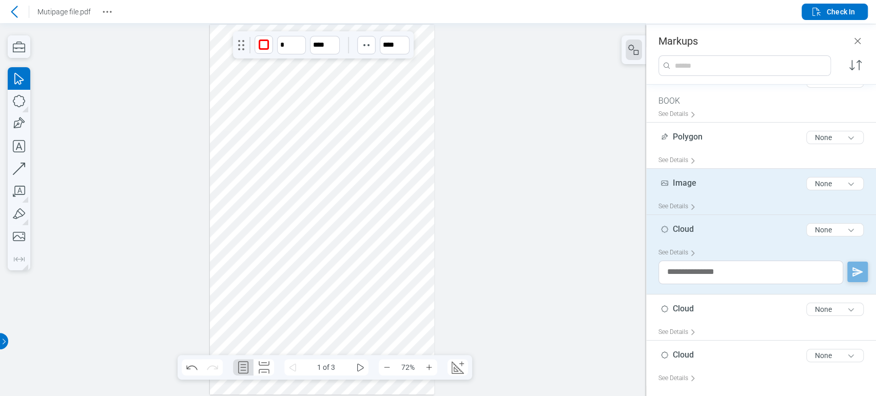
click at [691, 183] on span "Image" at bounding box center [685, 183] width 24 height 10
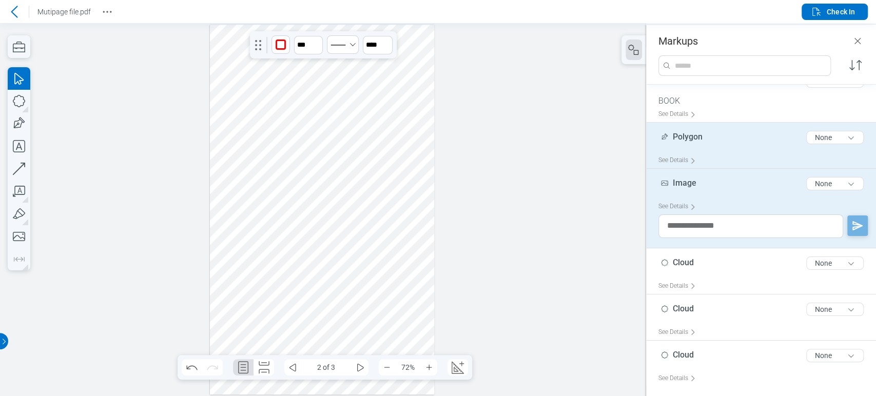
click at [687, 146] on div "Polygon 7 of 300 characters None" at bounding box center [766, 140] width 214 height 26
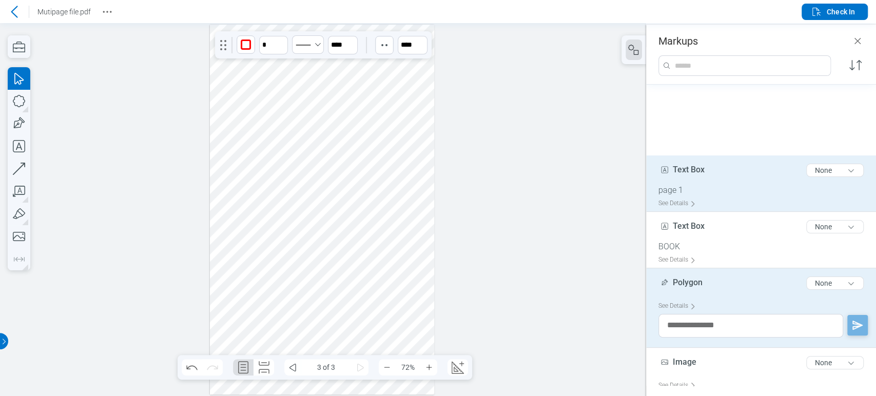
scroll to position [7, 0]
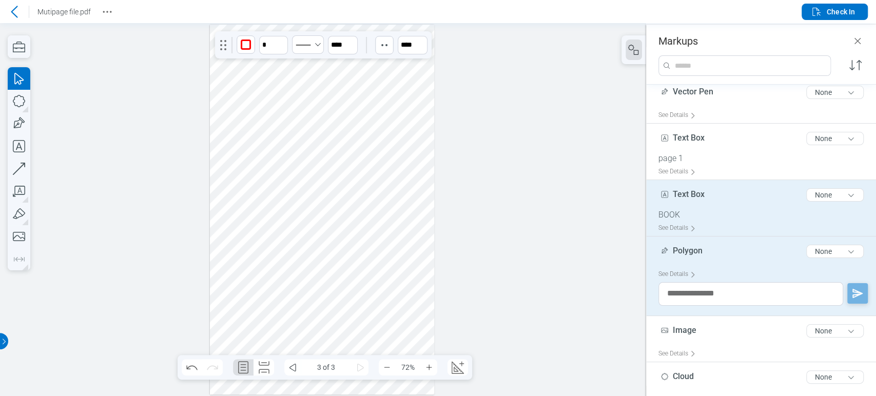
click at [691, 207] on div "Text Box 8 of 300 characters None" at bounding box center [766, 197] width 214 height 26
type input "*"
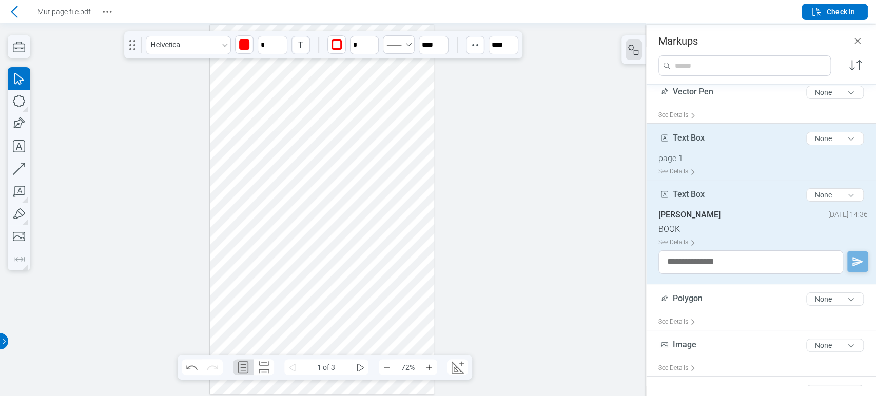
click at [706, 139] on div "Text Box 8 of 300 characters None" at bounding box center [766, 141] width 214 height 26
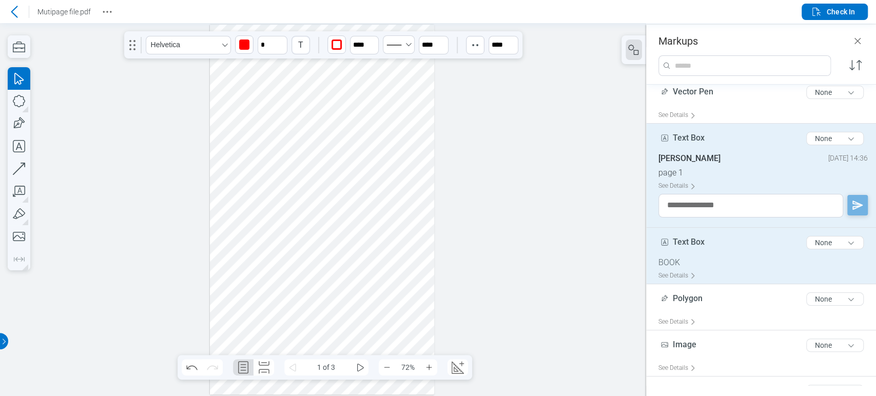
click at [696, 243] on span "Text Box" at bounding box center [689, 242] width 32 height 10
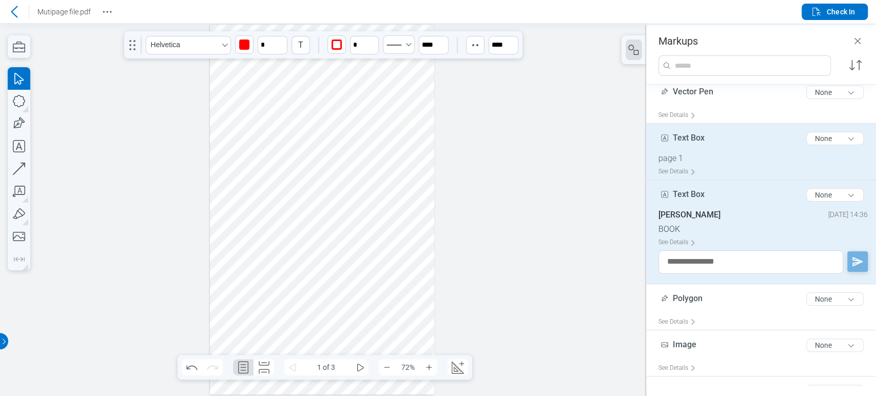
click at [706, 143] on div "Text Box 8 of 300 characters None" at bounding box center [766, 141] width 214 height 26
type input "****"
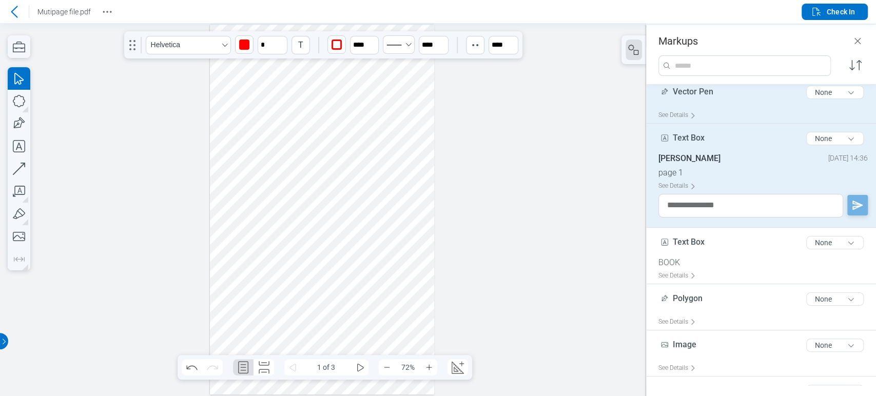
click at [711, 106] on div "Vector Pen 10 of 300 characters None" at bounding box center [766, 95] width 214 height 26
type input "***"
type input "*"
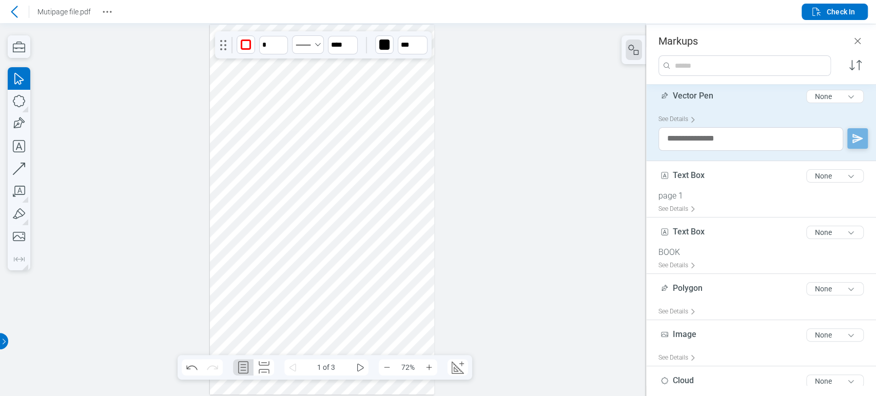
scroll to position [57, 0]
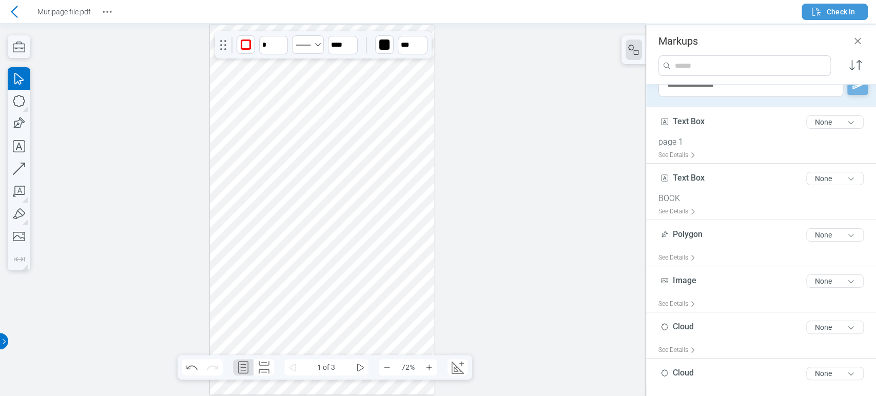
click at [821, 15] on icon "button" at bounding box center [817, 12] width 12 height 12
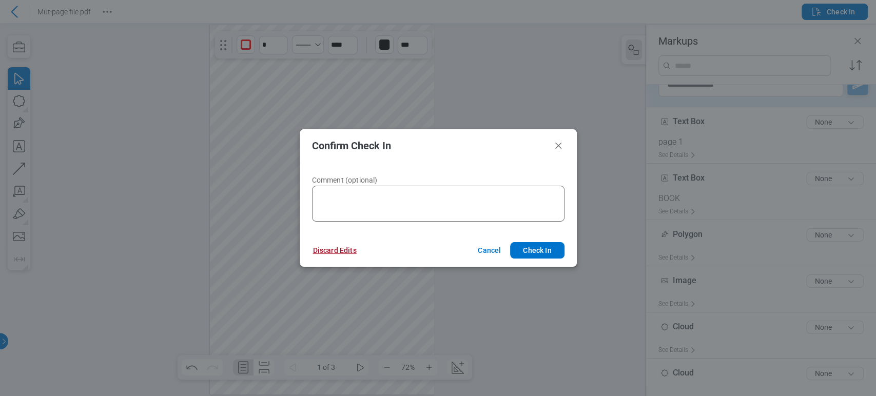
click at [348, 249] on button "Discard Edits" at bounding box center [335, 250] width 68 height 16
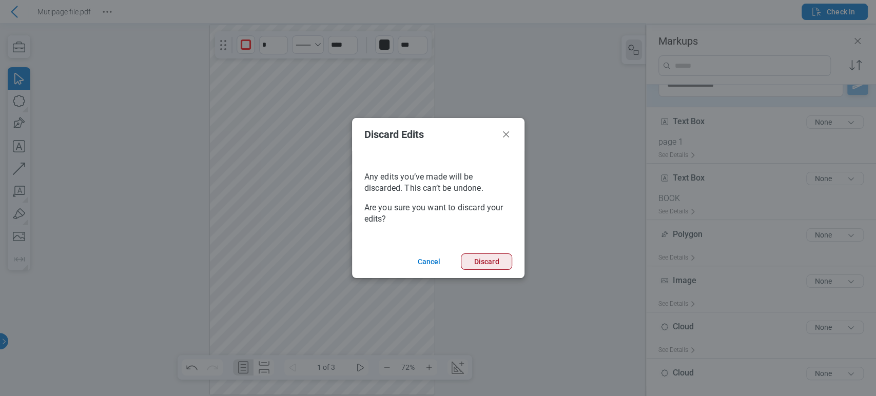
click at [489, 260] on button "Discard" at bounding box center [486, 262] width 51 height 16
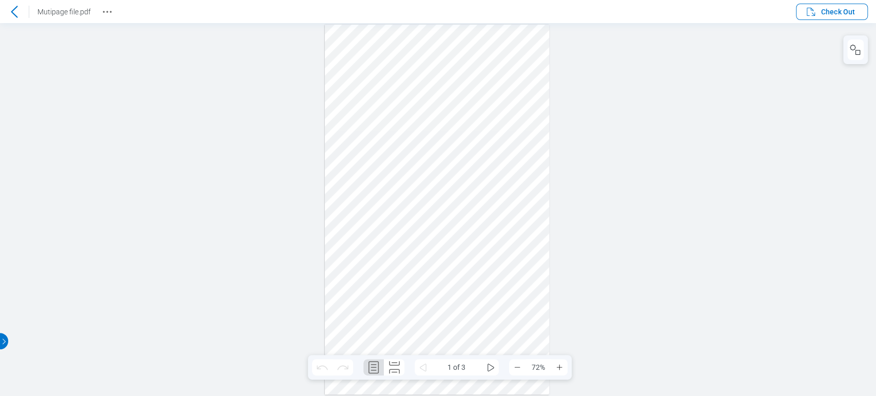
scroll to position [0, 0]
